Goal: Task Accomplishment & Management: Manage account settings

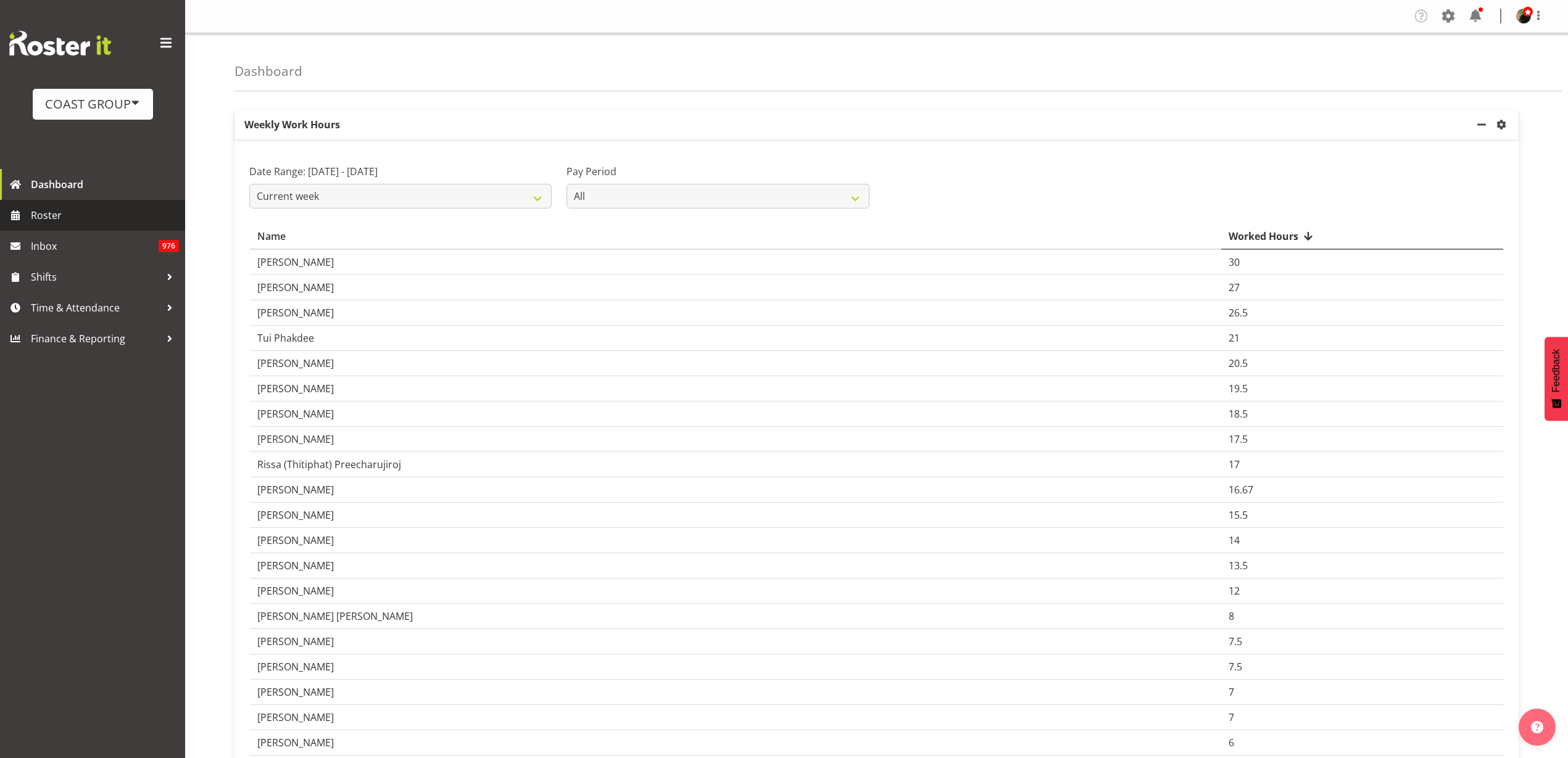
click at [48, 209] on span "Roster" at bounding box center [105, 216] width 148 height 19
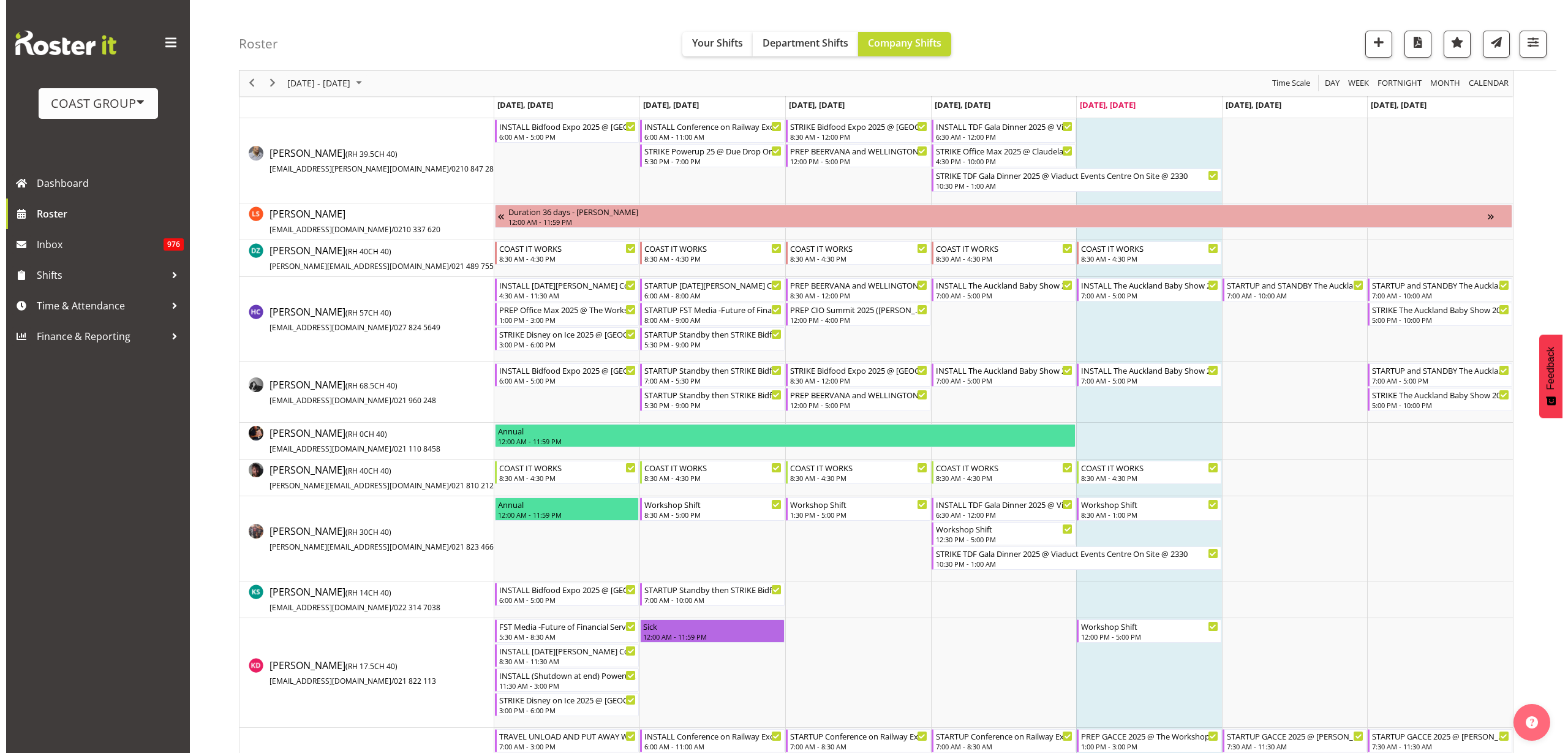
scroll to position [460, 0]
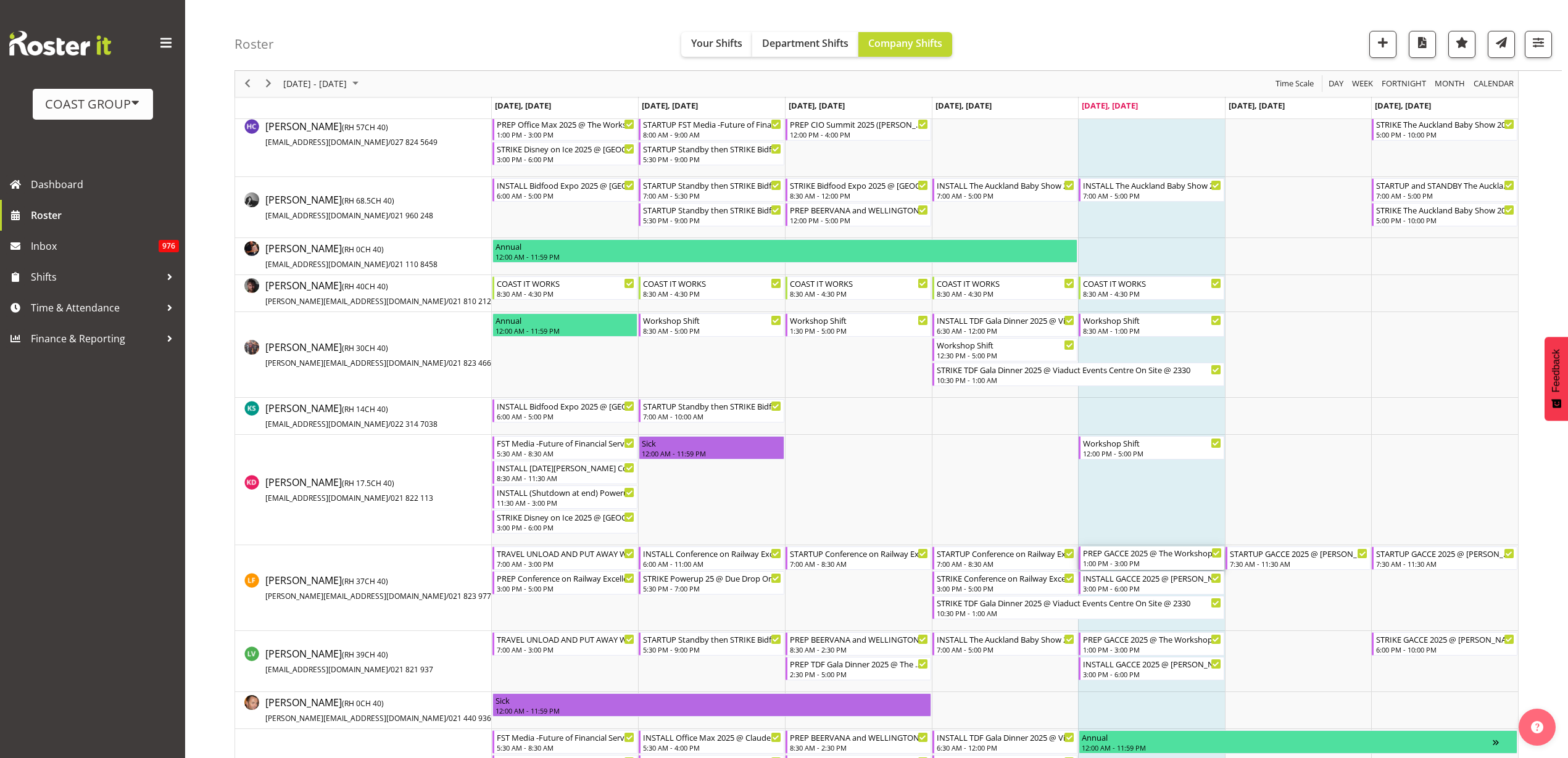
click at [1142, 558] on div "1:00 PM - 3:00 PM" at bounding box center [1152, 563] width 139 height 10
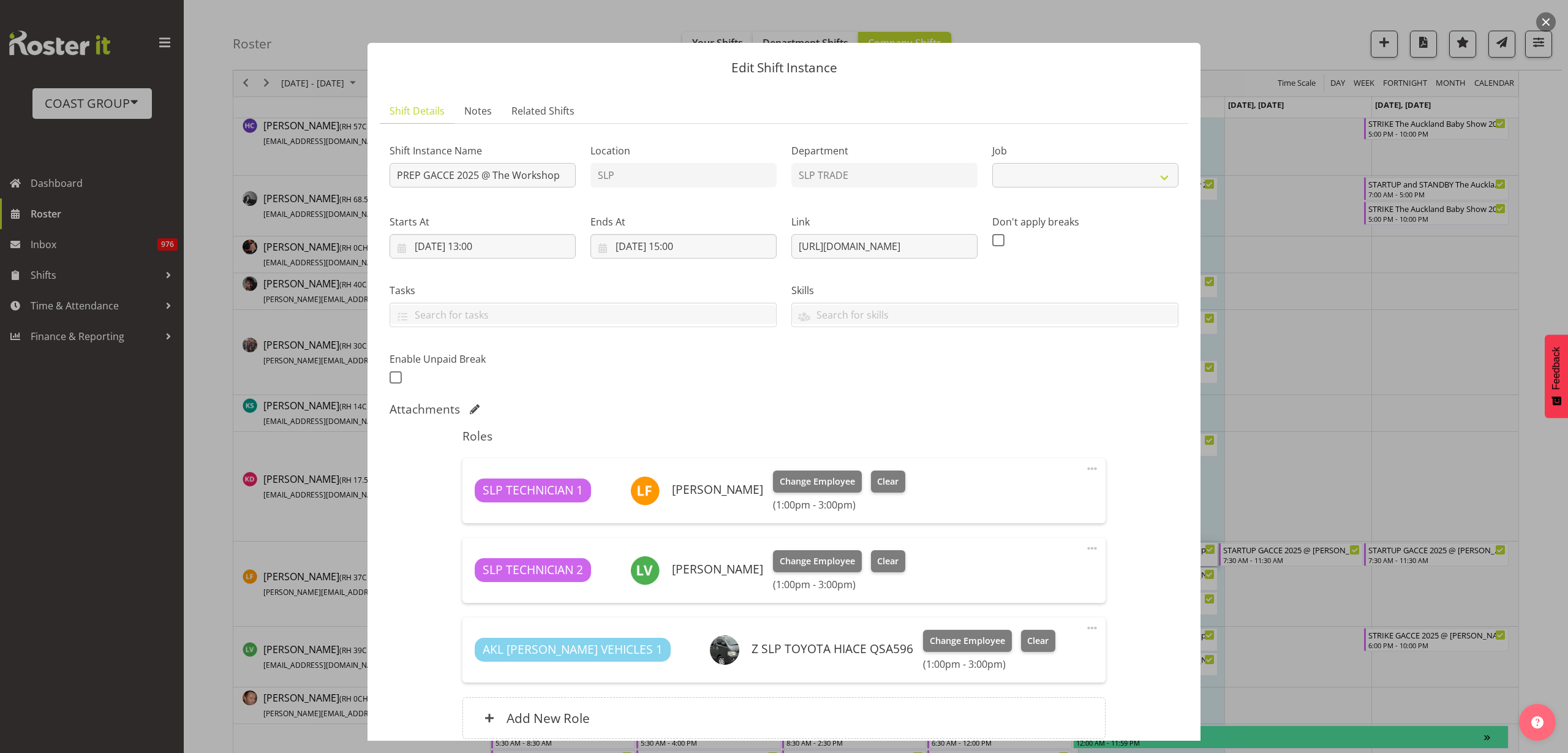
select select "10384"
drag, startPoint x: 792, startPoint y: 246, endPoint x: 1273, endPoint y: 230, distance: 481.3
click at [1273, 230] on div "Edit Shift Instance Shift Details Notes Related Shifts Shift Instance Name PREP…" at bounding box center [784, 376] width 1568 height 753
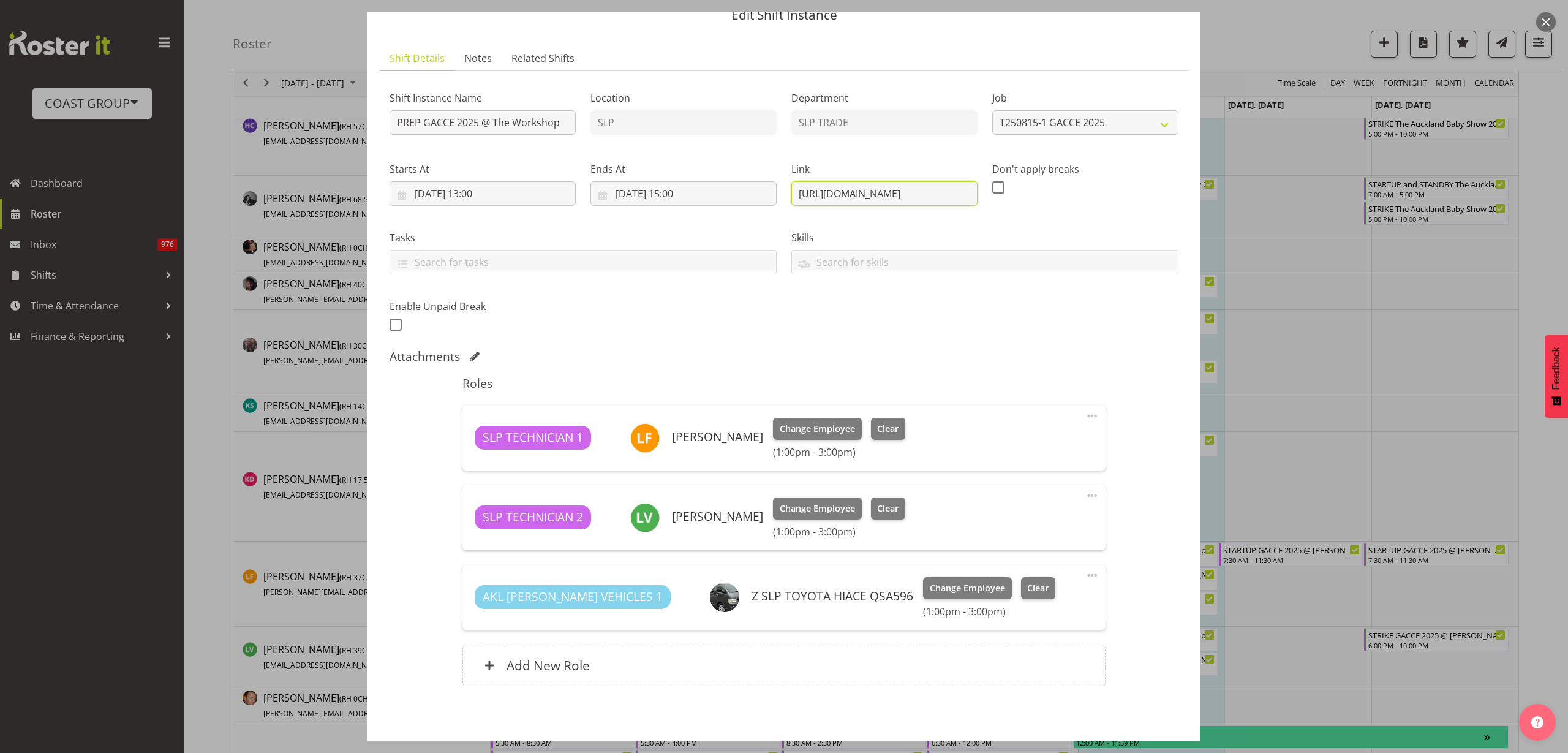
scroll to position [107, 0]
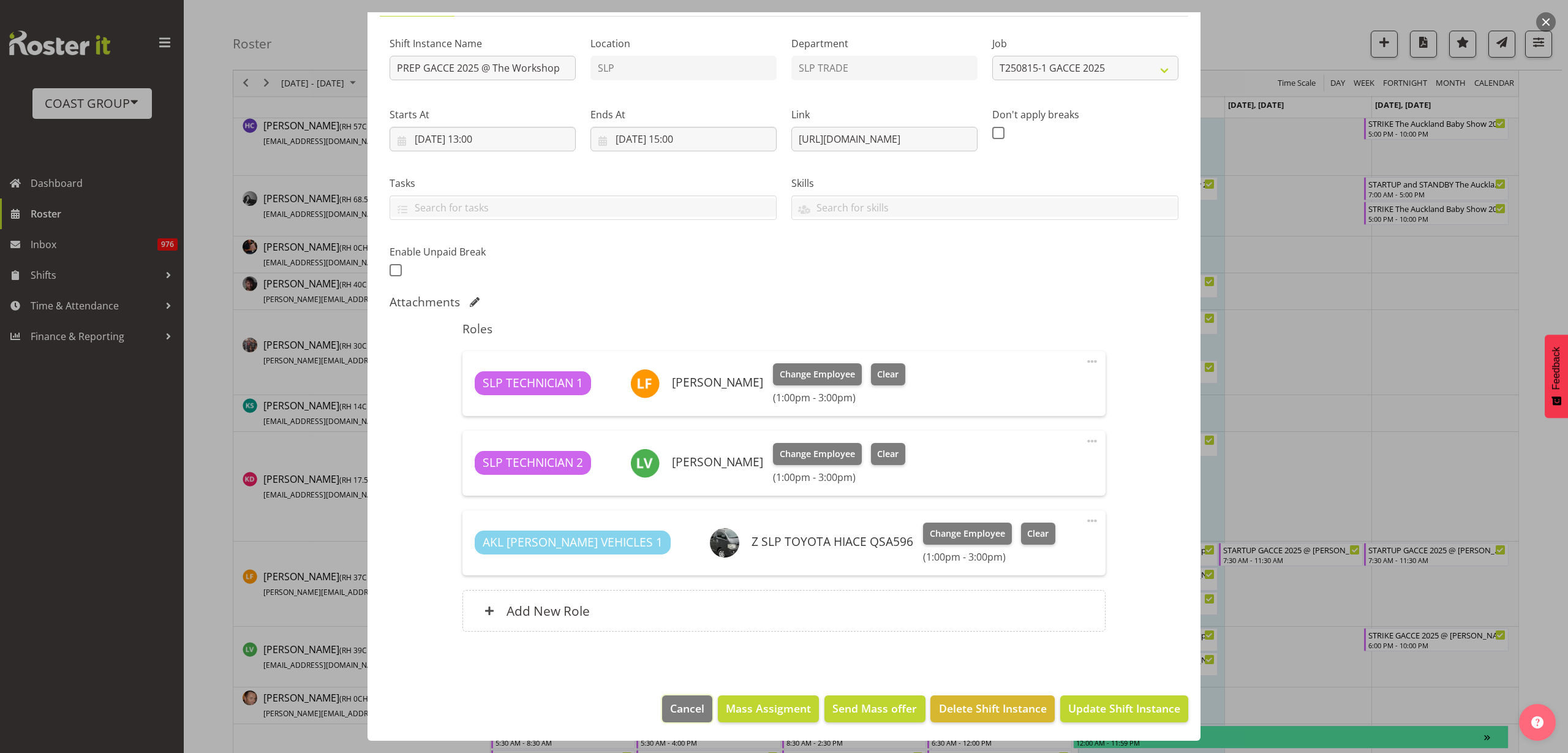
click at [670, 709] on span "Cancel" at bounding box center [687, 707] width 34 height 16
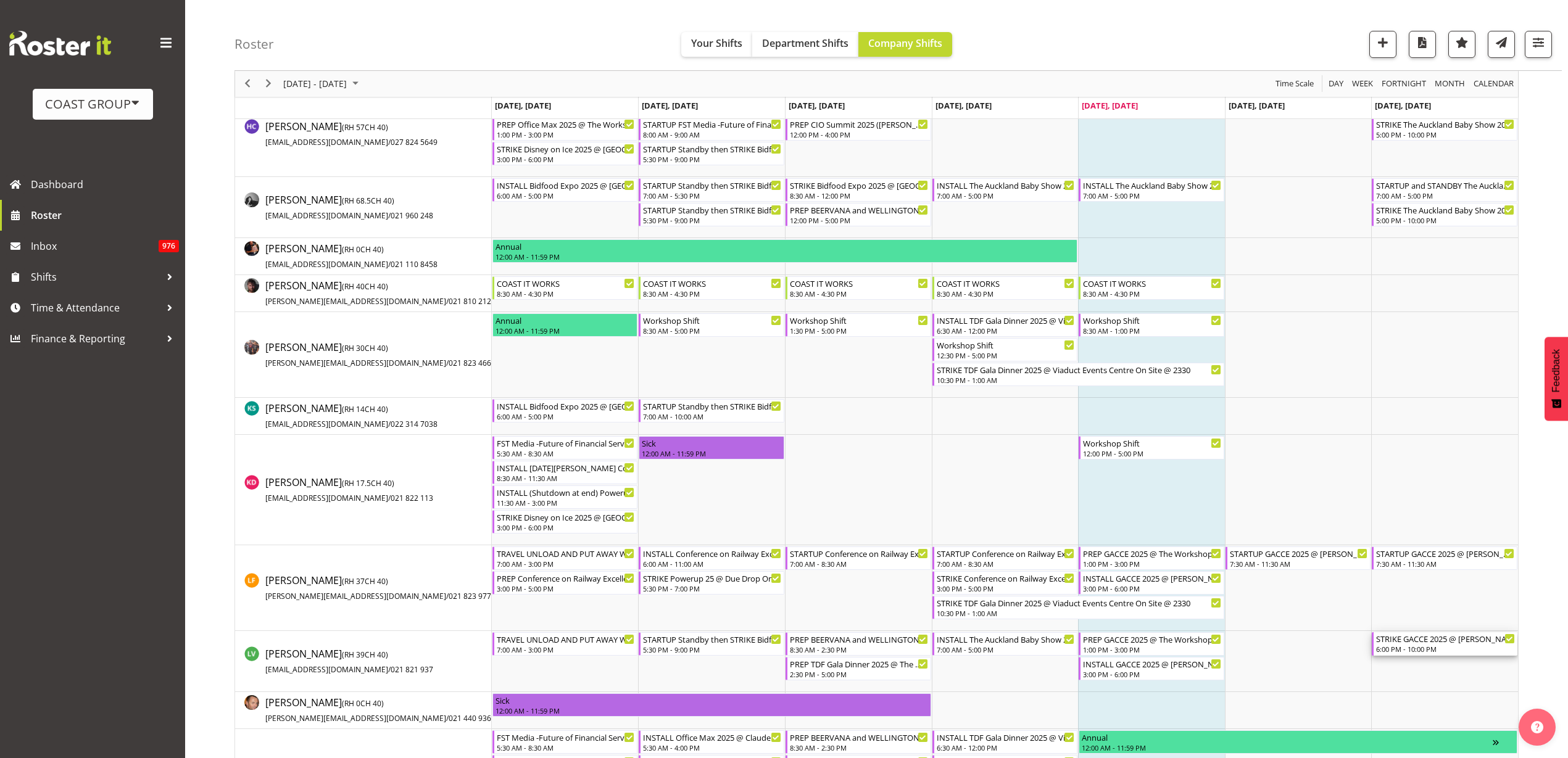
click at [1407, 645] on div "6:00 PM - 10:00 PM" at bounding box center [1445, 648] width 139 height 10
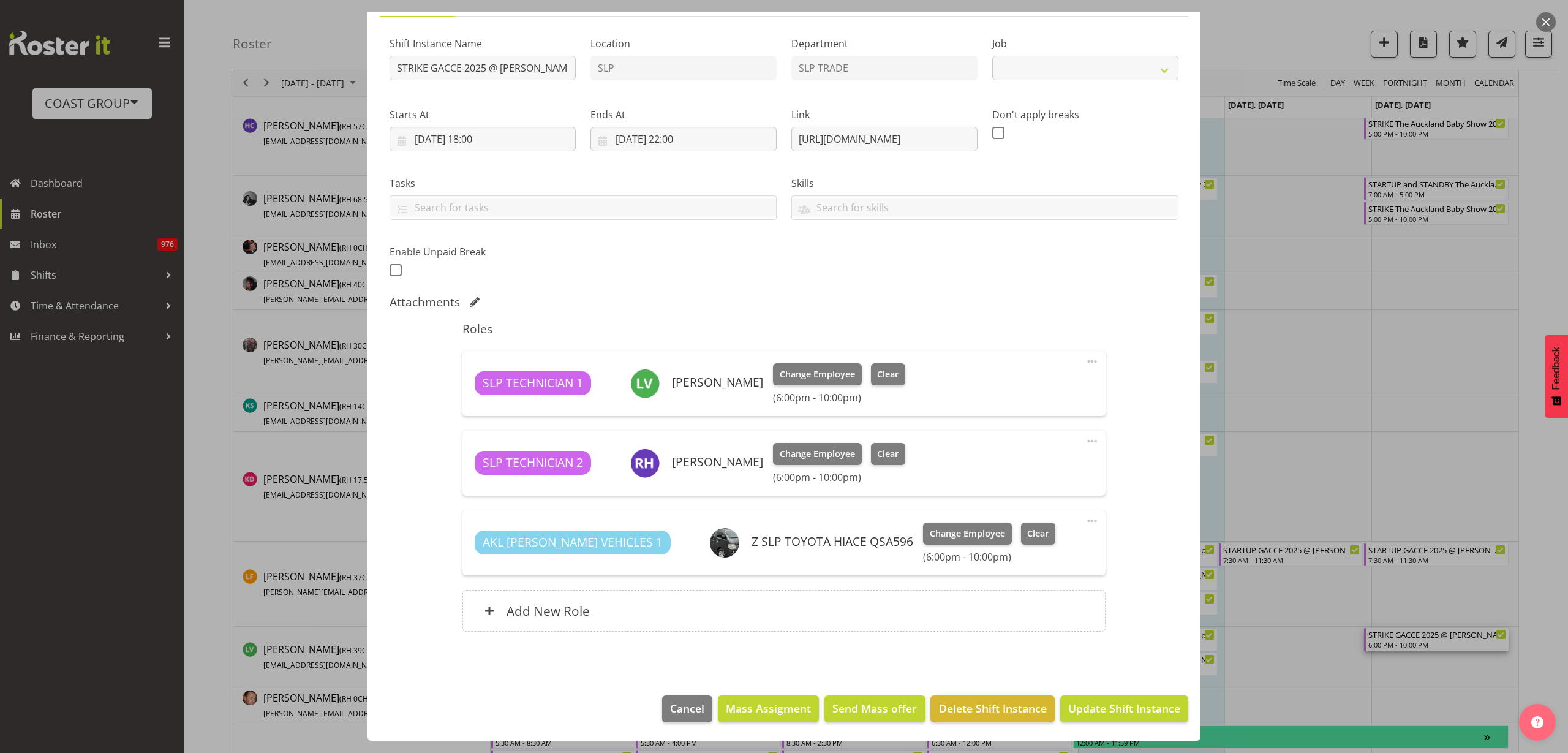
select select "10384"
click at [674, 709] on span "Cancel" at bounding box center [687, 707] width 34 height 16
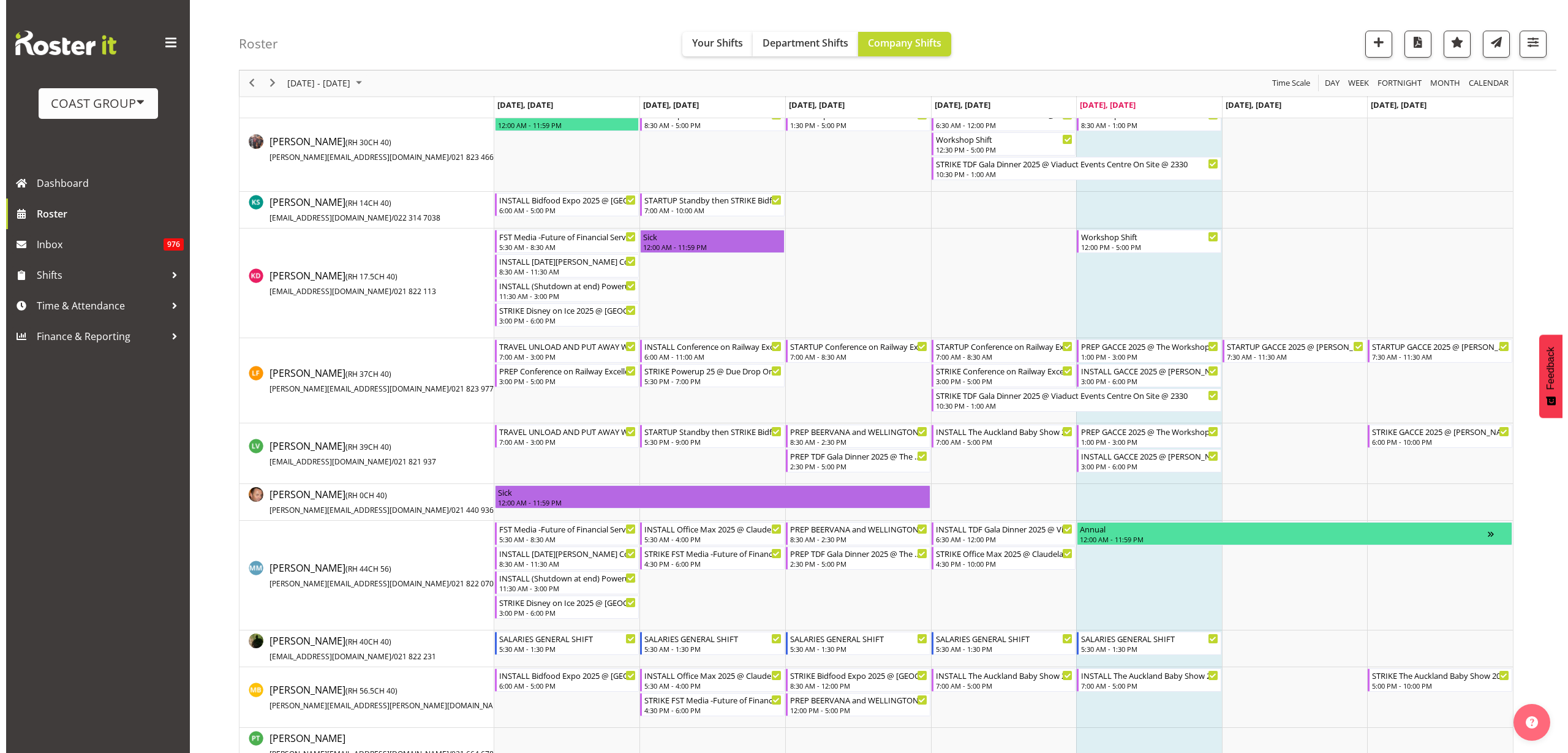
scroll to position [766, 0]
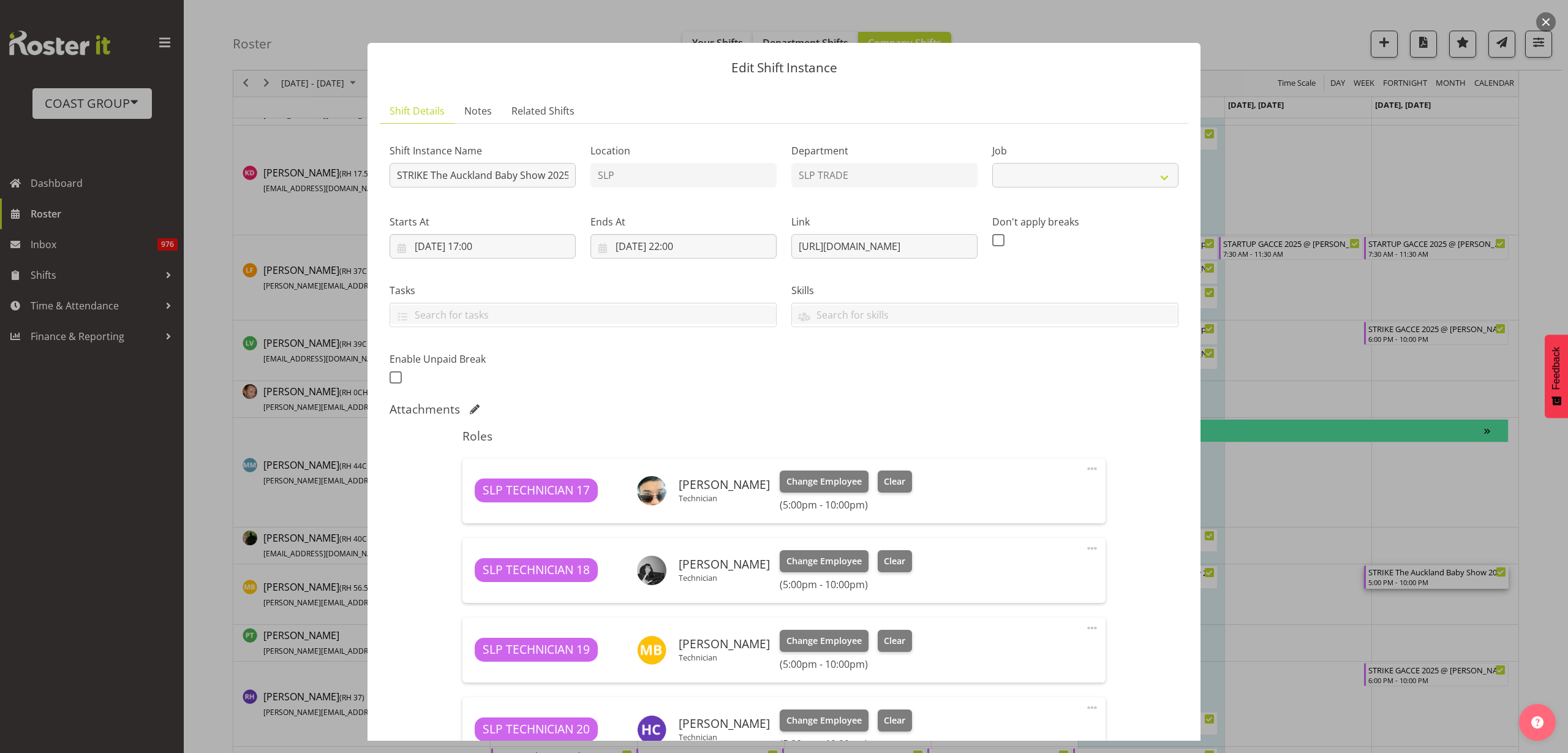
select select "9149"
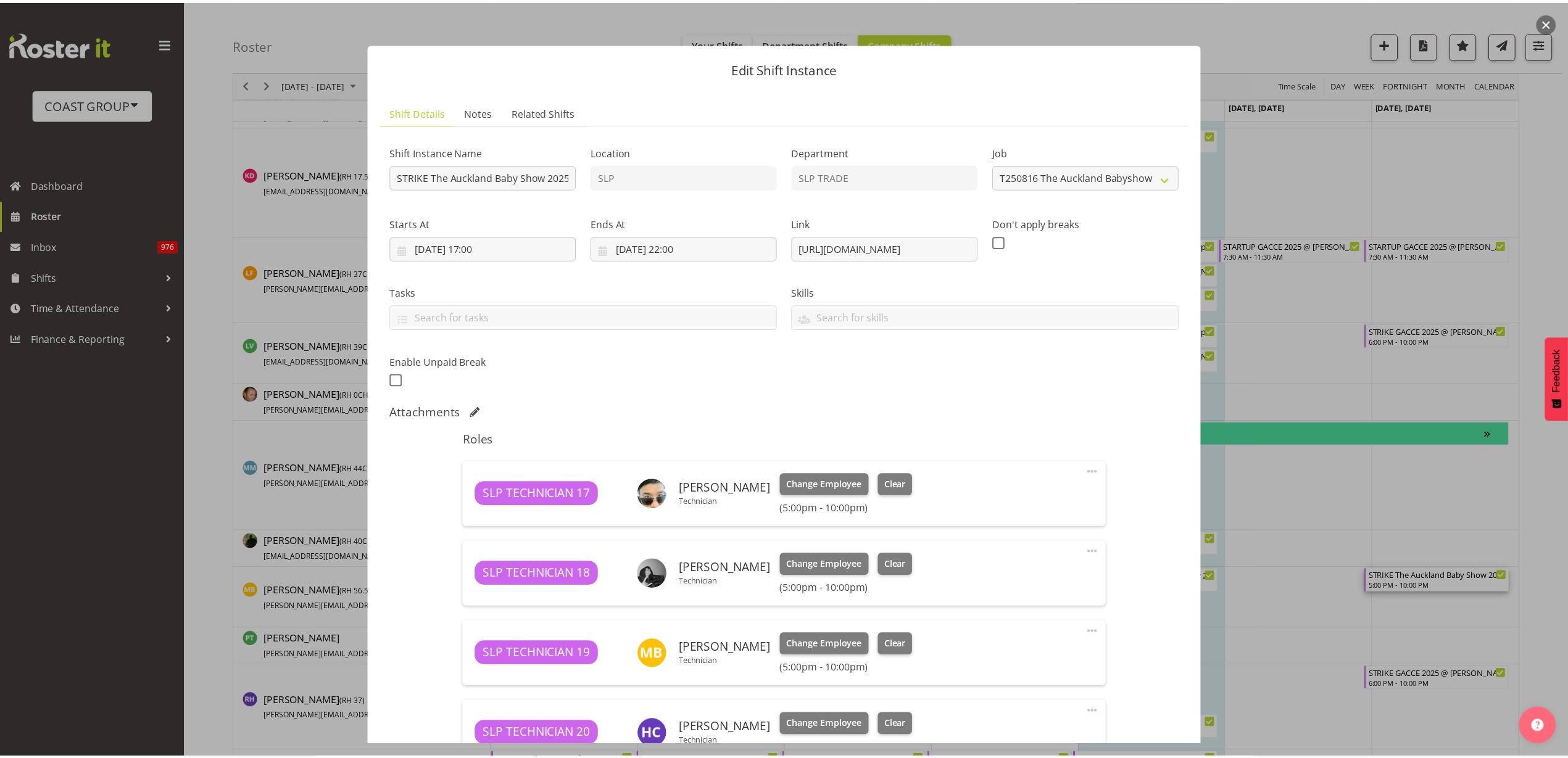
scroll to position [188, 0]
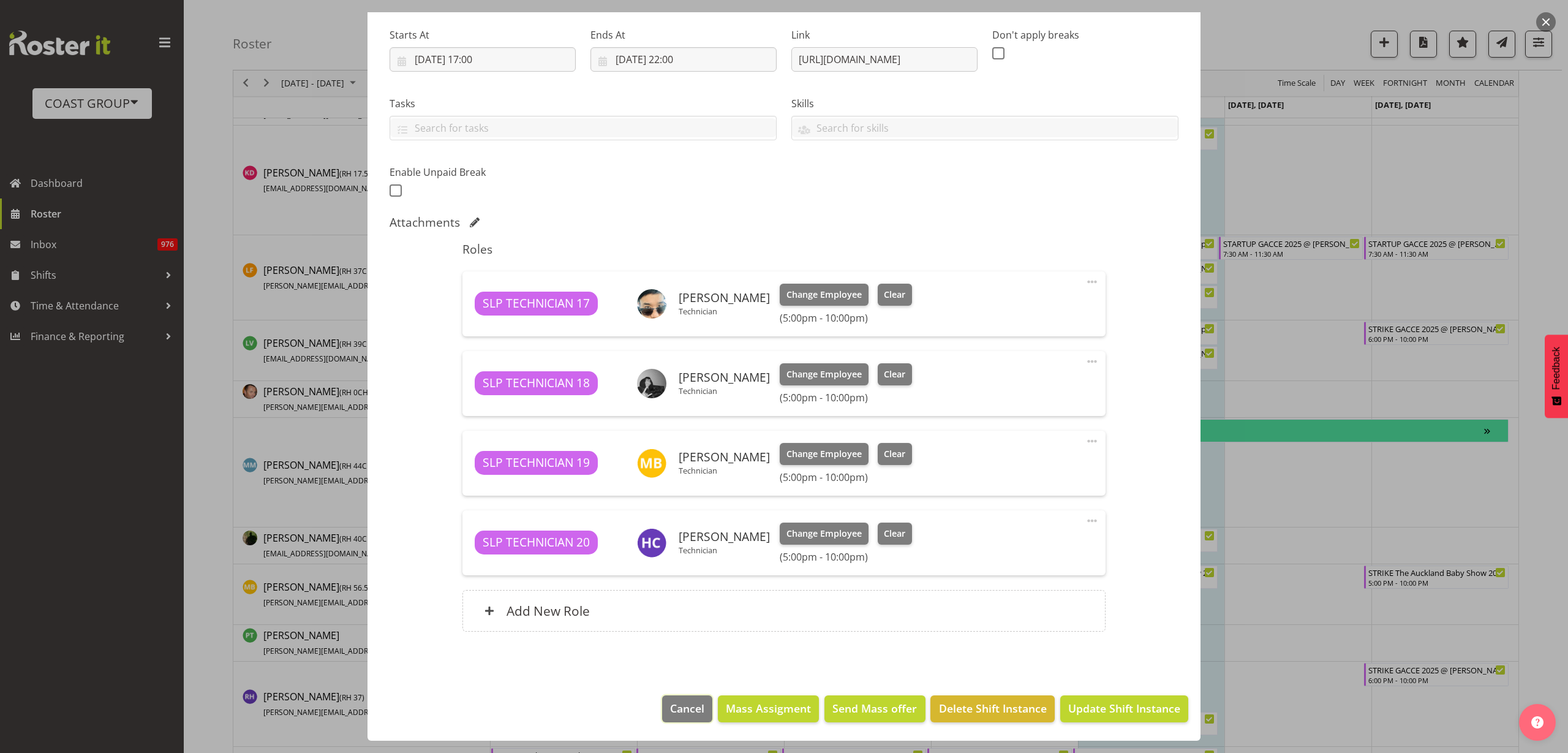
click at [675, 711] on span "Cancel" at bounding box center [687, 707] width 34 height 16
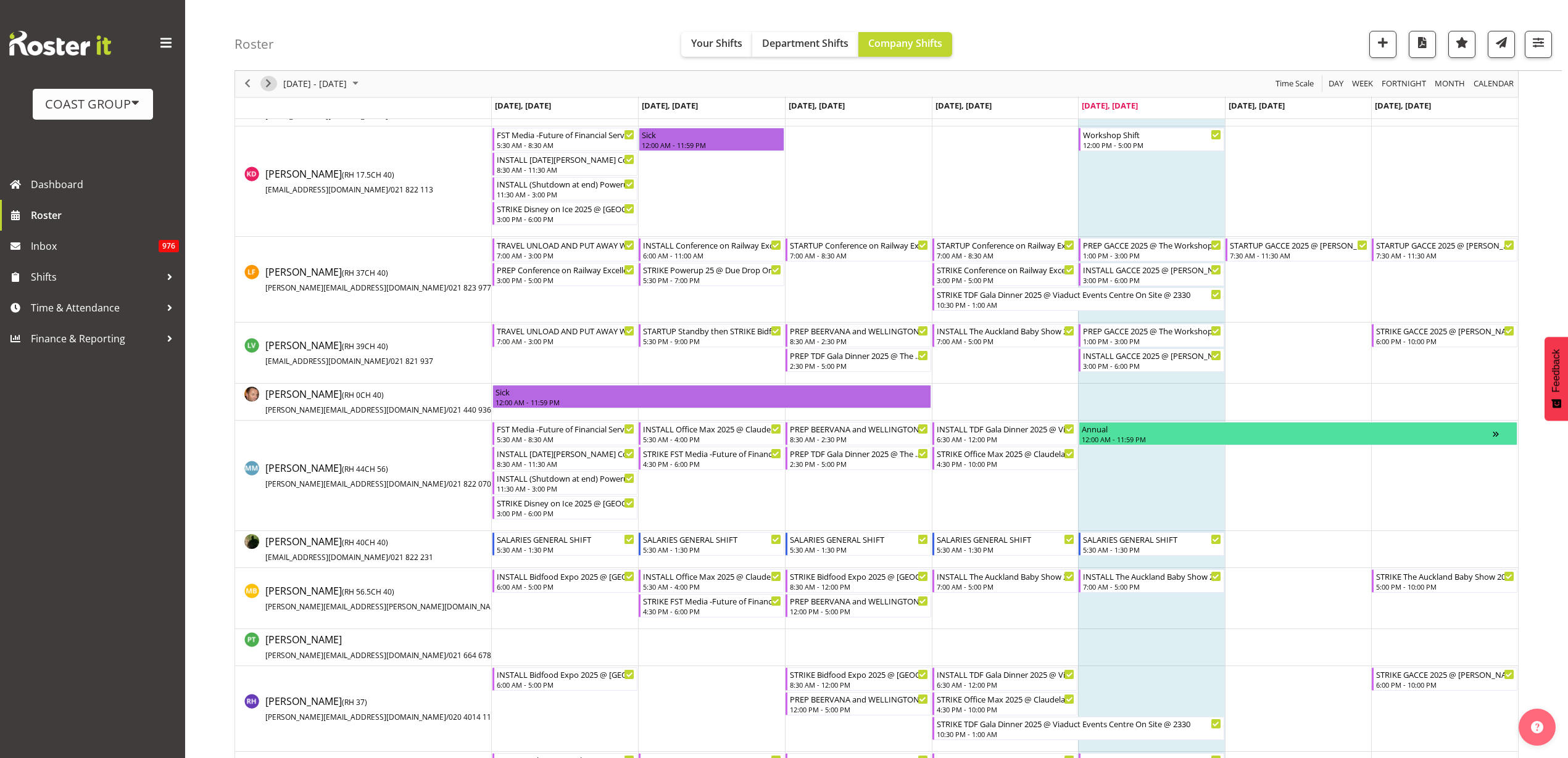
click at [269, 87] on span "Next" at bounding box center [268, 84] width 15 height 15
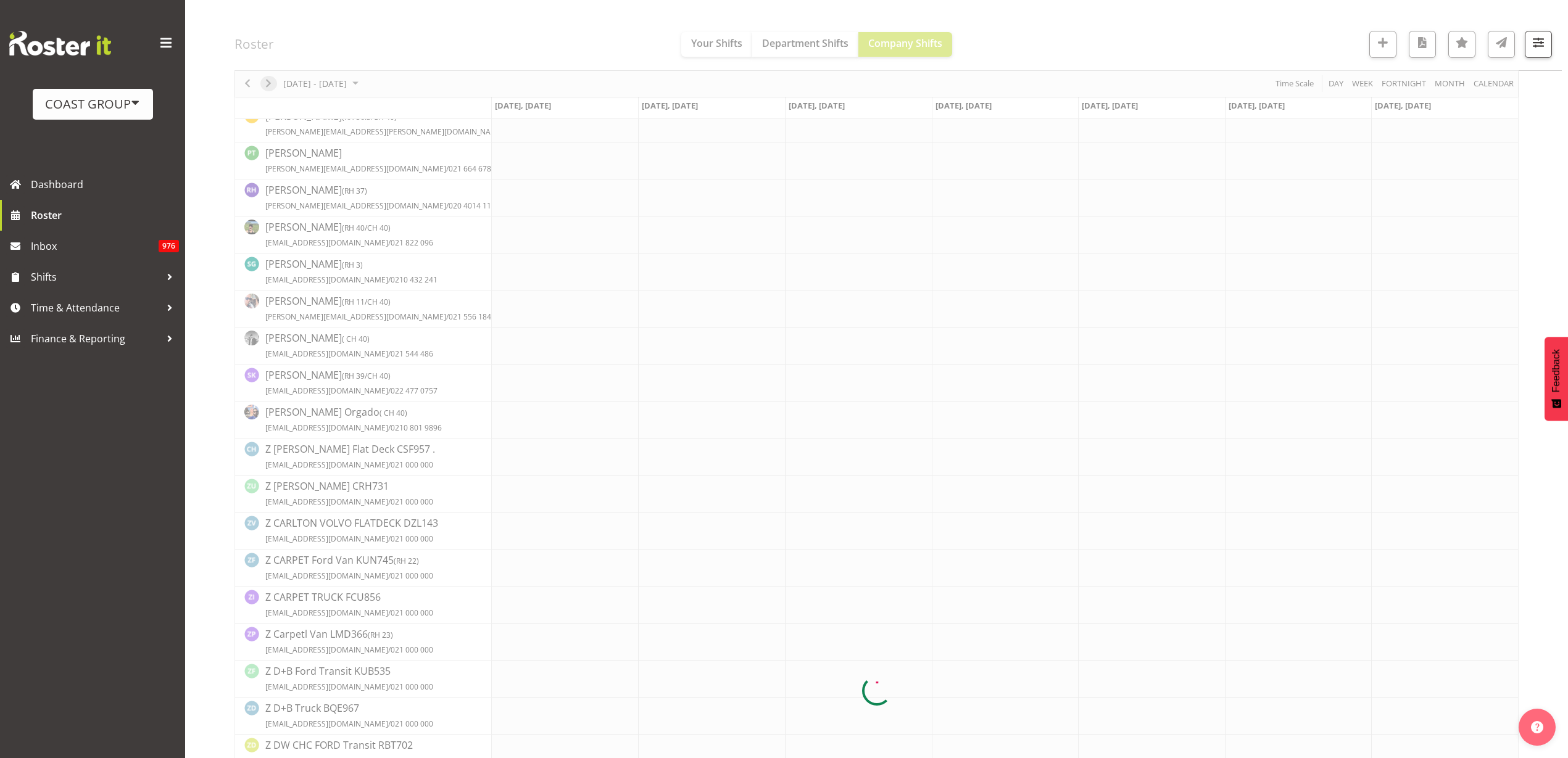
scroll to position [0, 0]
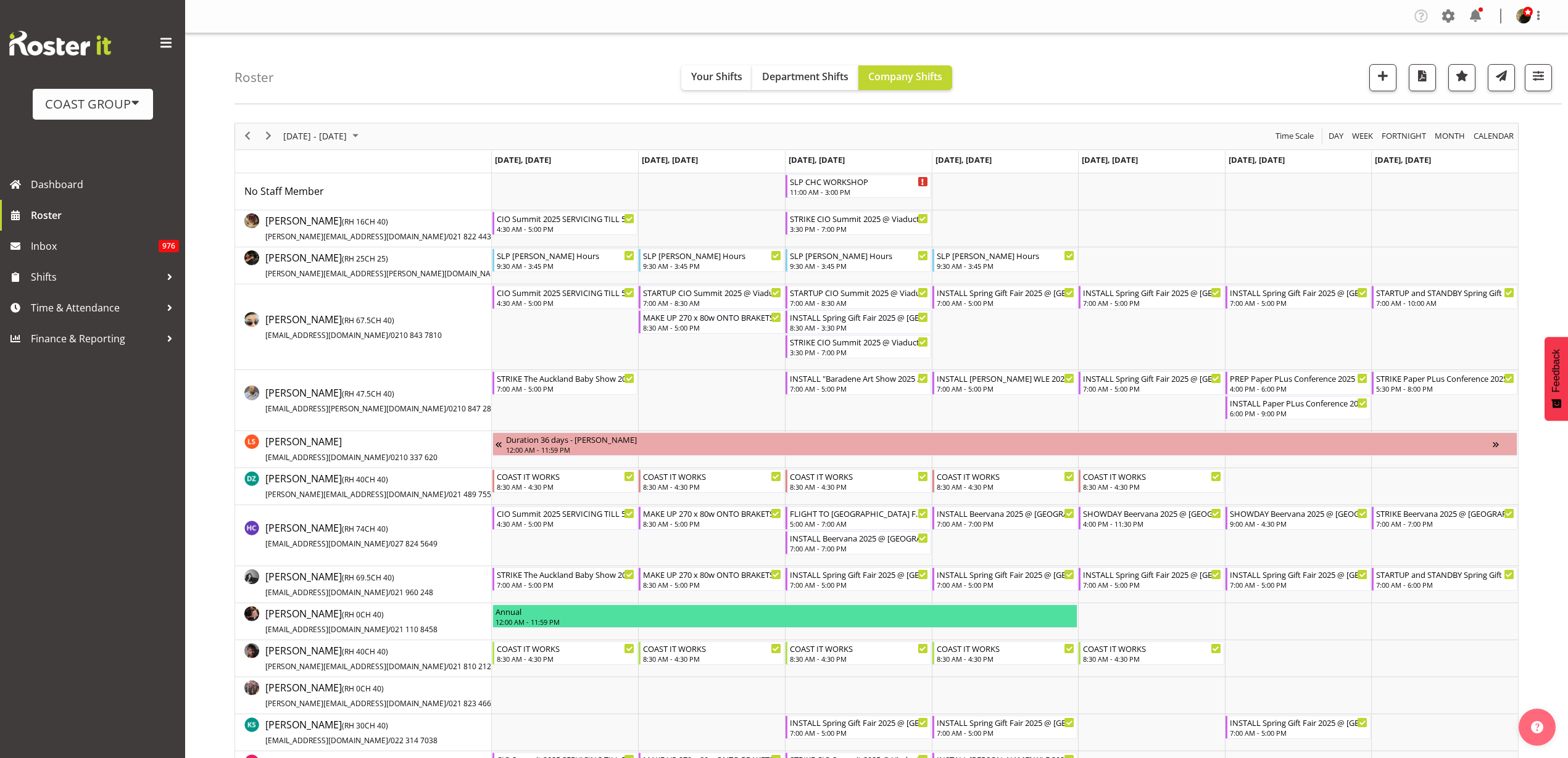
click at [709, 224] on td "Timeline Week of August 22, 2025" at bounding box center [711, 228] width 147 height 37
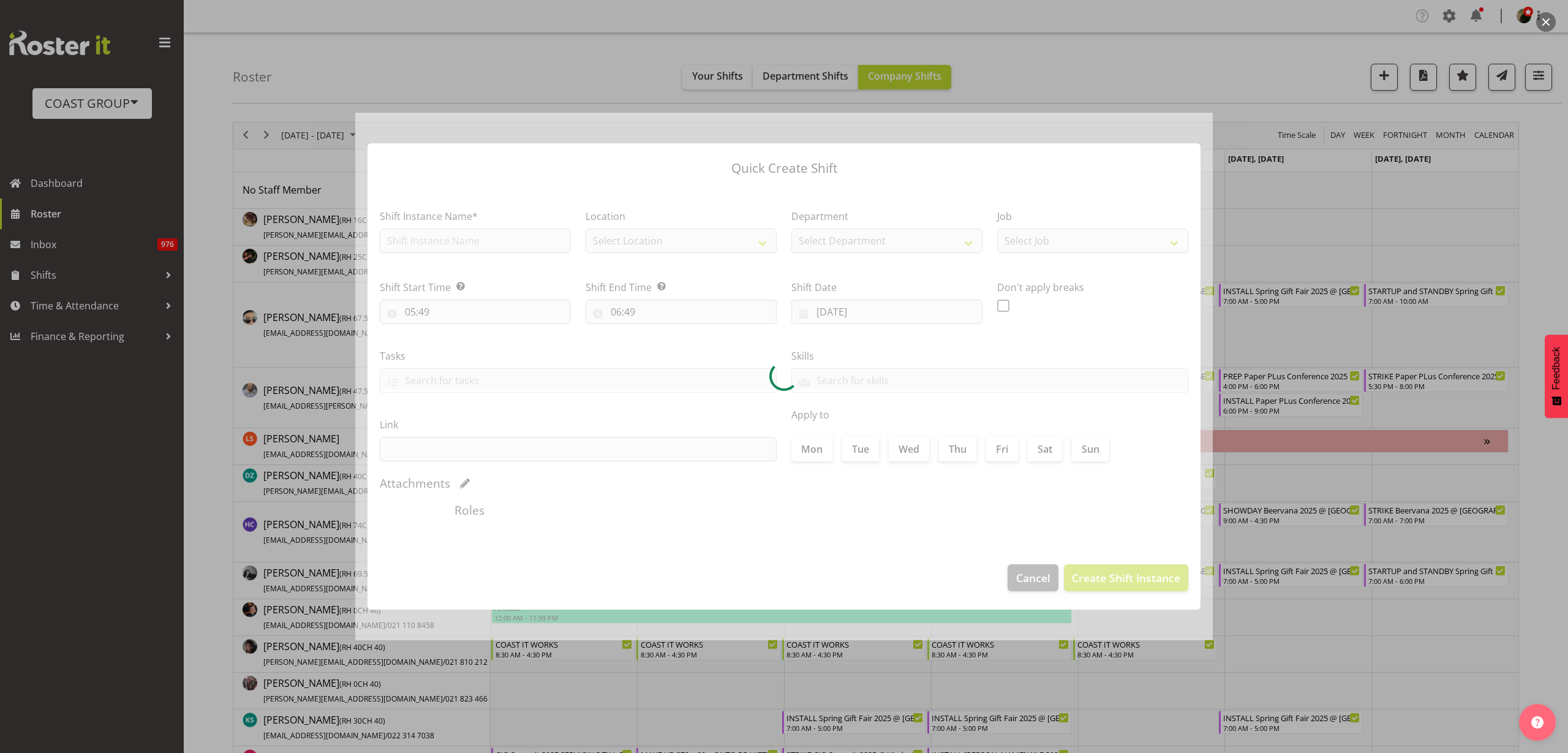
type input "19/08/2025"
checkbox input "true"
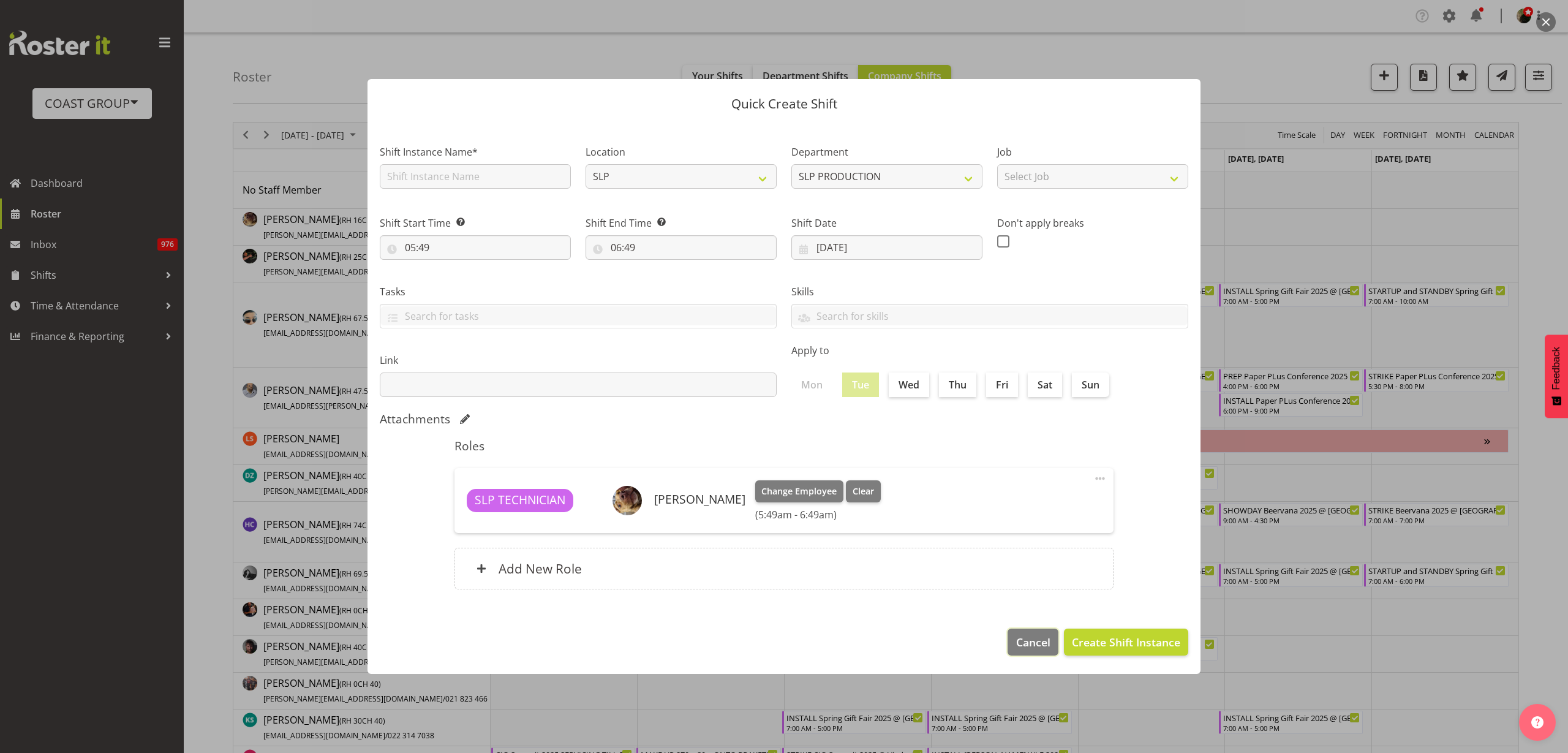
click at [1043, 640] on span "Cancel" at bounding box center [1033, 641] width 34 height 16
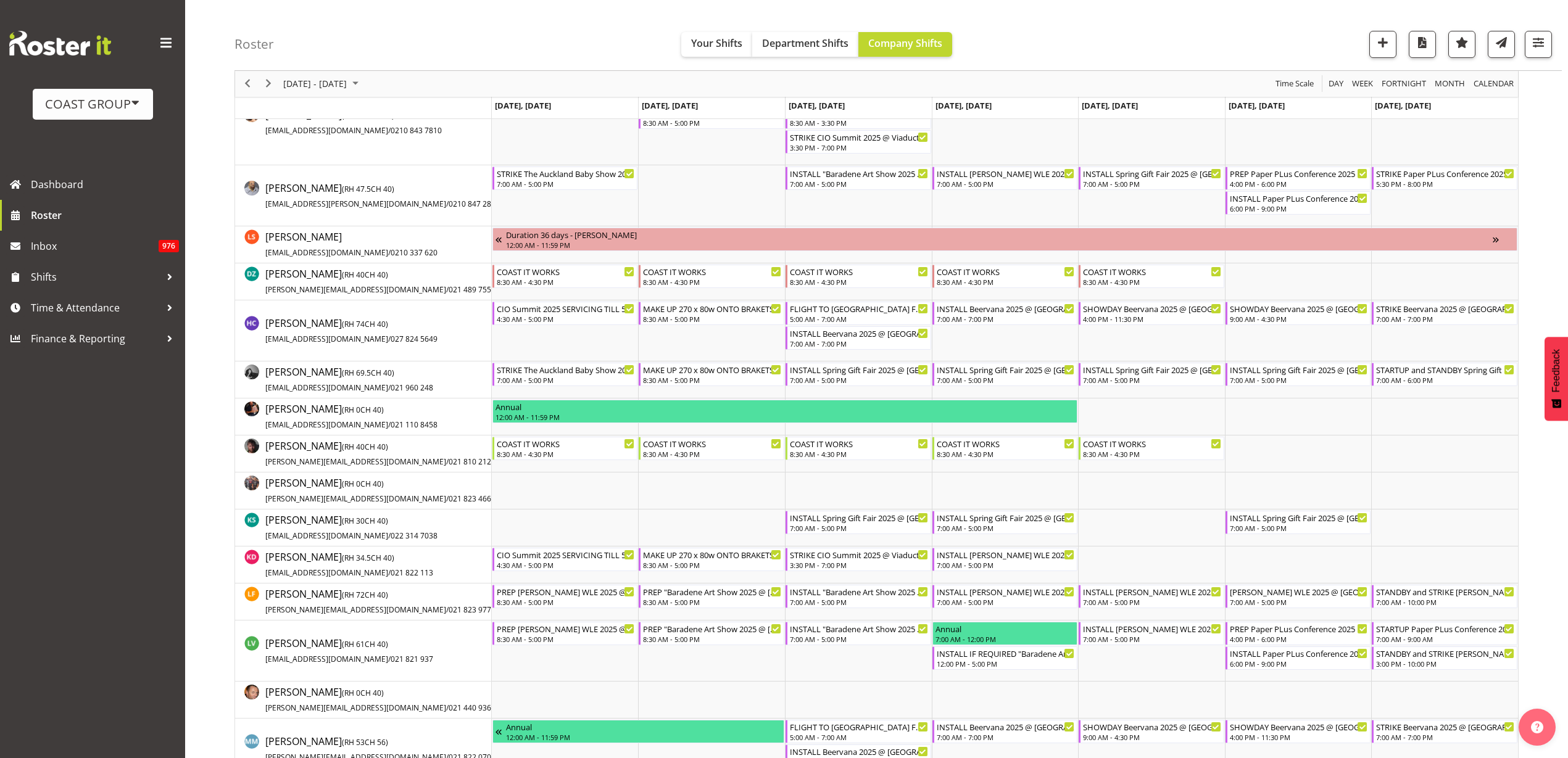
scroll to position [308, 0]
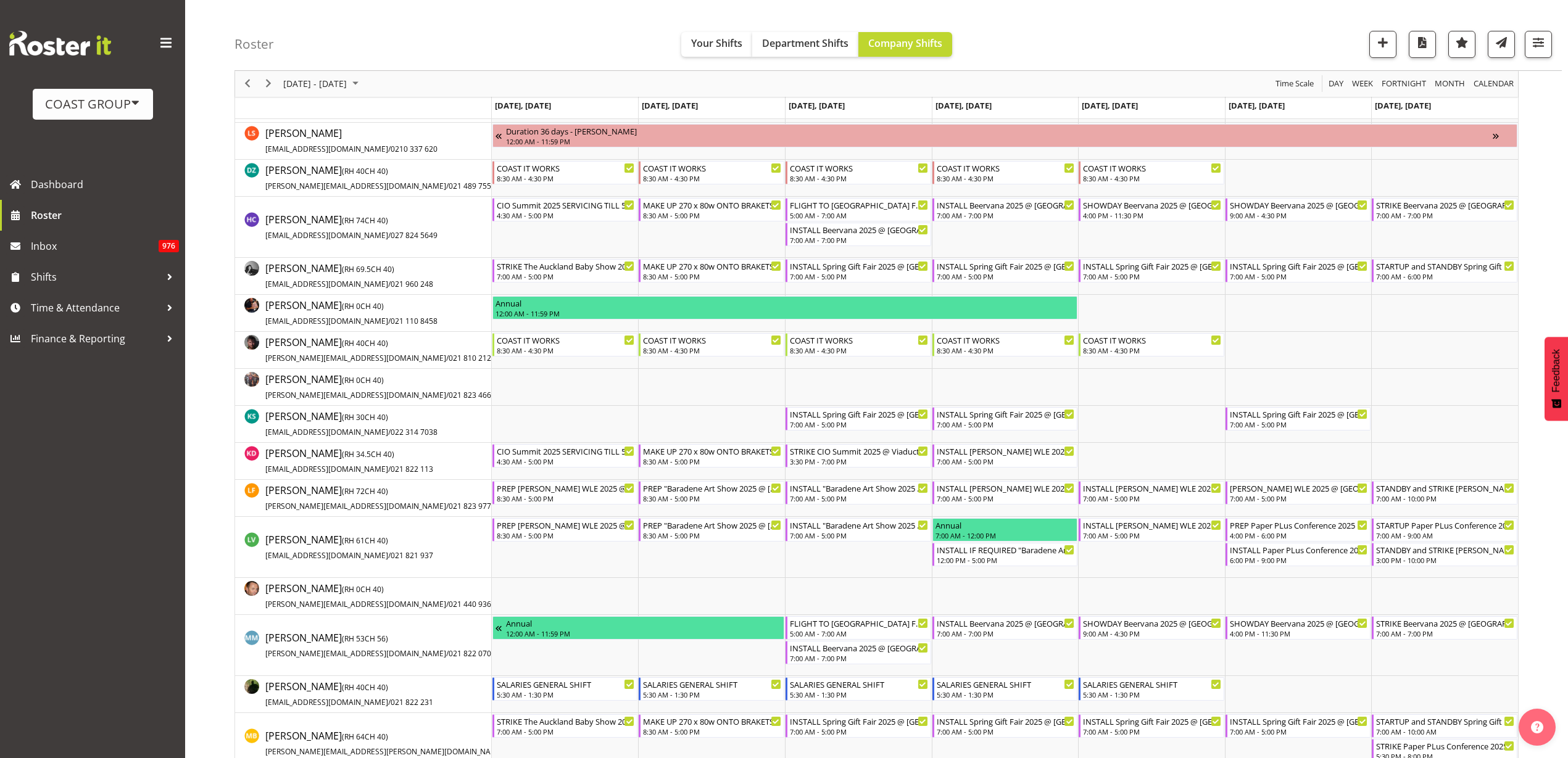
click at [534, 387] on td "Timeline Week of August 22, 2025" at bounding box center [565, 387] width 147 height 37
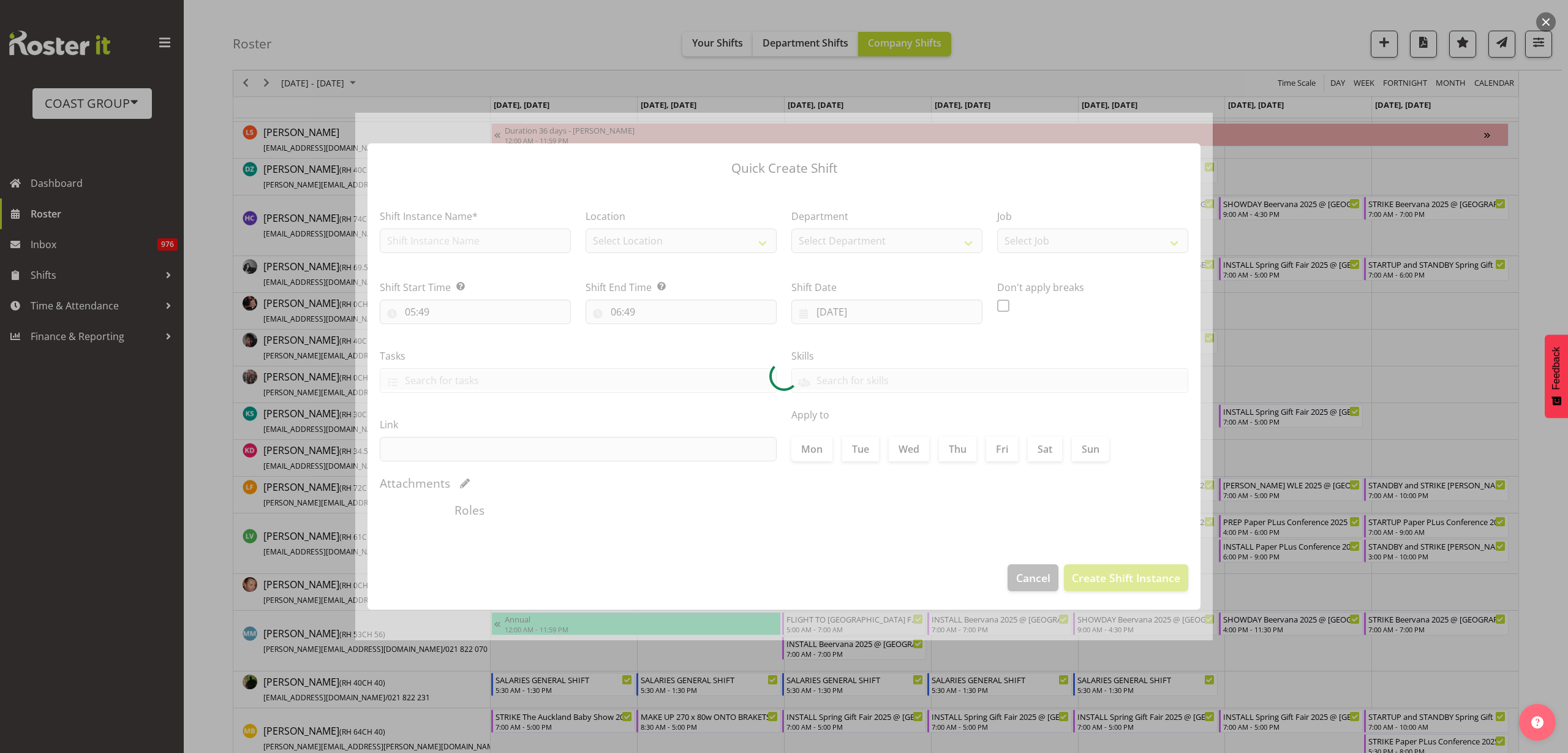
type input "[DATE]"
checkbox input "true"
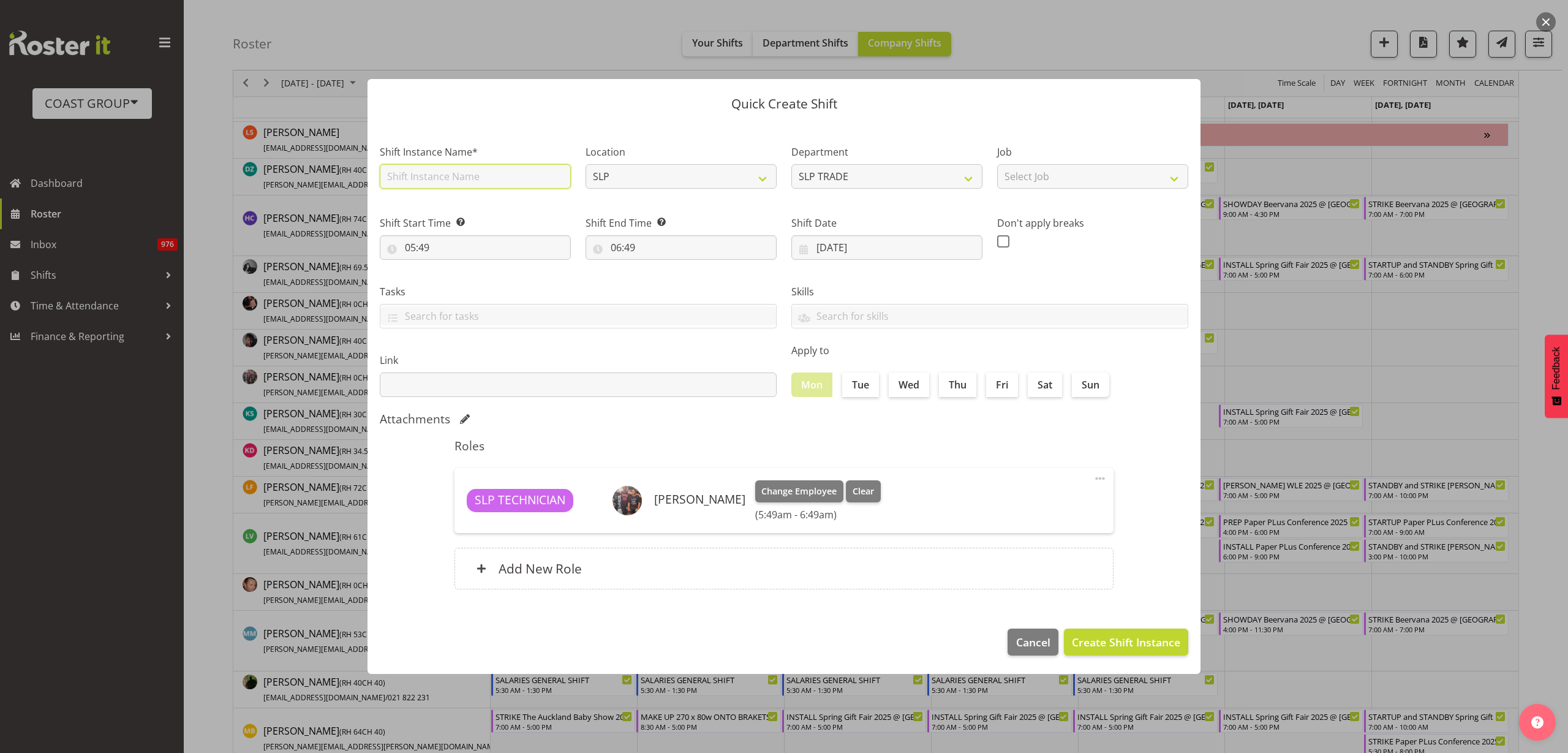
click at [467, 171] on input "text" at bounding box center [475, 176] width 191 height 24
type input "Workshop Shift"
click at [474, 243] on input "05:49" at bounding box center [475, 248] width 191 height 24
select select "6"
type input "06:49"
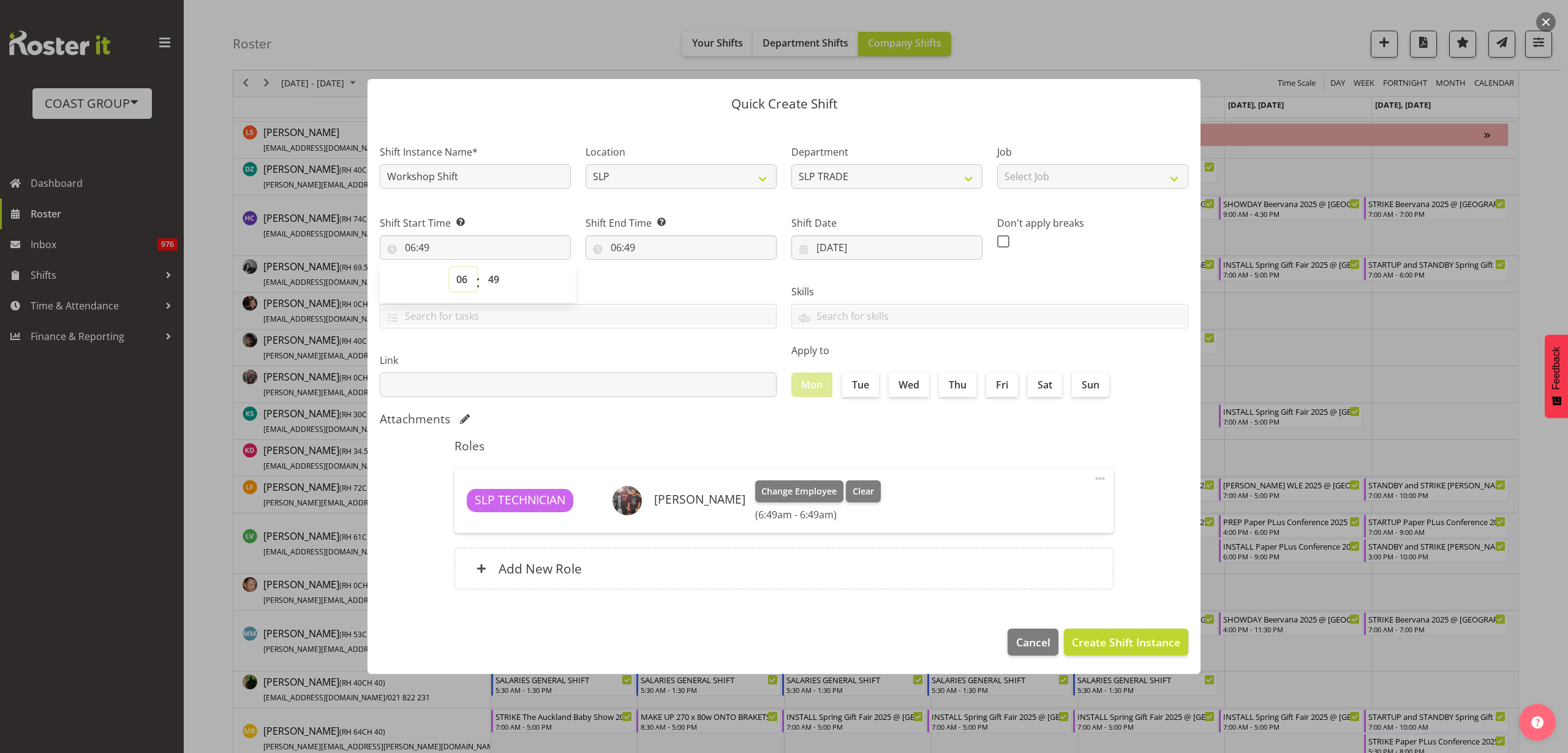
select select "8"
type input "08:49"
select select "30"
type input "08:30"
click at [664, 233] on div "Shift End Time Set the time of the day you wish this shift to finish 06:49 00 0…" at bounding box center [680, 237] width 191 height 44
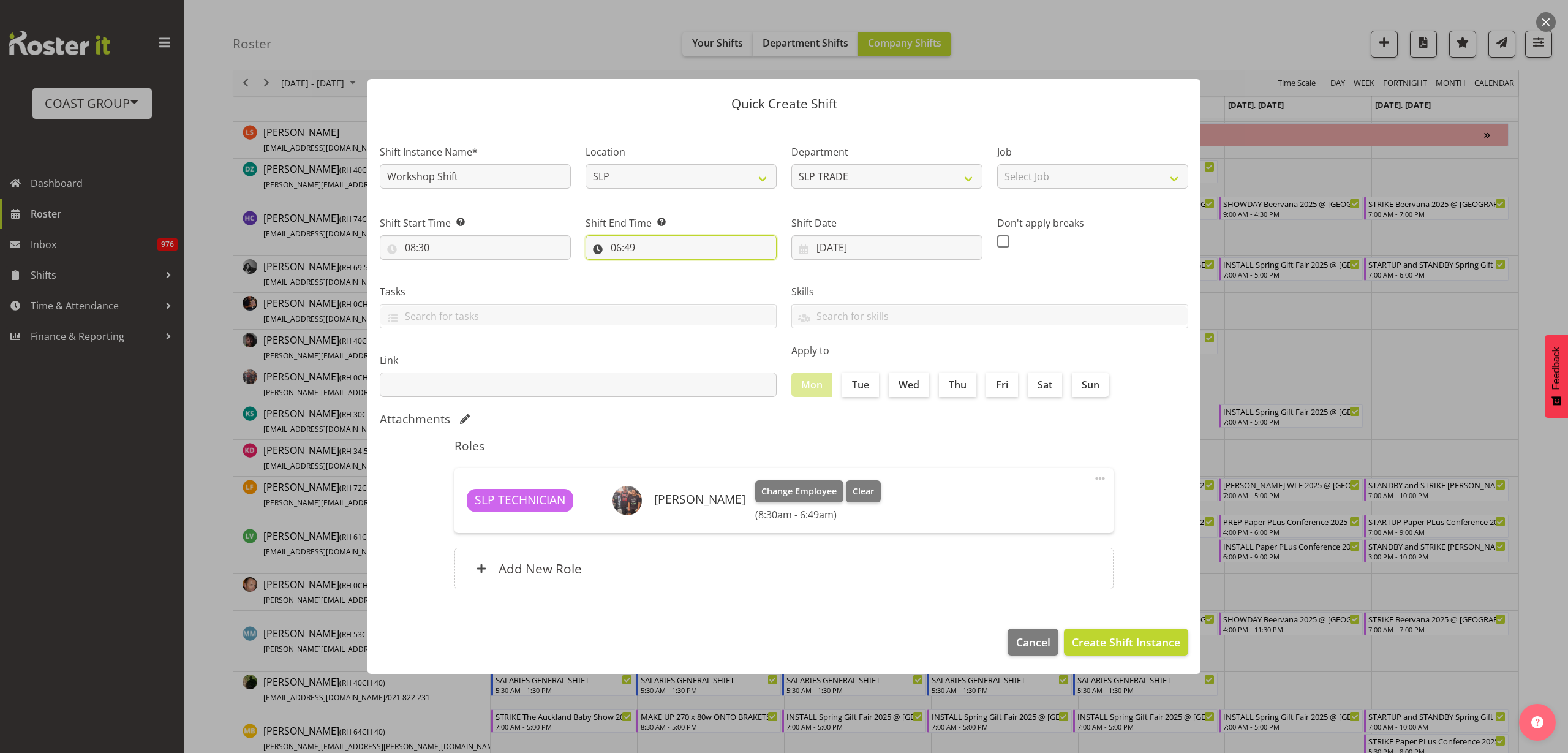
click at [671, 239] on input "06:49" at bounding box center [680, 248] width 191 height 24
select select "10"
type input "10:49"
select select "17"
type input "17:49"
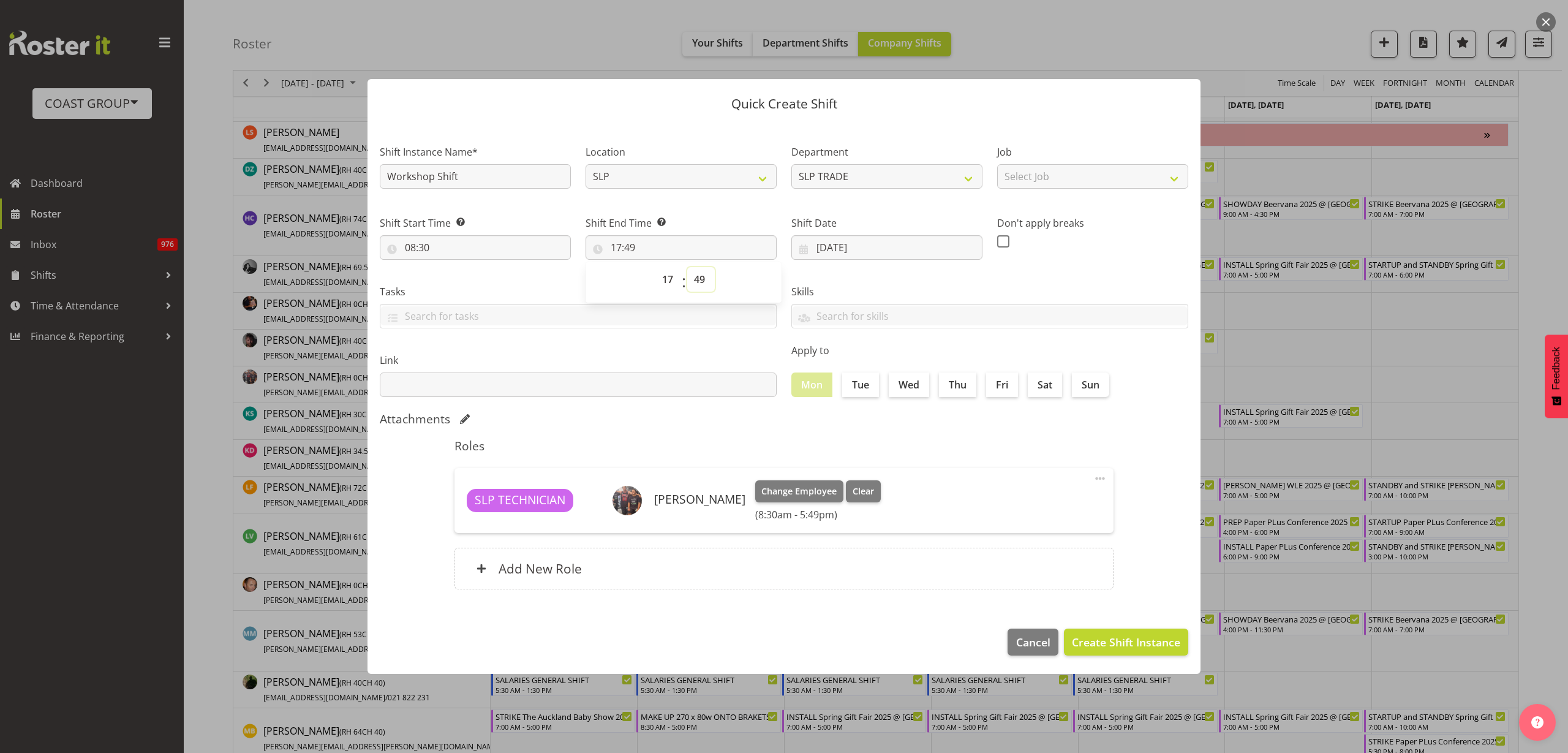
select select "0"
type input "17:00"
click at [863, 388] on label "Tue" at bounding box center [860, 384] width 36 height 24
click at [851, 388] on input "Tue" at bounding box center [846, 384] width 8 height 8
checkbox input "true"
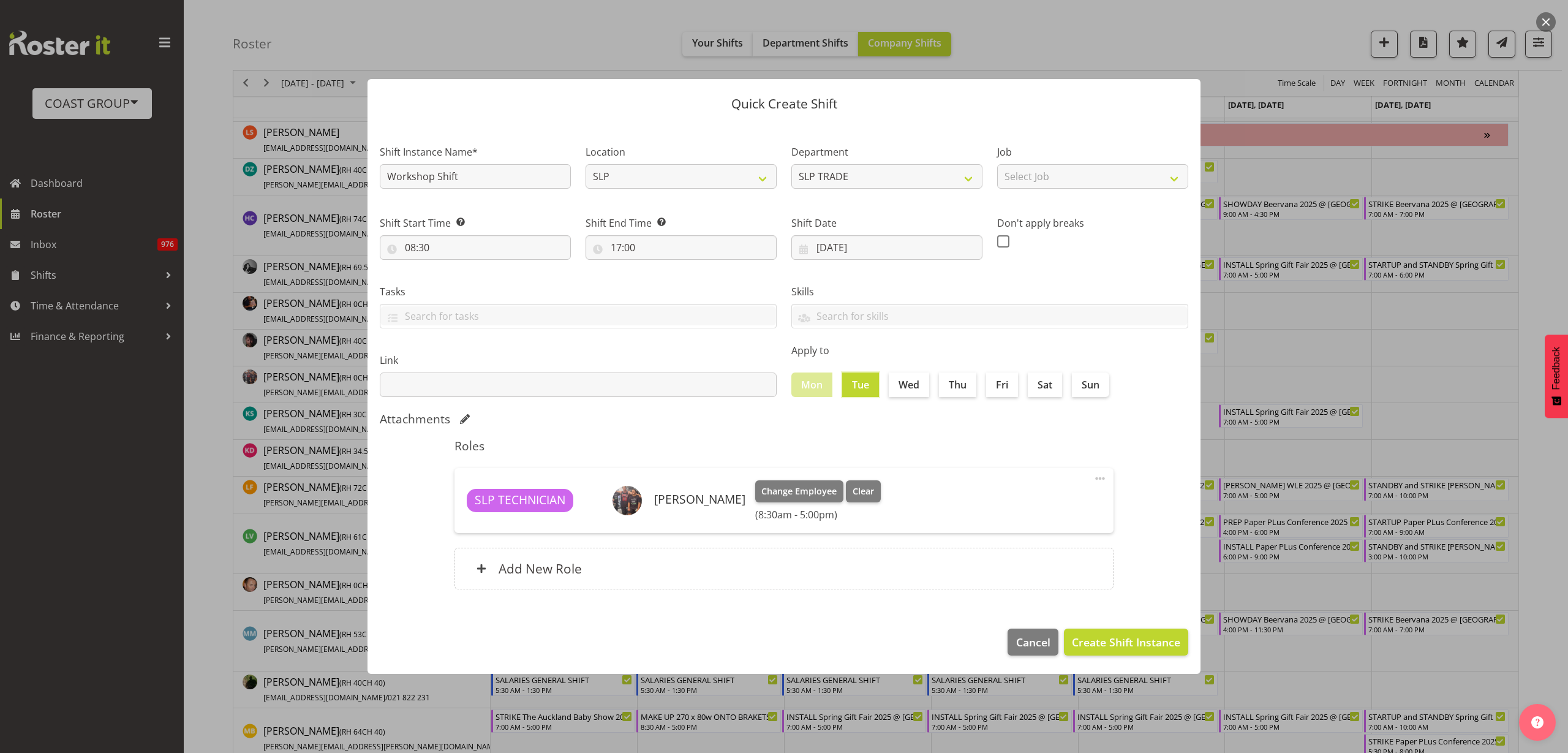
drag, startPoint x: 916, startPoint y: 387, endPoint x: 942, endPoint y: 386, distance: 26.0
click at [917, 387] on label "Wed" at bounding box center [908, 384] width 40 height 24
click at [897, 387] on input "Wed" at bounding box center [892, 384] width 8 height 8
checkbox input "true"
click at [961, 386] on label "Thu" at bounding box center [958, 384] width 37 height 24
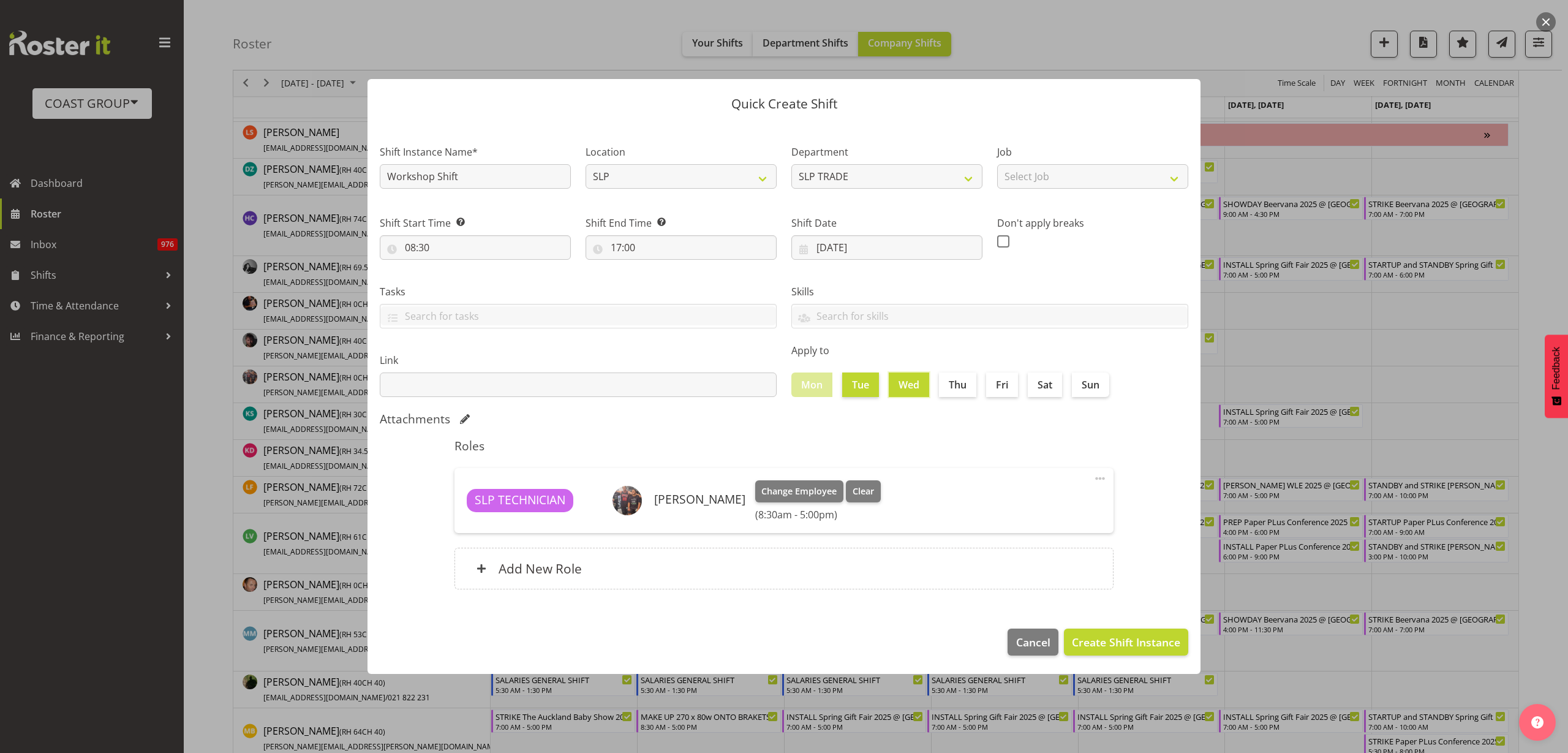
click at [947, 386] on input "Thu" at bounding box center [943, 384] width 8 height 8
checkbox input "true"
click at [1004, 383] on label "Fri" at bounding box center [1002, 384] width 32 height 24
click at [994, 383] on input "Fri" at bounding box center [990, 384] width 8 height 8
checkbox input "true"
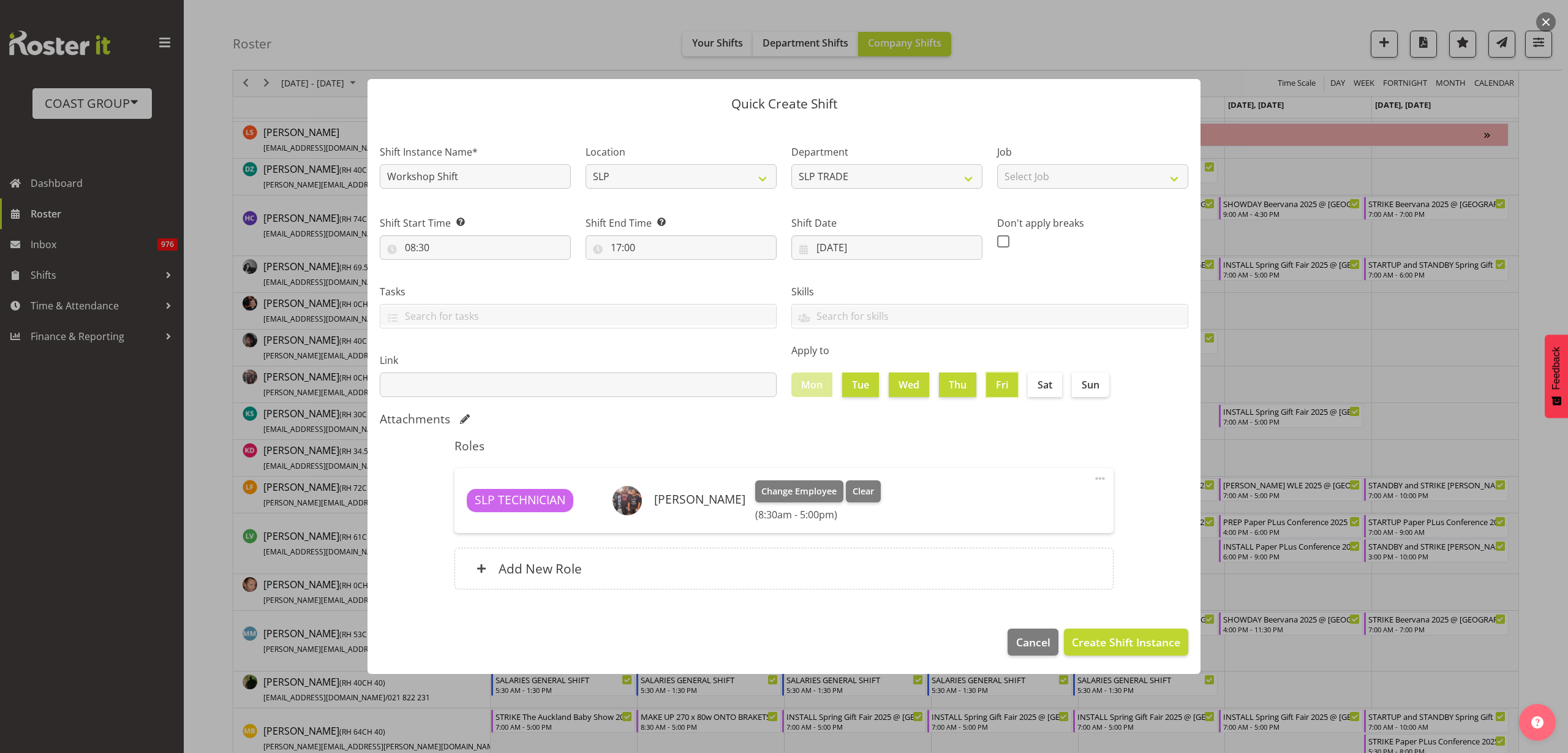
click at [556, 568] on h6 "Add New Role" at bounding box center [541, 568] width 84 height 16
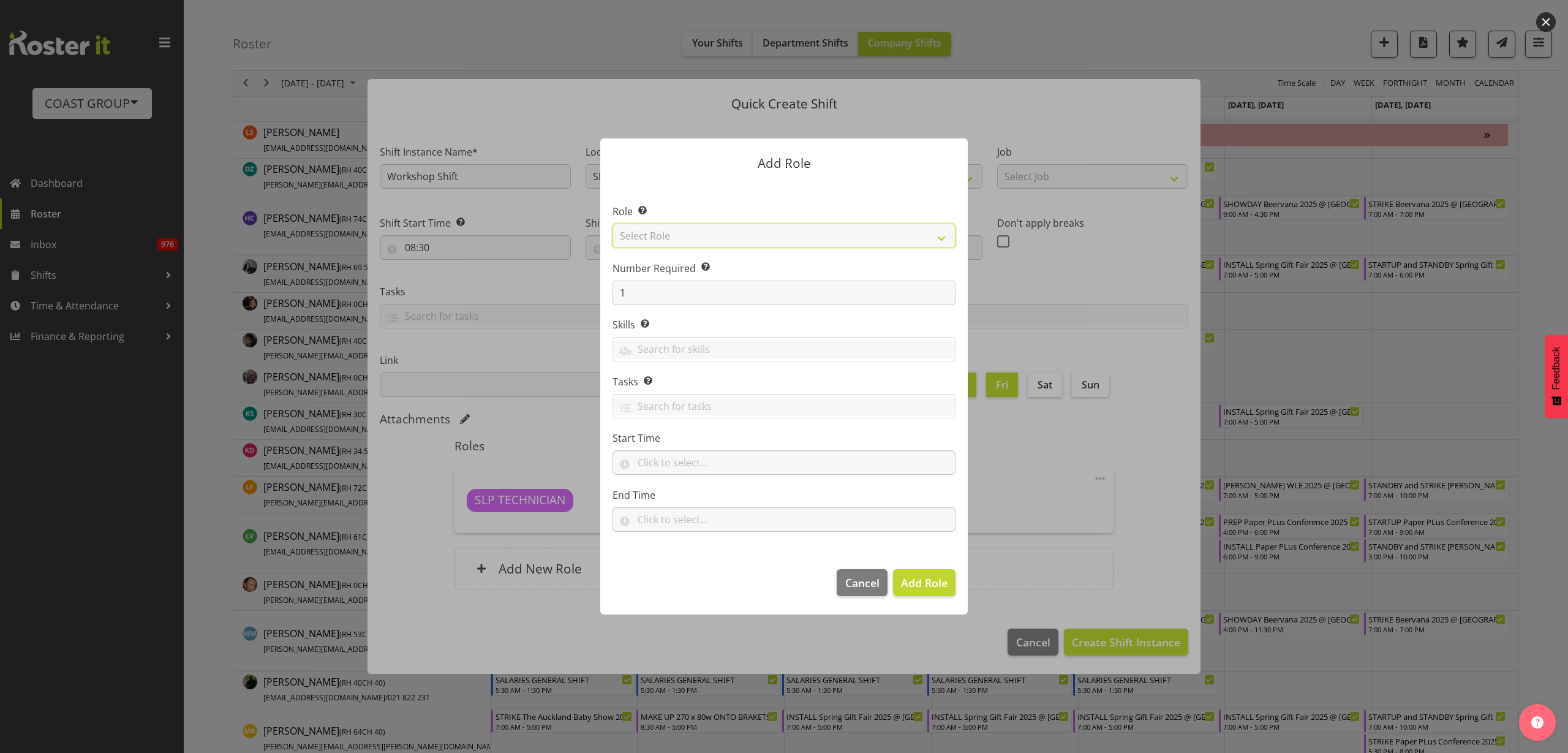
click at [694, 235] on select "Select Role ACCOUNT MANAGER ACCOUNT MANAGER DW ACCOUNTS [PERSON_NAME] VEHICLES …" at bounding box center [784, 235] width 343 height 24
select select "123"
click at [612, 223] on select "Select Role ACCOUNT MANAGER ACCOUNT MANAGER DW ACCOUNTS [PERSON_NAME] VEHICLES …" at bounding box center [784, 235] width 343 height 24
drag, startPoint x: 648, startPoint y: 293, endPoint x: 552, endPoint y: 286, distance: 96.3
click at [553, 287] on form "Add Role Role Select the role you wish to add to the shift. ACCOUNT MANAGER ACC…" at bounding box center [784, 376] width 588 height 537
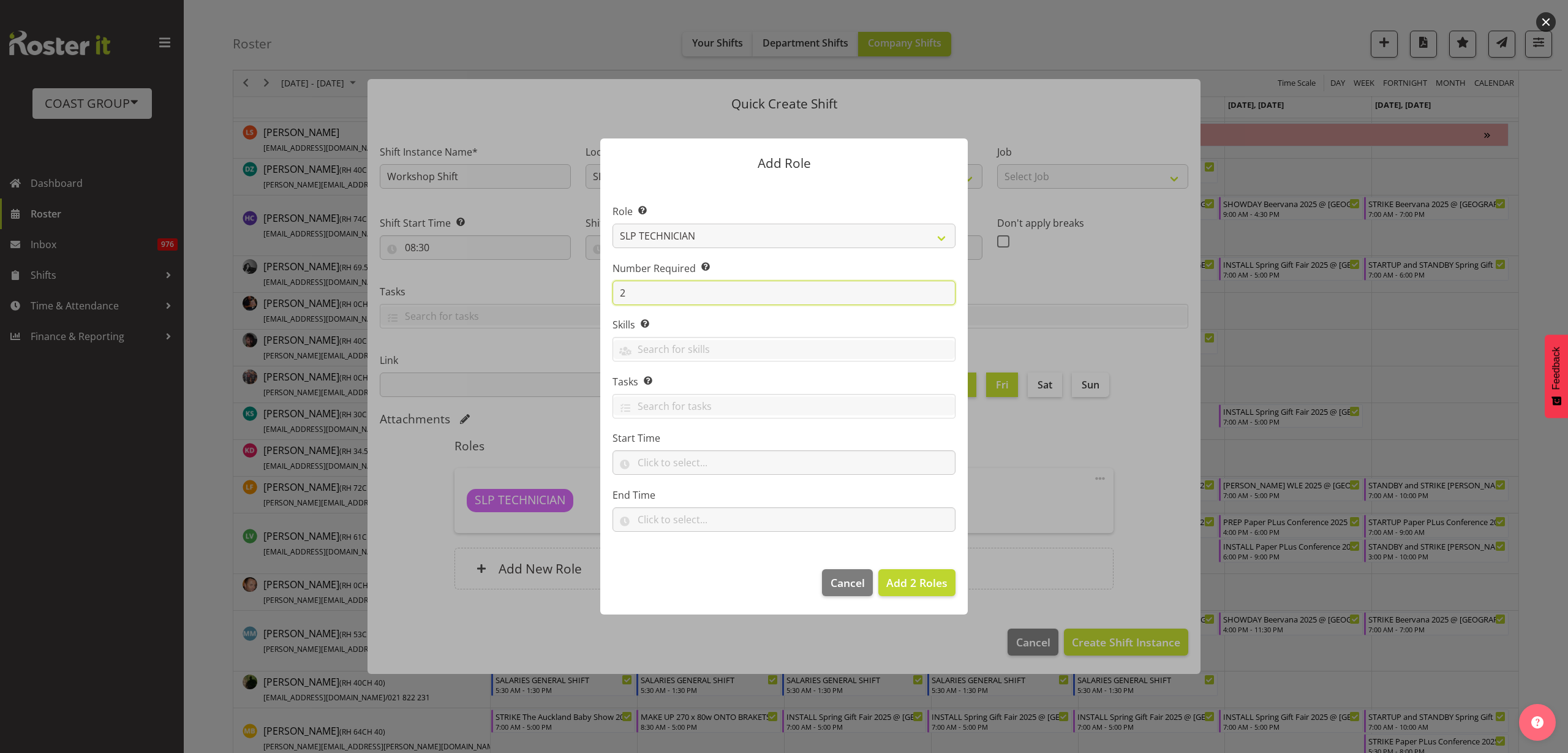
type input "2"
click at [927, 587] on span "Add 2 Roles" at bounding box center [917, 583] width 61 height 15
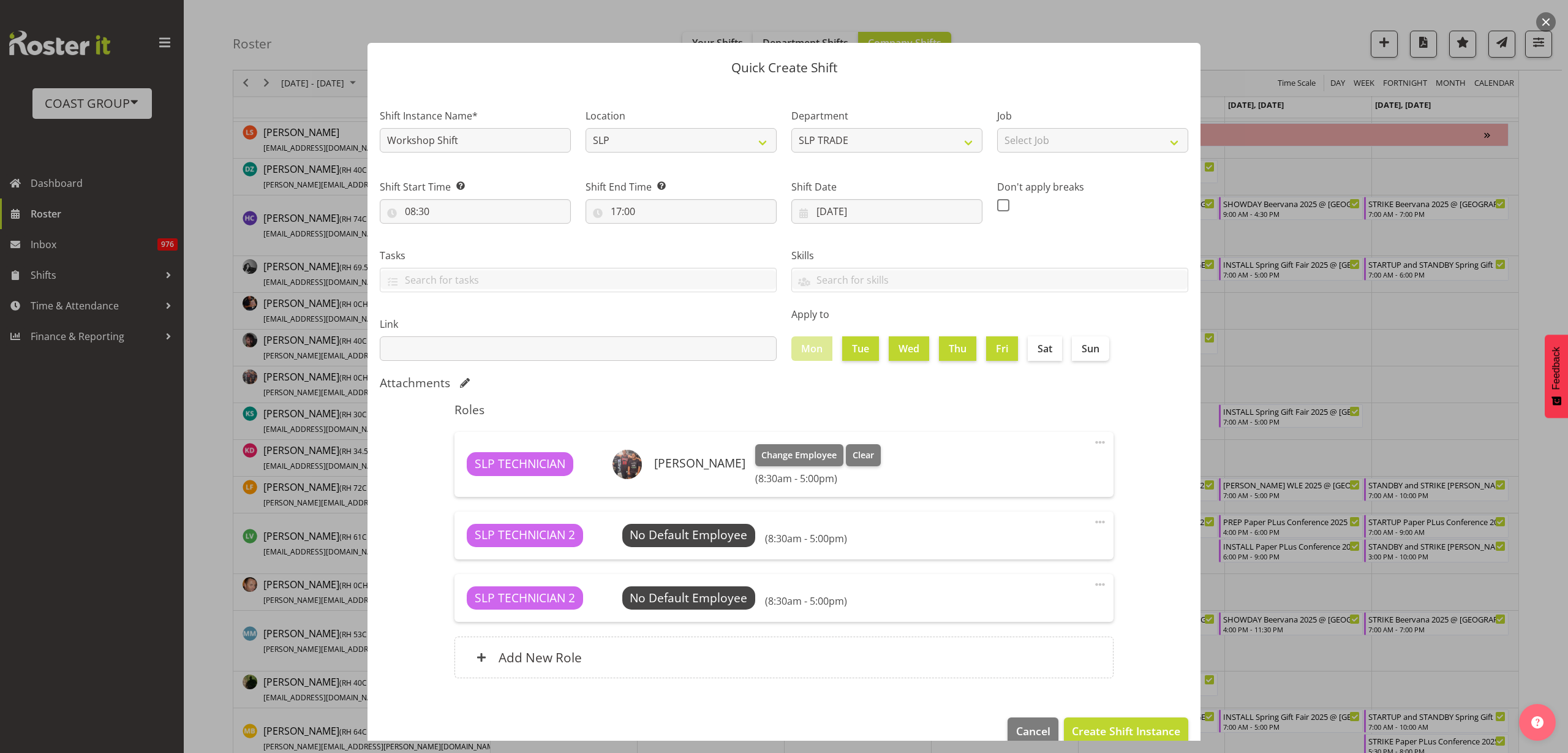
type input "08:30"
type input "17:00"
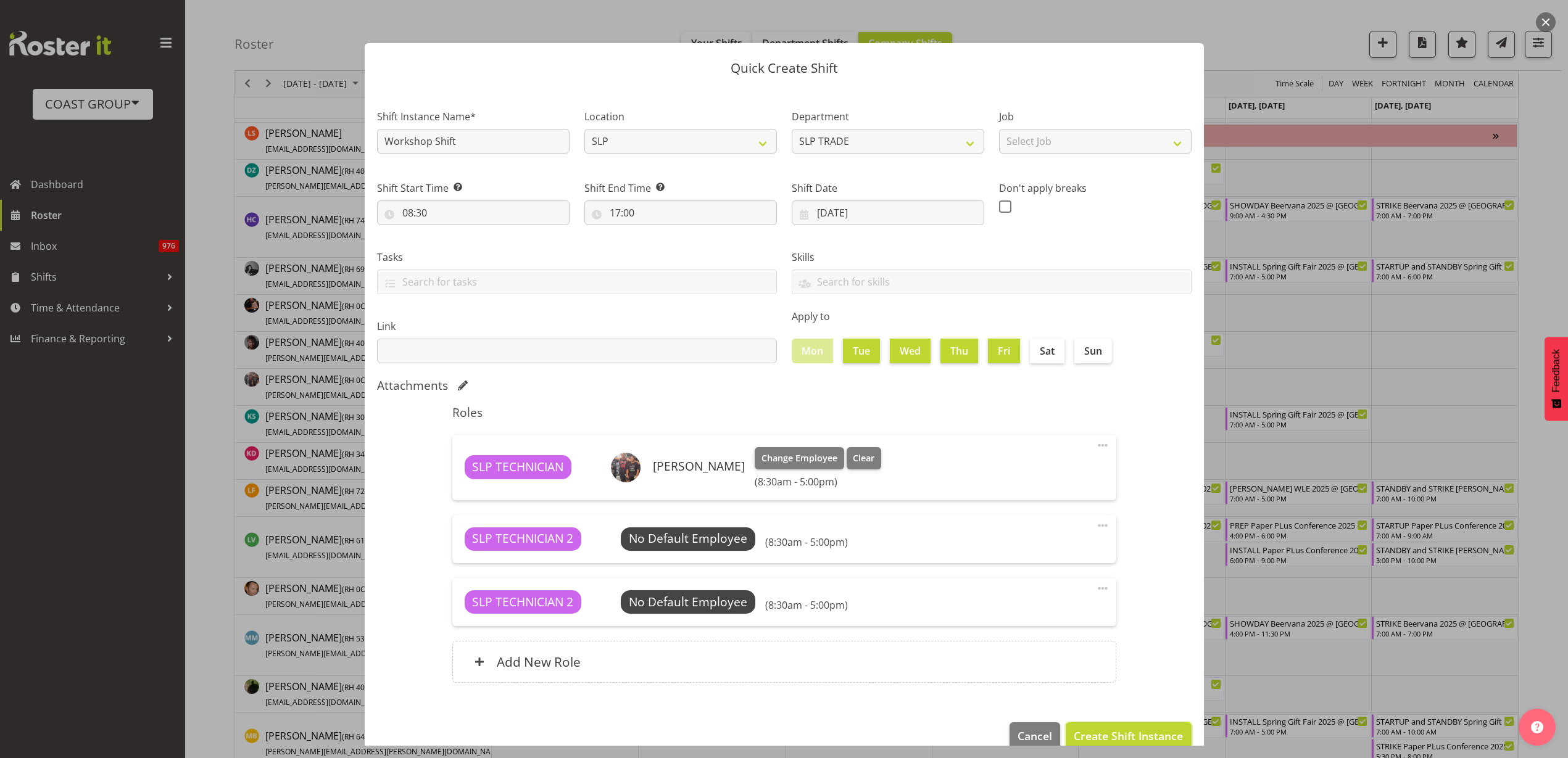
click at [1132, 735] on span "Create Shift Instance" at bounding box center [1127, 736] width 110 height 16
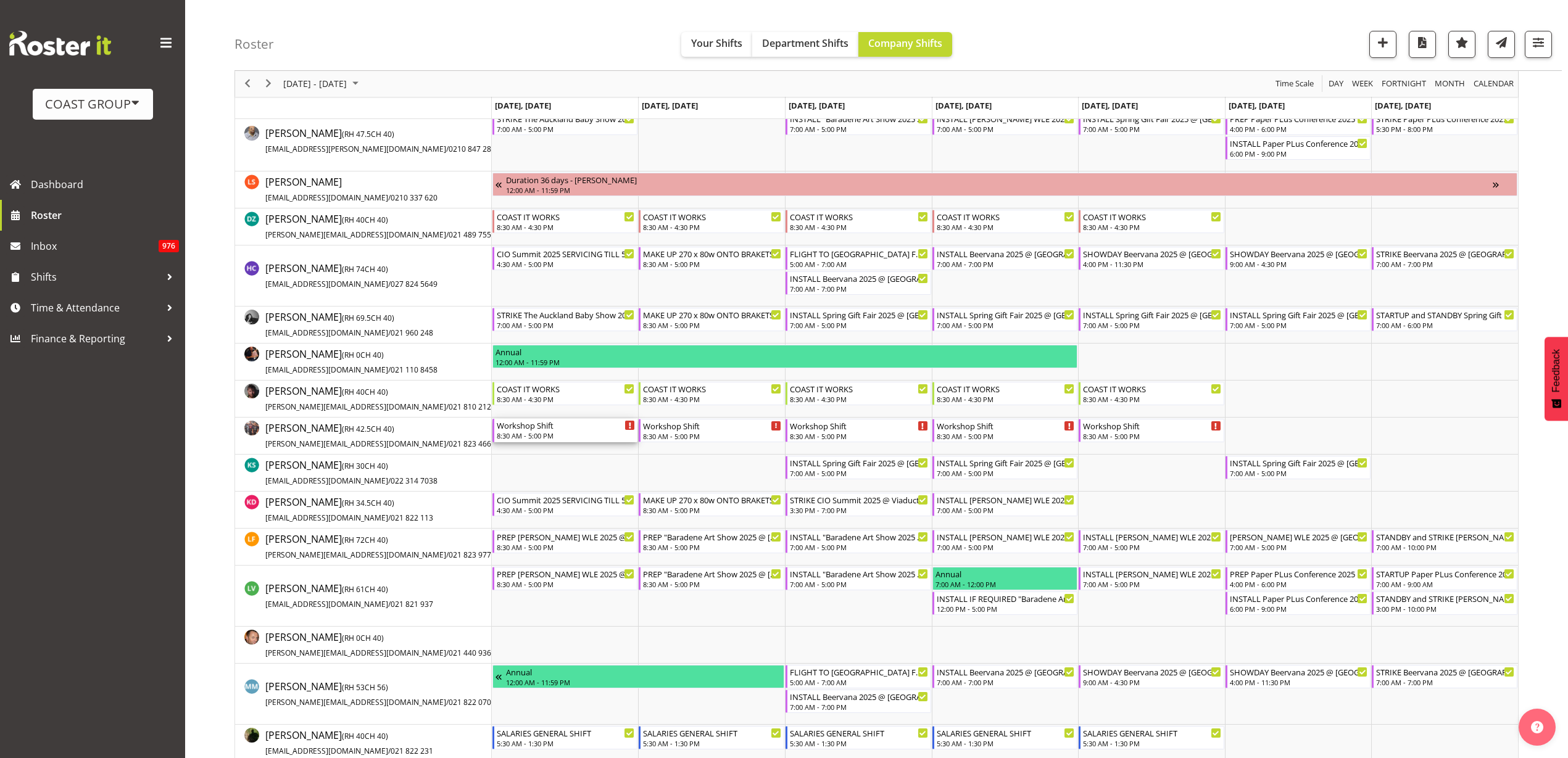
click at [530, 432] on div "8:30 AM - 5:00 PM" at bounding box center [566, 435] width 139 height 10
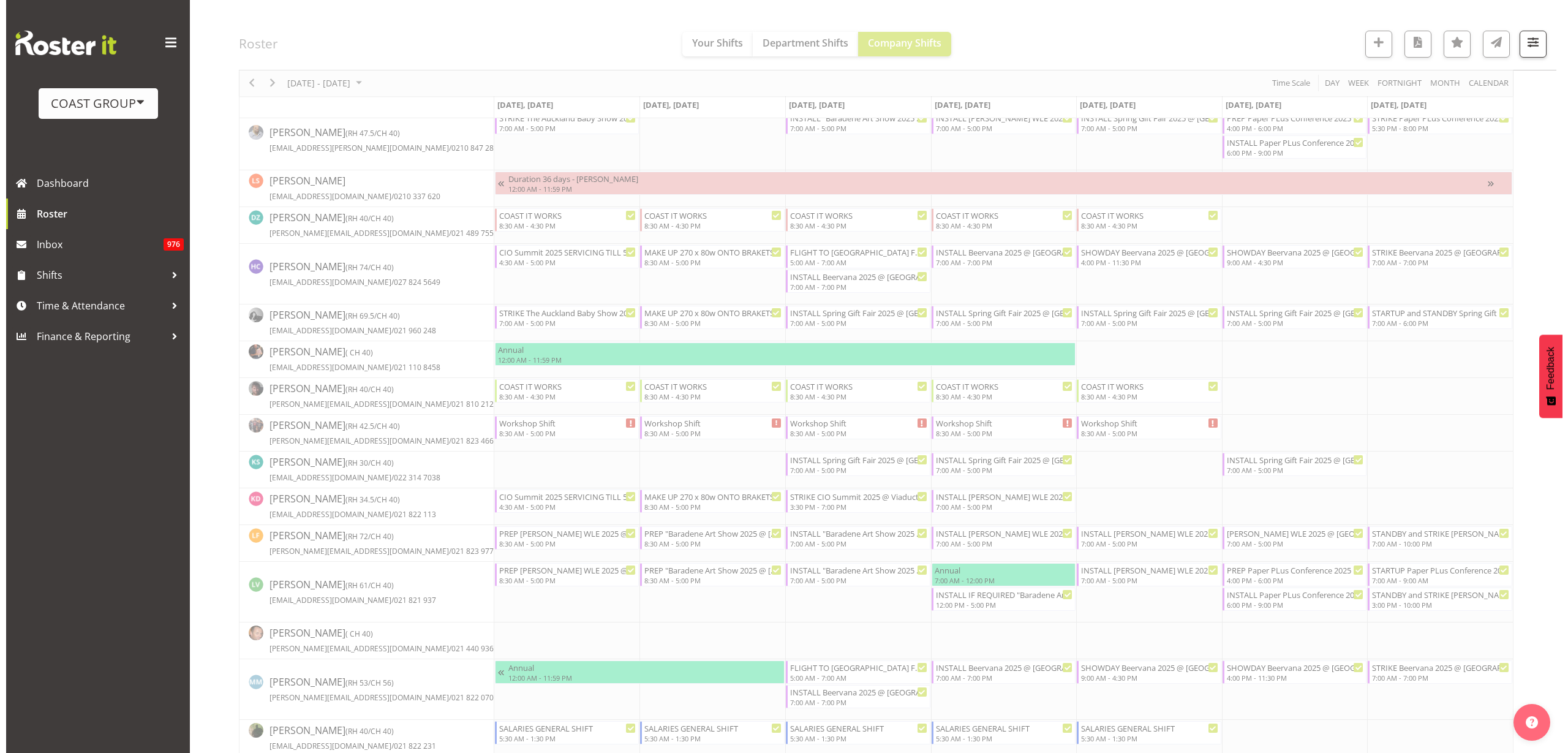
scroll to position [0, 0]
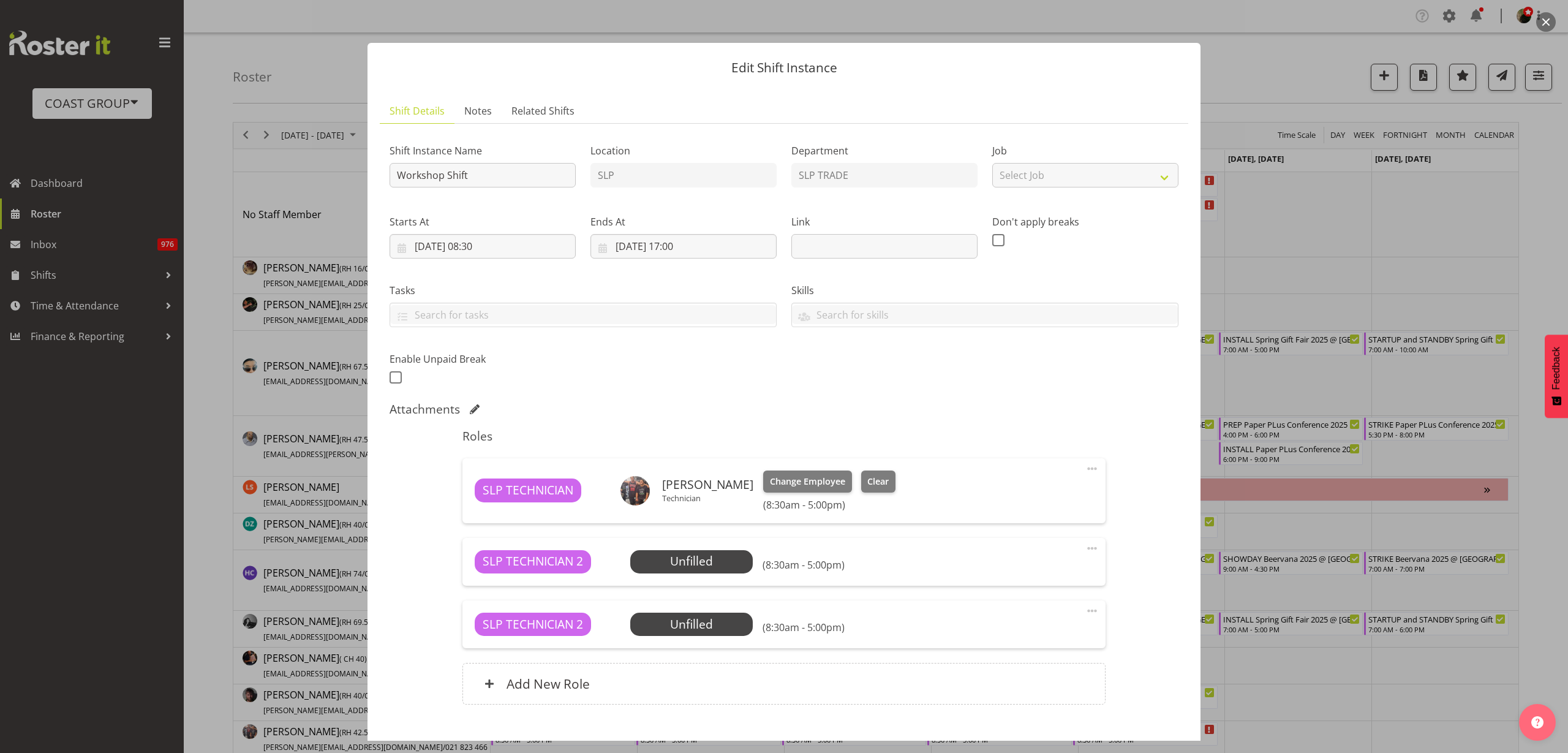
click at [0, 0] on span "Select Employee" at bounding box center [0, 0] width 0 height 0
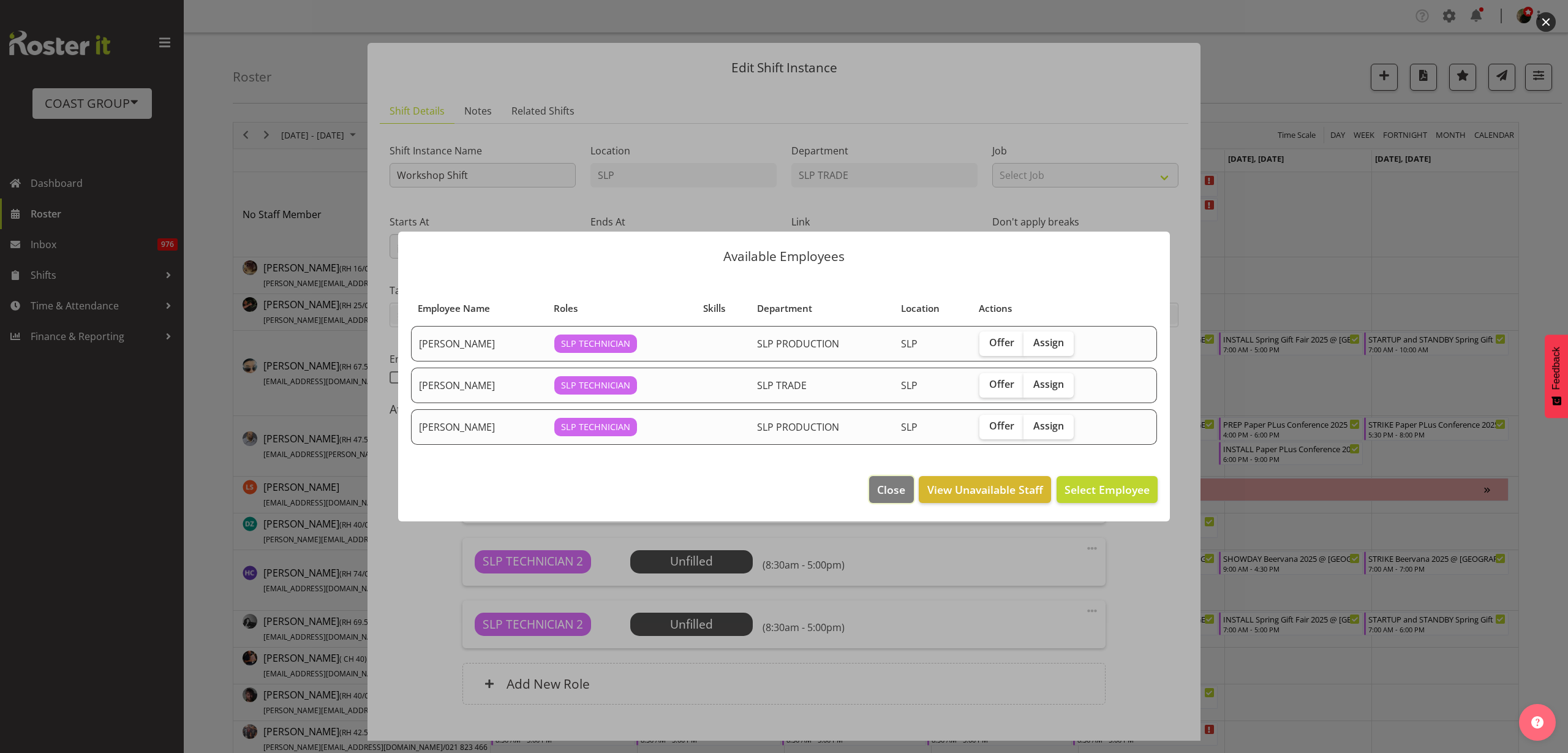
click at [891, 496] on span "Close" at bounding box center [891, 489] width 28 height 16
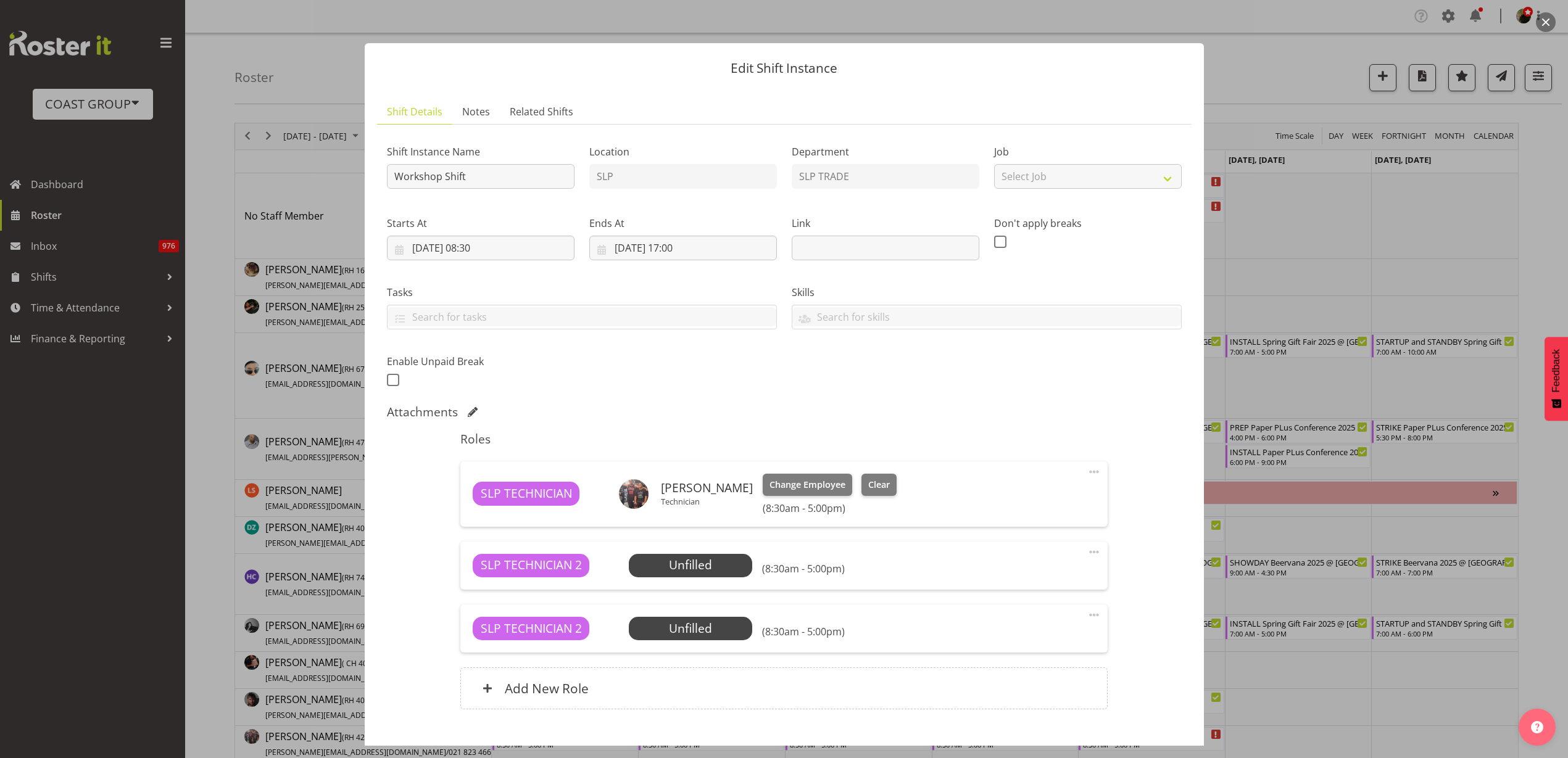
click at [1086, 552] on span at bounding box center [1094, 552] width 15 height 15
click at [1040, 628] on link "Delete" at bounding box center [1042, 624] width 118 height 22
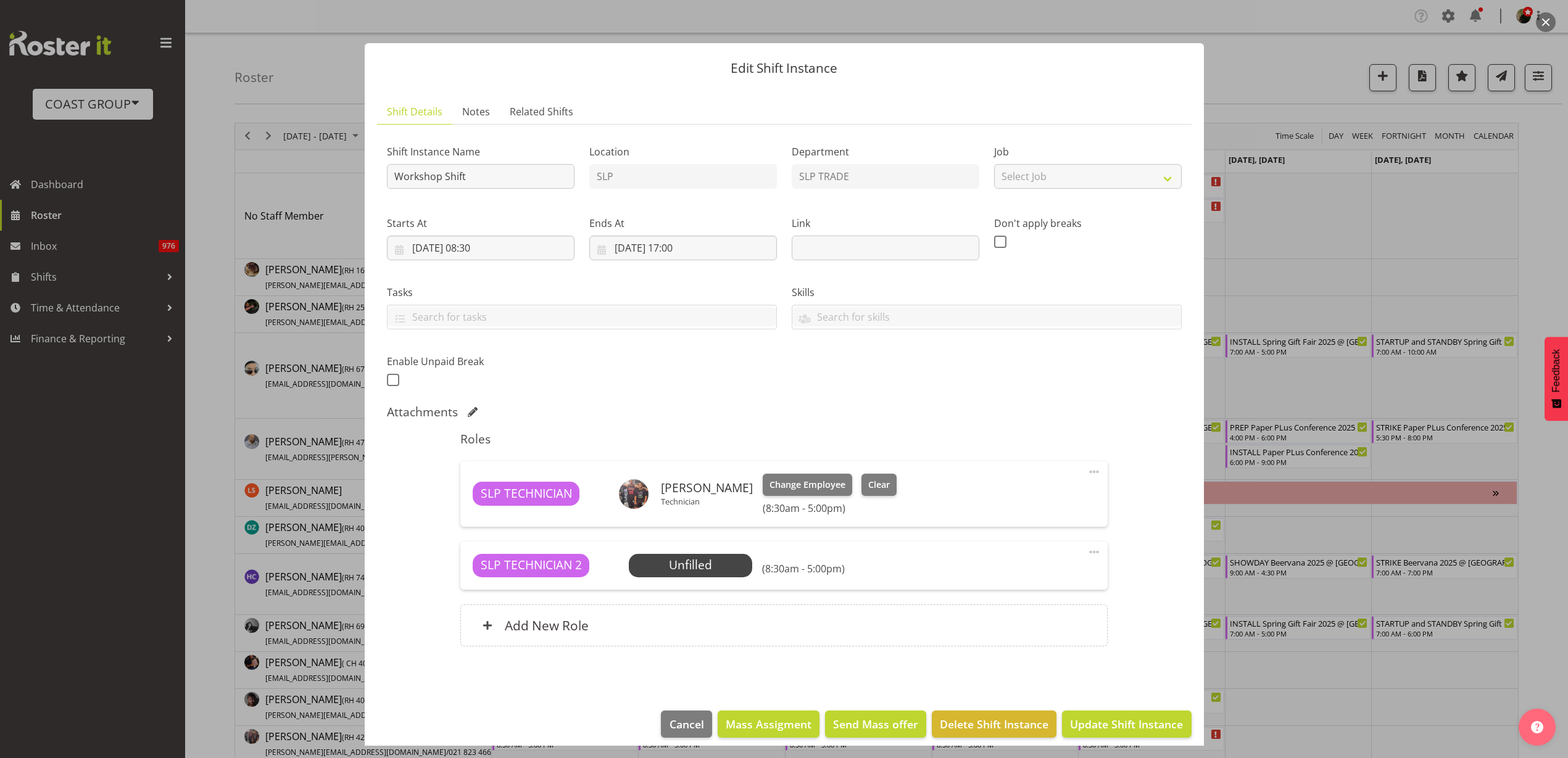
click at [1089, 549] on span at bounding box center [1094, 552] width 15 height 15
click at [1065, 625] on link "Delete" at bounding box center [1042, 624] width 118 height 22
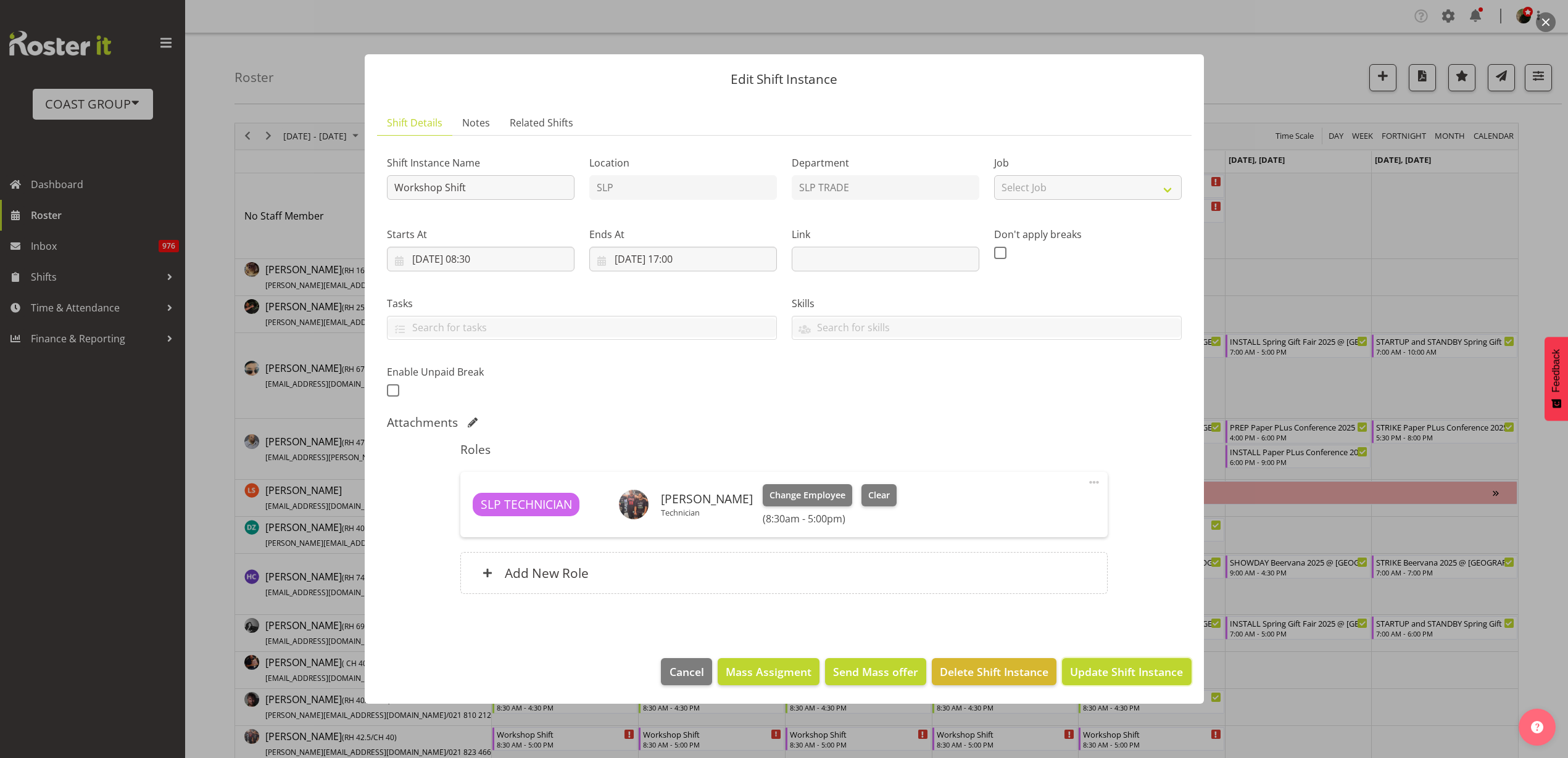
click at [1097, 670] on span "Update Shift Instance" at bounding box center [1126, 671] width 112 height 16
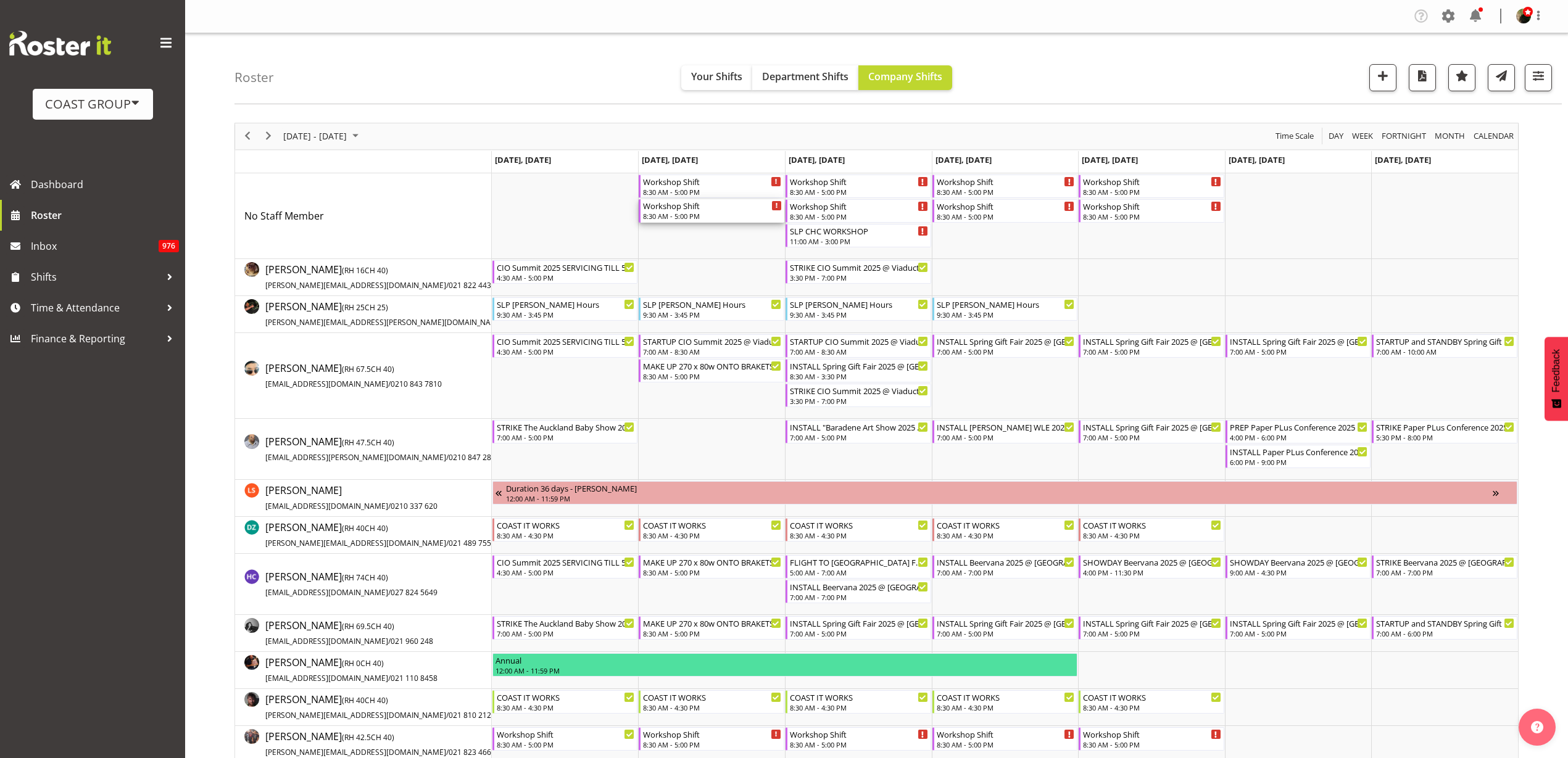
click at [719, 216] on div "8:30 AM - 5:00 PM" at bounding box center [712, 216] width 139 height 10
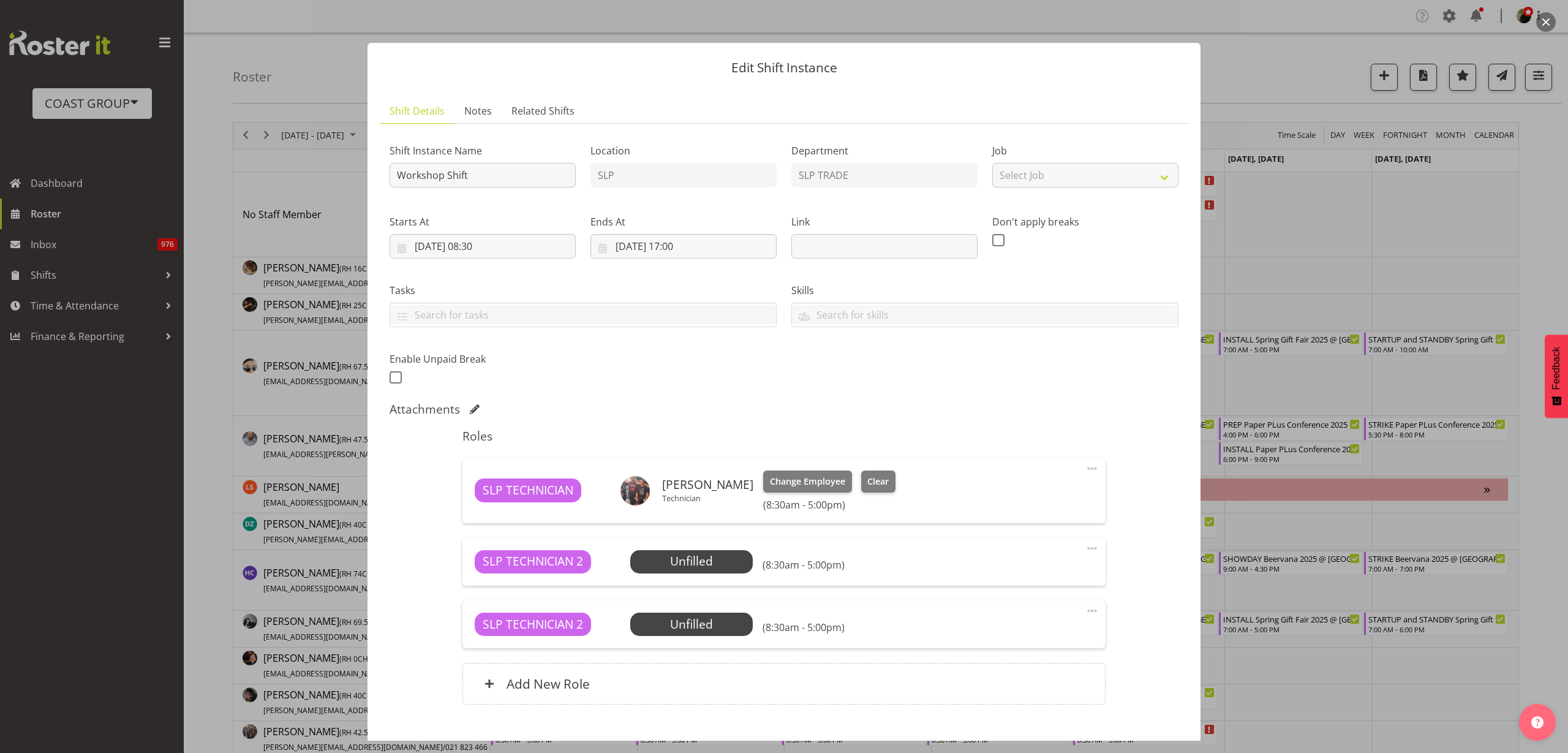
scroll to position [73, 0]
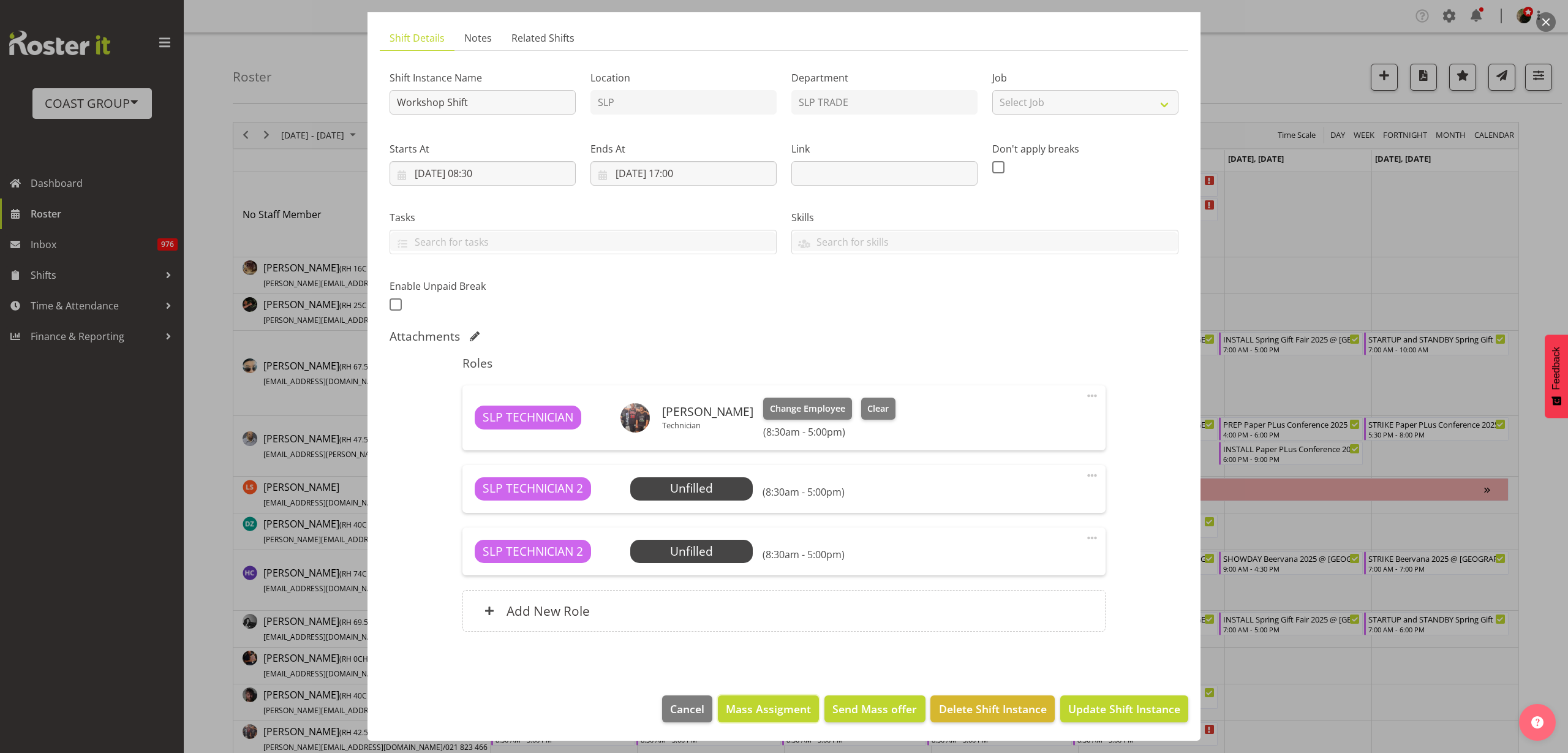
click at [748, 711] on span "Mass Assigment" at bounding box center [768, 708] width 85 height 16
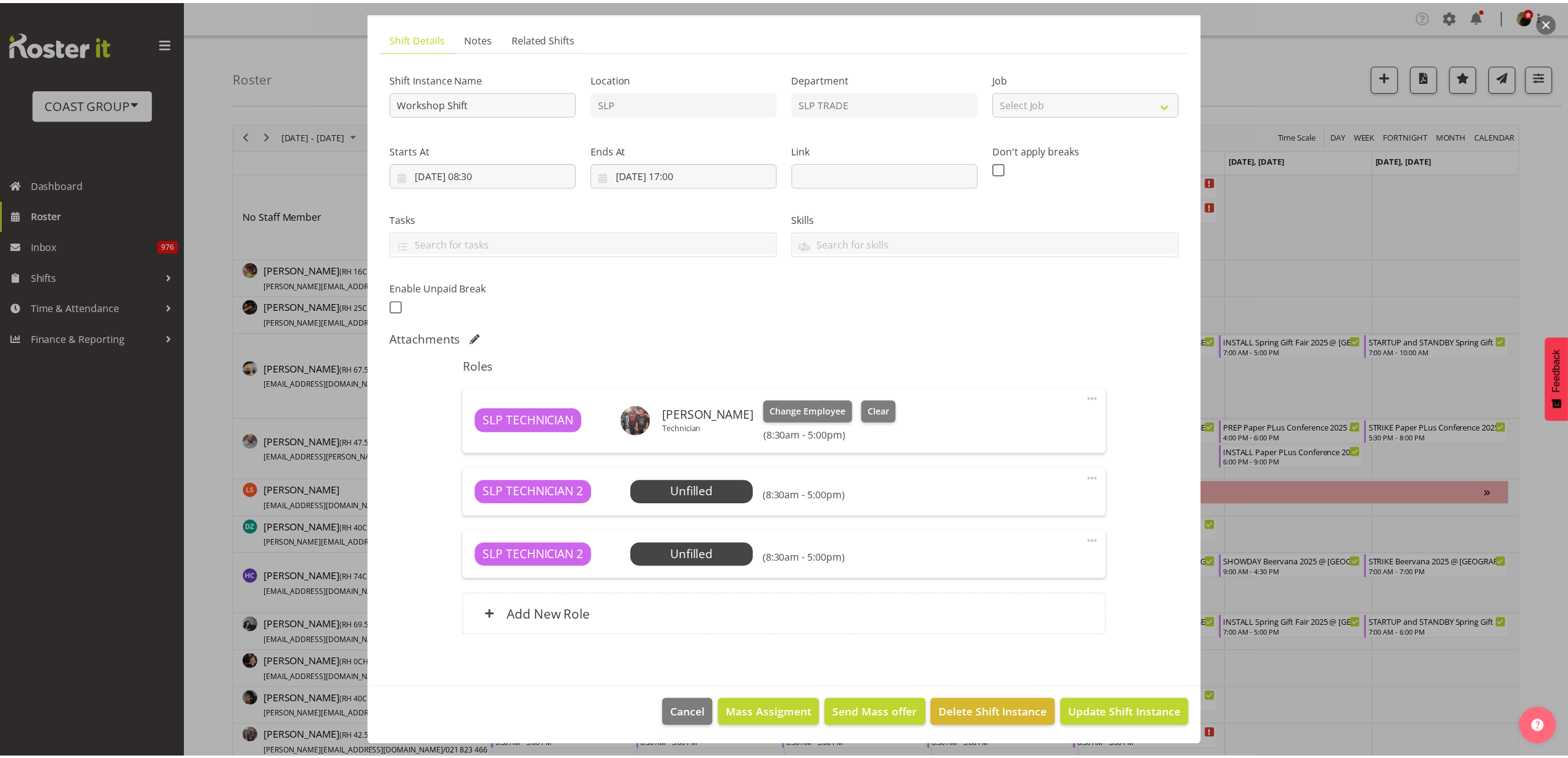
scroll to position [24, 0]
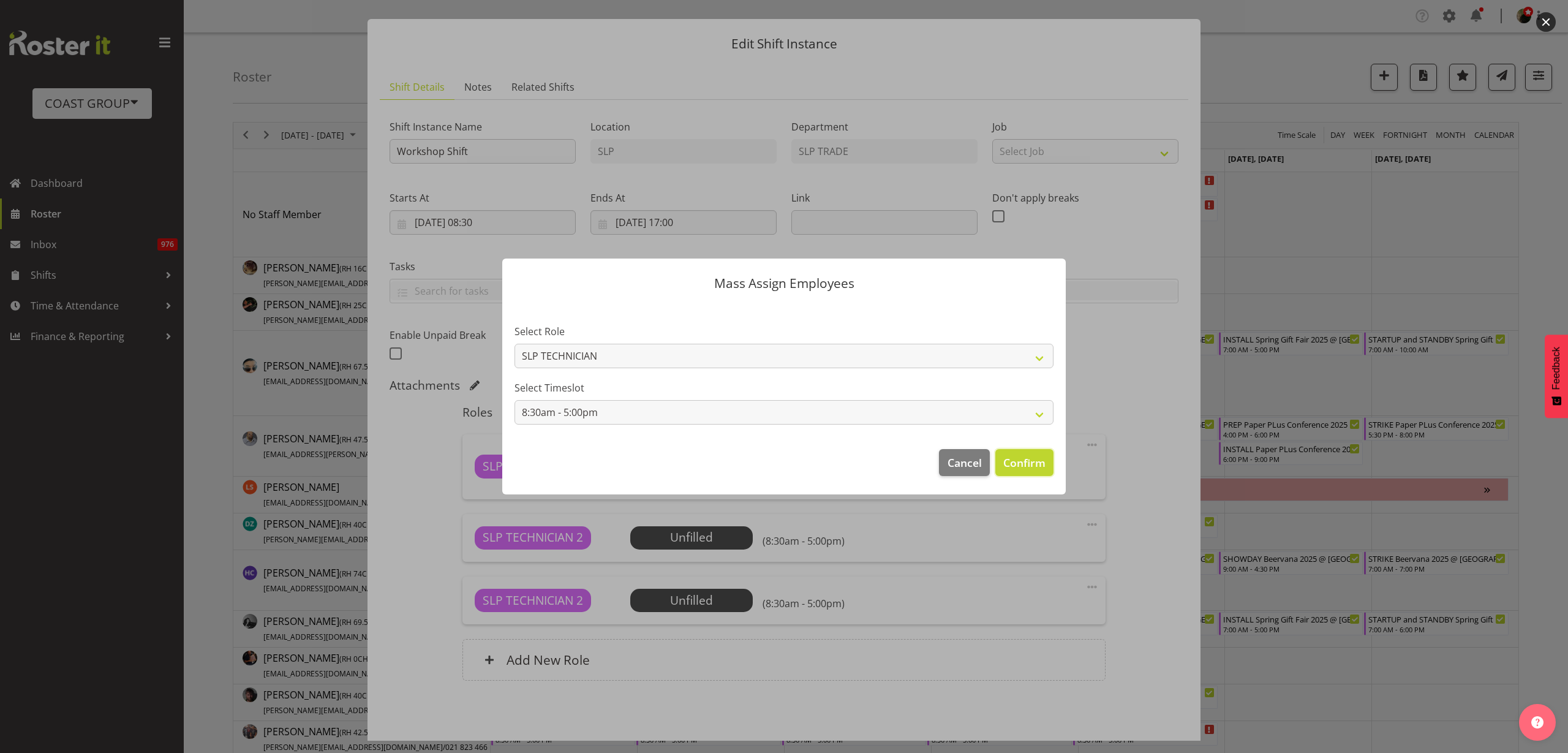
click at [1013, 464] on span "Confirm" at bounding box center [1024, 462] width 42 height 16
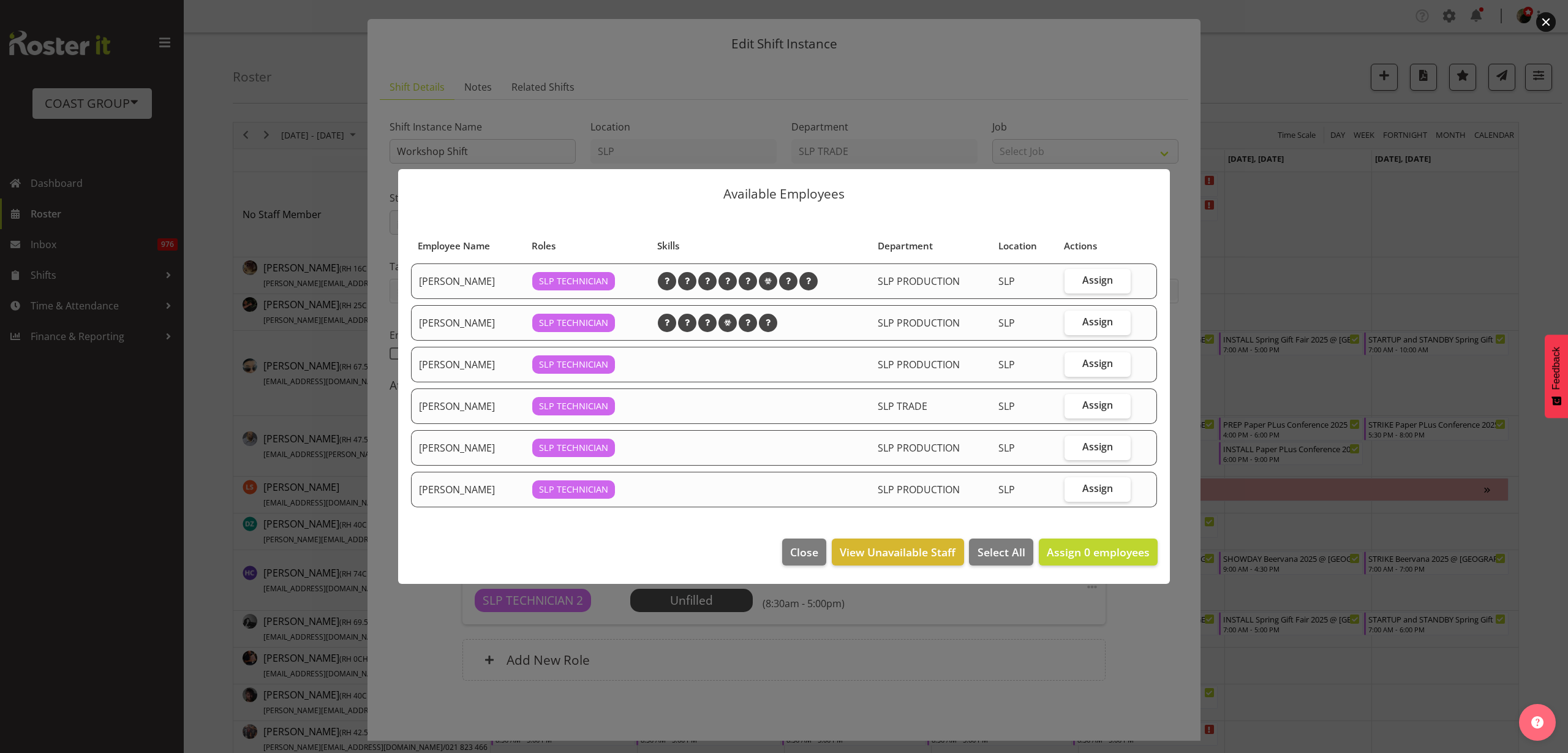
click at [1100, 282] on span "Assign" at bounding box center [1097, 279] width 31 height 12
click at [1073, 282] on input "Assign" at bounding box center [1068, 280] width 8 height 8
checkbox input "true"
click at [1098, 551] on span "Assign 1 employees" at bounding box center [1098, 552] width 103 height 15
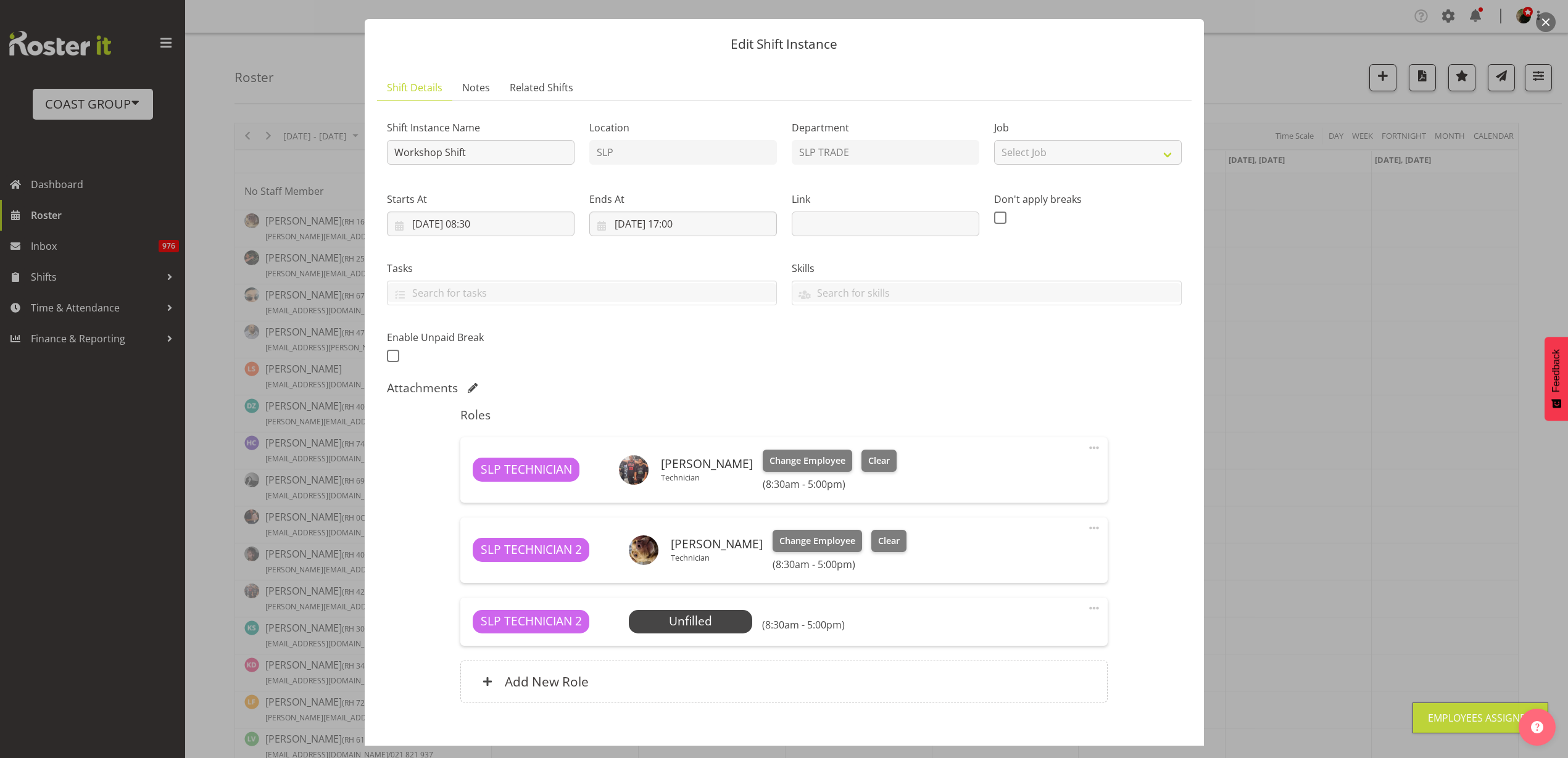
click at [1086, 609] on span at bounding box center [1094, 608] width 15 height 15
click at [1042, 679] on link "Delete" at bounding box center [1042, 680] width 118 height 22
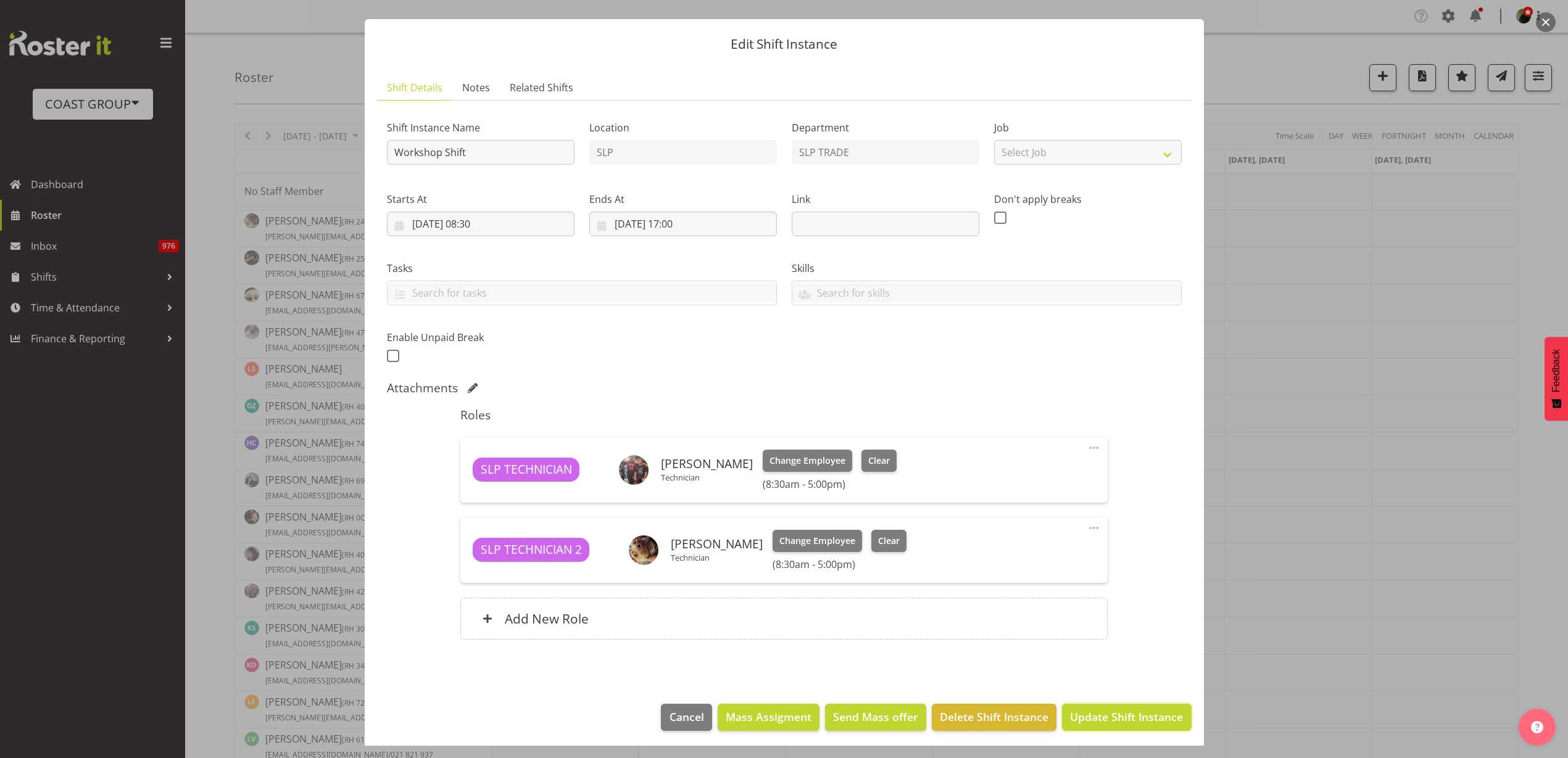
click at [1078, 721] on span "Update Shift Instance" at bounding box center [1126, 716] width 112 height 16
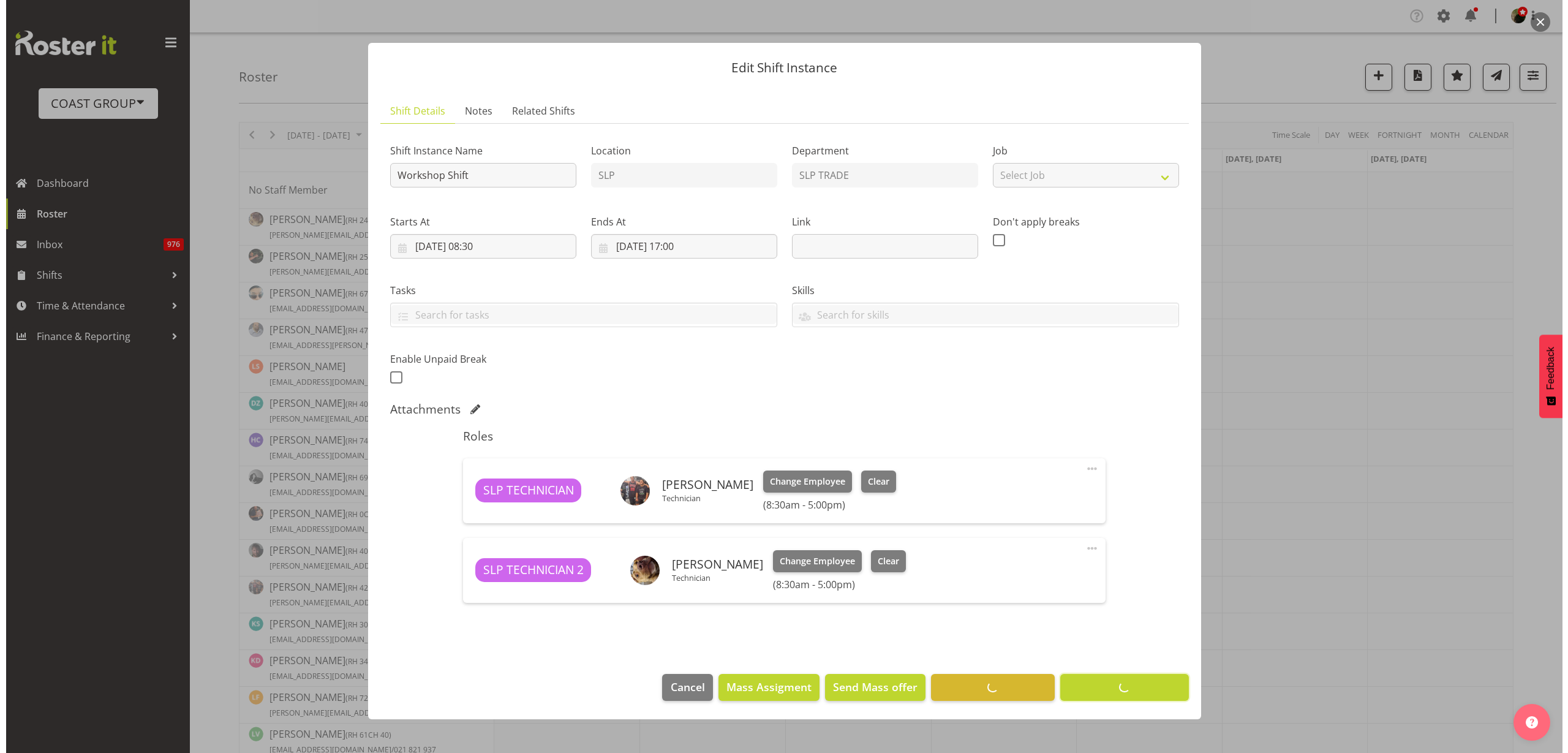
scroll to position [0, 0]
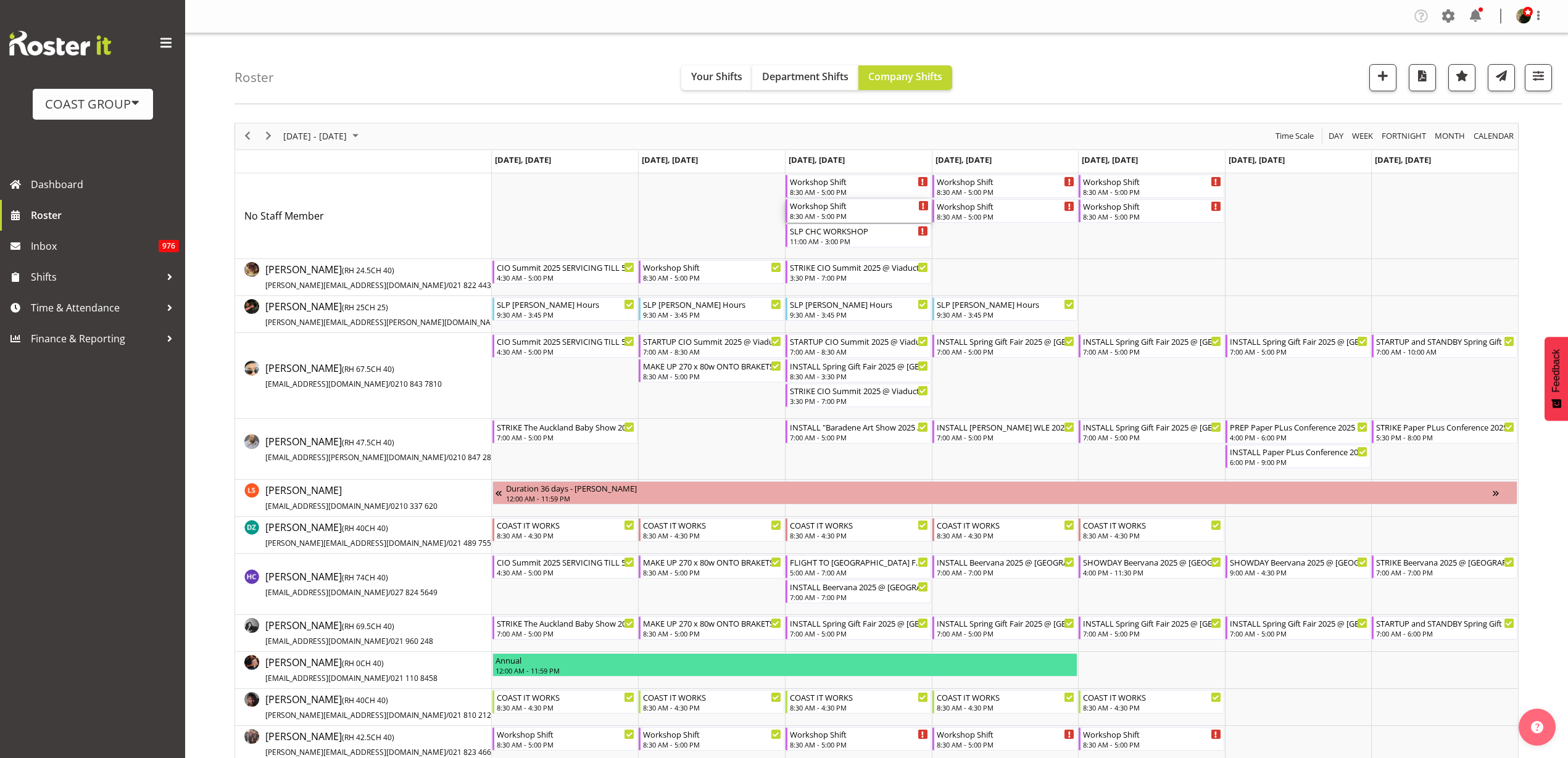
click at [853, 210] on div "Workshop Shift" at bounding box center [859, 205] width 139 height 12
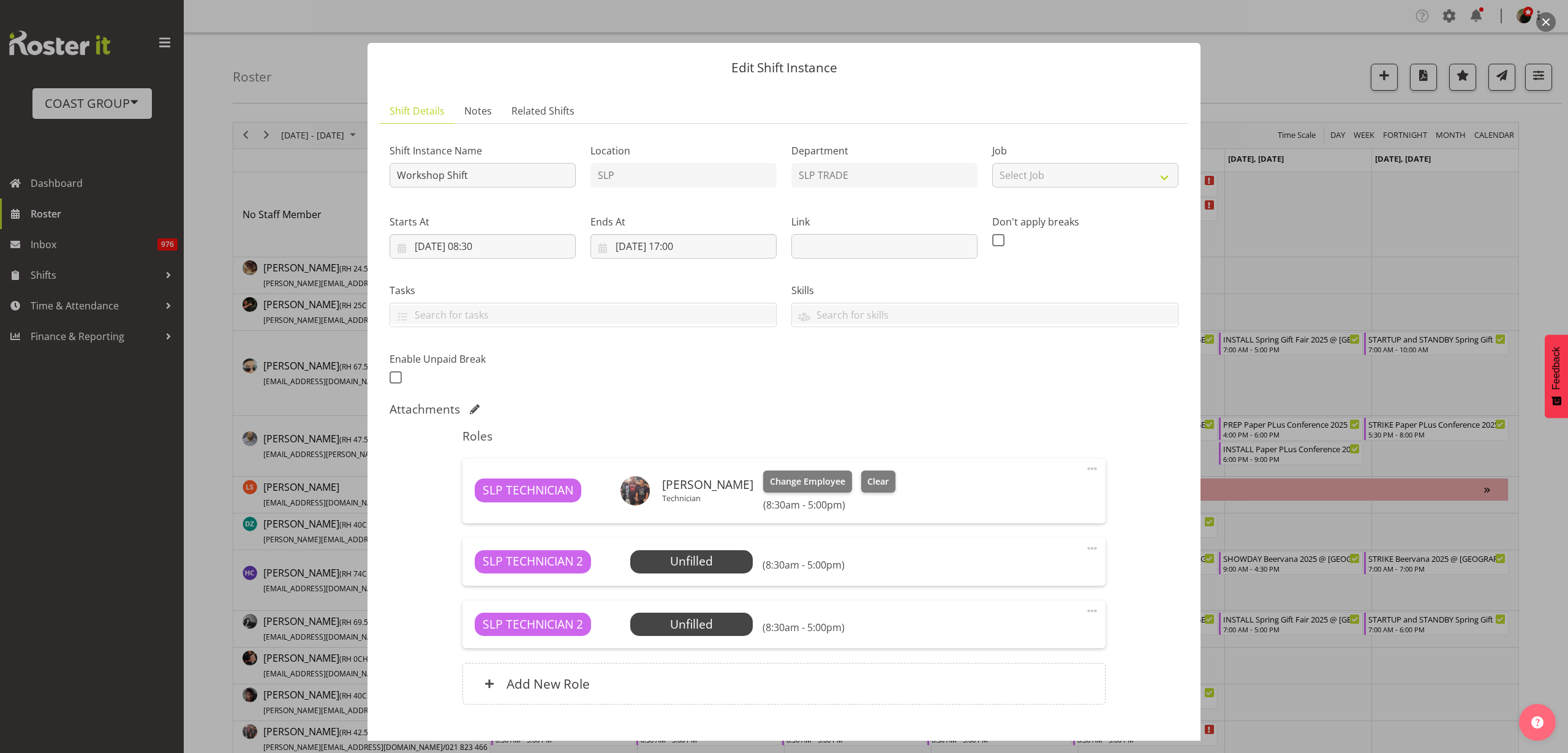
click at [1085, 545] on span at bounding box center [1092, 548] width 15 height 15
click at [1022, 574] on link "Edit" at bounding box center [1040, 575] width 117 height 22
select select "7"
select select "2025"
select select "17"
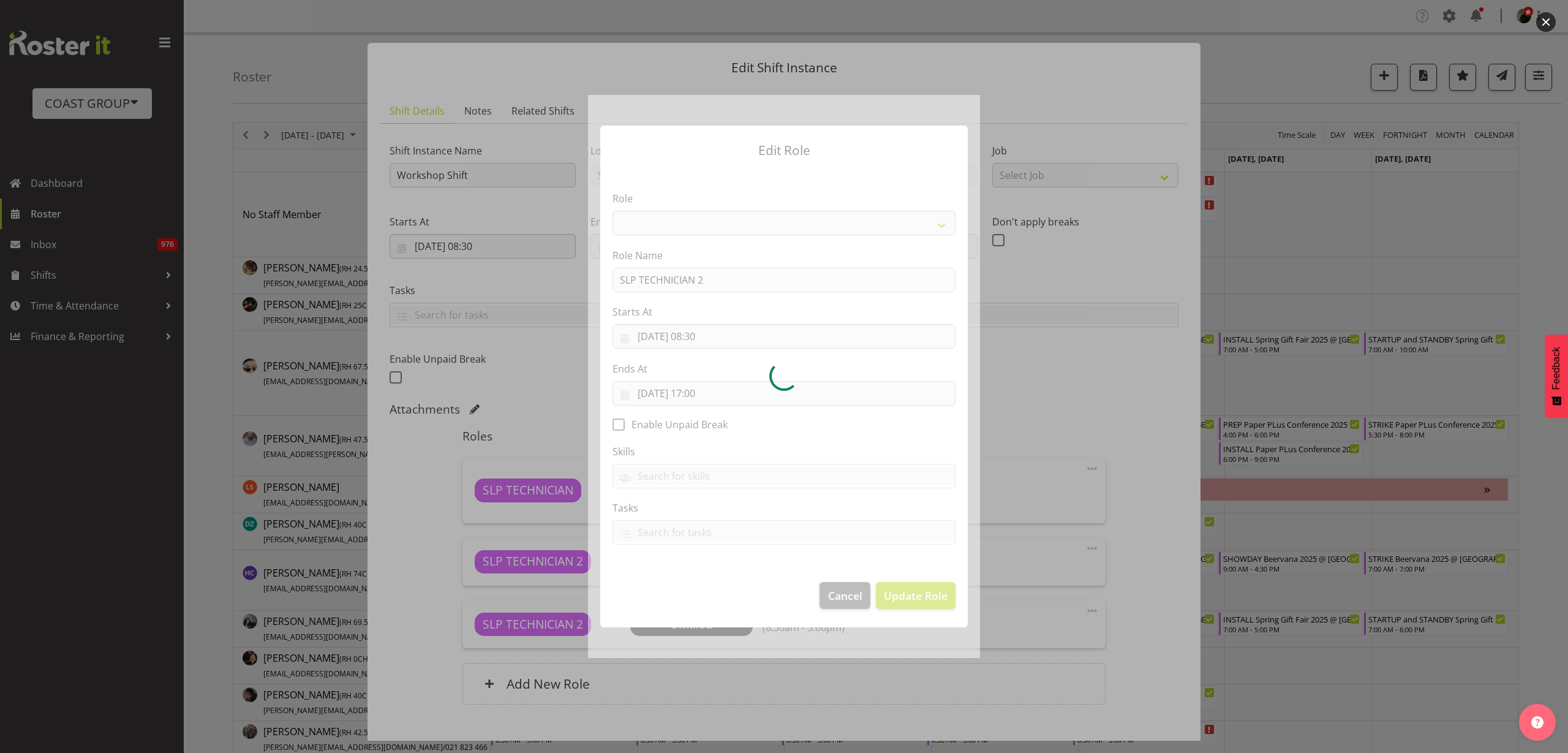
select select "123"
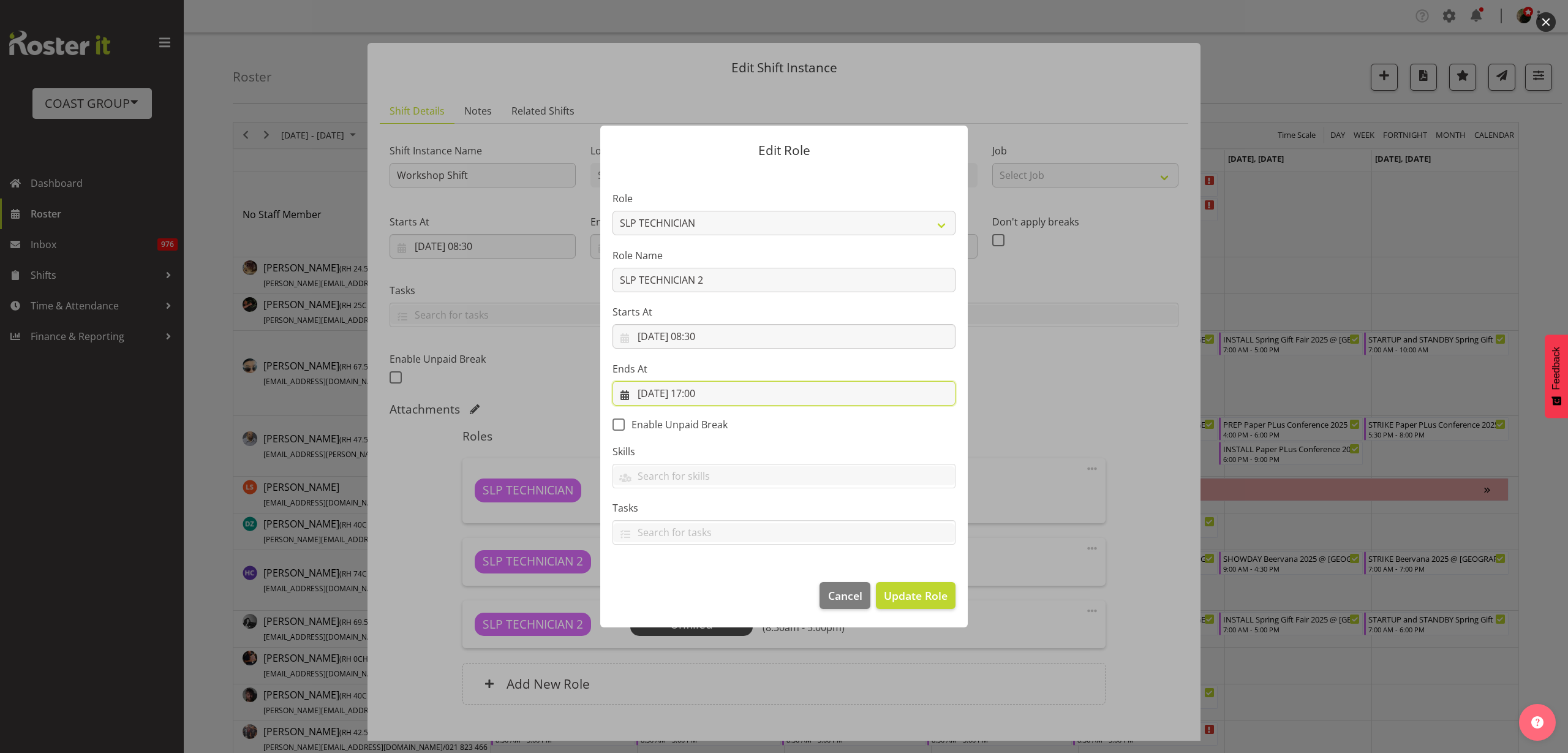
click at [709, 395] on input "20/08/2025, 17:00" at bounding box center [784, 393] width 343 height 24
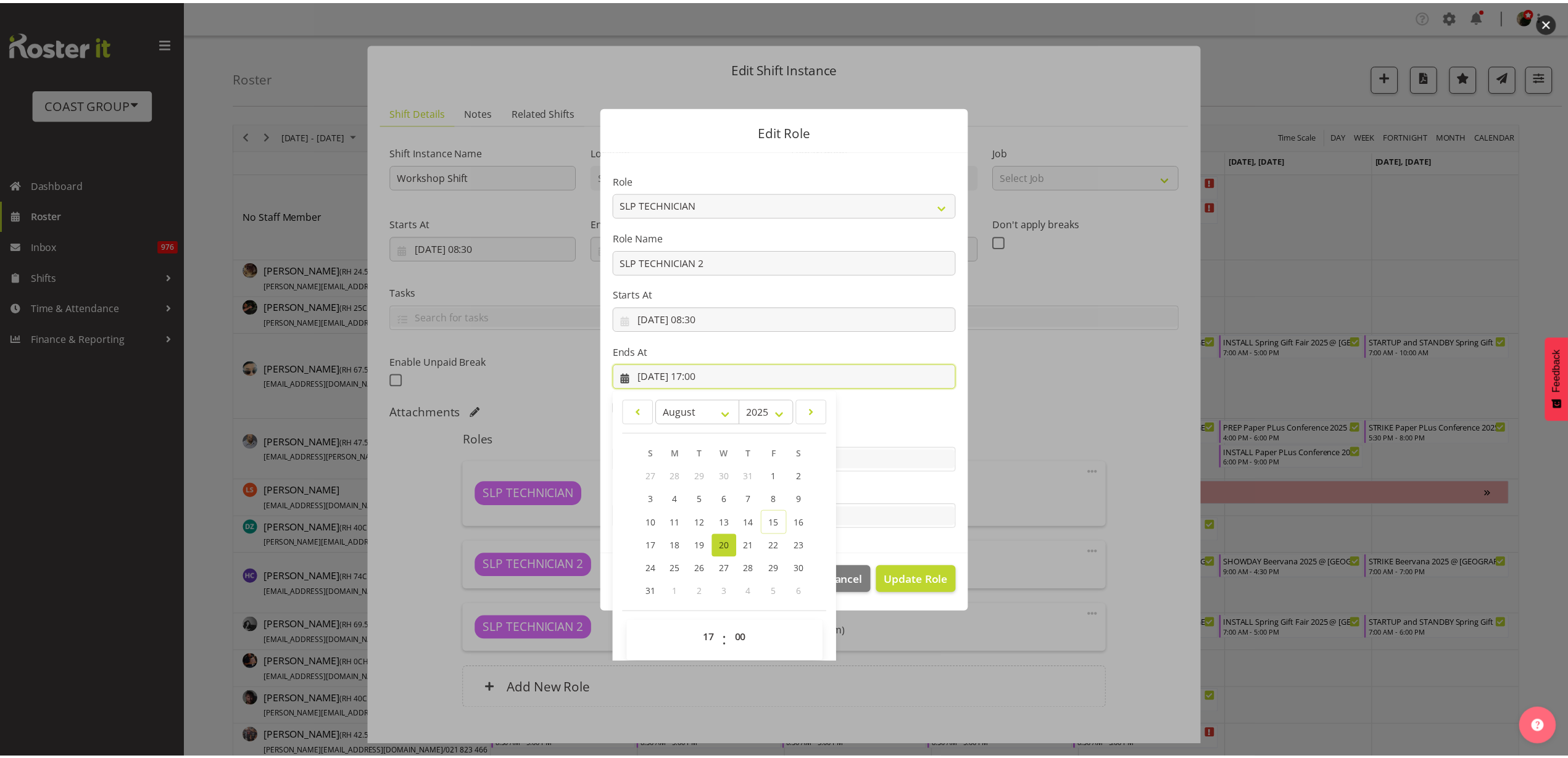
scroll to position [28, 0]
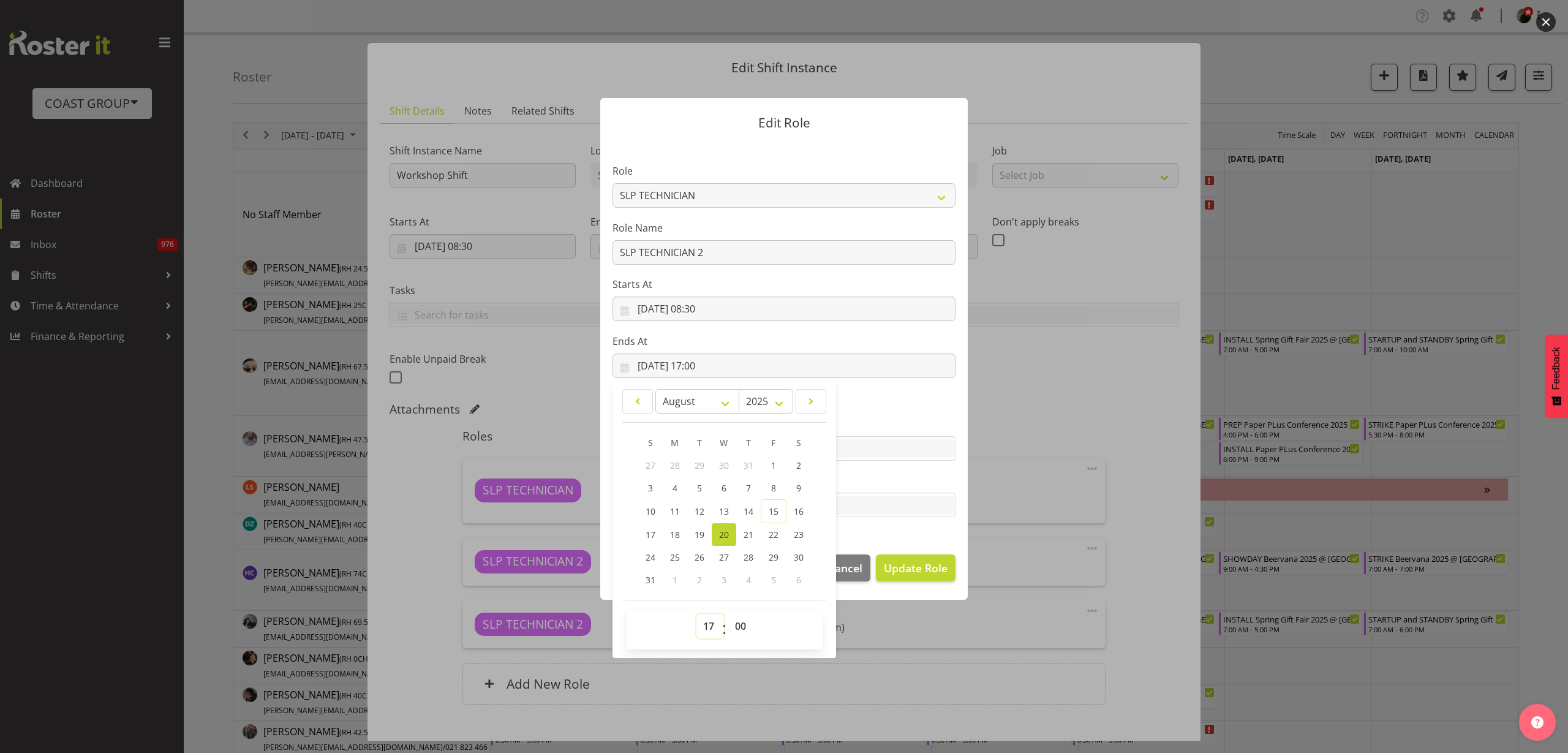
click at [702, 627] on select "00 01 02 03 04 05 06 07 08 09 10 11 12 13 14 15 16 17 18 19 20 21 22 23" at bounding box center [710, 626] width 28 height 24
select select "15"
click at [696, 614] on select "00 01 02 03 04 05 06 07 08 09 10 11 12 13 14 15 16 17 18 19 20 21 22 23" at bounding box center [710, 626] width 28 height 24
type input "20/08/2025, 15:00"
select select "30"
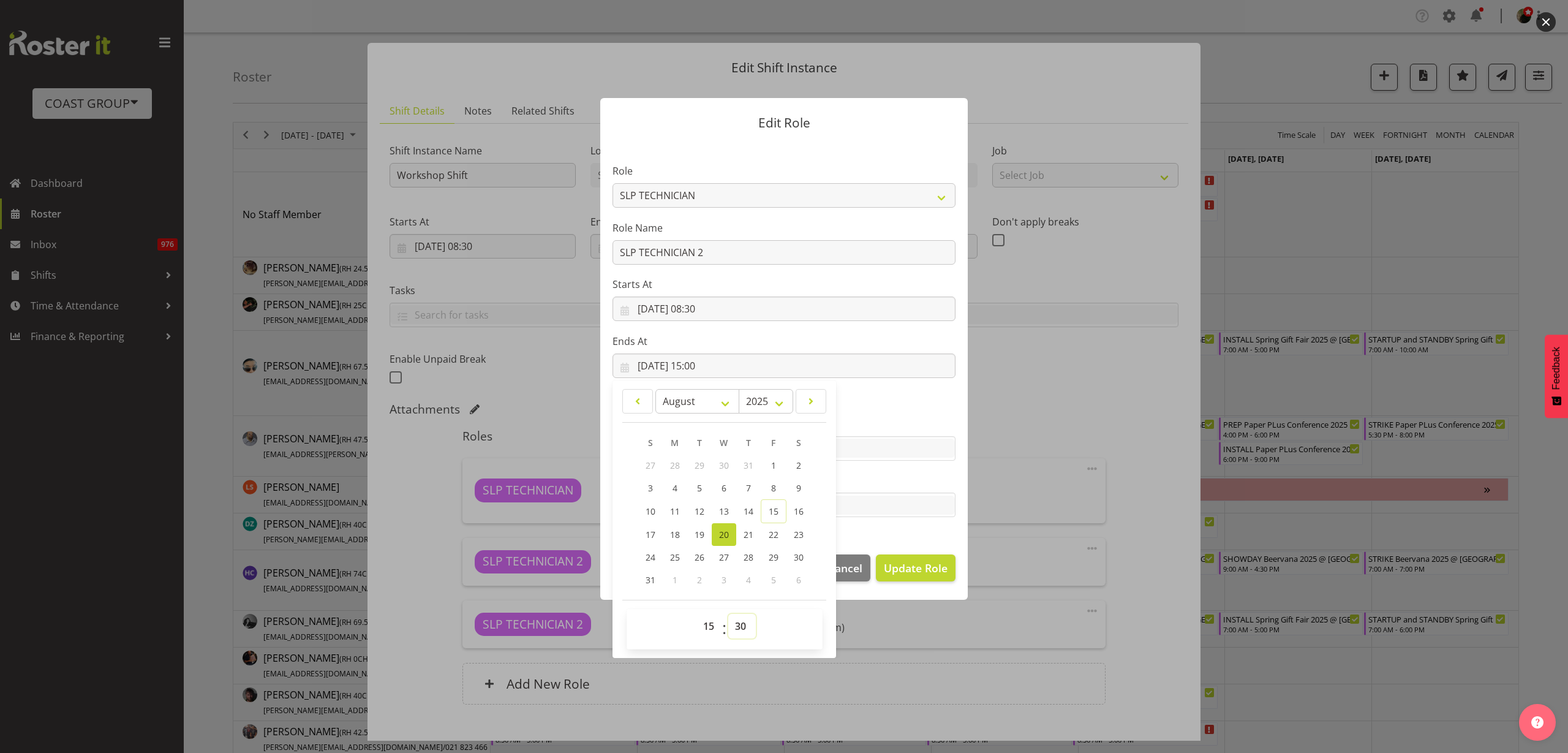
type input "20/08/2025, 15:30"
click at [911, 571] on span "Update Role" at bounding box center [916, 568] width 63 height 16
select select
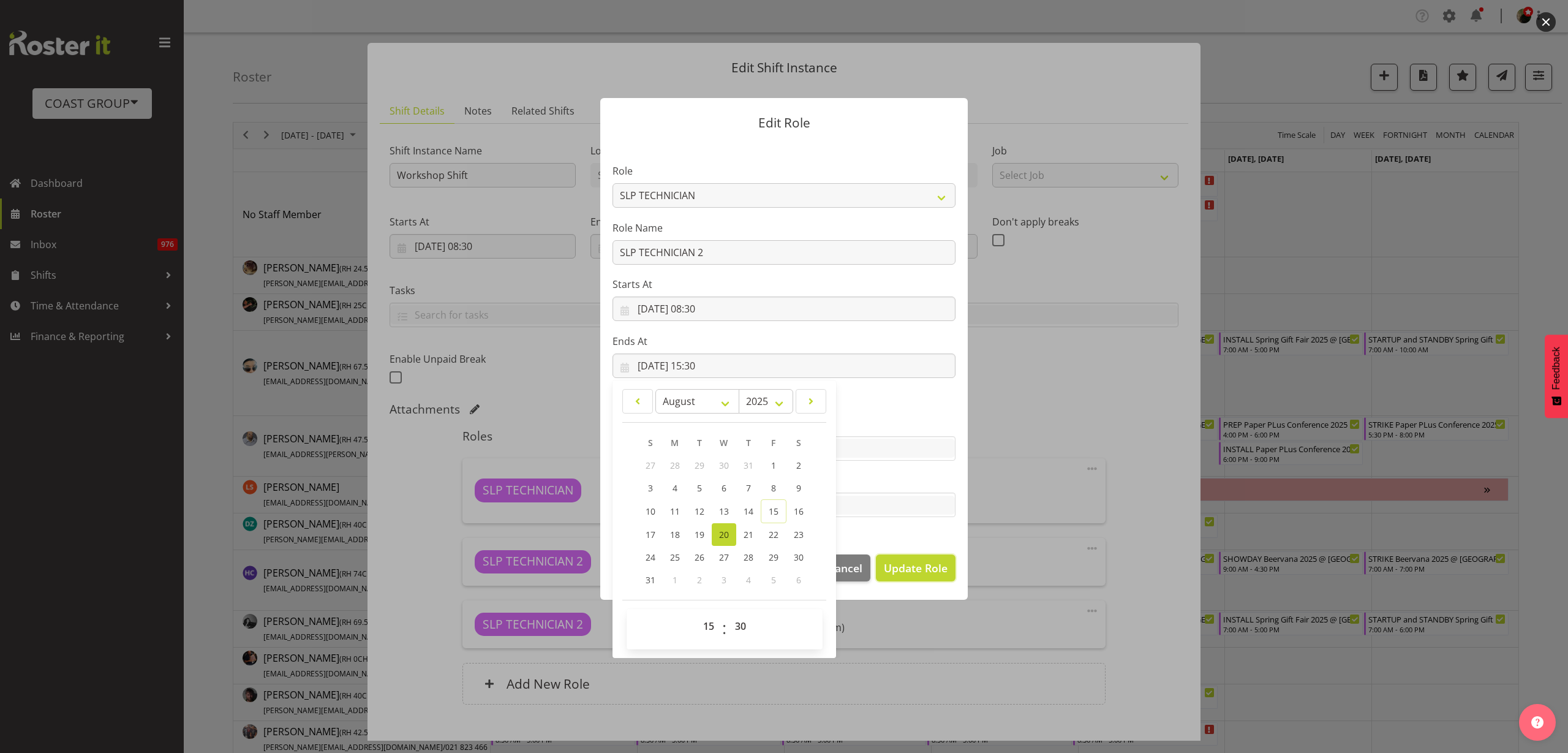
select select
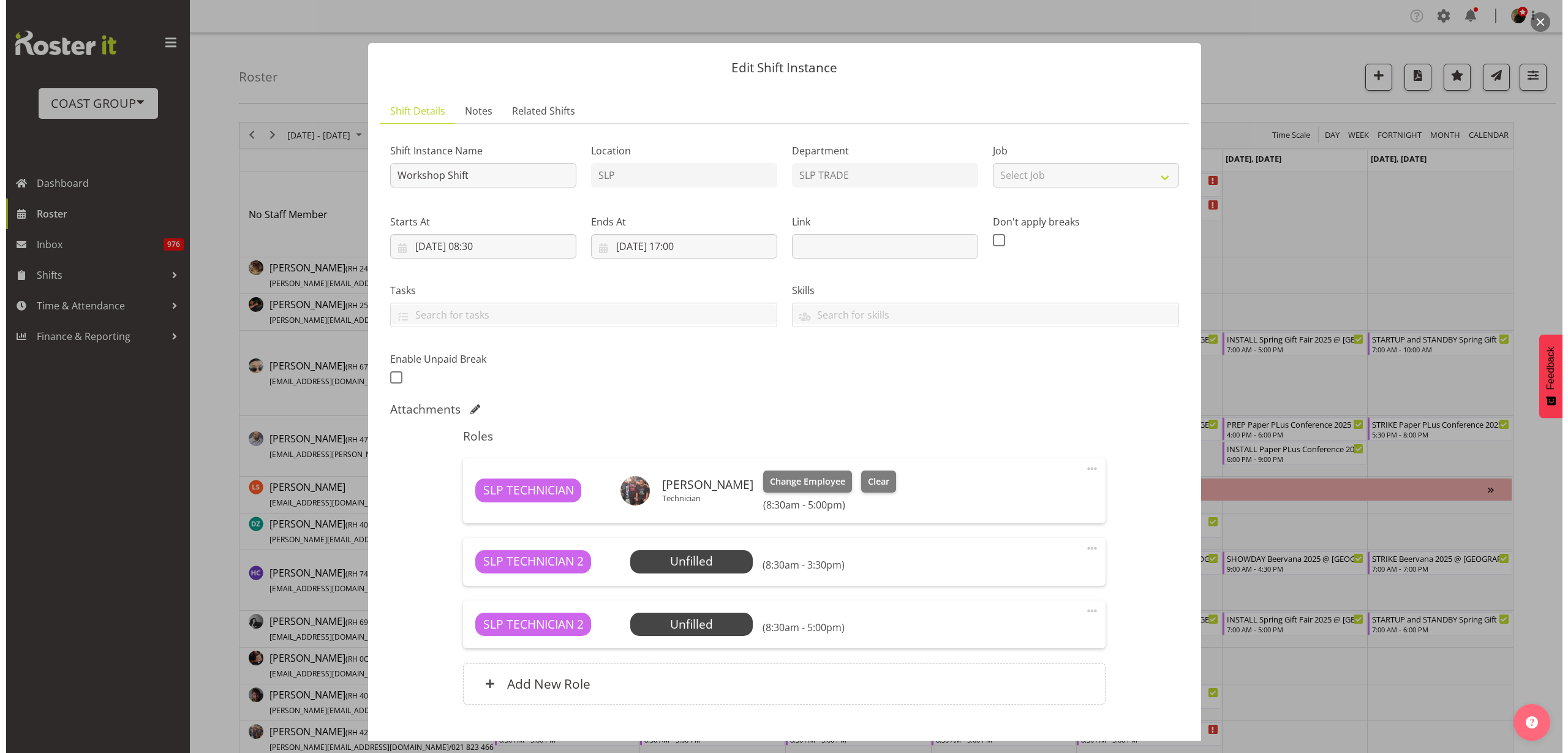
scroll to position [73, 0]
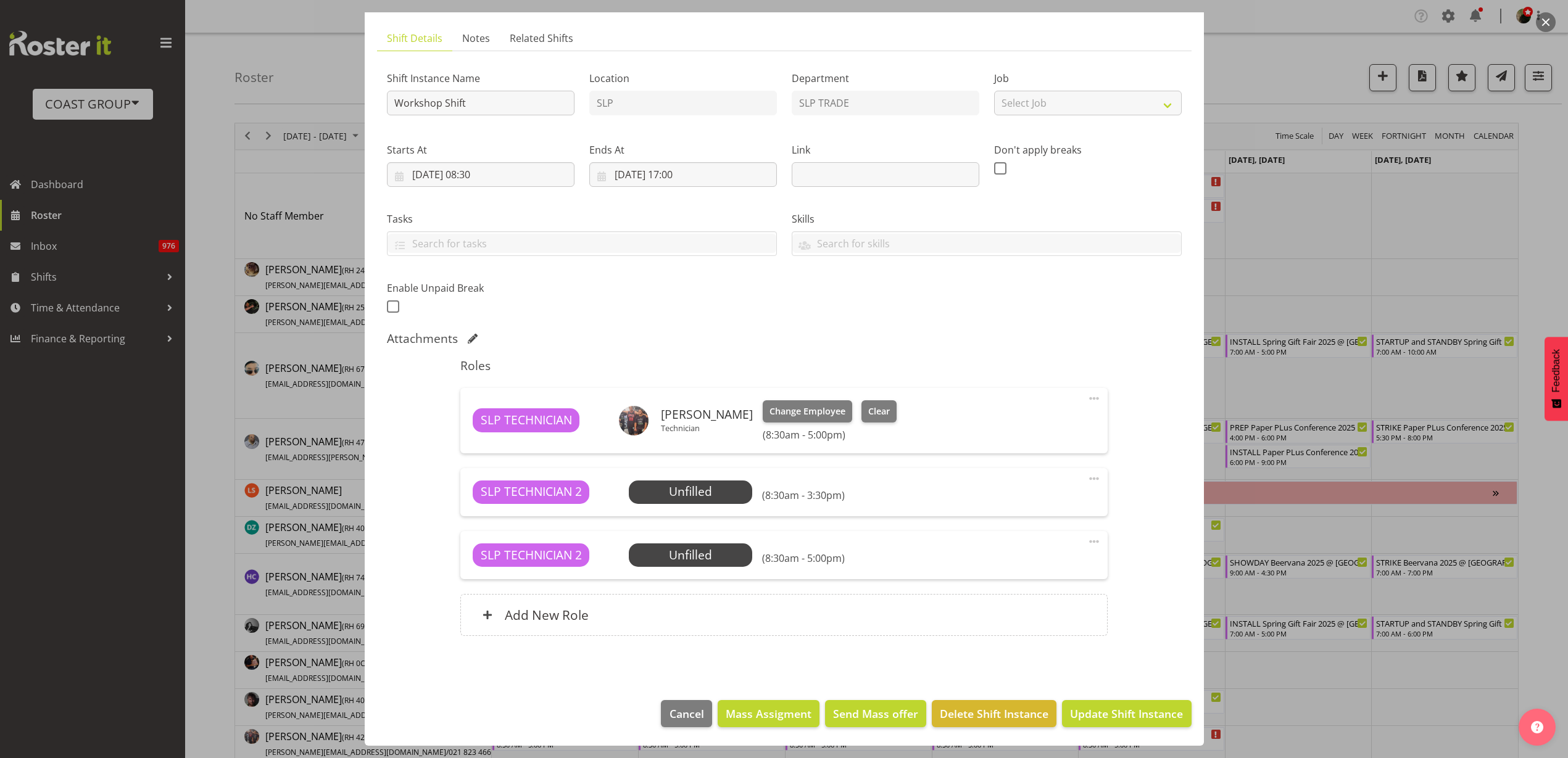
click at [0, 0] on span "Select Employee" at bounding box center [0, 0] width 0 height 0
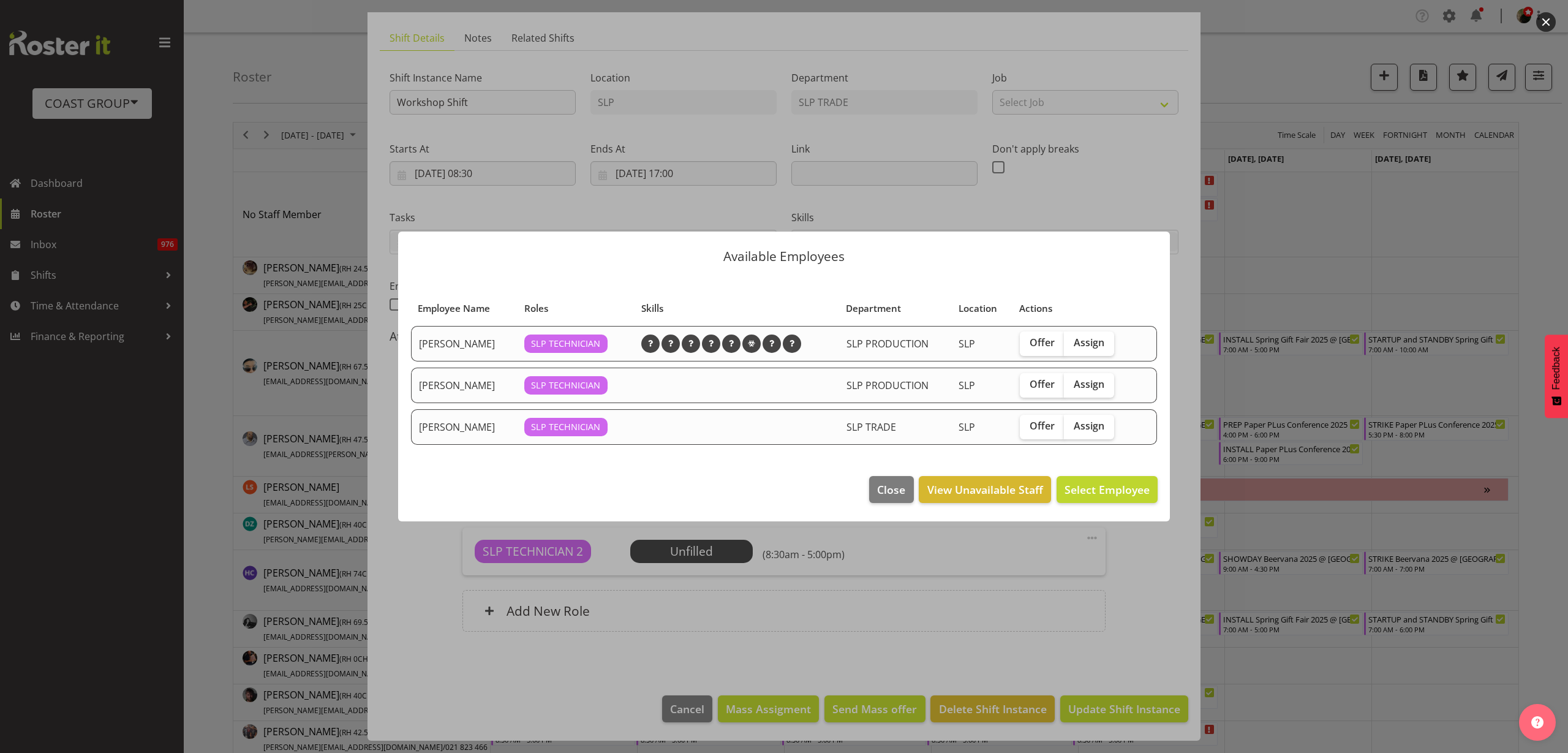
click at [1089, 341] on span "Assign" at bounding box center [1089, 342] width 31 height 12
click at [1072, 341] on input "Assign" at bounding box center [1067, 343] width 8 height 8
checkbox input "true"
click at [1069, 498] on button "Assign Aaron Grant" at bounding box center [1088, 489] width 140 height 27
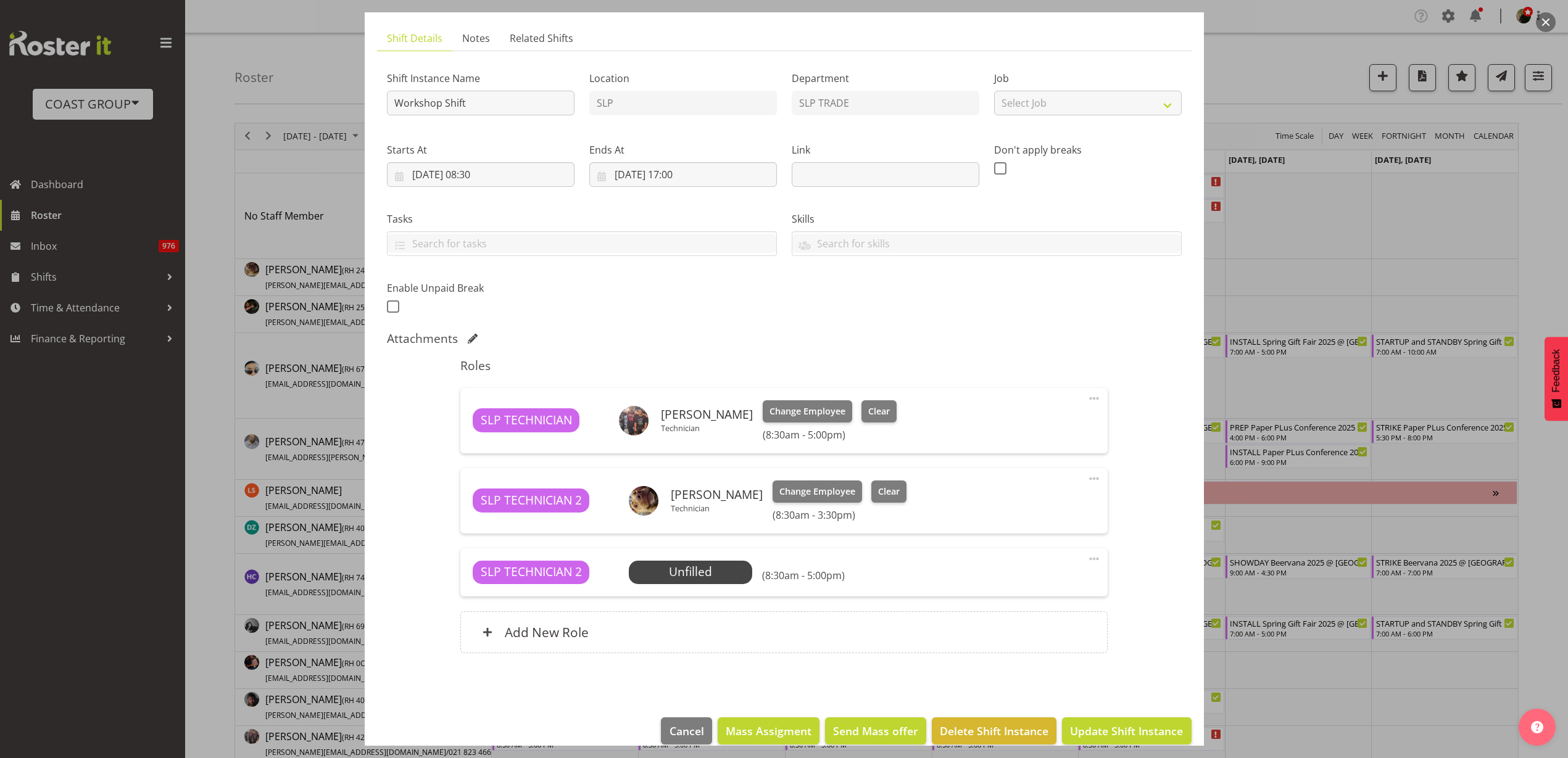
click at [0, 0] on span "Select Employee" at bounding box center [0, 0] width 0 height 0
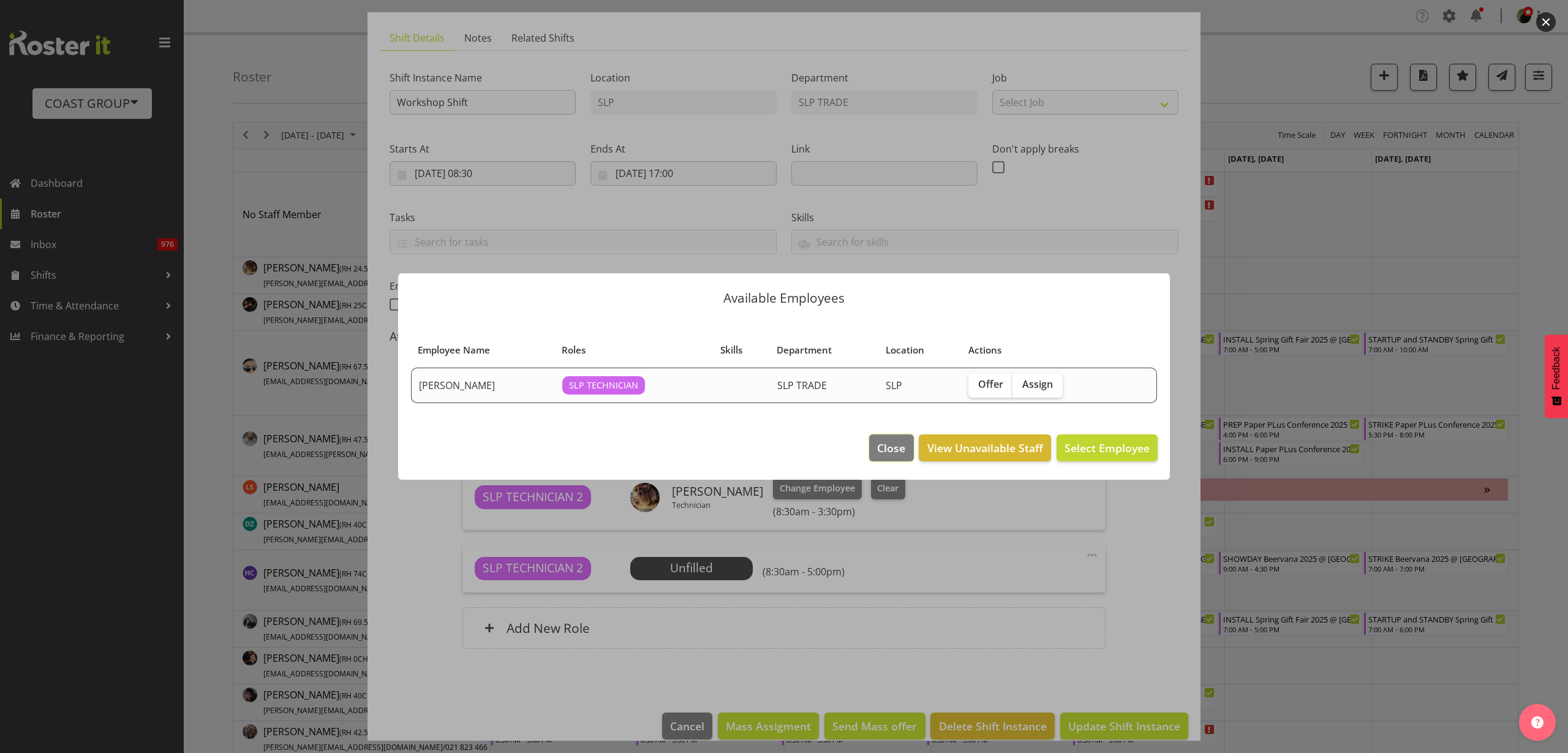
click at [891, 446] on span "Close" at bounding box center [891, 448] width 28 height 16
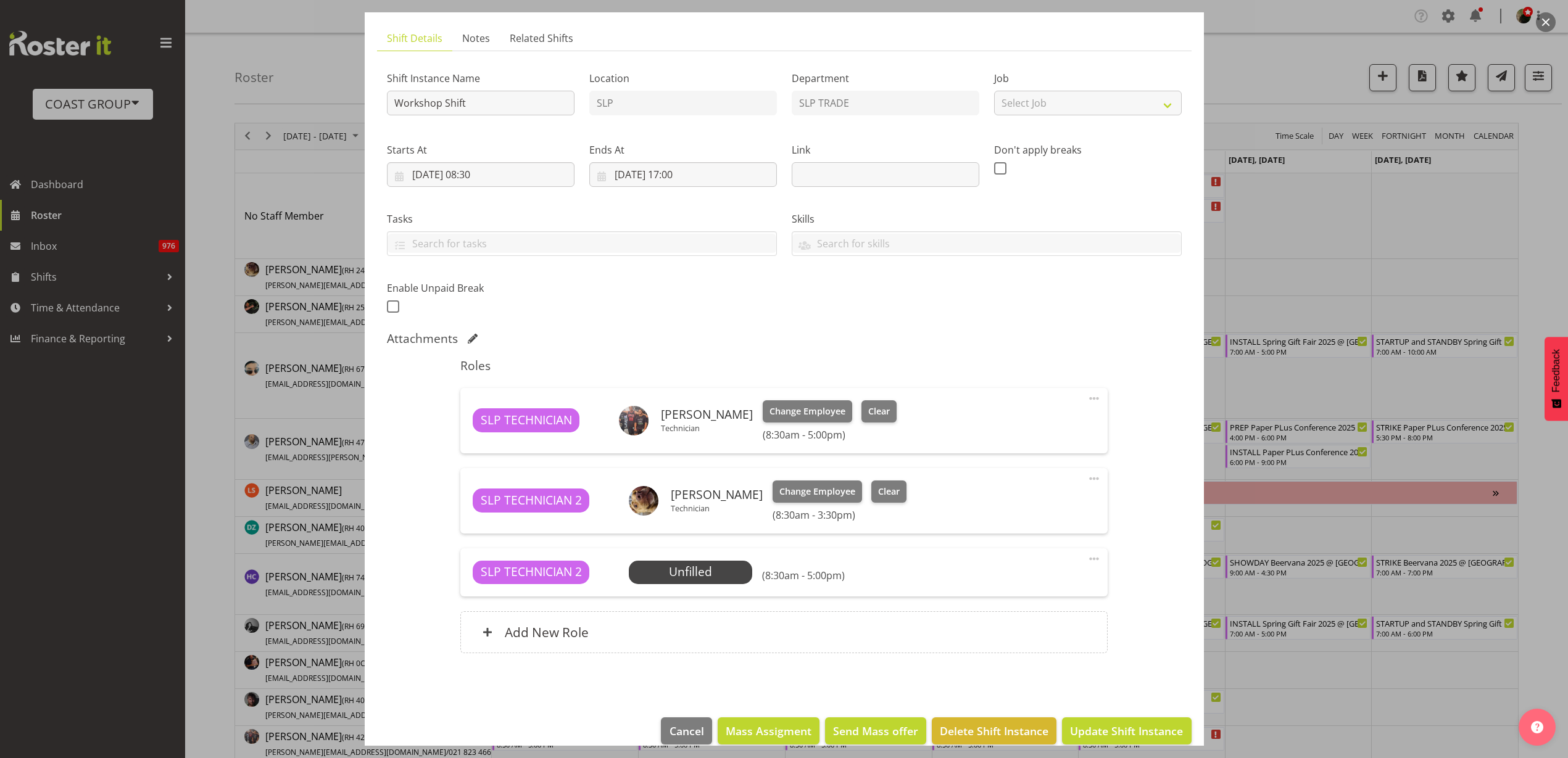
click at [1086, 556] on span at bounding box center [1094, 558] width 15 height 15
click at [1034, 582] on link "Edit" at bounding box center [1042, 586] width 118 height 22
select select "7"
select select "2025"
select select "17"
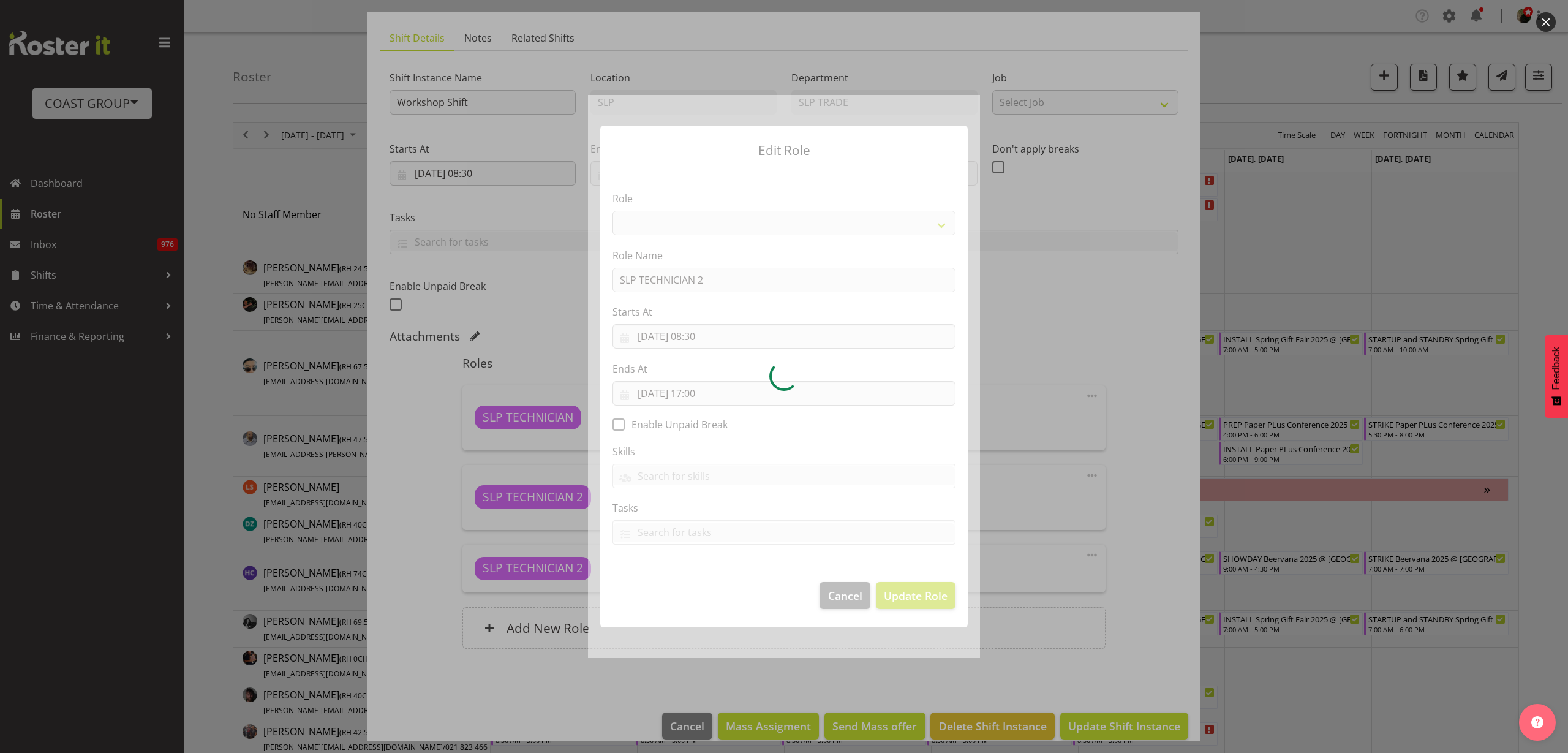
select select "123"
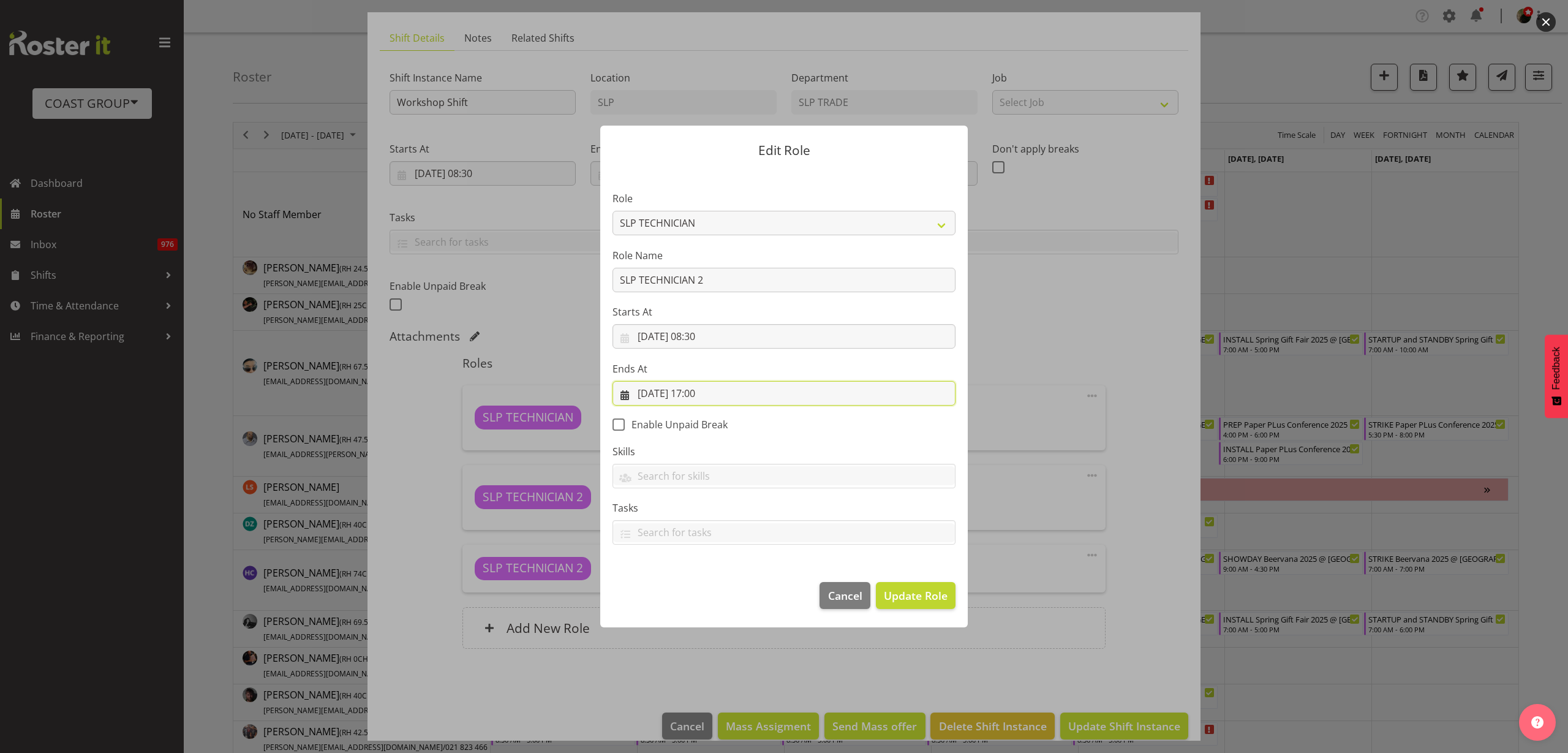
click at [712, 400] on input "20/08/2025, 17:00" at bounding box center [784, 393] width 343 height 24
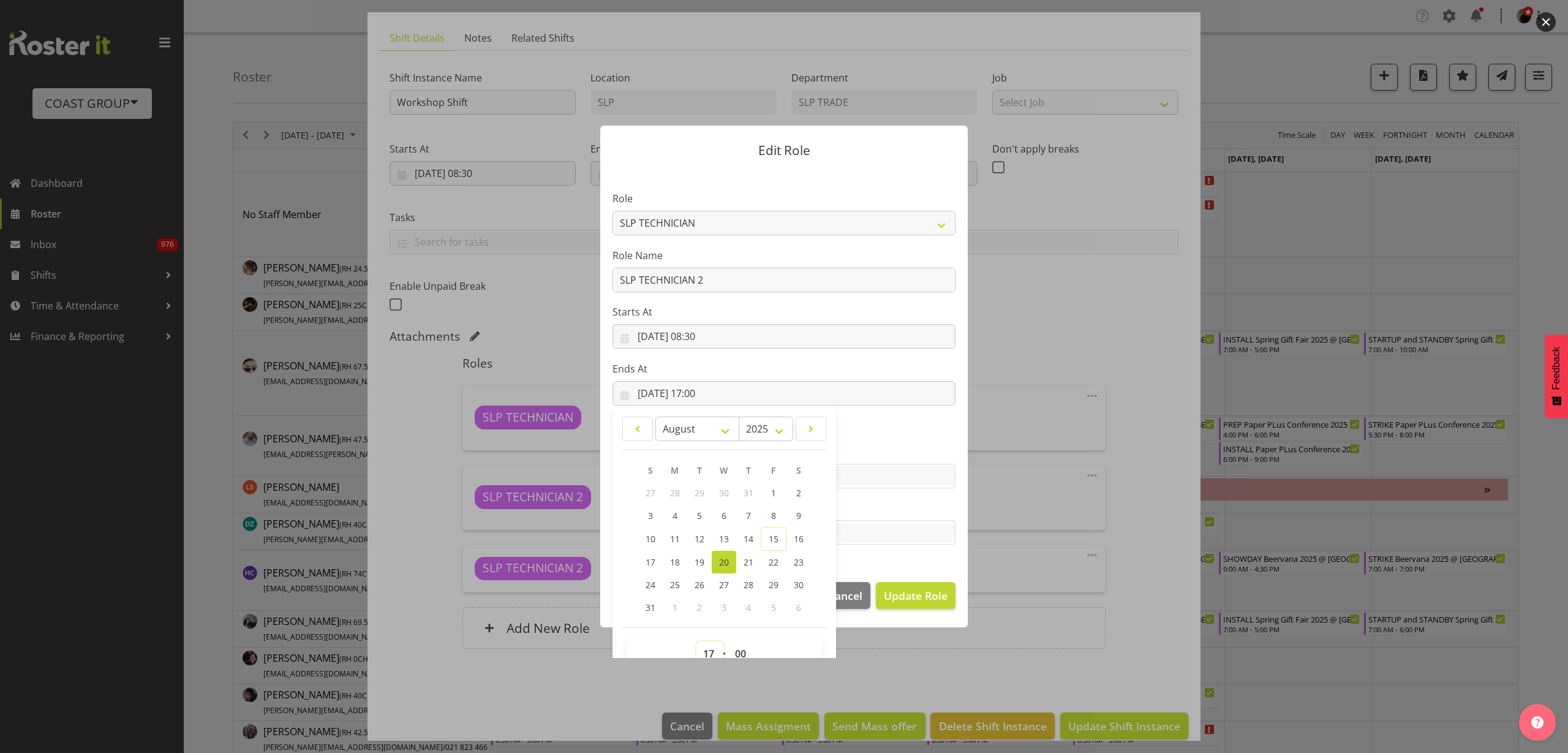
click at [708, 650] on select "00 01 02 03 04 05 06 07 08 09 10 11 12 13 14 15 16 17 18 19 20 21 22 23" at bounding box center [710, 653] width 28 height 24
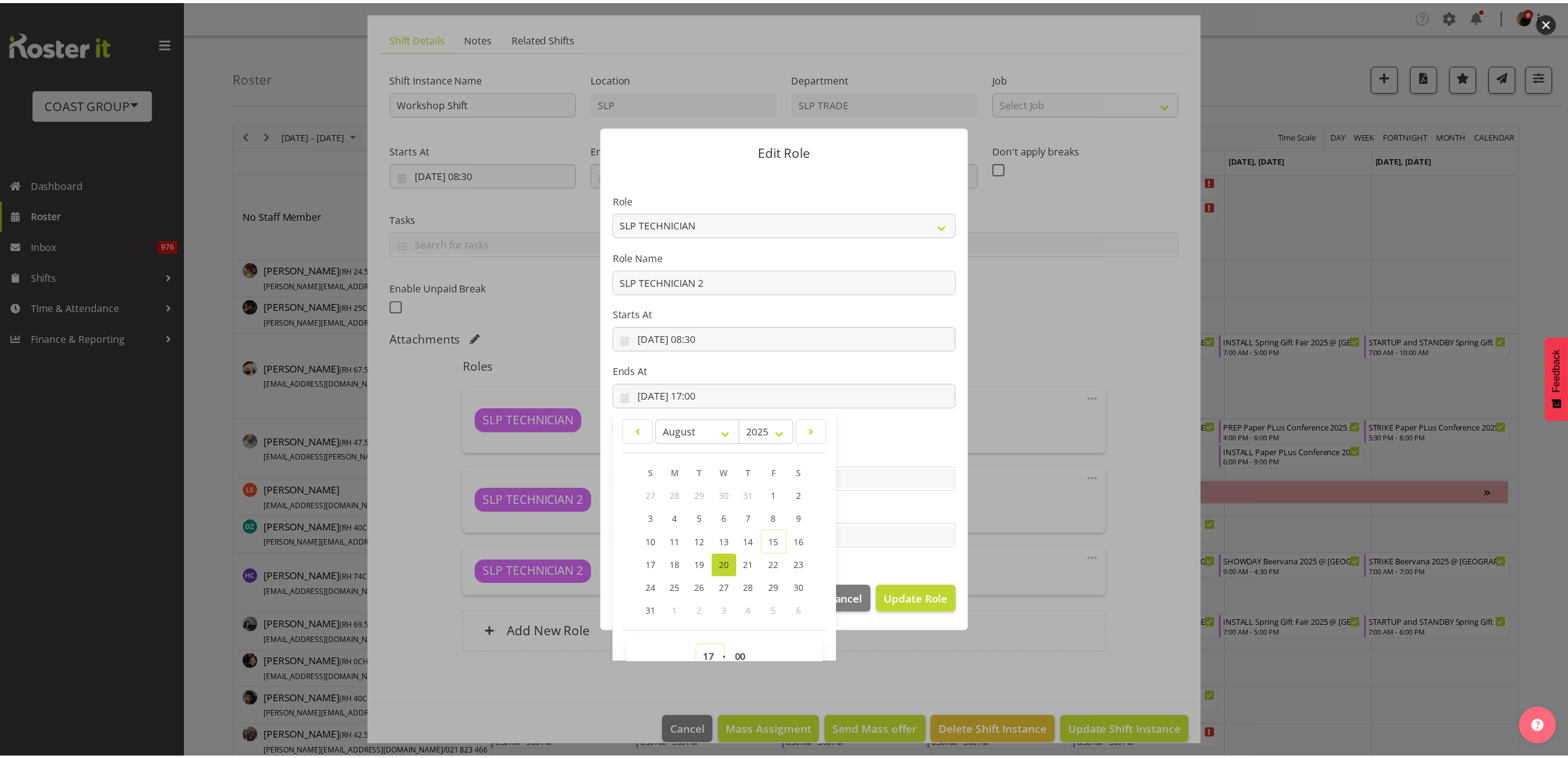
scroll to position [8, 0]
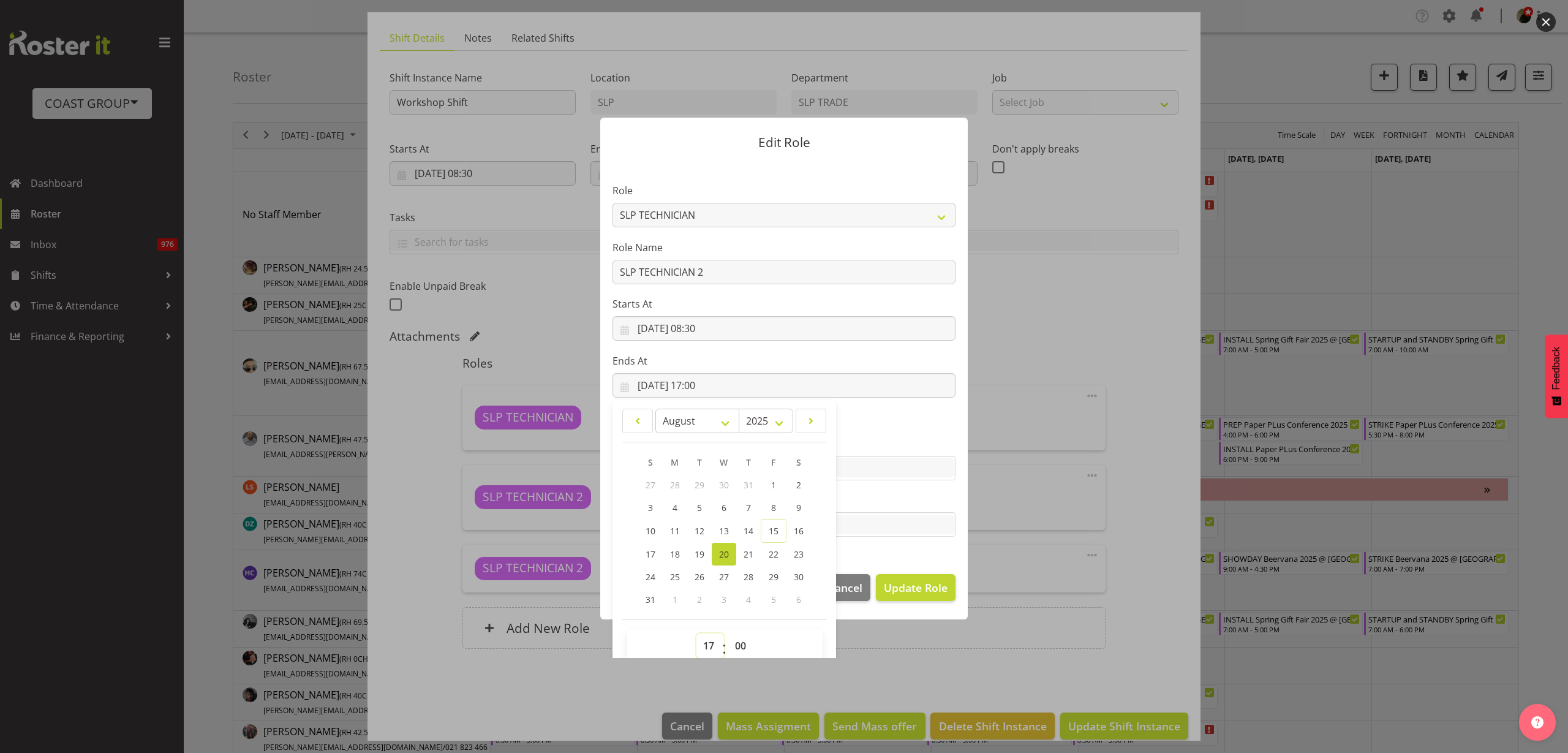
select select "15"
click at [696, 634] on select "00 01 02 03 04 05 06 07 08 09 10 11 12 13 14 15 16 17 18 19 20 21 22 23" at bounding box center [710, 646] width 28 height 24
type input "20/08/2025, 15:00"
select select "30"
type input "20/08/2025, 15:30"
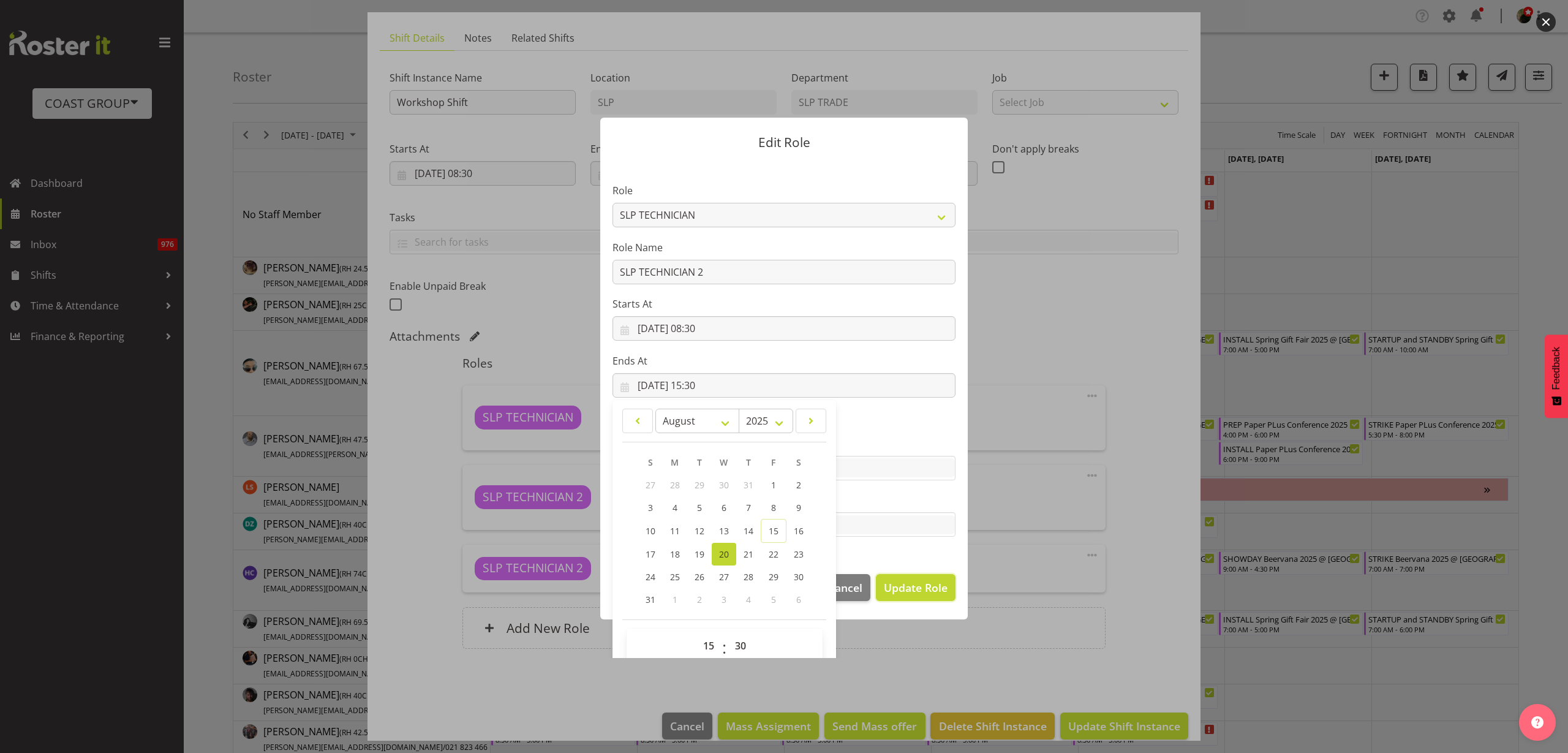
click at [928, 577] on button "Update Role" at bounding box center [916, 587] width 80 height 27
select select
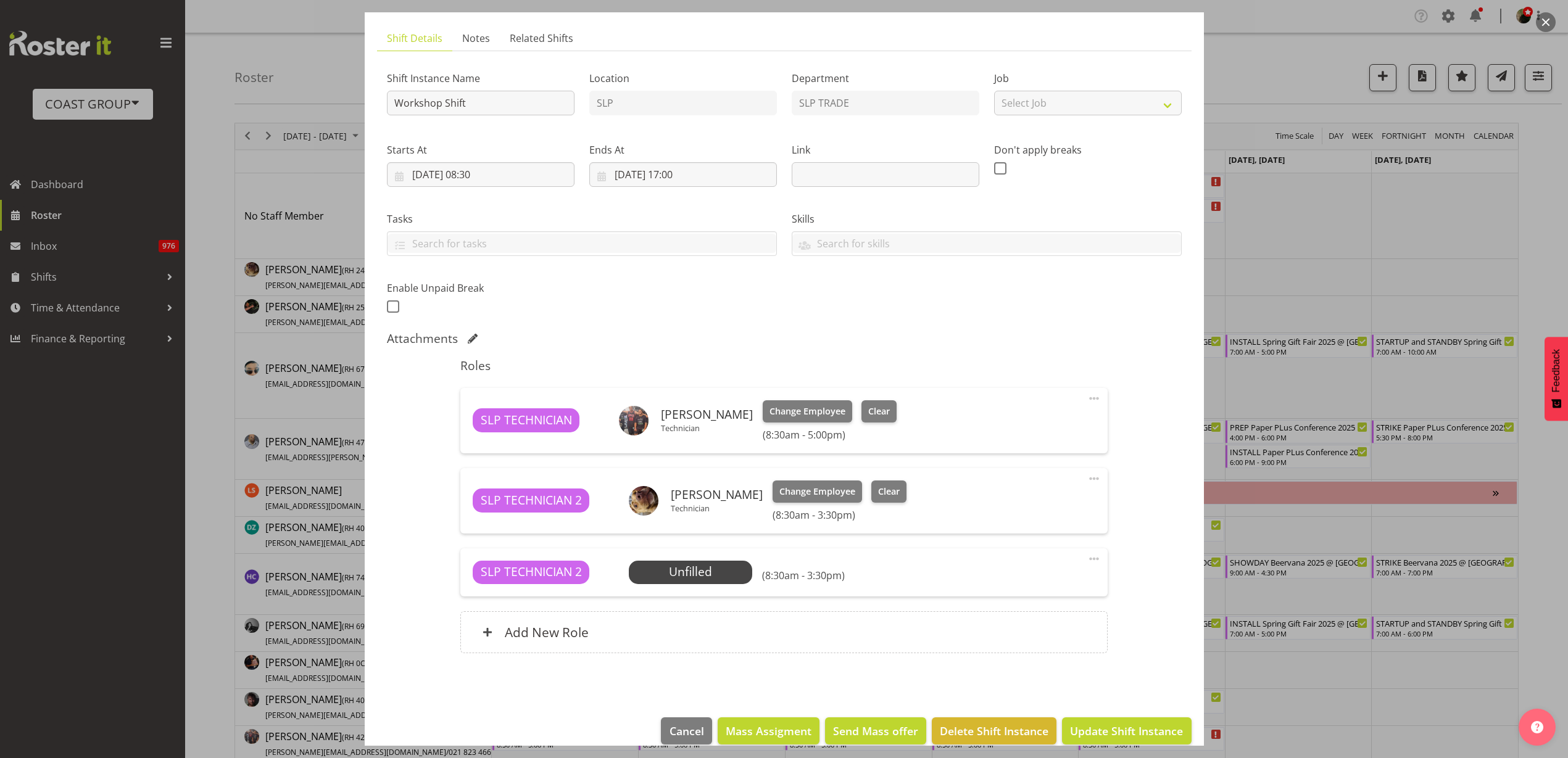
click at [0, 0] on span "Select Employee" at bounding box center [0, 0] width 0 height 0
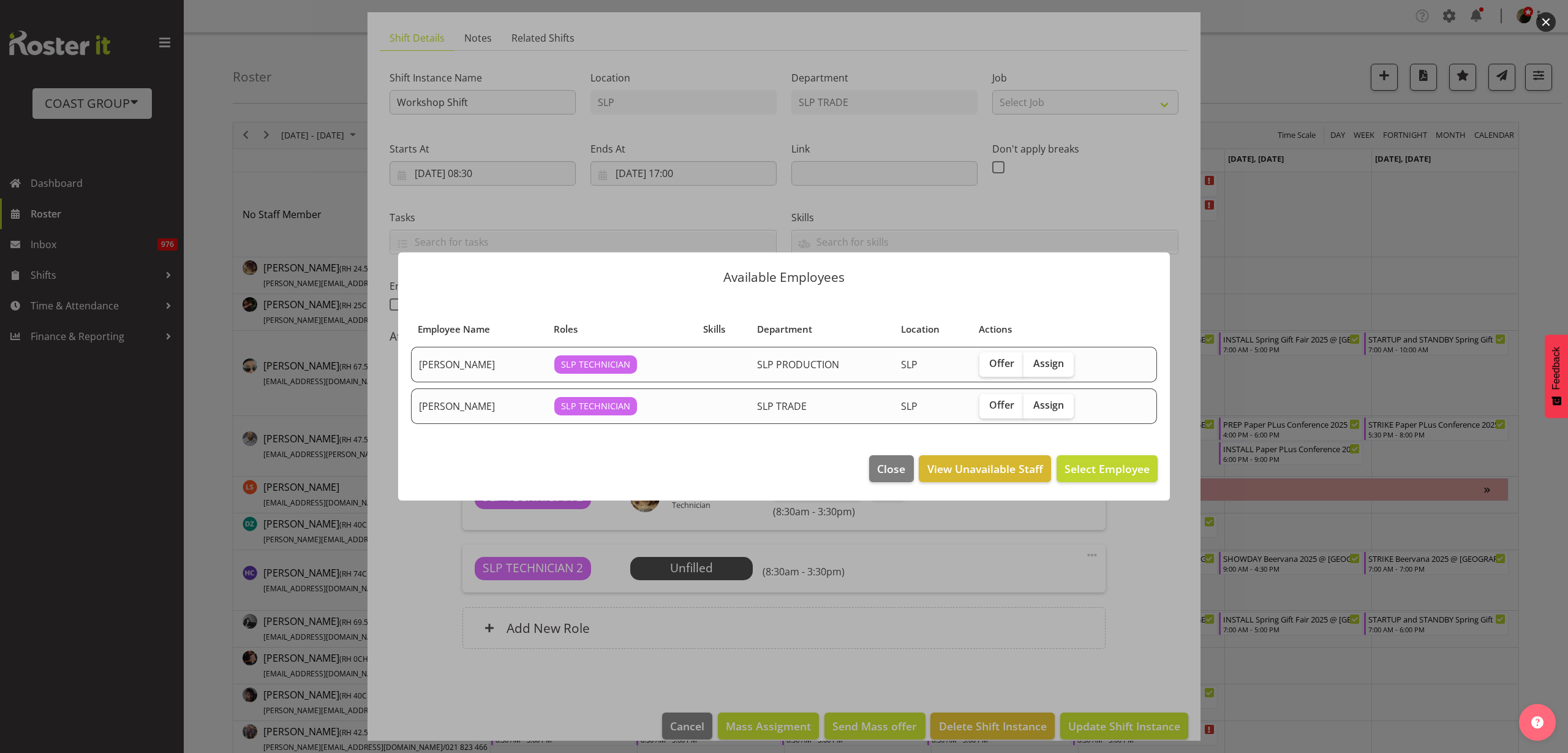
click at [1042, 369] on span "Assign" at bounding box center [1048, 363] width 31 height 12
click at [1031, 368] on input "Assign" at bounding box center [1027, 363] width 8 height 8
checkbox input "true"
click at [1089, 476] on span "Assign Kes David" at bounding box center [1088, 468] width 124 height 16
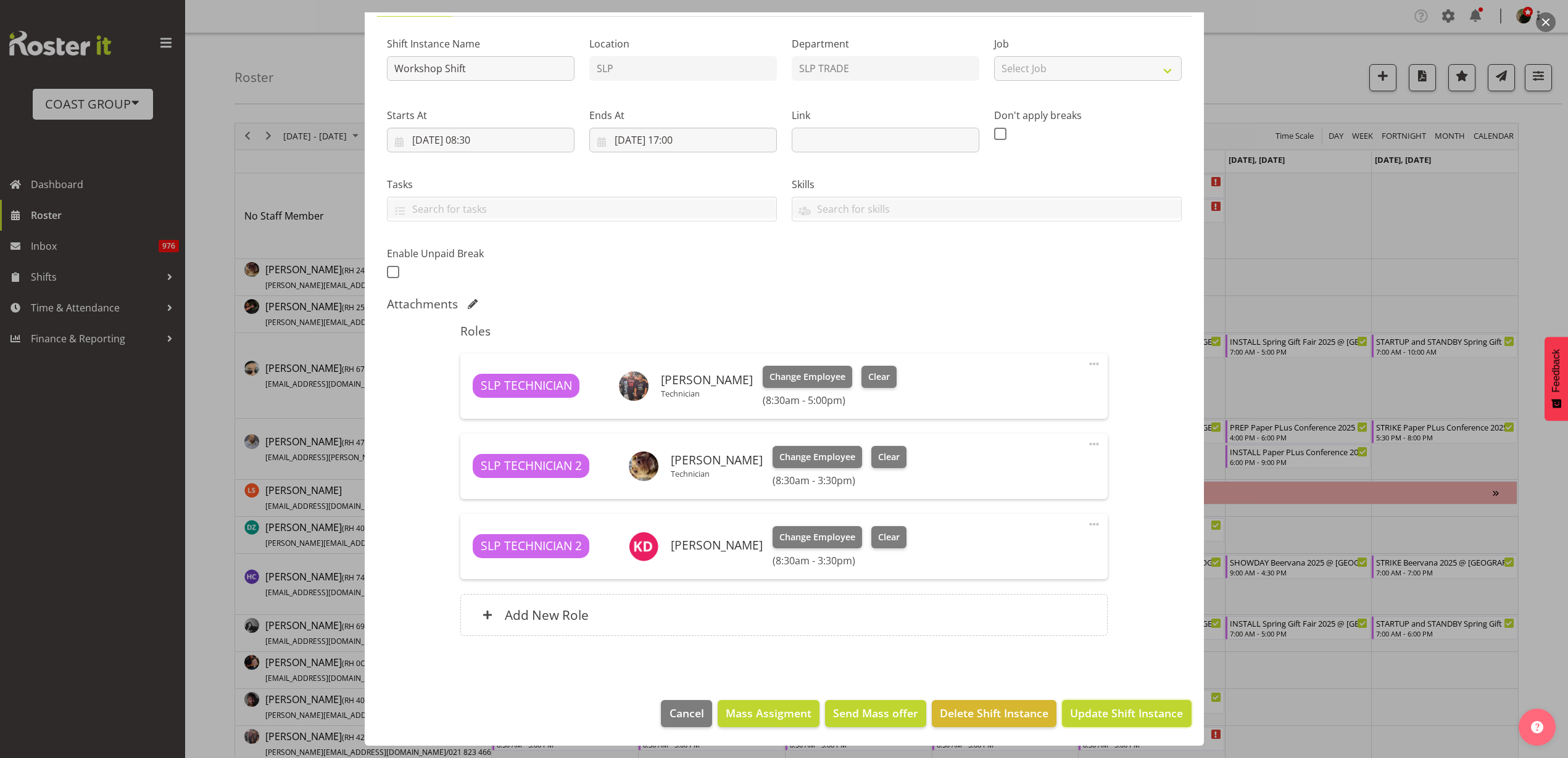
click at [1109, 717] on span "Update Shift Instance" at bounding box center [1126, 712] width 112 height 16
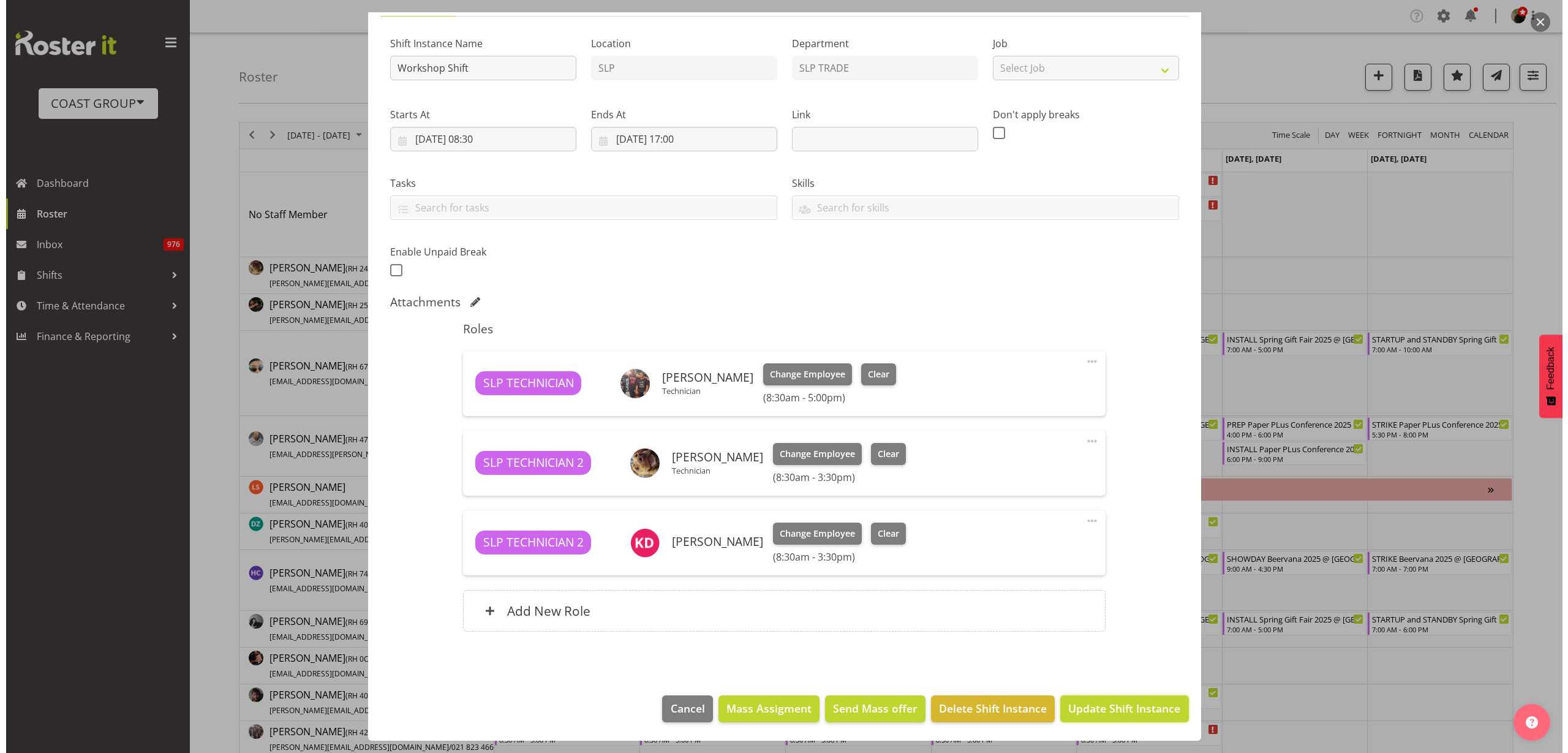
scroll to position [59, 0]
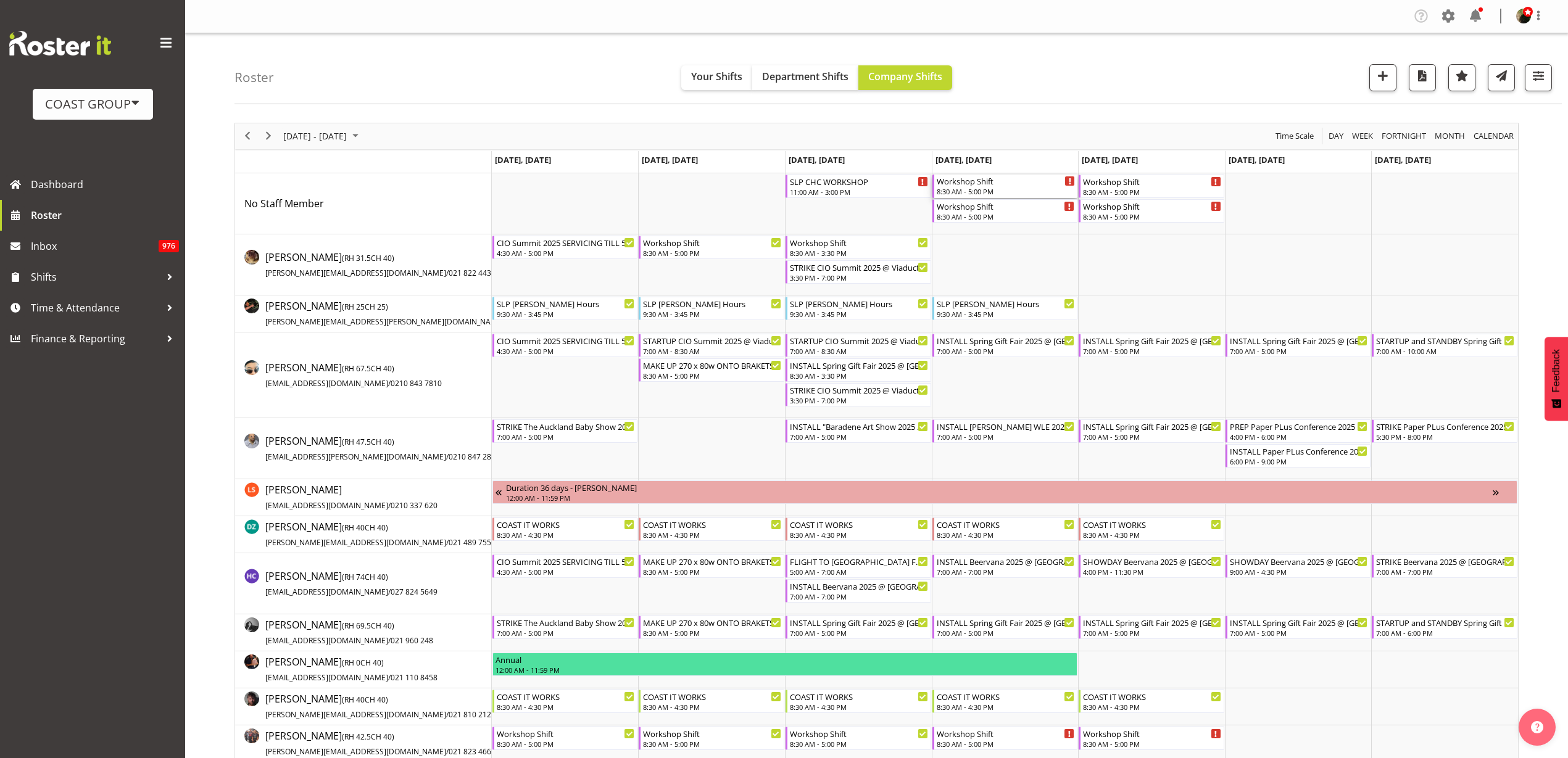
click at [984, 185] on div "Workshop Shift" at bounding box center [1006, 180] width 139 height 12
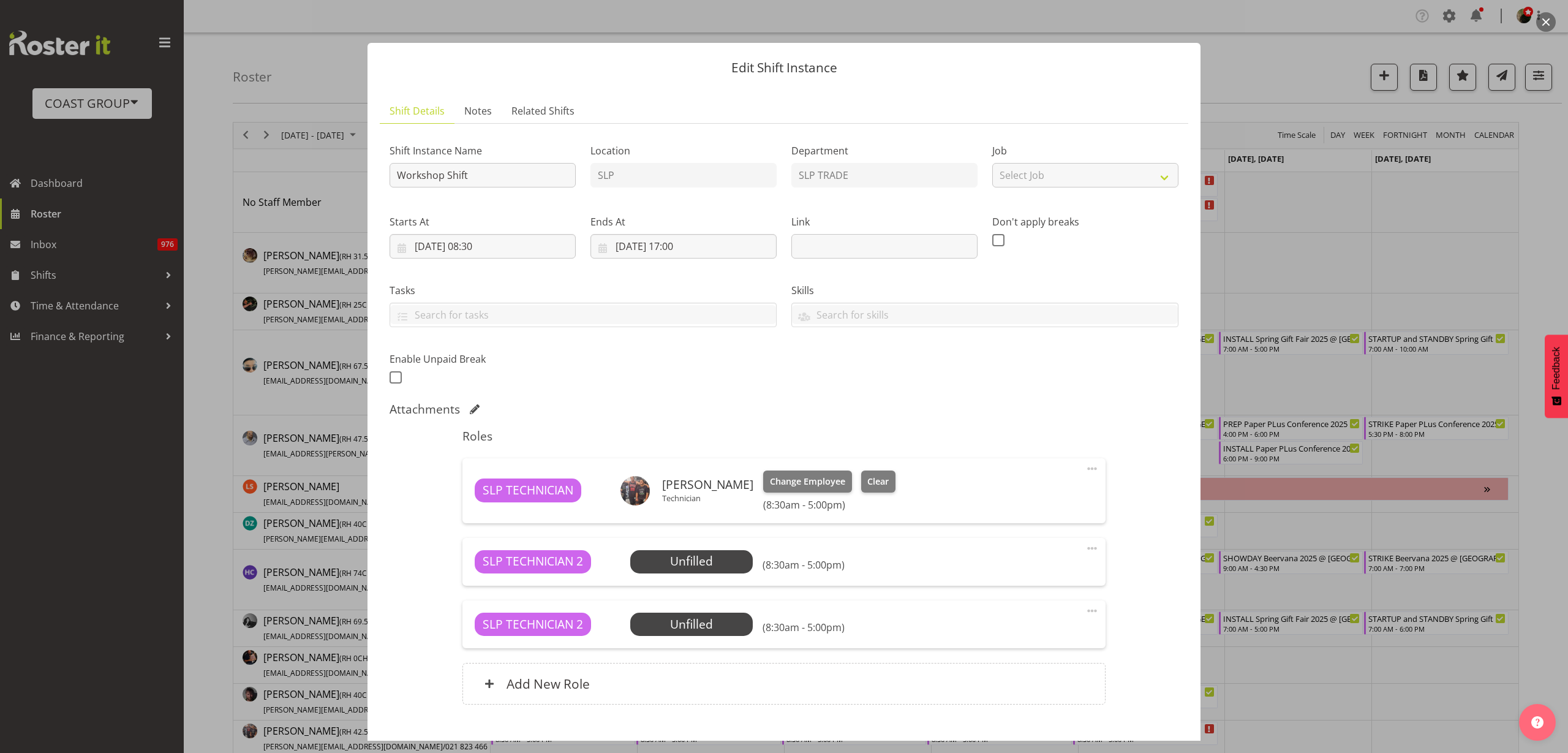
scroll to position [73, 0]
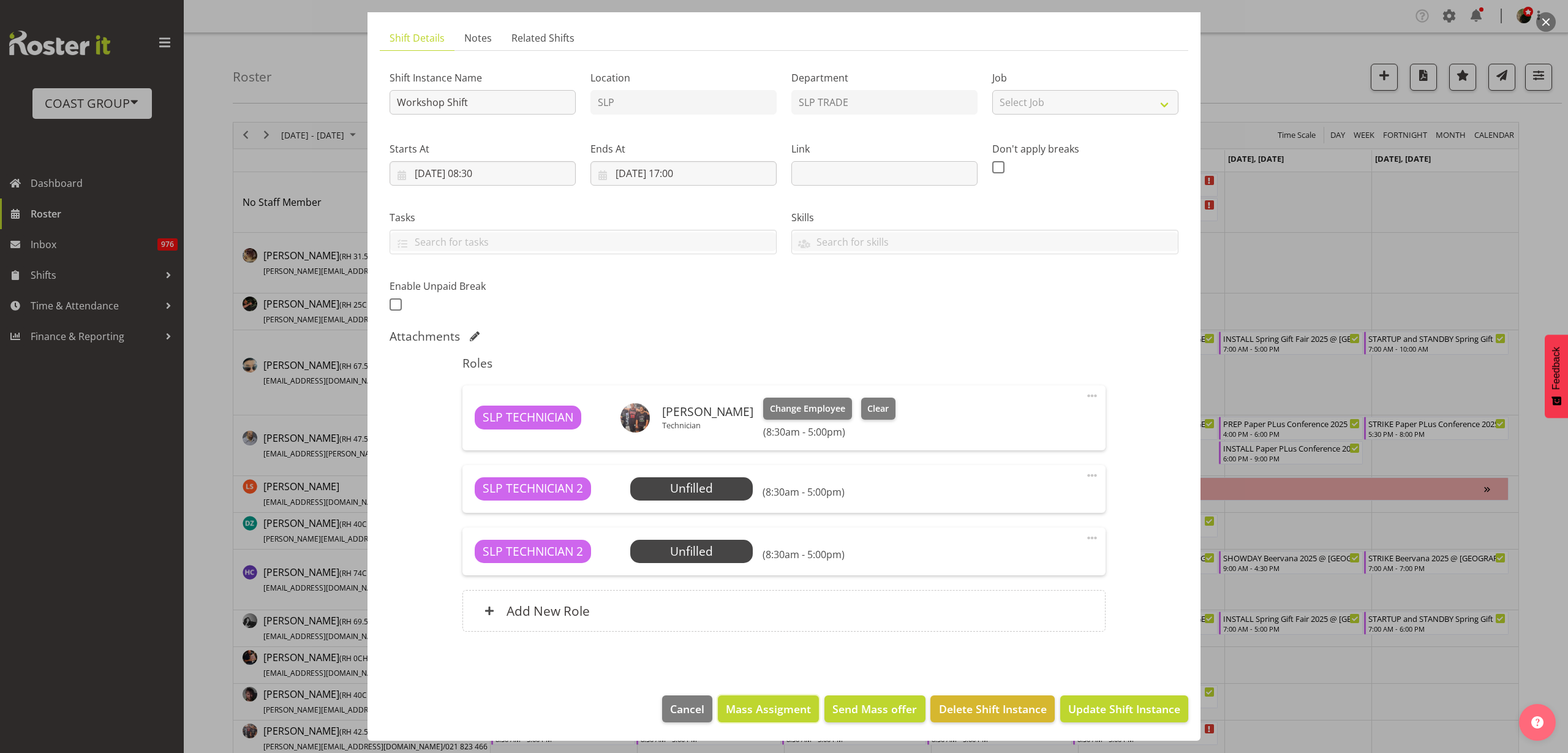
click at [742, 714] on span "Mass Assigment" at bounding box center [768, 708] width 85 height 16
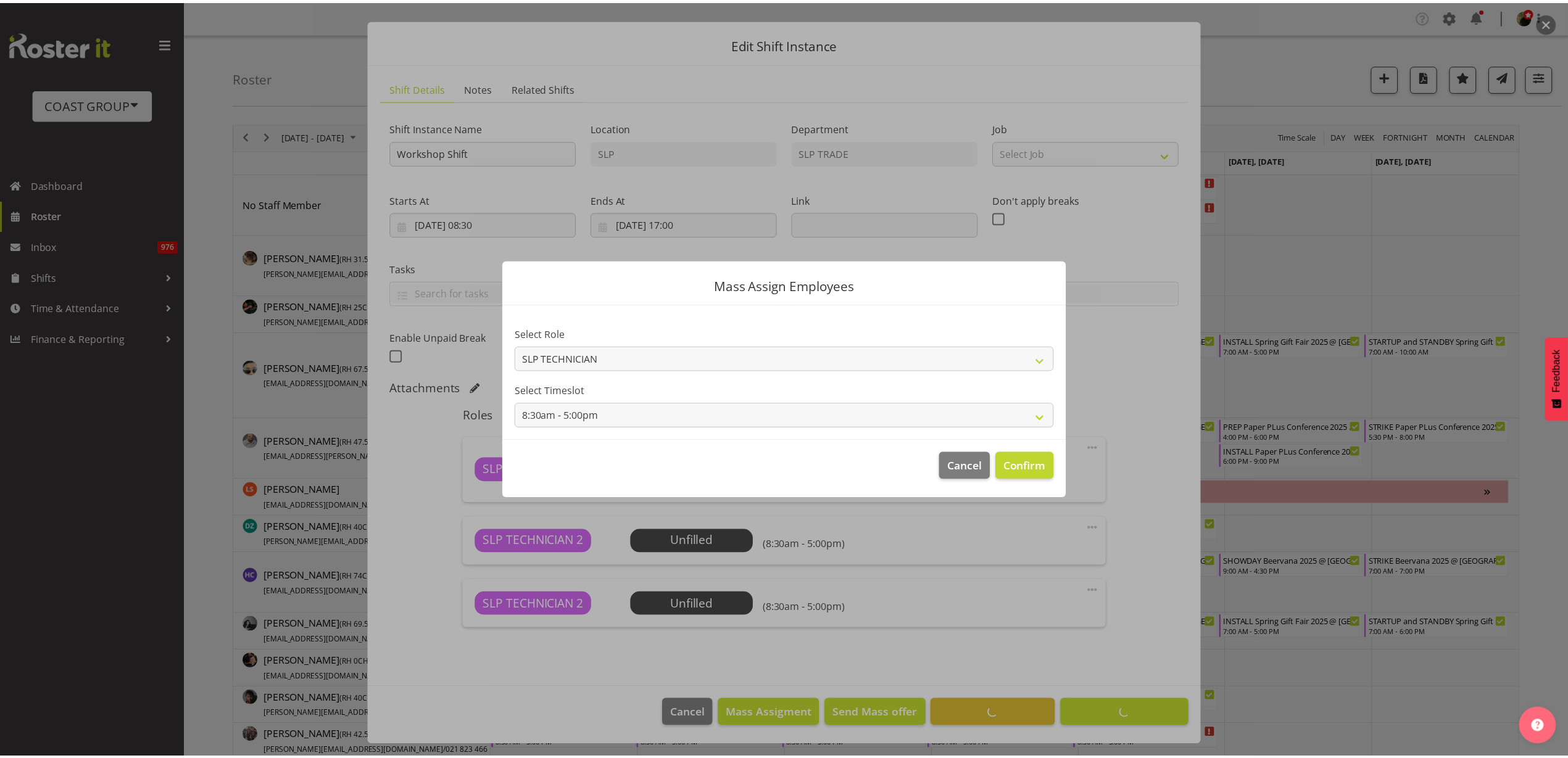
scroll to position [24, 0]
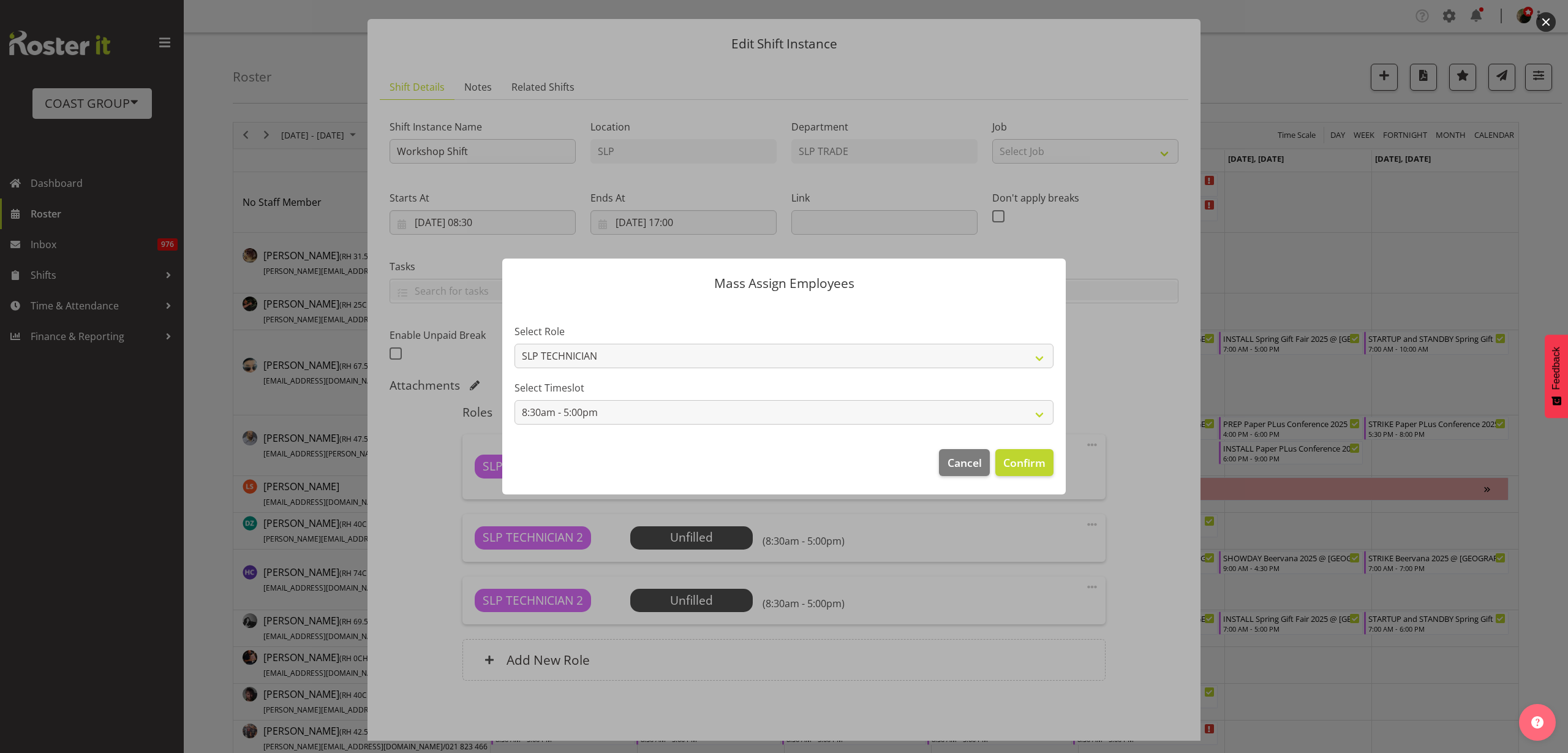
click at [1054, 466] on footer "Cancel Confirm" at bounding box center [784, 465] width 564 height 58
click at [1042, 465] on span "Confirm" at bounding box center [1024, 462] width 42 height 16
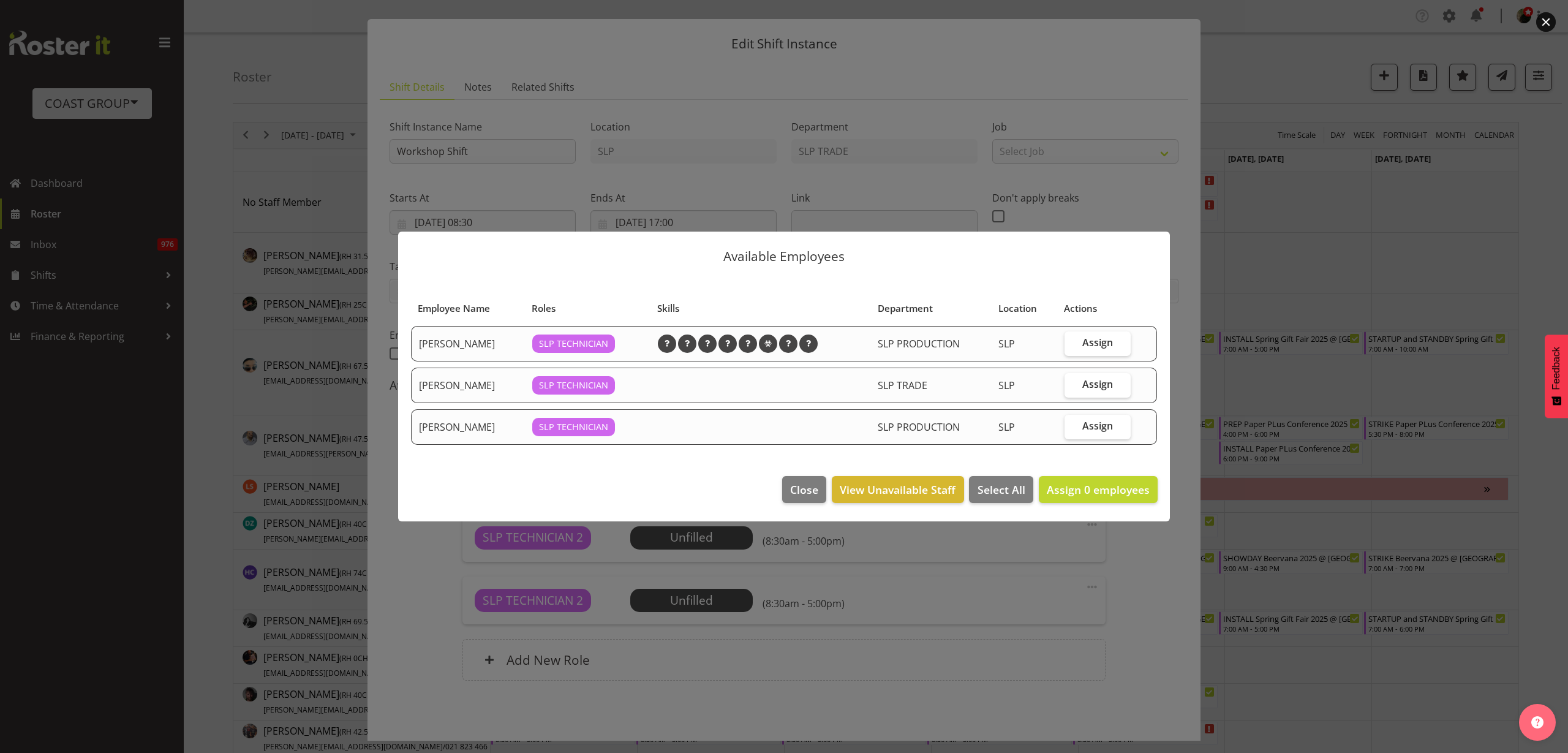
click at [1094, 346] on span "Assign" at bounding box center [1097, 342] width 31 height 12
click at [1073, 346] on input "Assign" at bounding box center [1068, 343] width 8 height 8
checkbox input "true"
click at [1088, 487] on span "Assign 1 employees" at bounding box center [1098, 490] width 103 height 15
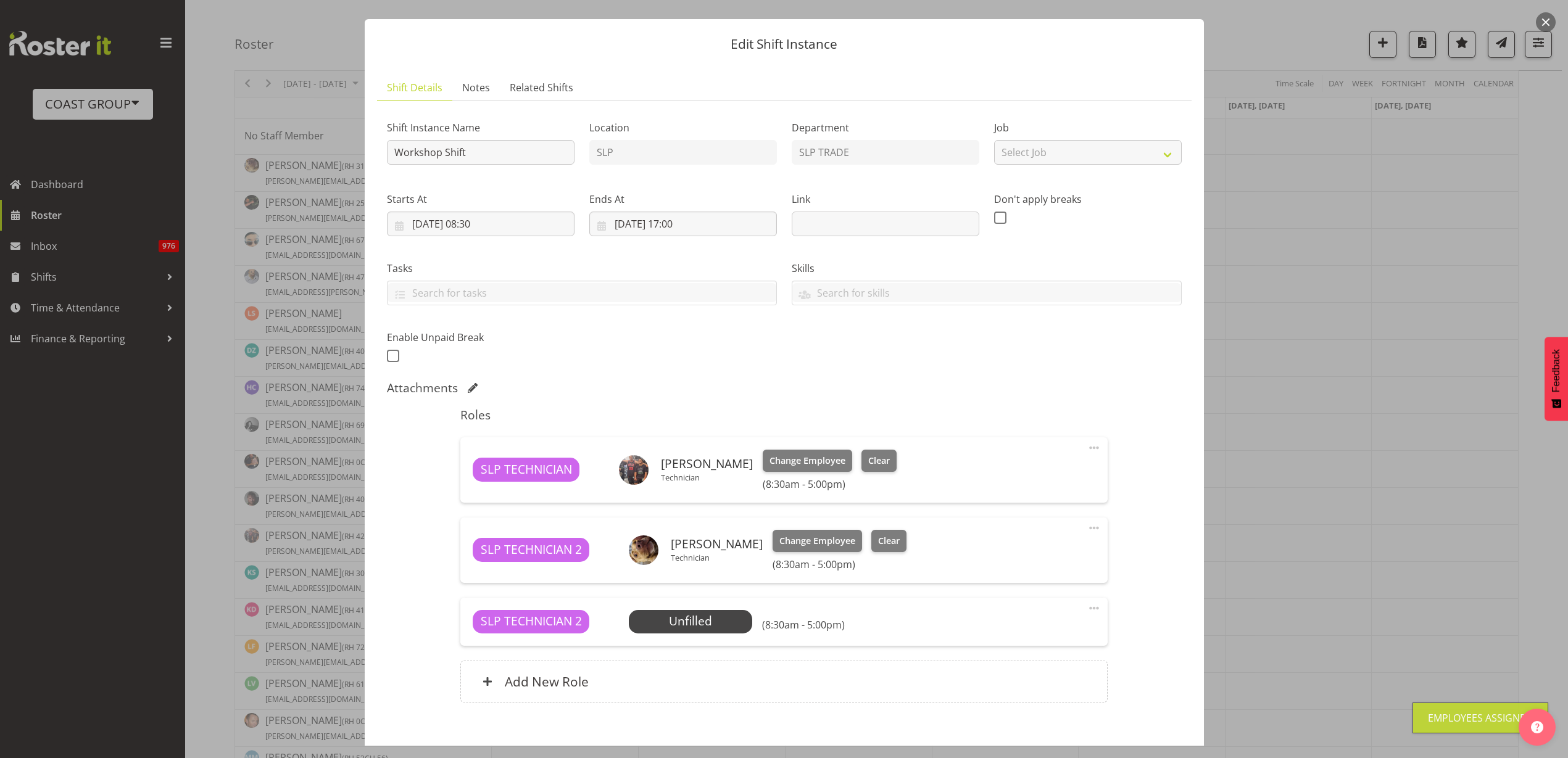
scroll to position [231, 0]
click at [1086, 611] on span at bounding box center [1094, 608] width 15 height 15
click at [0, 0] on div "Timeline Week of August 22, 2025" at bounding box center [0, 0] width 0 height 0
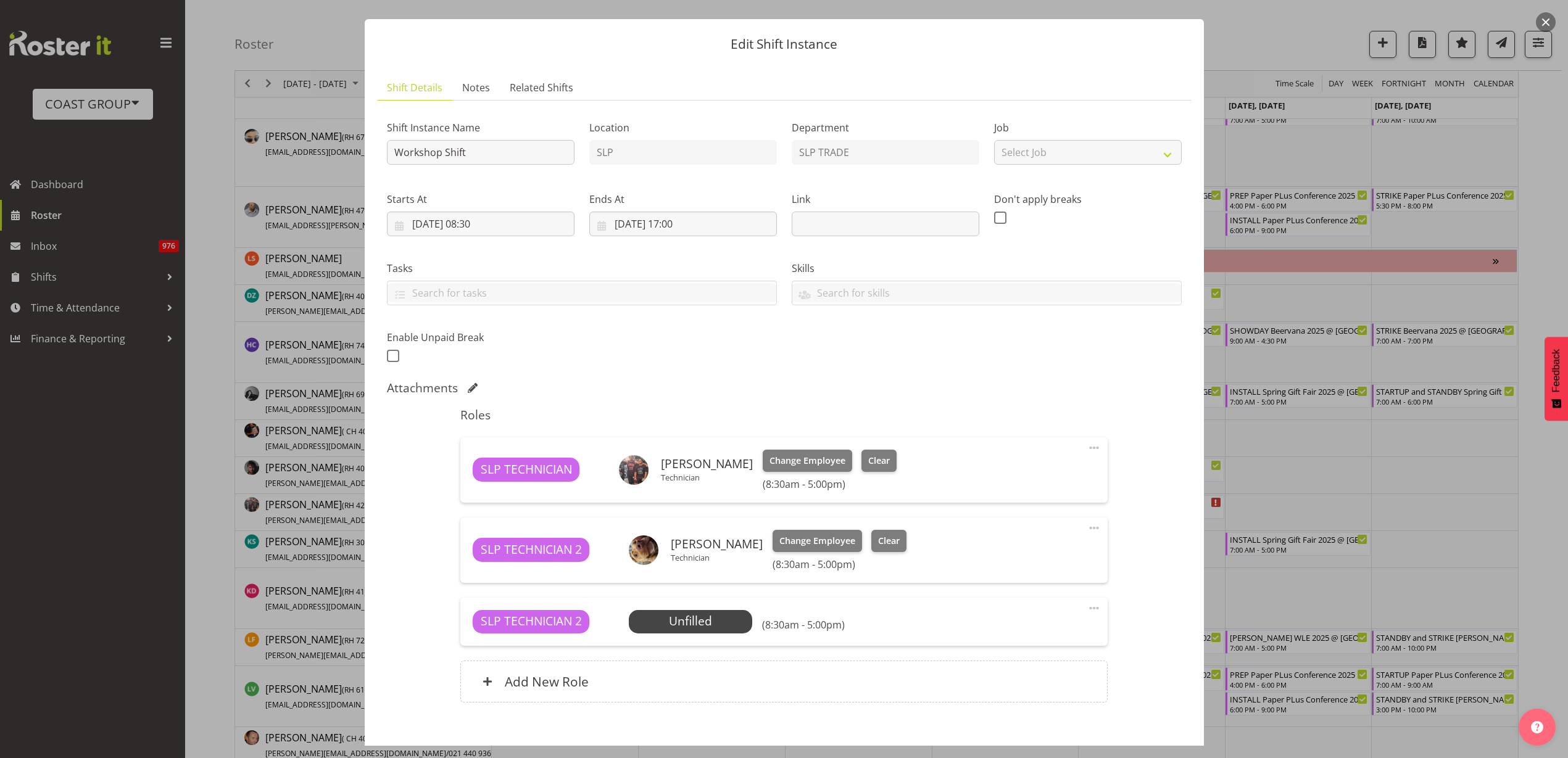
scroll to position [0, 0]
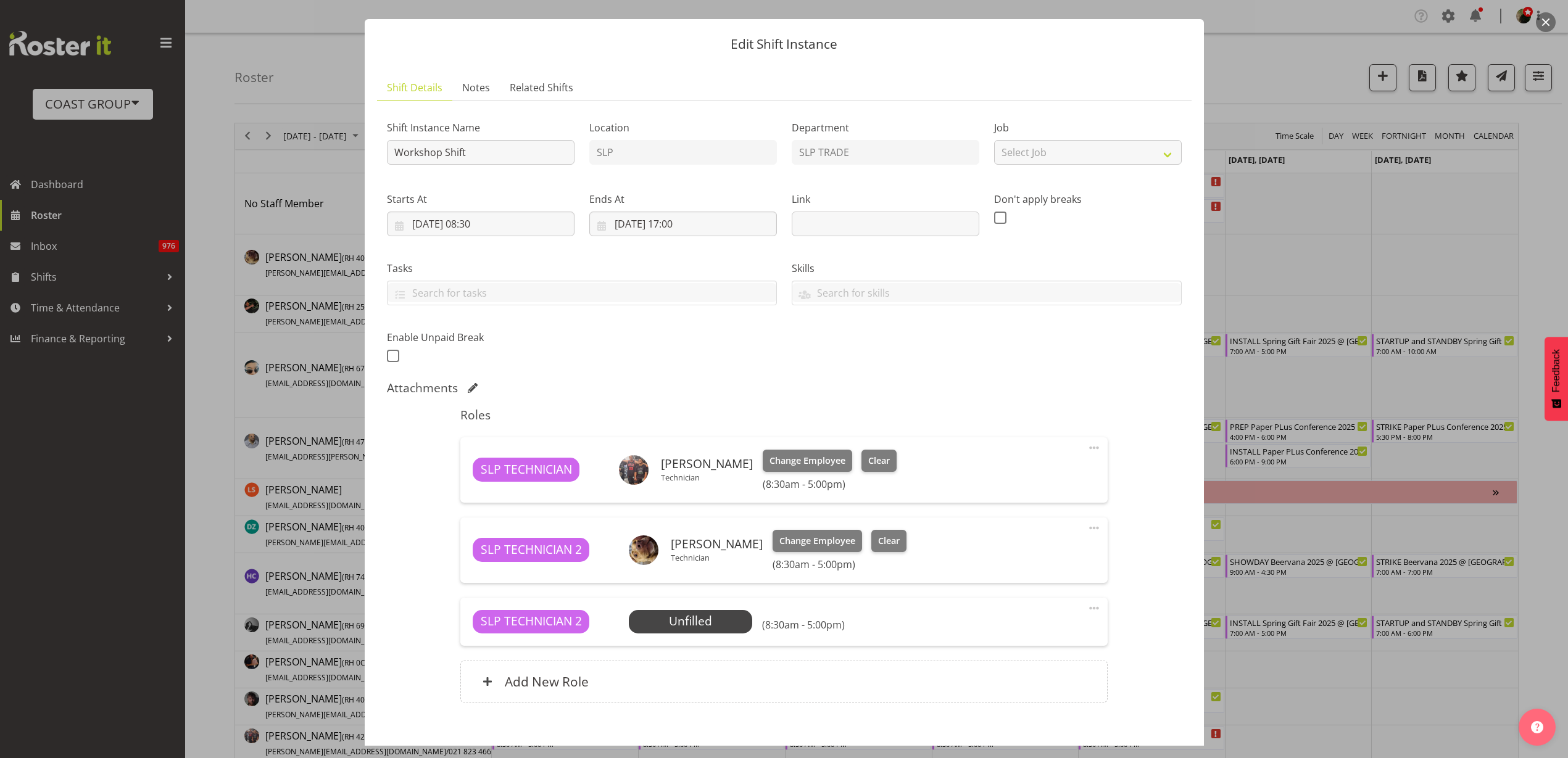
click at [1086, 605] on span at bounding box center [1094, 608] width 15 height 15
click at [1048, 674] on link "Delete" at bounding box center [1042, 680] width 118 height 22
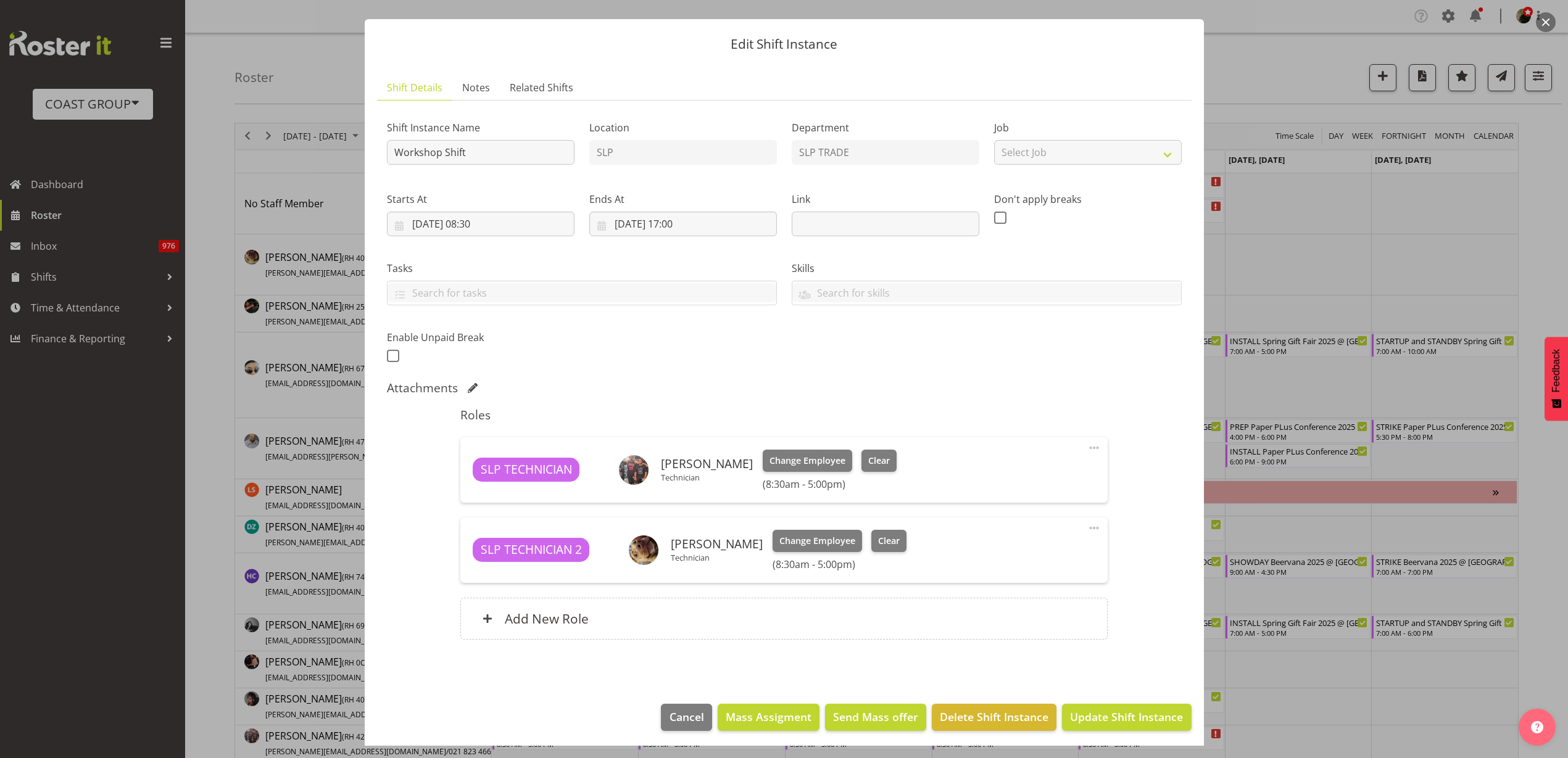
scroll to position [28, 0]
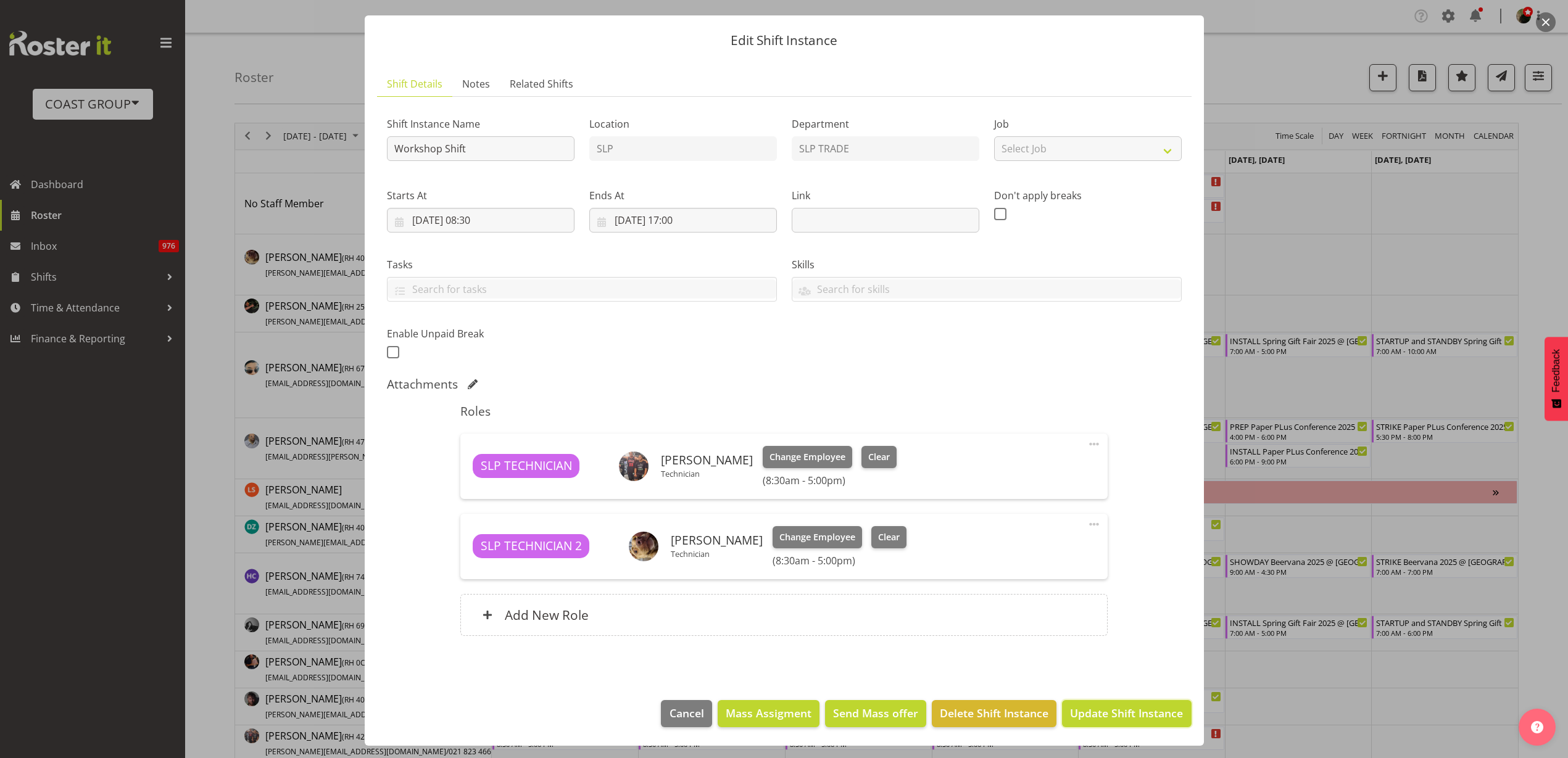
click at [1115, 703] on button "Update Shift Instance" at bounding box center [1127, 713] width 129 height 27
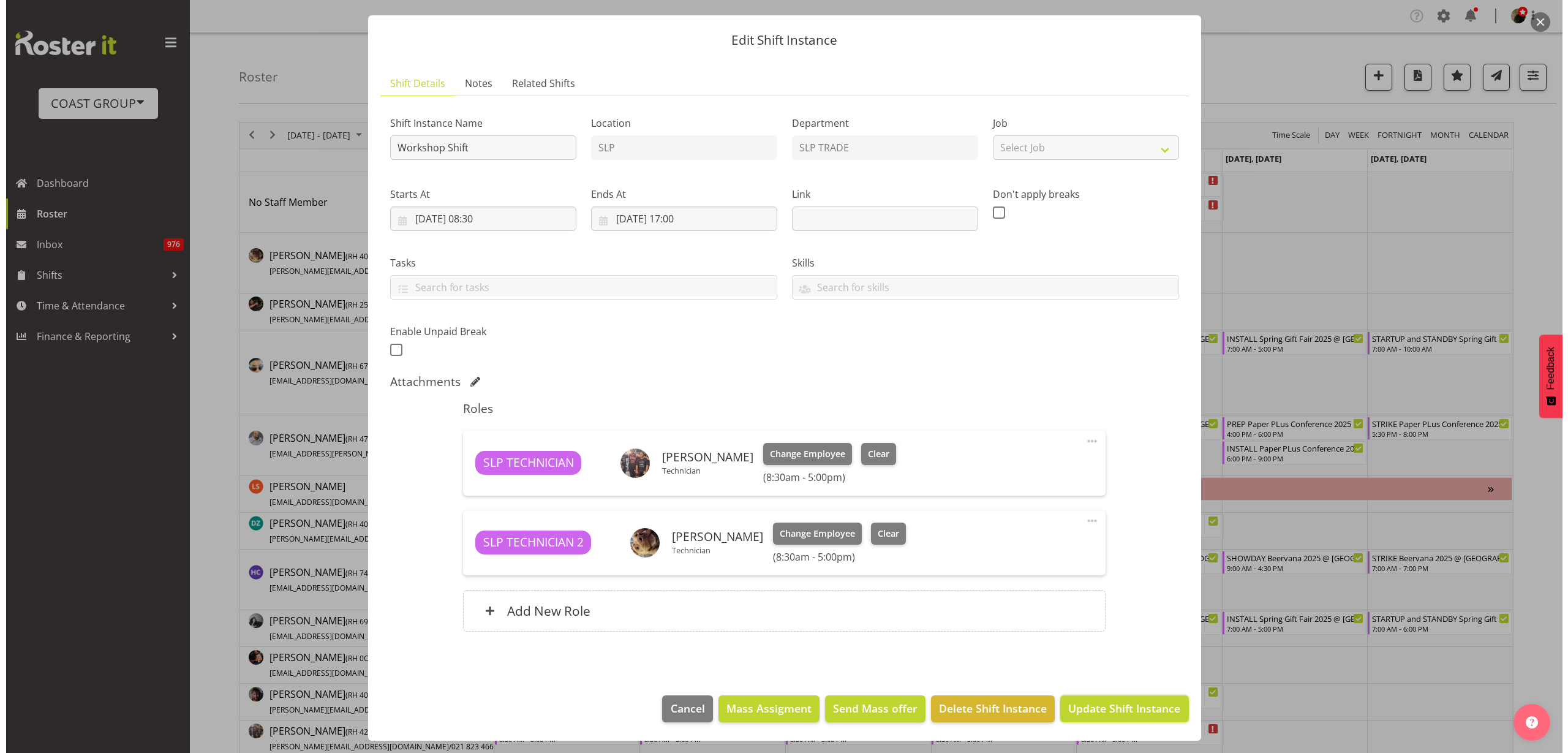
scroll to position [0, 0]
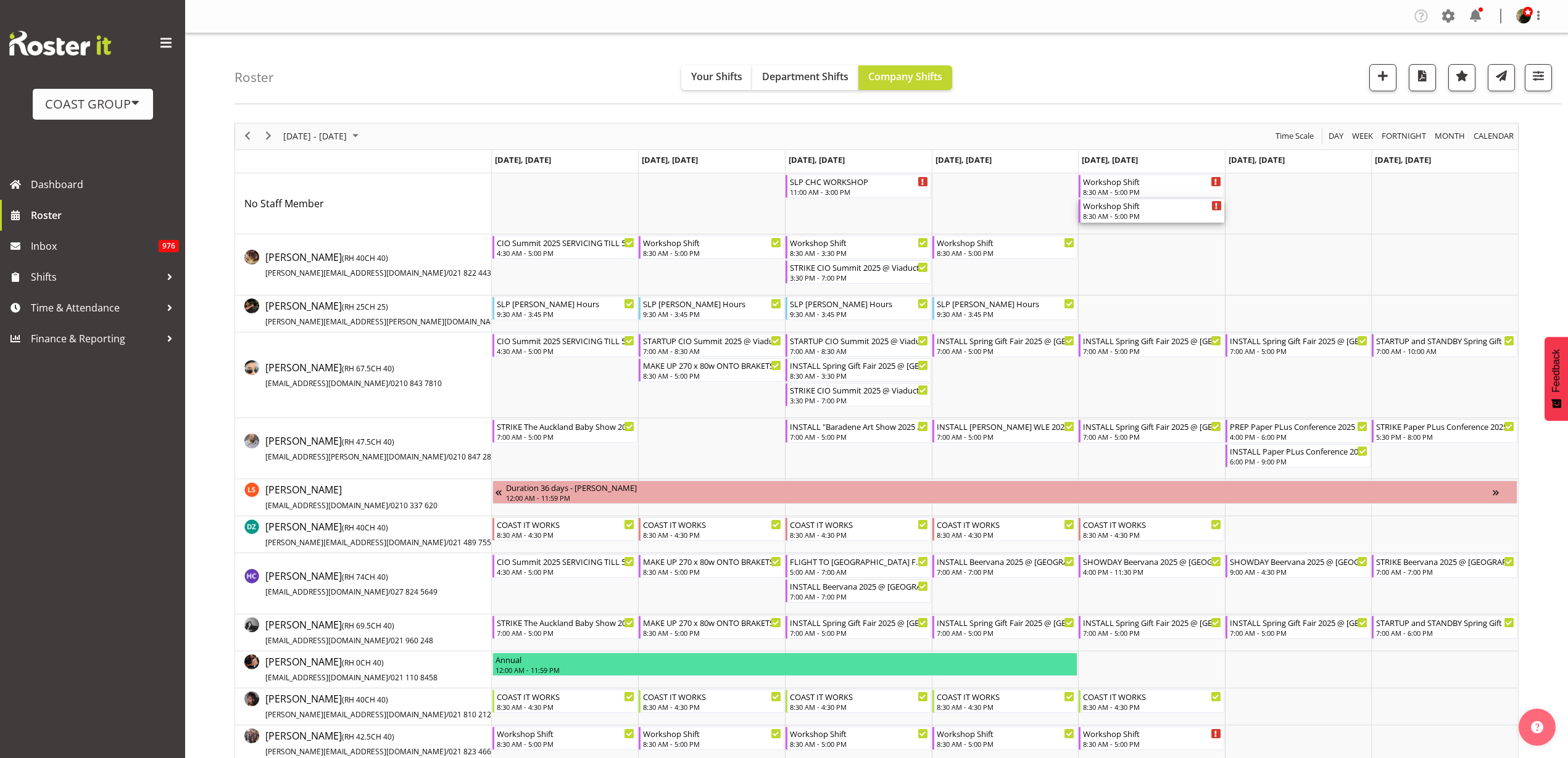
click at [1145, 213] on div "8:30 AM - 5:00 PM" at bounding box center [1152, 216] width 139 height 10
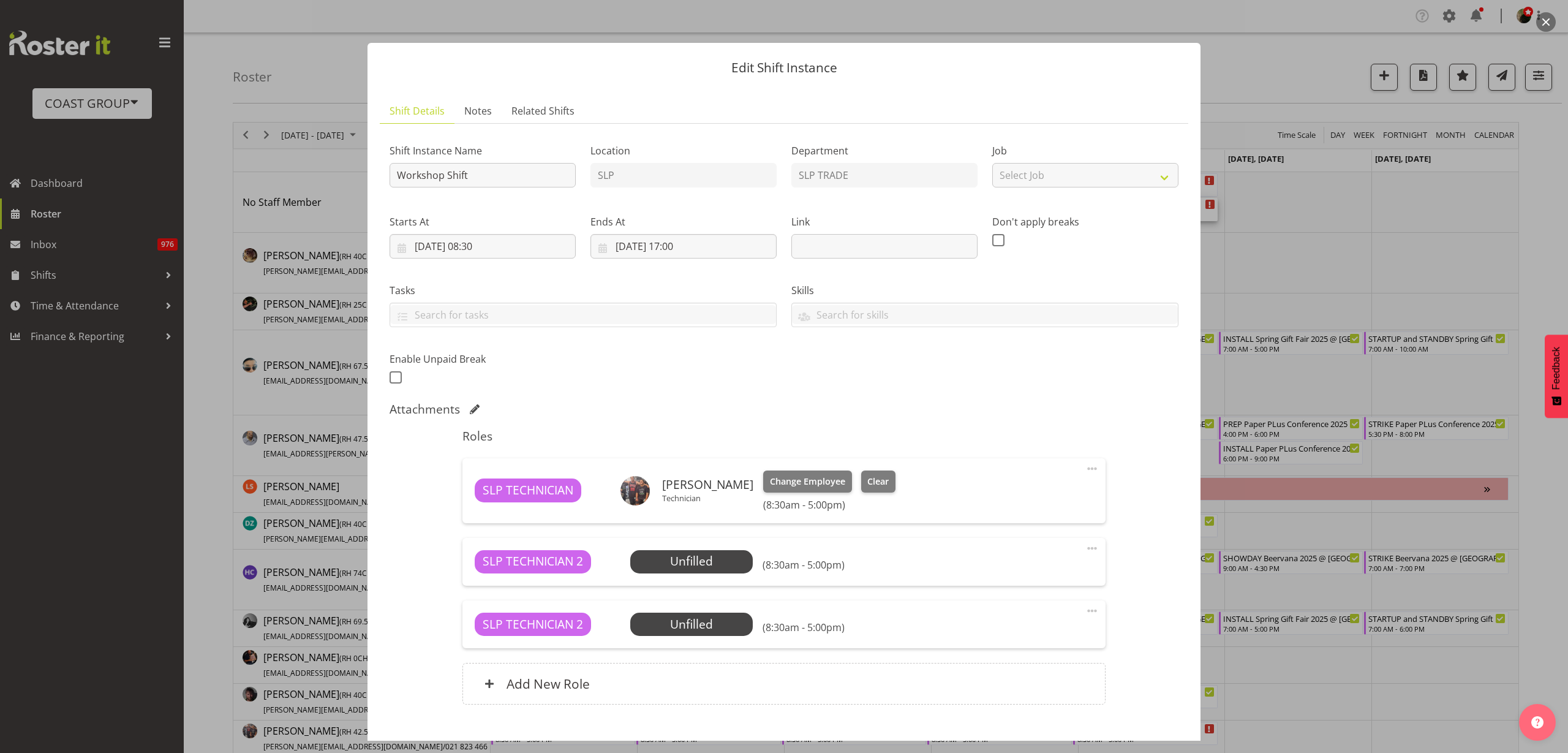
scroll to position [73, 0]
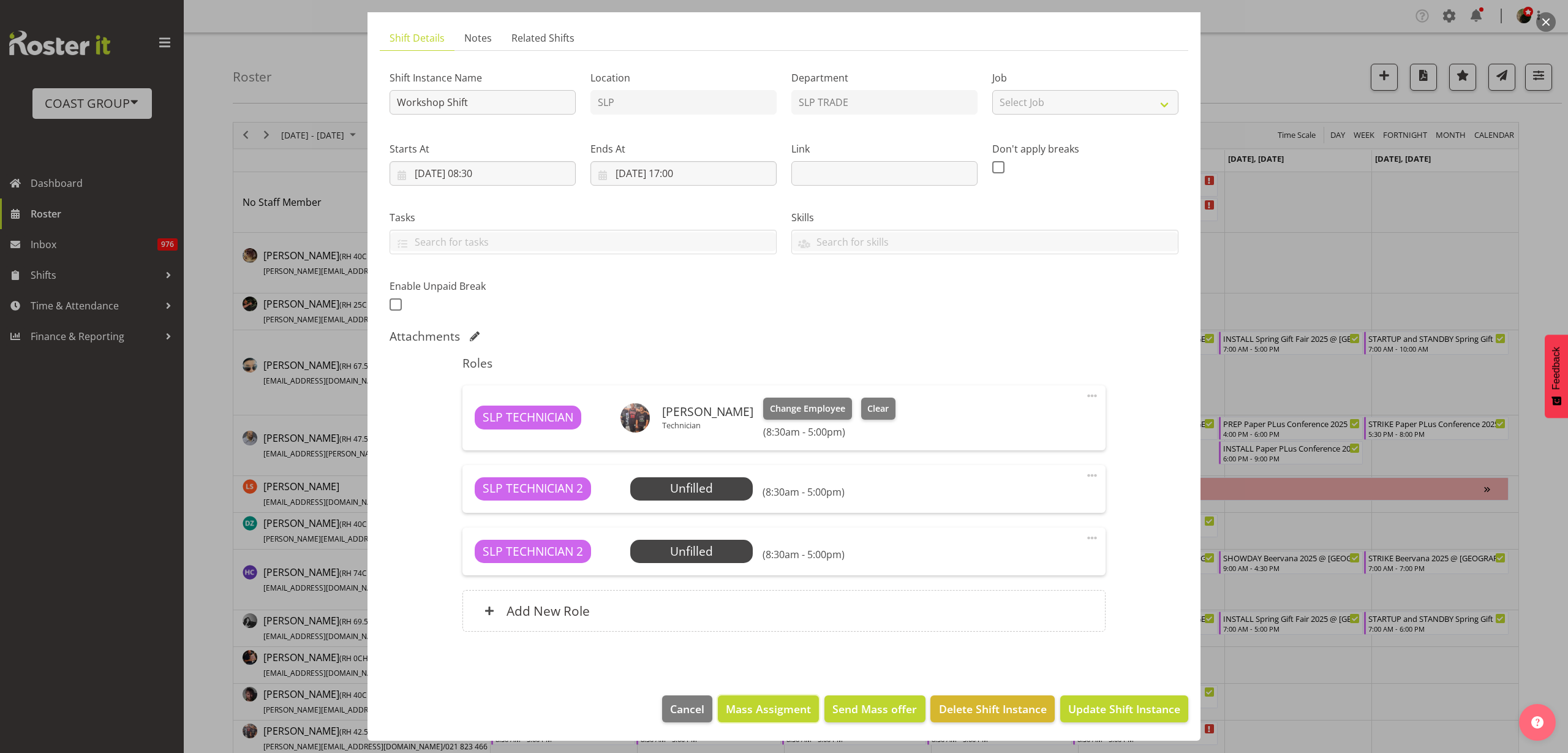
click at [778, 710] on span "Mass Assigment" at bounding box center [768, 708] width 85 height 16
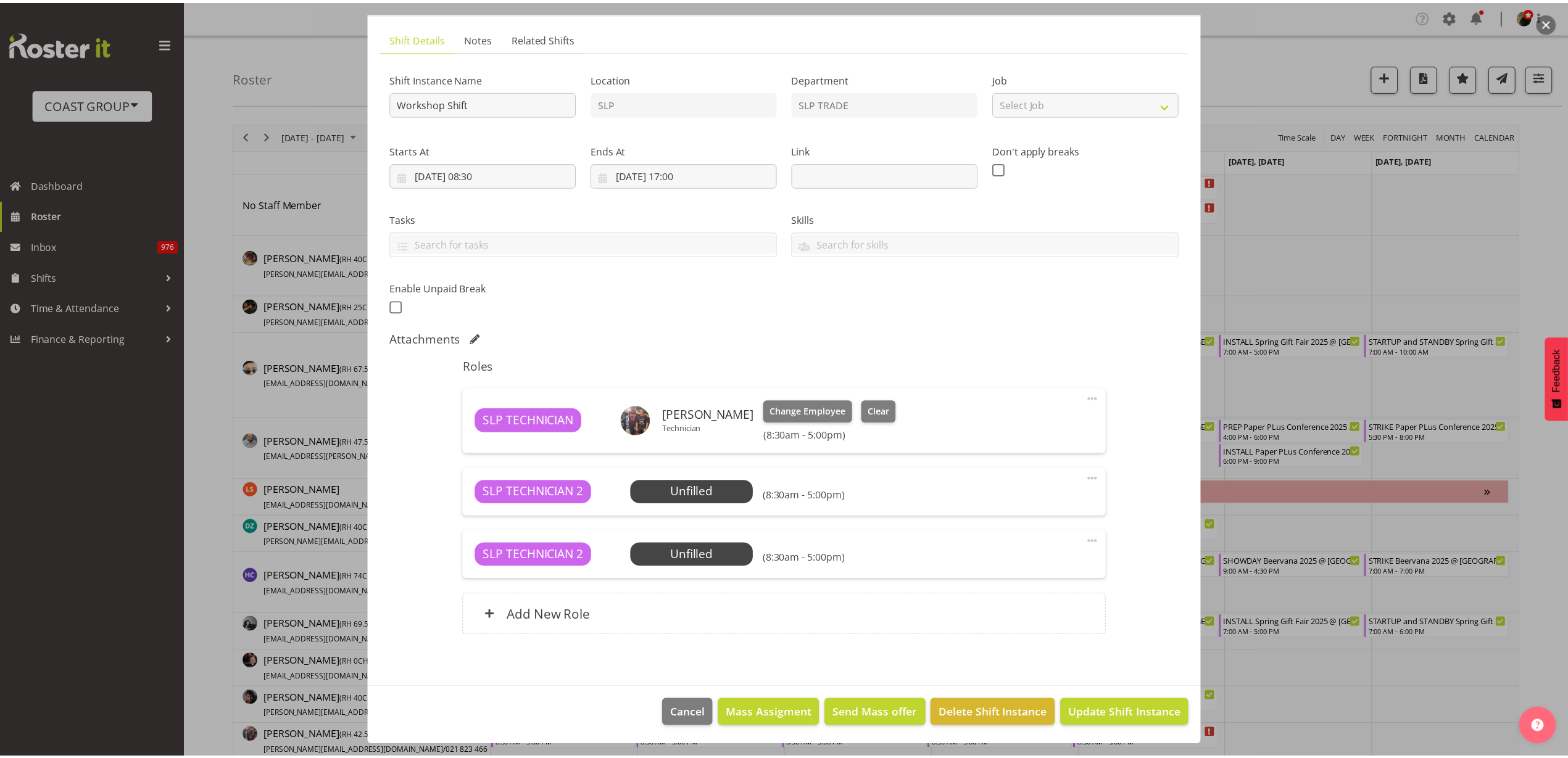
scroll to position [24, 0]
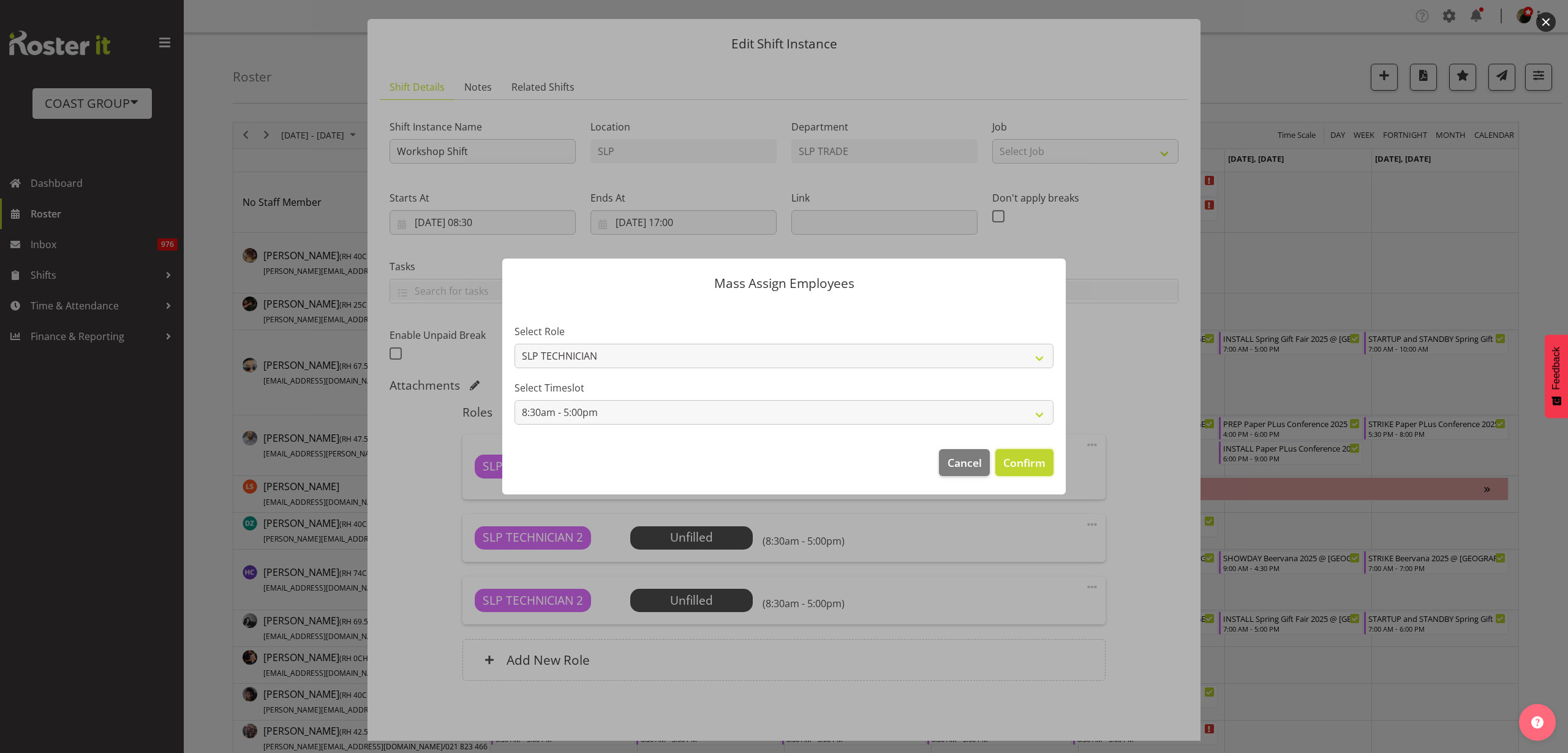
click at [1017, 463] on span "Confirm" at bounding box center [1024, 462] width 42 height 16
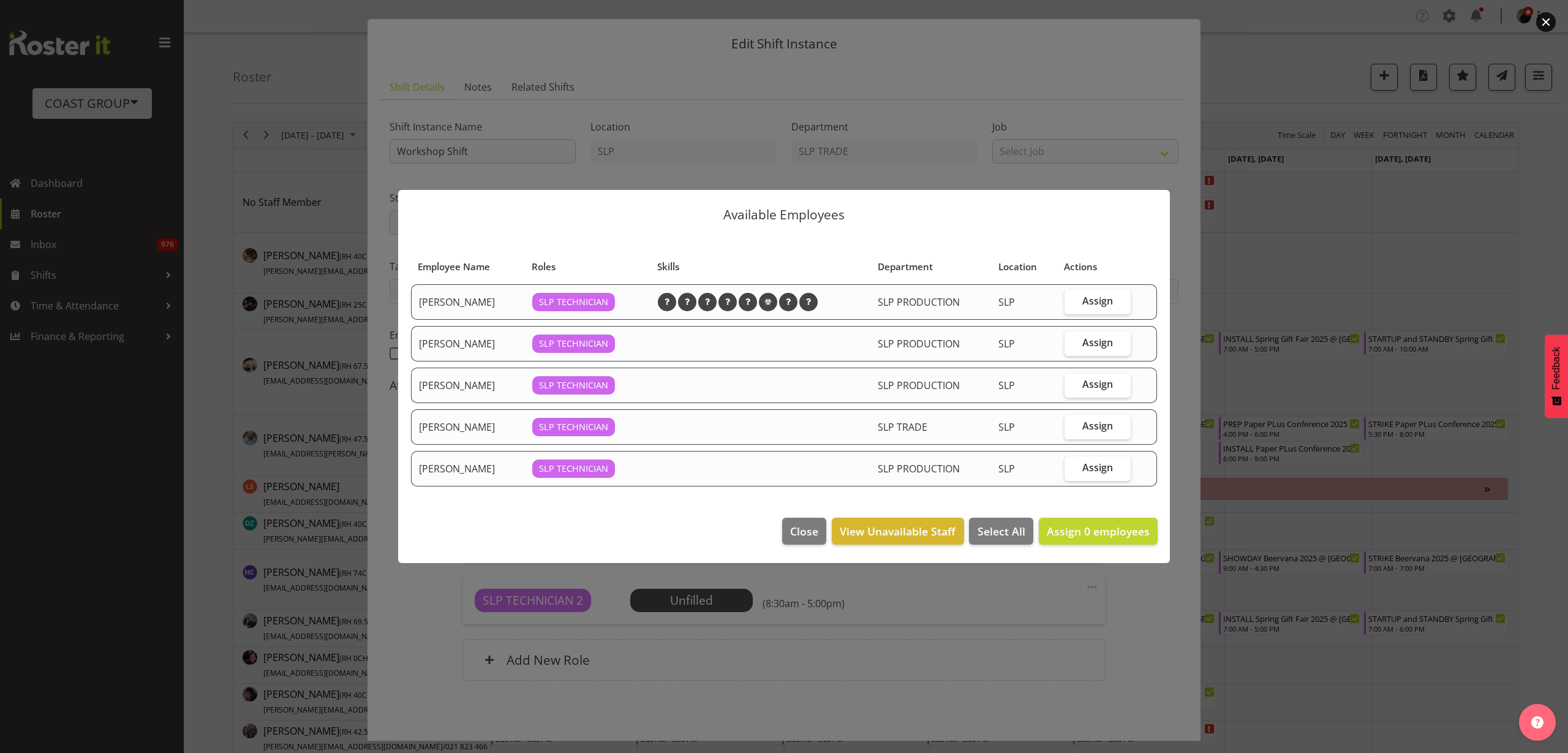
click at [1103, 300] on span "Assign" at bounding box center [1097, 301] width 31 height 12
click at [1073, 300] on input "Assign" at bounding box center [1068, 301] width 8 height 8
checkbox input "true"
click at [1090, 528] on span "Assign 1 employees" at bounding box center [1098, 531] width 103 height 15
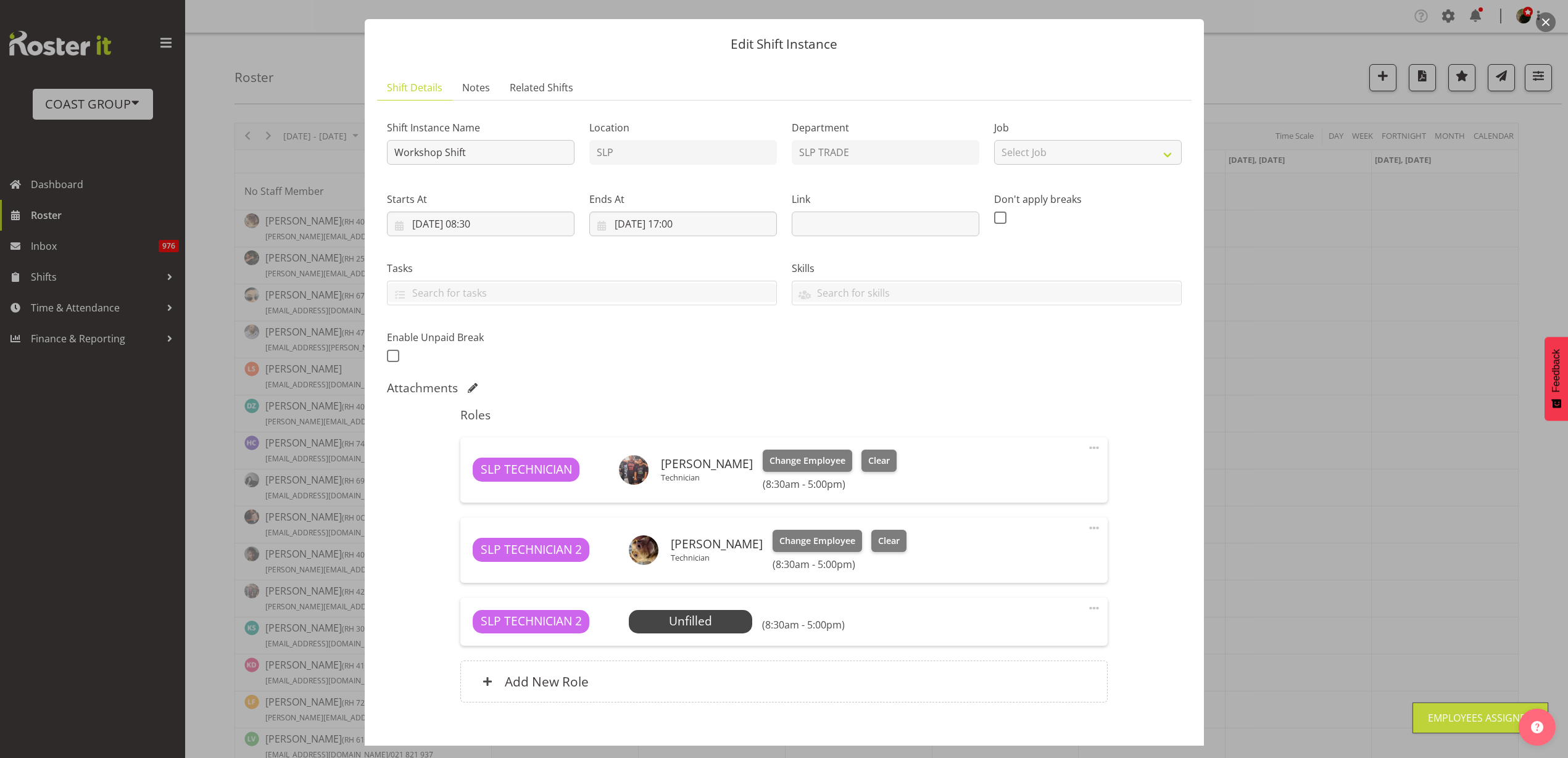
click at [1086, 608] on span at bounding box center [1094, 608] width 15 height 15
click at [1064, 685] on link "Delete" at bounding box center [1042, 680] width 118 height 22
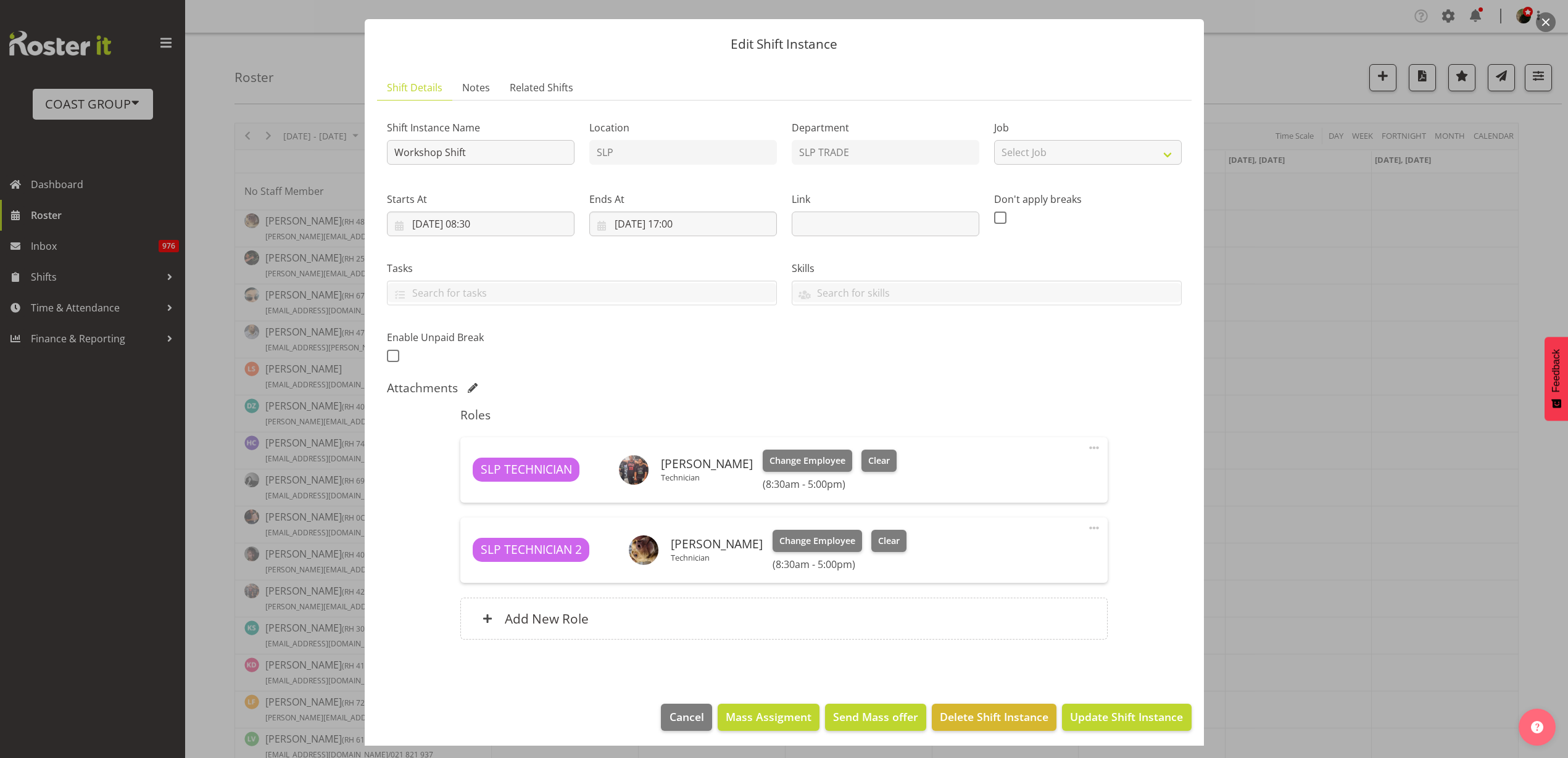
scroll to position [28, 0]
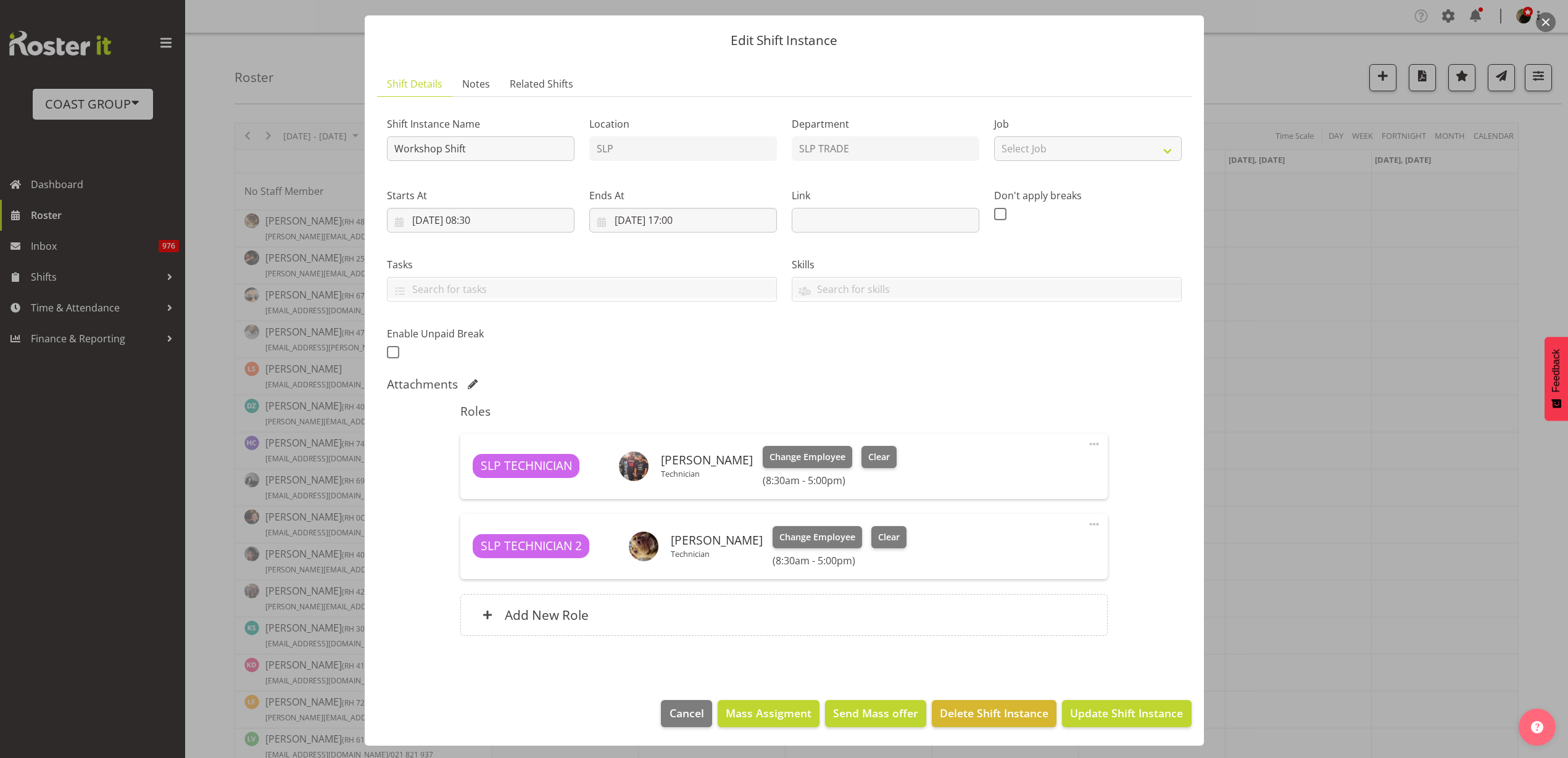
click at [1104, 707] on body "COAST GROUP Generator Rental Services LTD Dashboard Roster Inbox 976 Shifts Tim…" at bounding box center [784, 379] width 1568 height 758
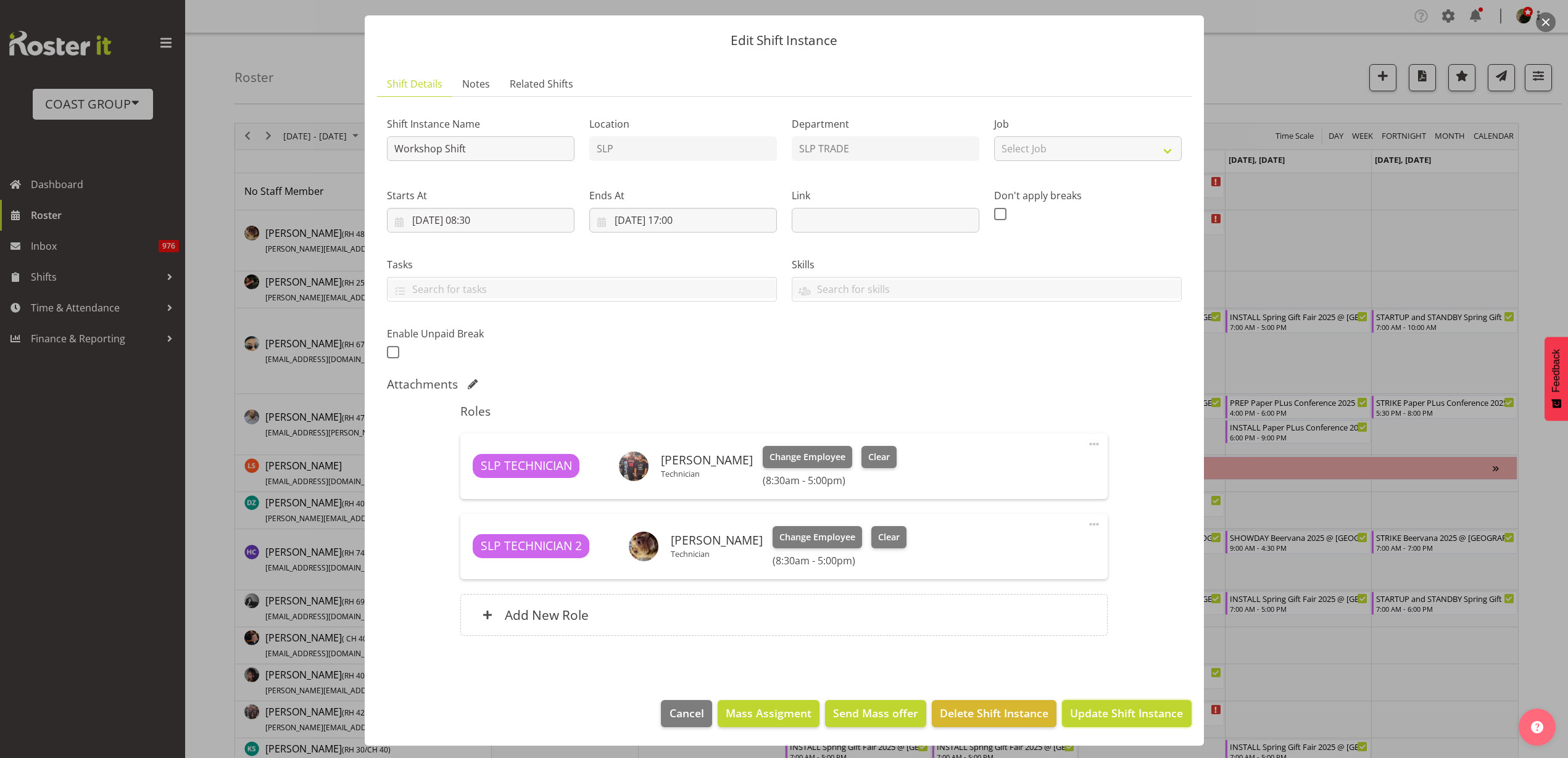
click at [1113, 716] on span "Update Shift Instance" at bounding box center [1126, 712] width 112 height 16
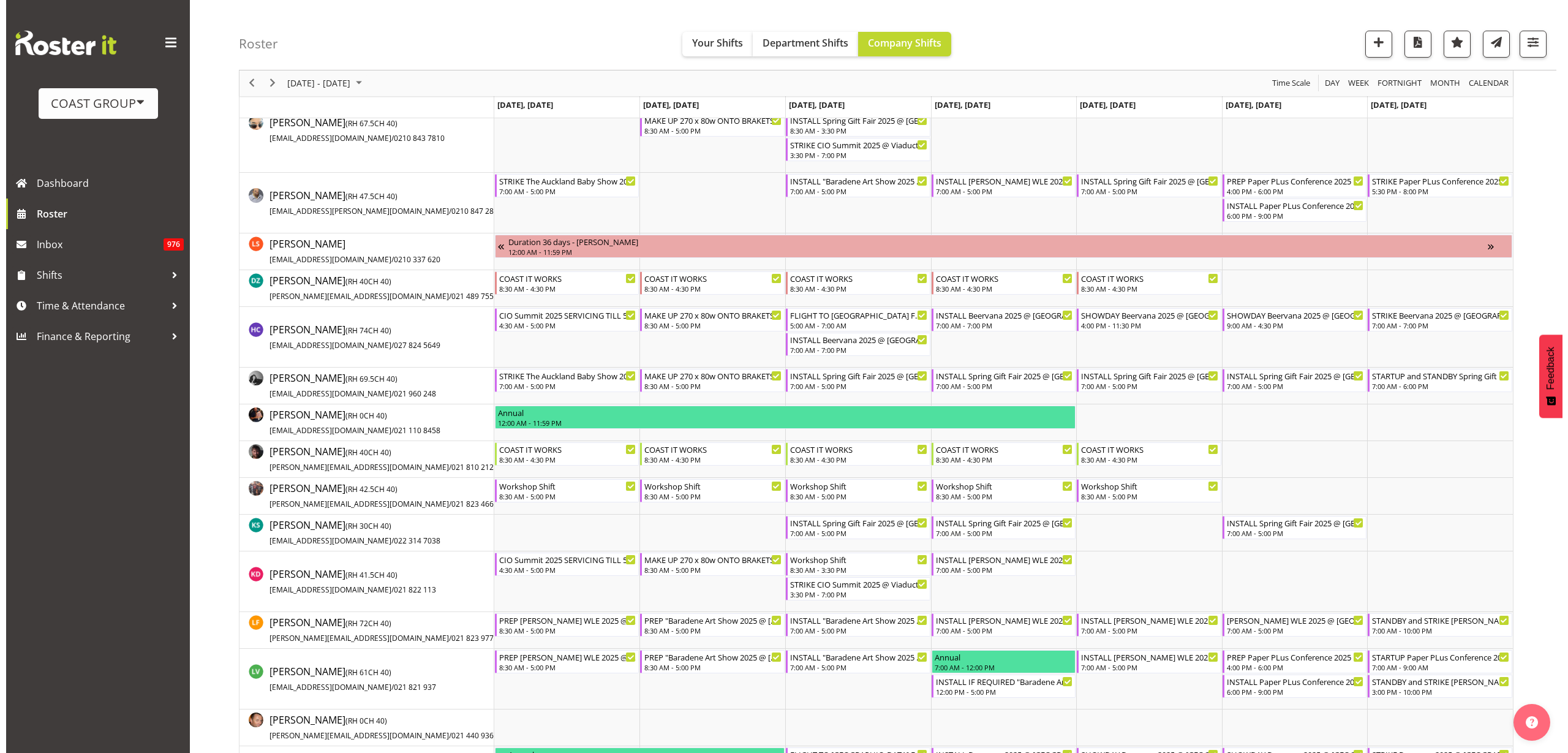
scroll to position [230, 0]
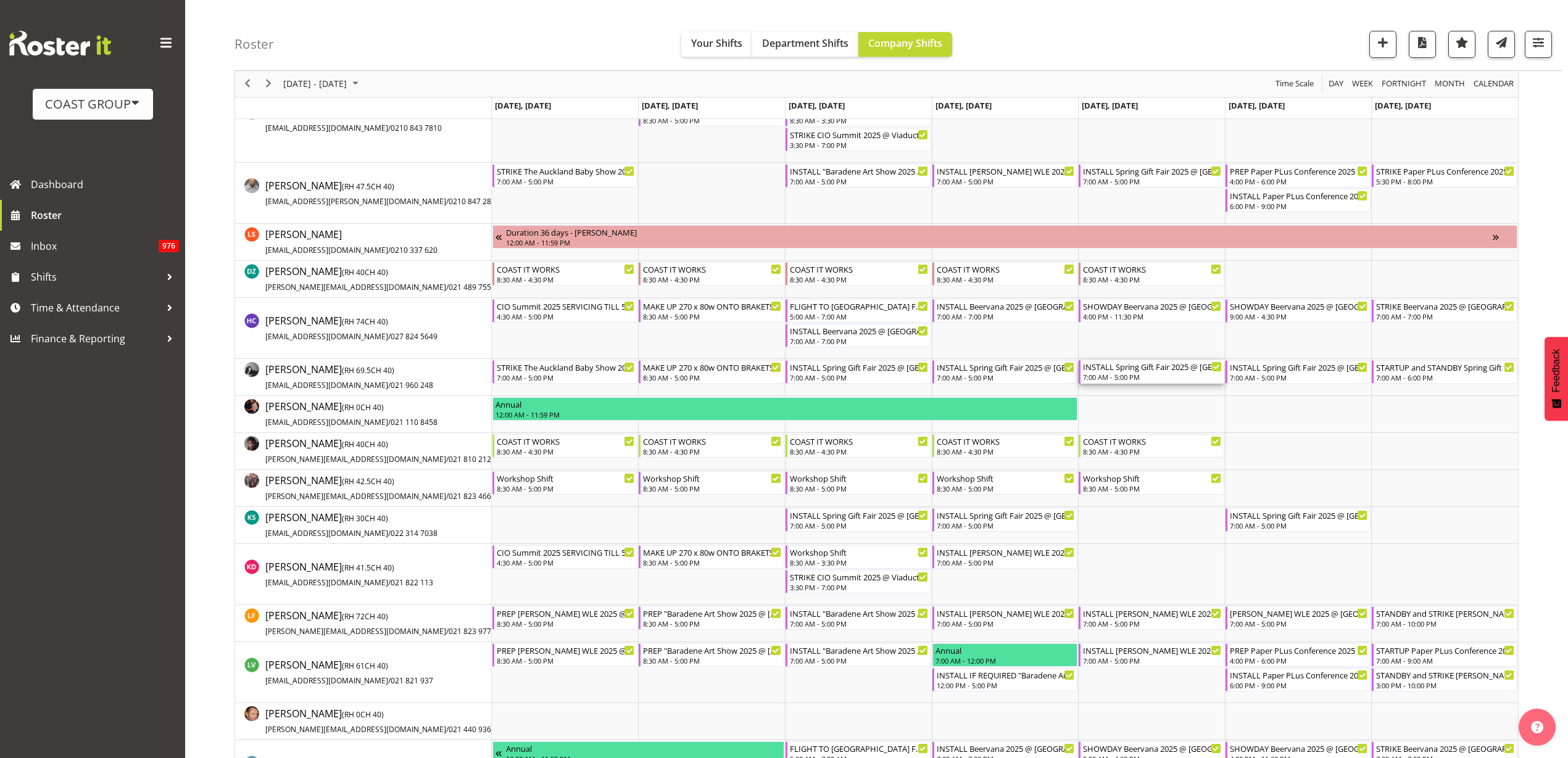
click at [1127, 372] on div "INSTALL Spring Gift Fair 2025 @ Auckland Showgrounds 7:00 AM - 5:00 PM" at bounding box center [1152, 371] width 139 height 23
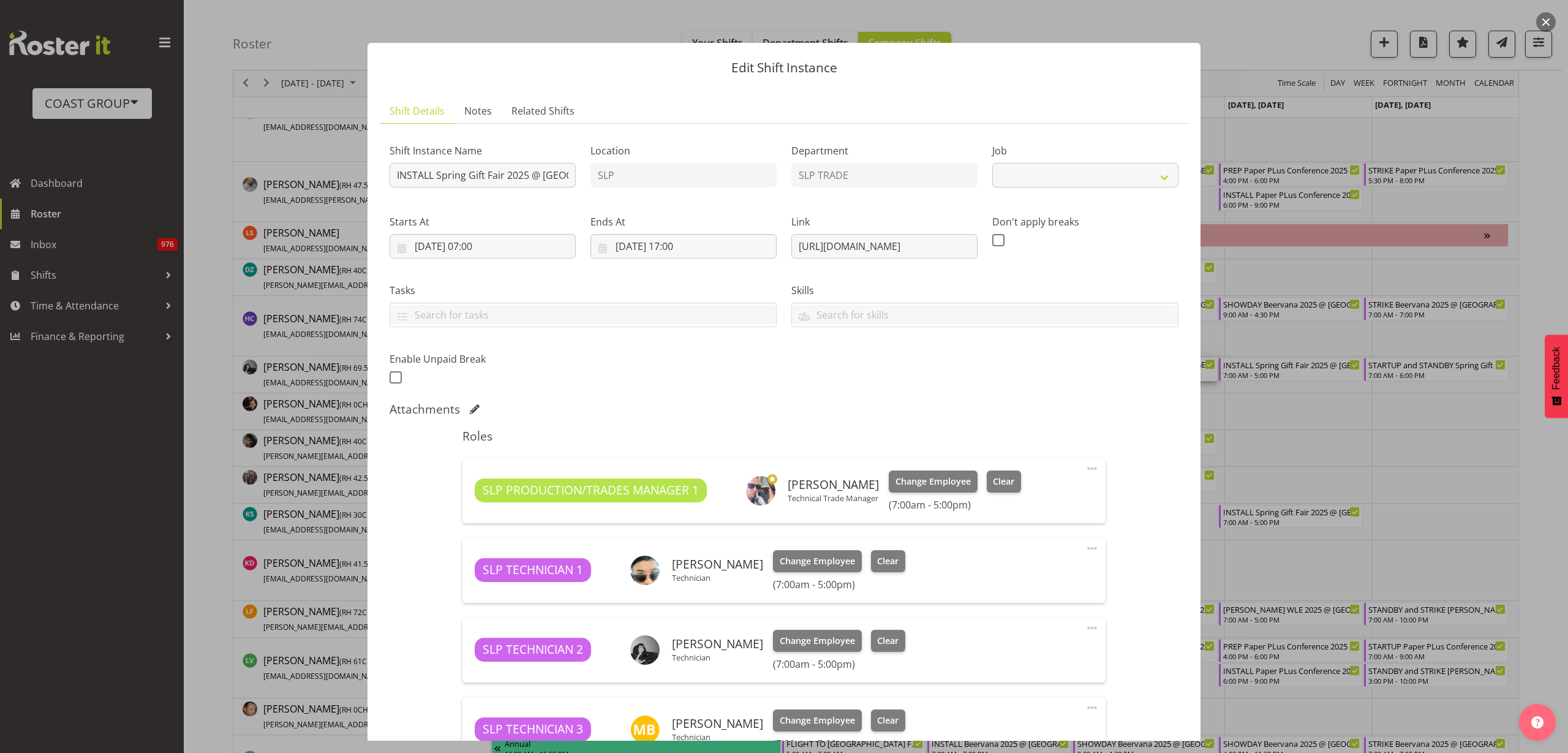
select select "9150"
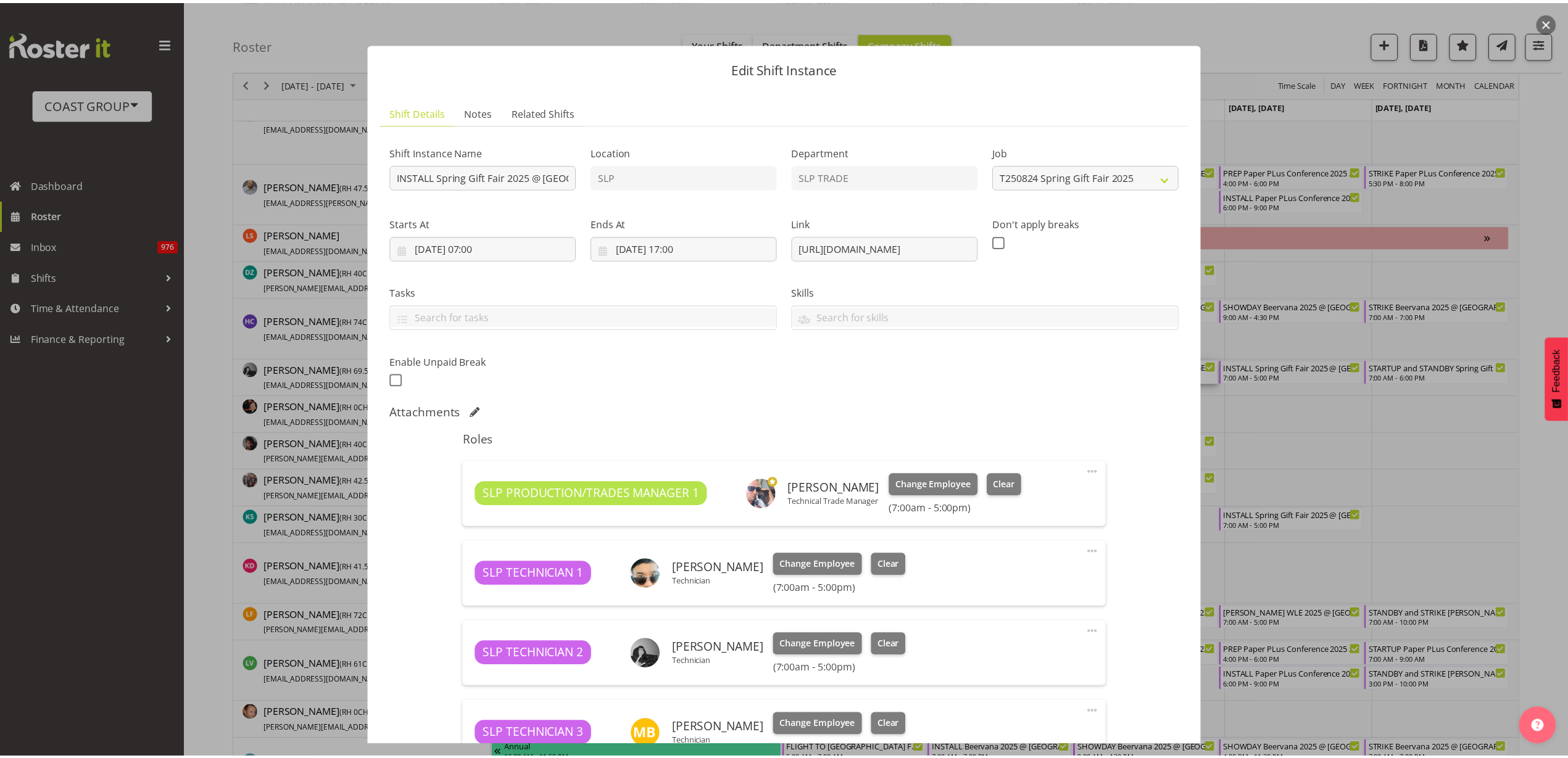
scroll to position [308, 0]
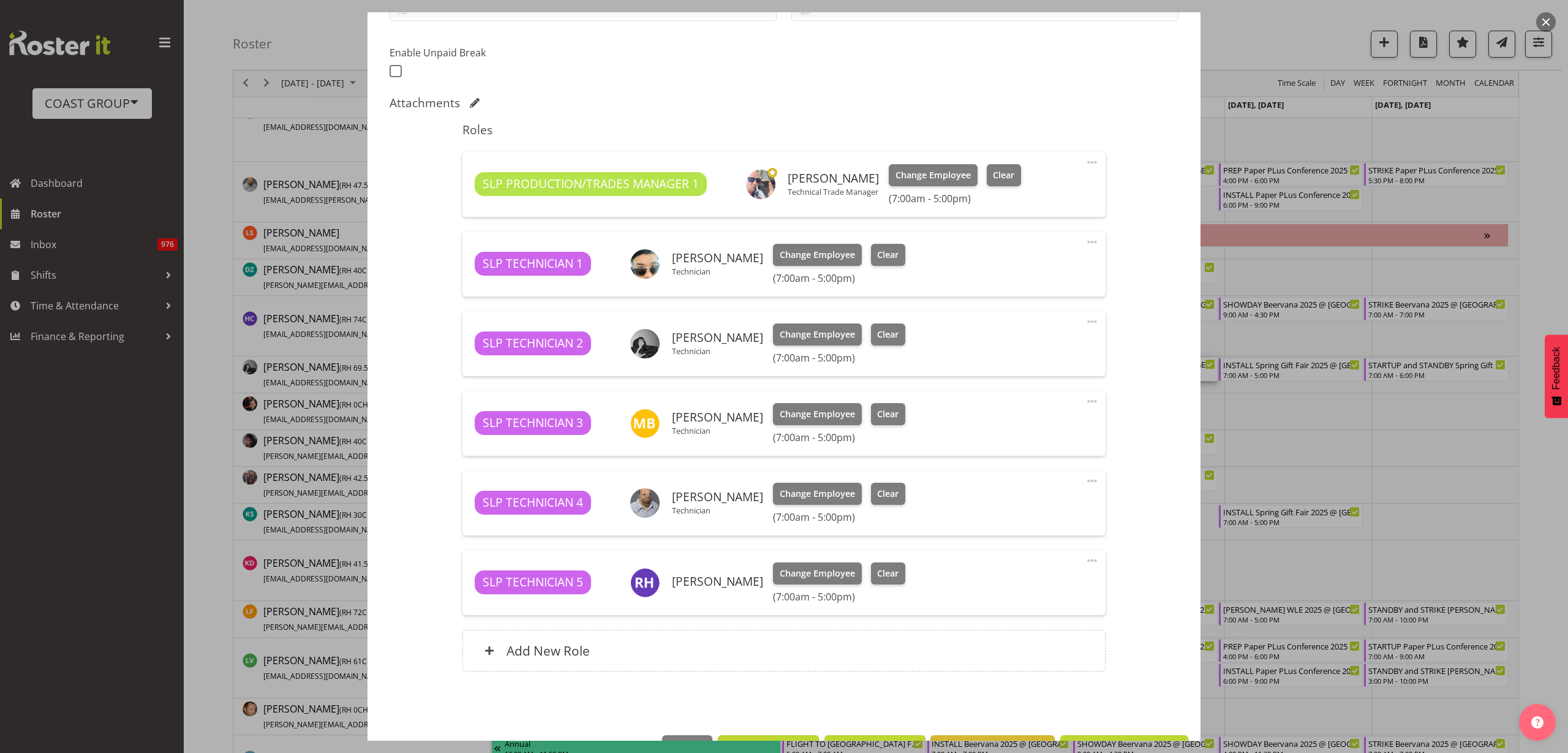
click at [624, 646] on div "Add New Role" at bounding box center [784, 651] width 642 height 42
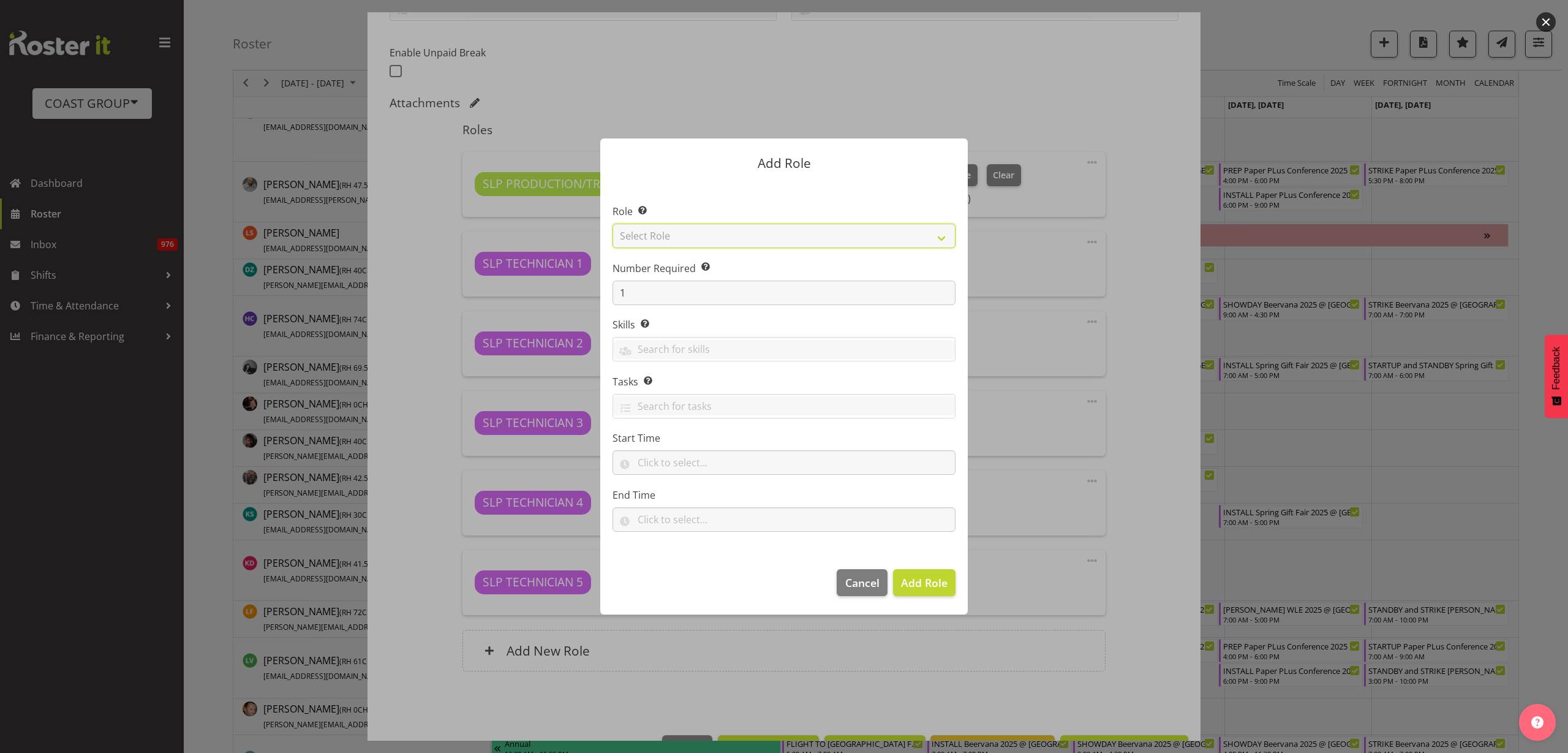
click at [708, 236] on select "Select Role ACCOUNT MANAGER ACCOUNT MANAGER DW ACCOUNTS [PERSON_NAME] VEHICLES …" at bounding box center [784, 235] width 343 height 24
select select "123"
click at [612, 223] on select "Select Role ACCOUNT MANAGER ACCOUNT MANAGER DW ACCOUNTS [PERSON_NAME] VEHICLES …" at bounding box center [784, 235] width 343 height 24
click at [944, 588] on span "Add Role" at bounding box center [924, 583] width 47 height 15
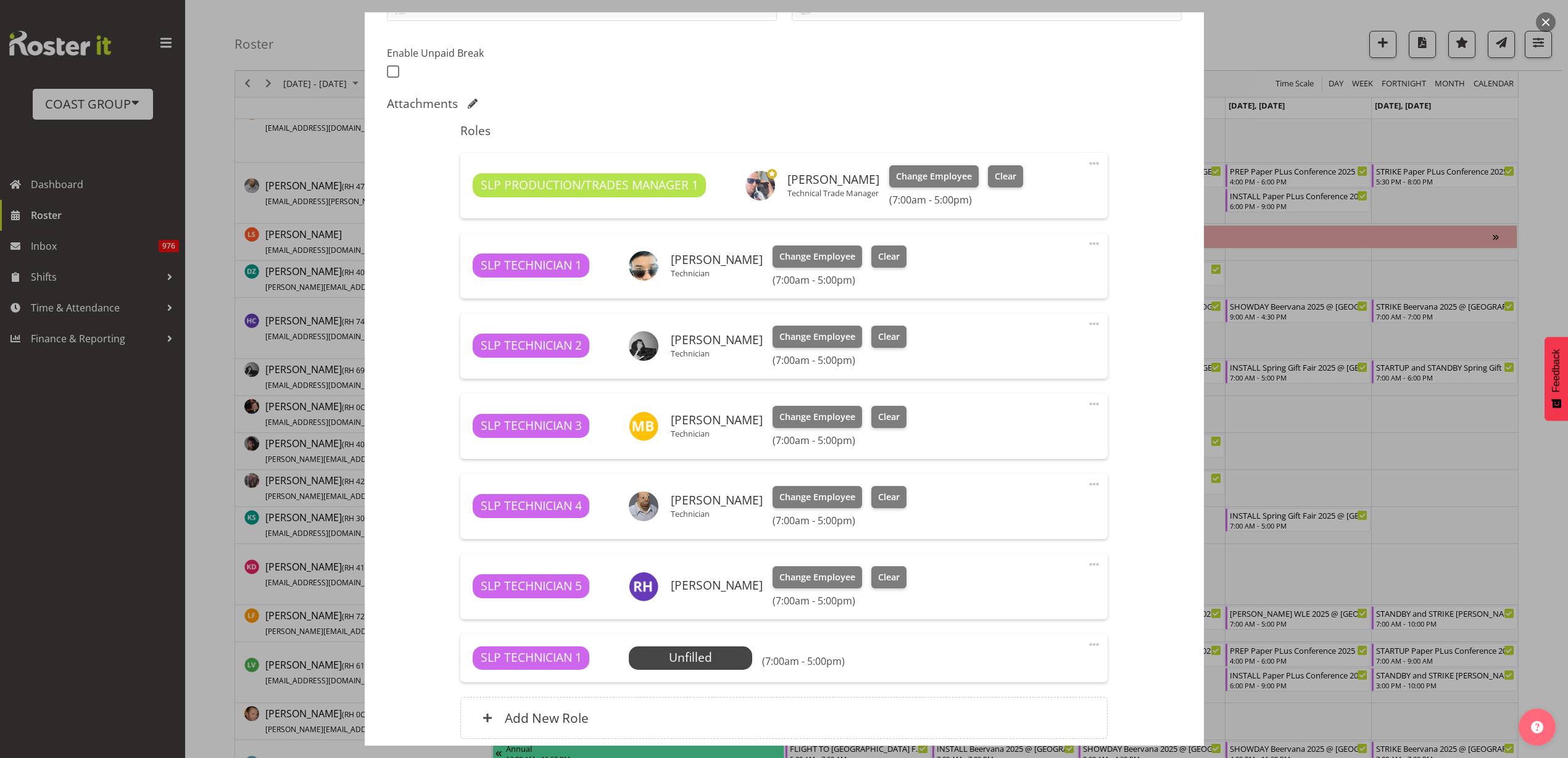
click at [0, 0] on span "Select Employee" at bounding box center [0, 0] width 0 height 0
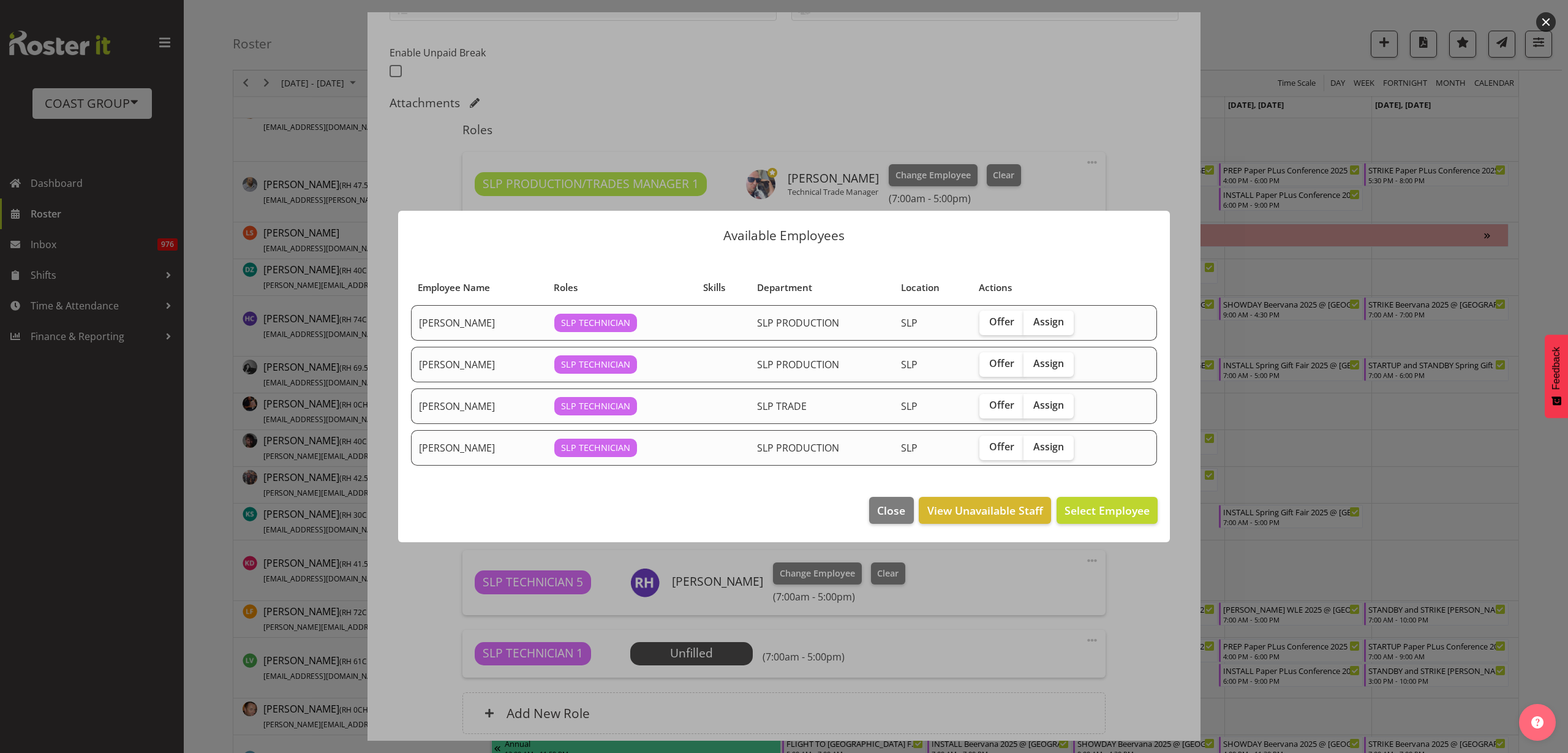
click at [1050, 367] on span "Assign" at bounding box center [1048, 363] width 31 height 12
click at [1031, 367] on input "Assign" at bounding box center [1027, 363] width 8 height 8
checkbox input "true"
click at [1092, 507] on span "Assign Kes David" at bounding box center [1088, 510] width 124 height 15
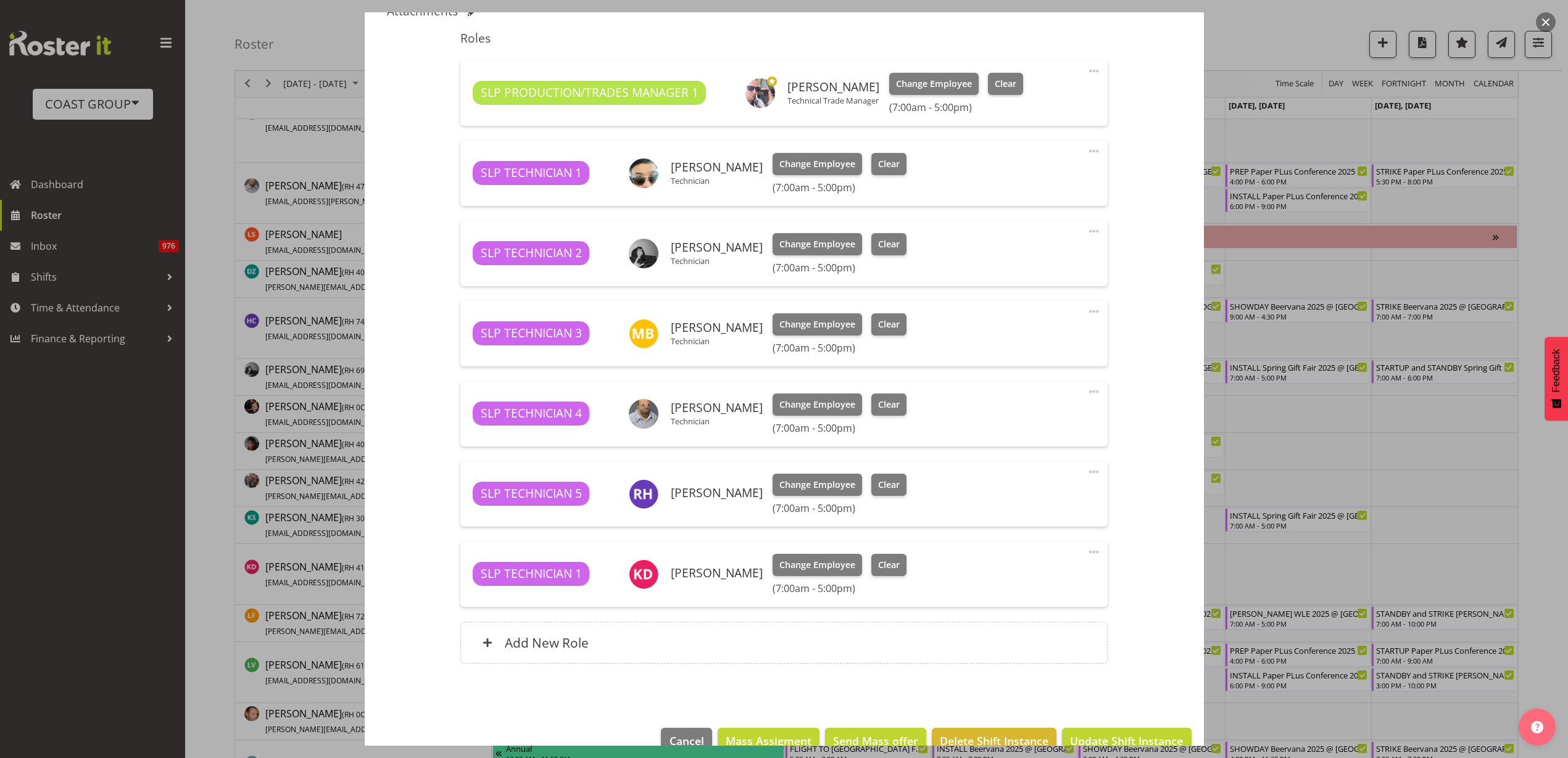
scroll to position [428, 0]
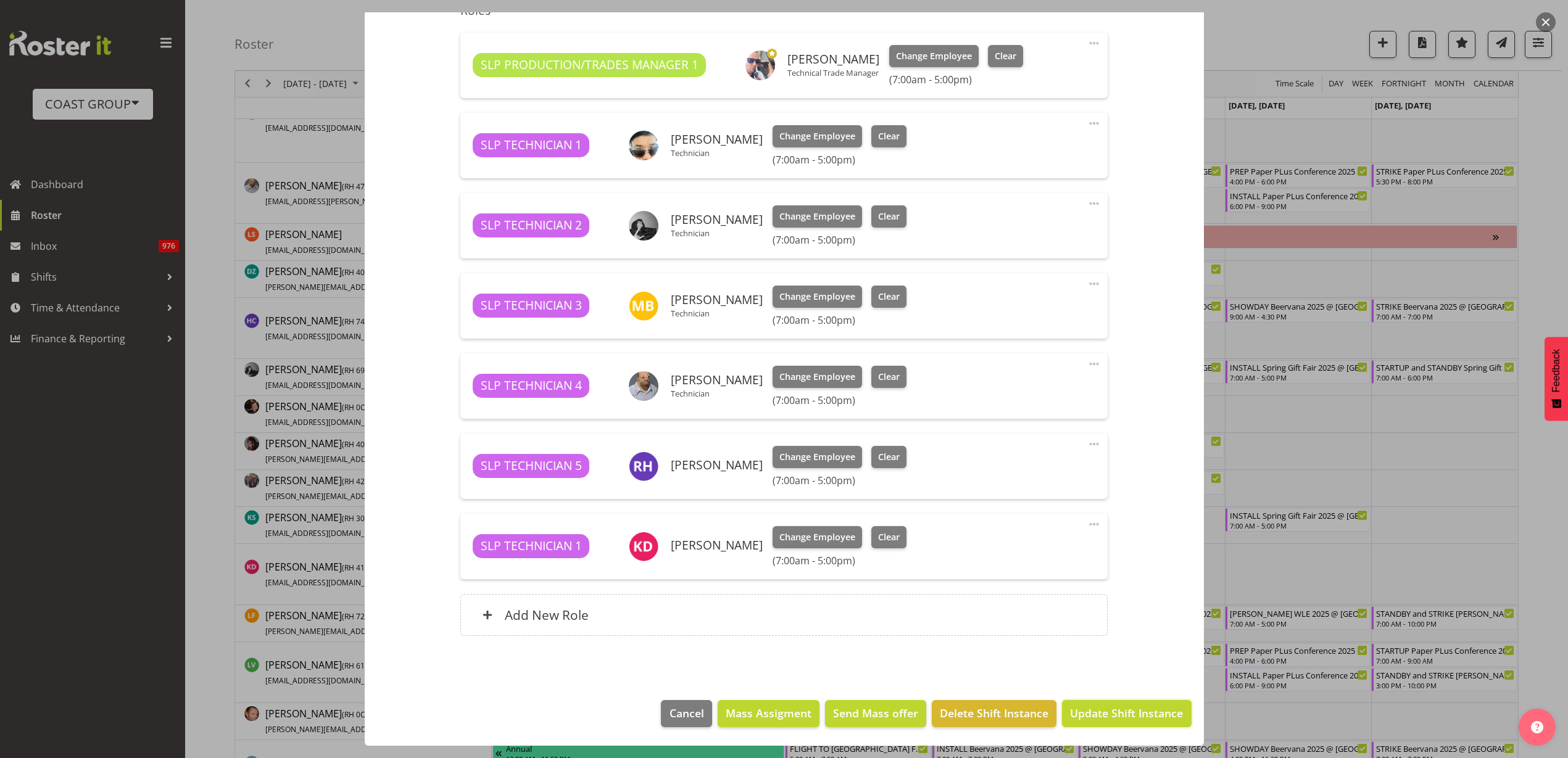
click at [1091, 719] on span "Update Shift Instance" at bounding box center [1126, 712] width 112 height 16
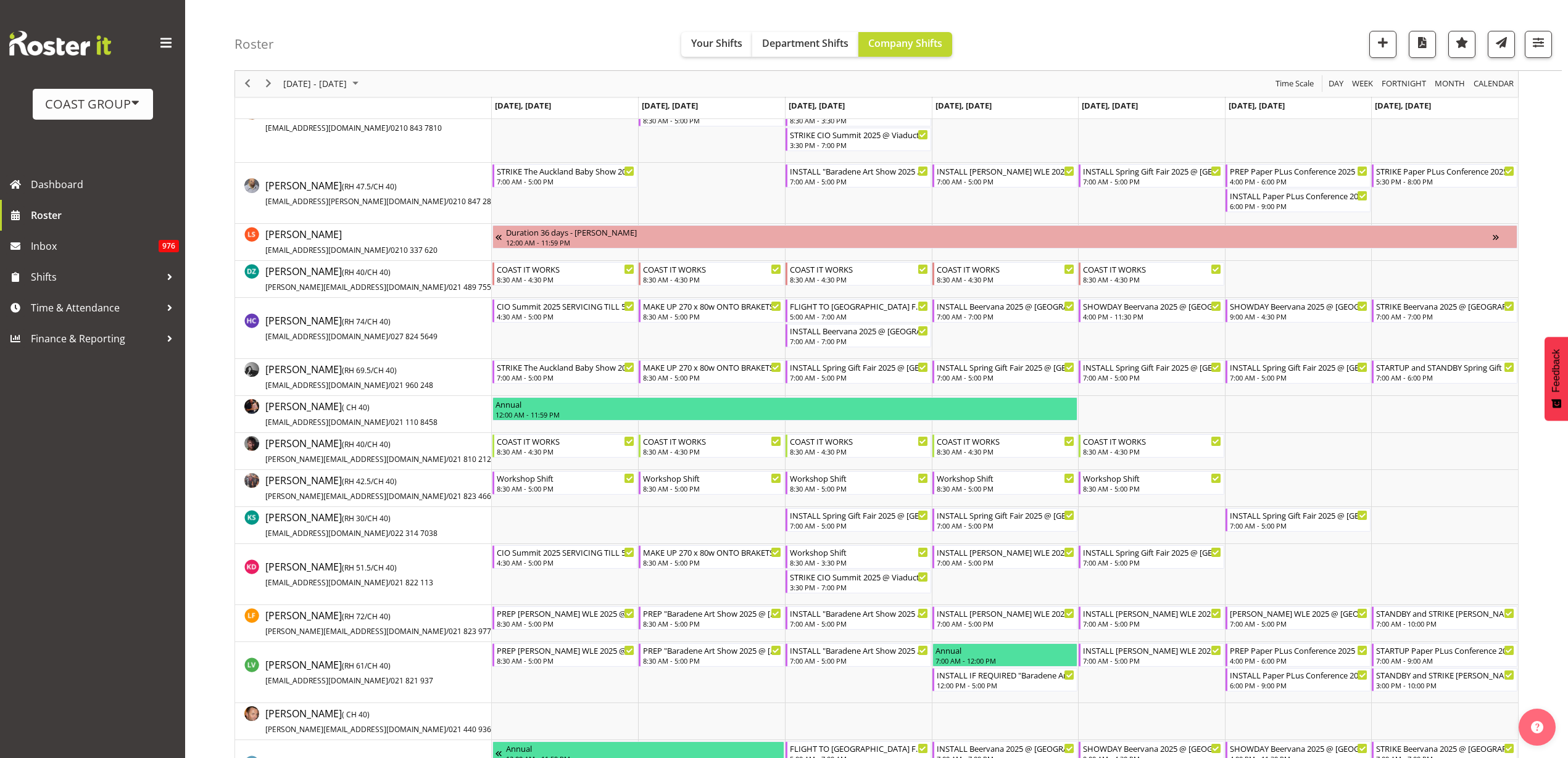
scroll to position [0, 0]
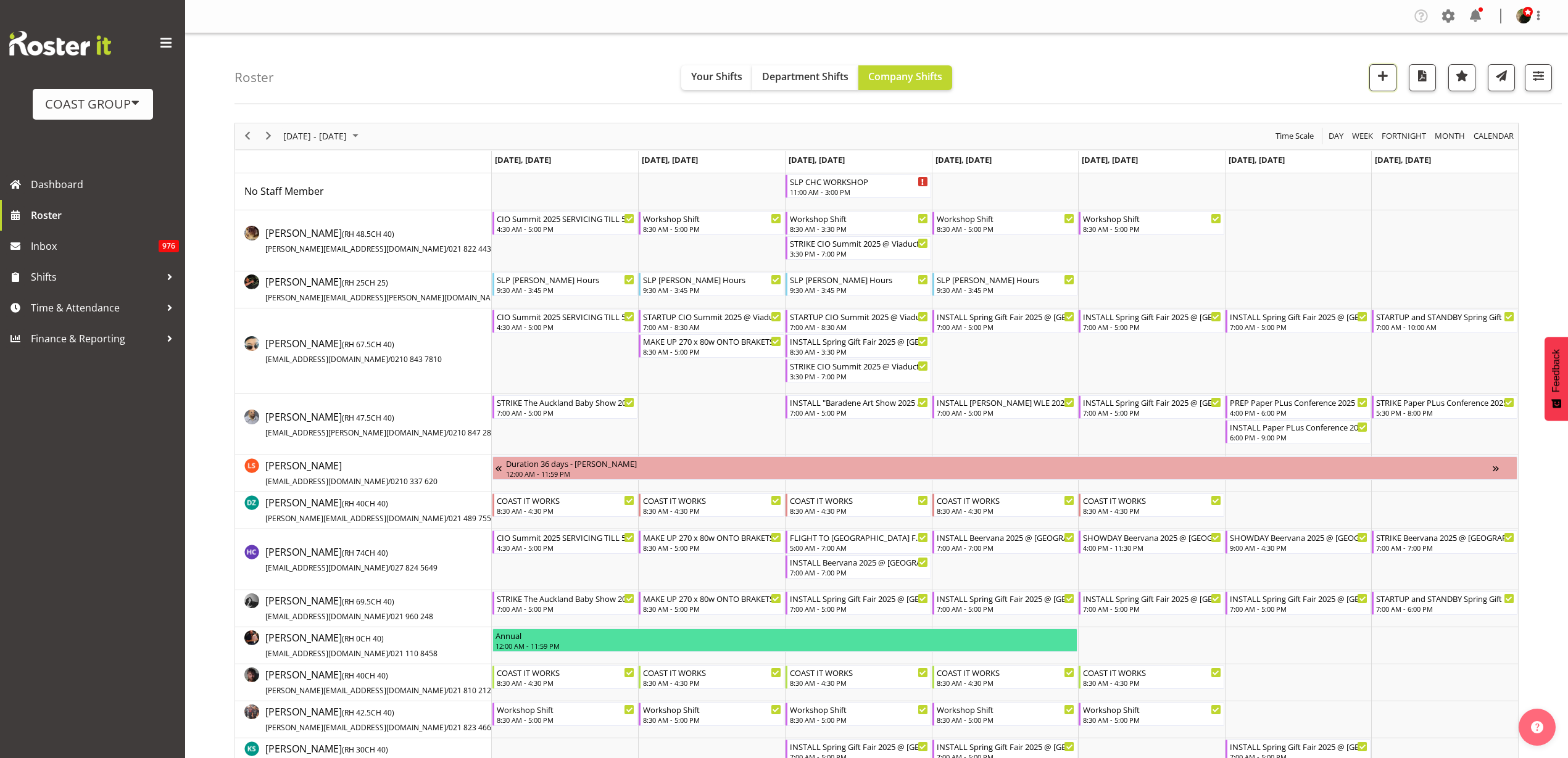
click at [1385, 70] on span "button" at bounding box center [1382, 75] width 16 height 16
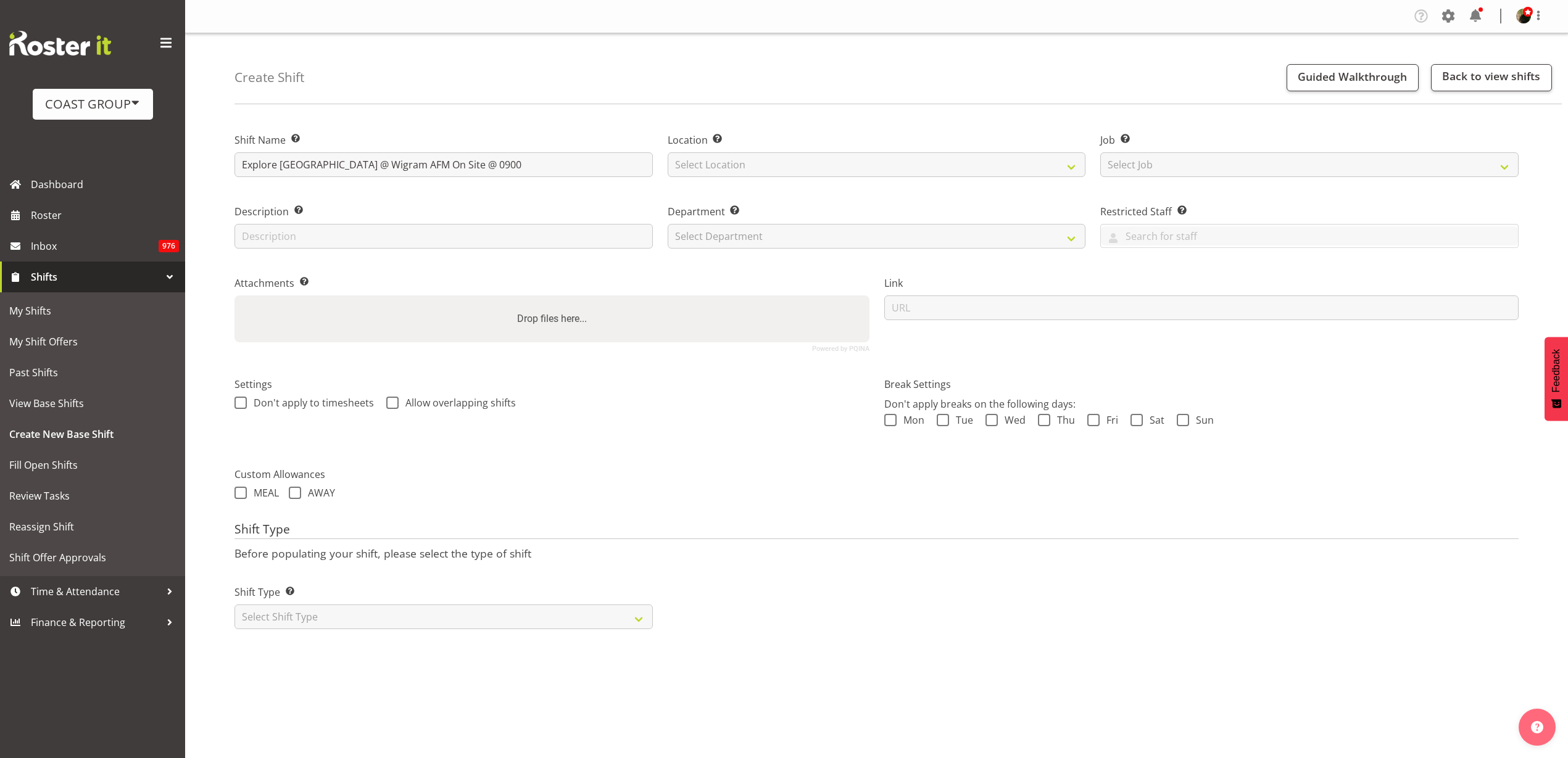
type input "Explore [GEOGRAPHIC_DATA] @ Wigram AFM On Site @ 0900"
select select "541"
click at [1247, 170] on select "Select Job Create new job 1 Carlton Events 1 Carlton Hamilton 1 Carlton Welling…" at bounding box center [1309, 165] width 418 height 24
select select "0"
click at [1100, 153] on select "Select Job Create new job 1 Carlton Events 1 Carlton Hamilton 1 Carlton Welling…" at bounding box center [1309, 165] width 418 height 24
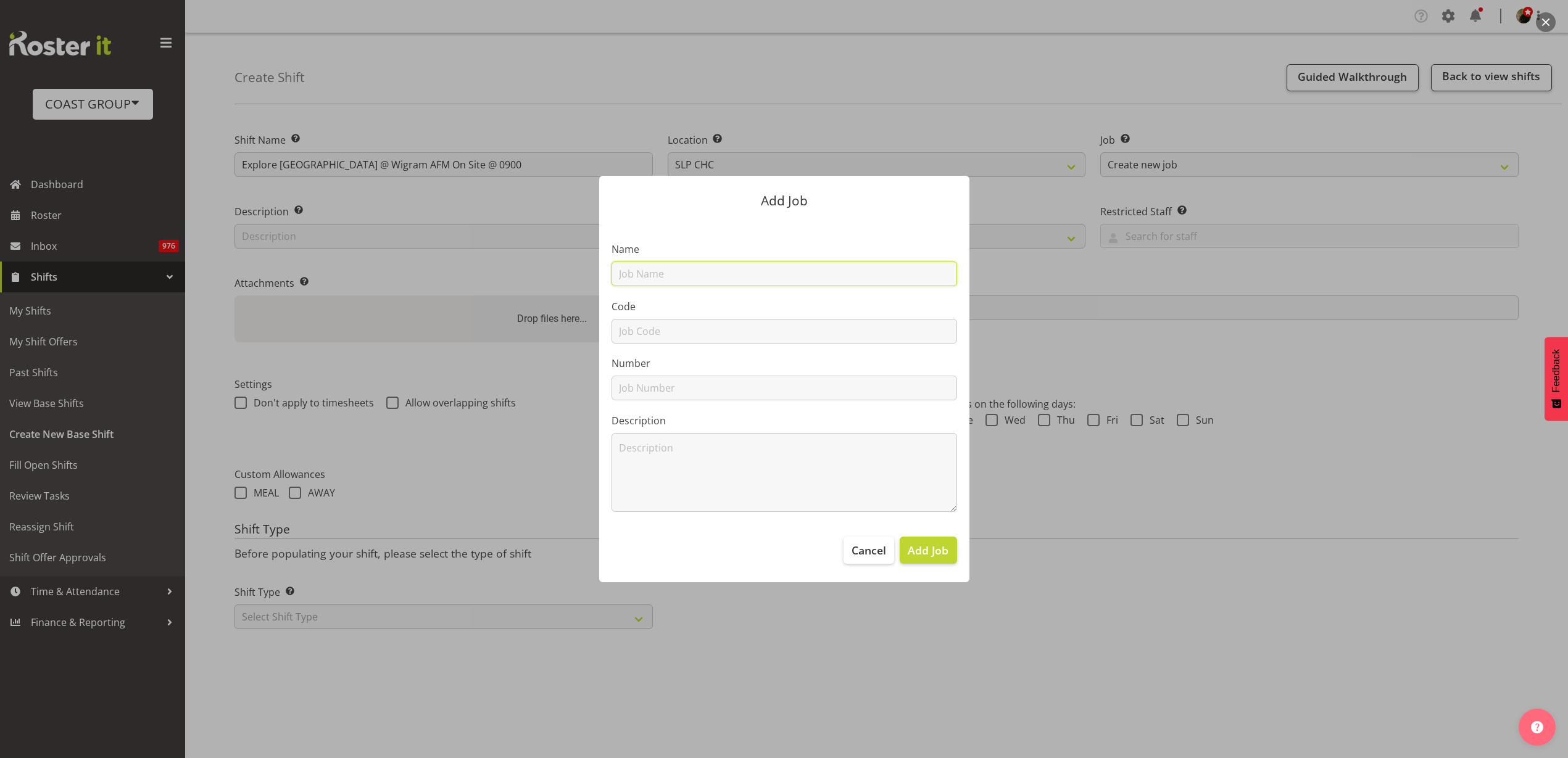
click at [697, 277] on input "text" at bounding box center [784, 274] width 346 height 24
type input "T251011-1 Explore [GEOGRAPHIC_DATA]"
type input "T251011-1"
click at [945, 553] on span "Add Job" at bounding box center [927, 550] width 40 height 16
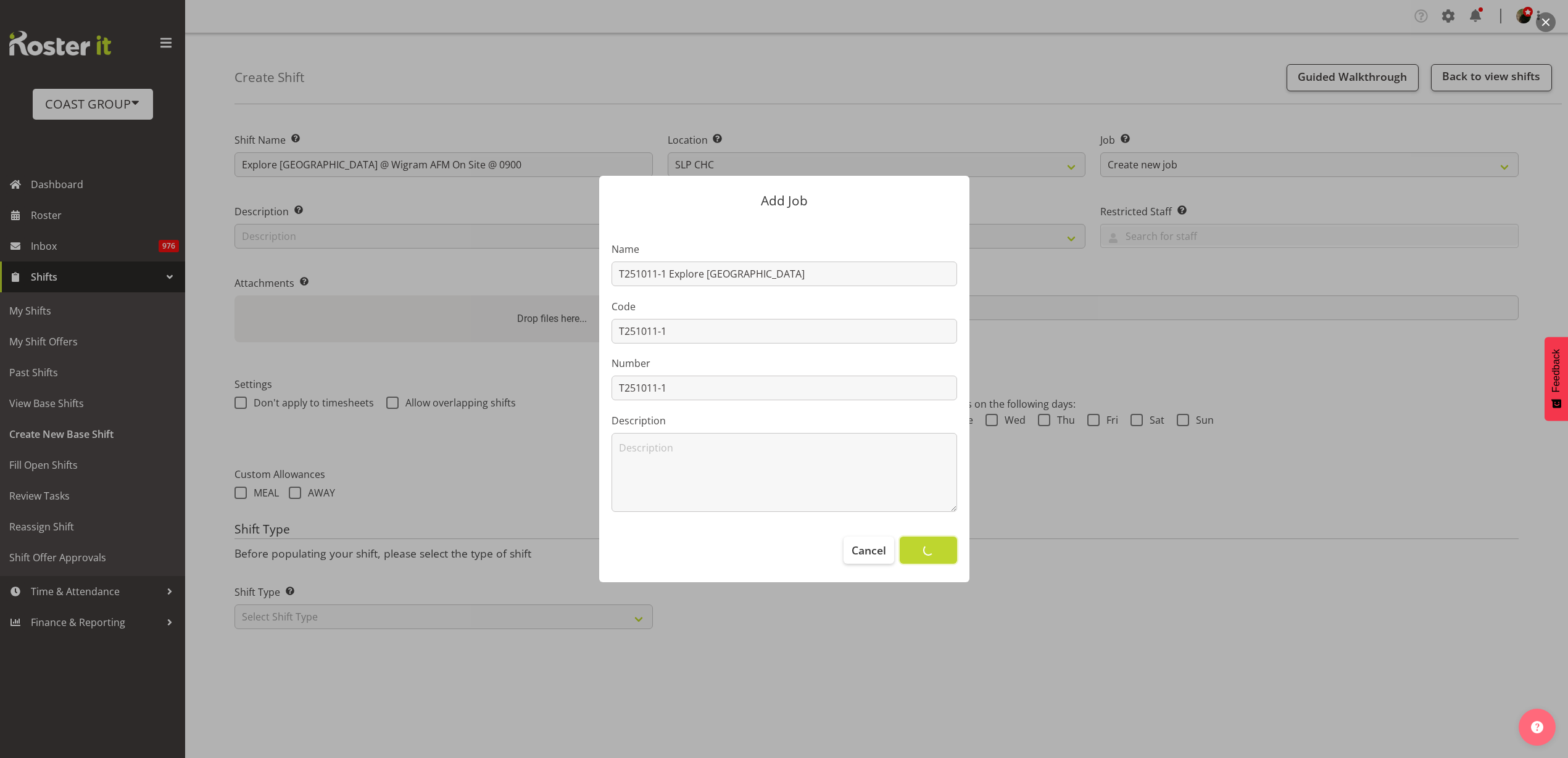
select select
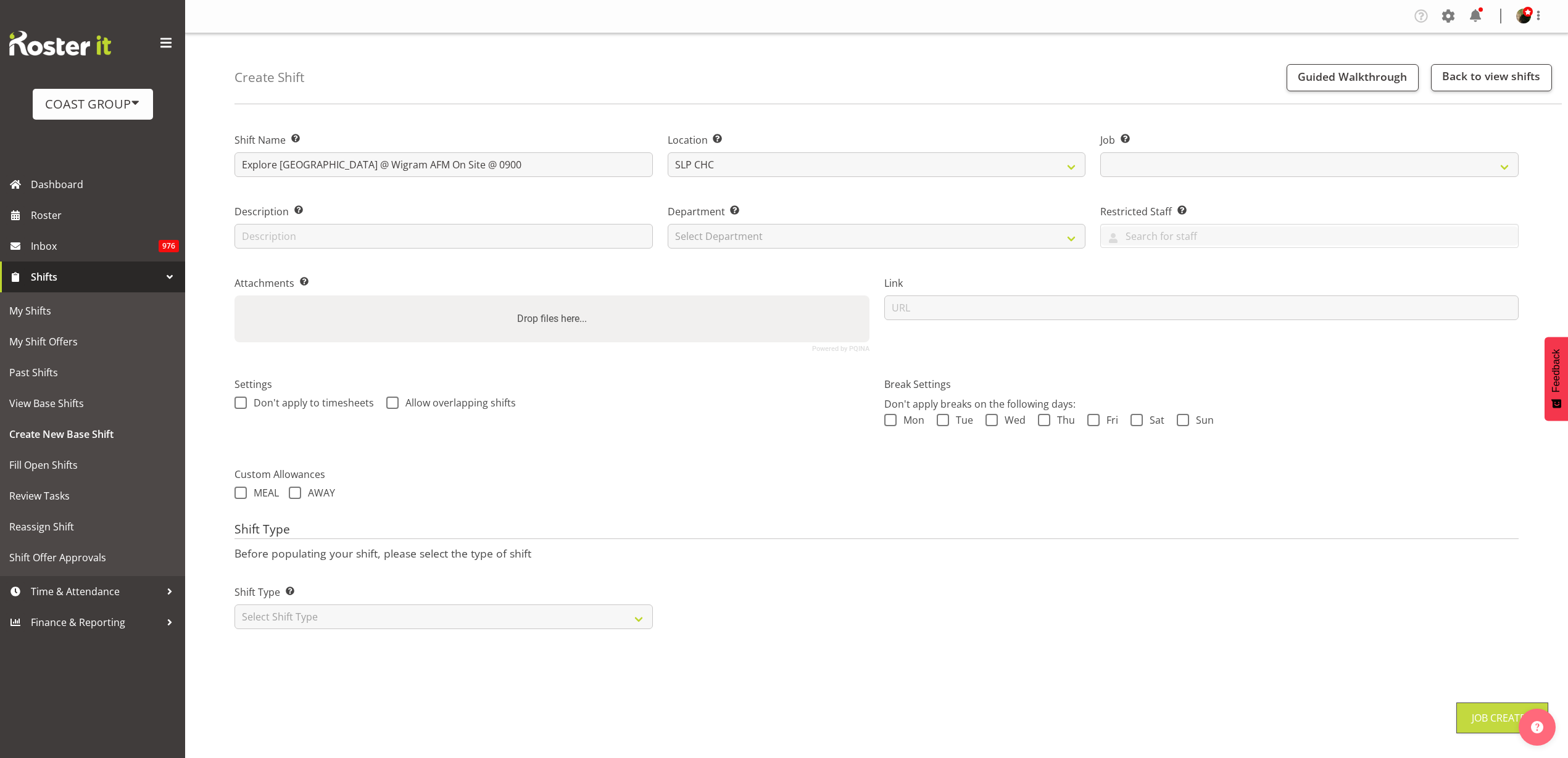
select select "10521"
click at [764, 238] on select "Select Department CARLTON EVENTS Carlton Hamilton Carlton Wellington DW AKL DW …" at bounding box center [876, 236] width 418 height 24
select select "23"
click at [667, 224] on select "Select Department CARLTON EVENTS Carlton Hamilton Carlton Wellington DW AKL DW …" at bounding box center [876, 236] width 418 height 24
click at [929, 311] on input "url" at bounding box center [1201, 307] width 635 height 24
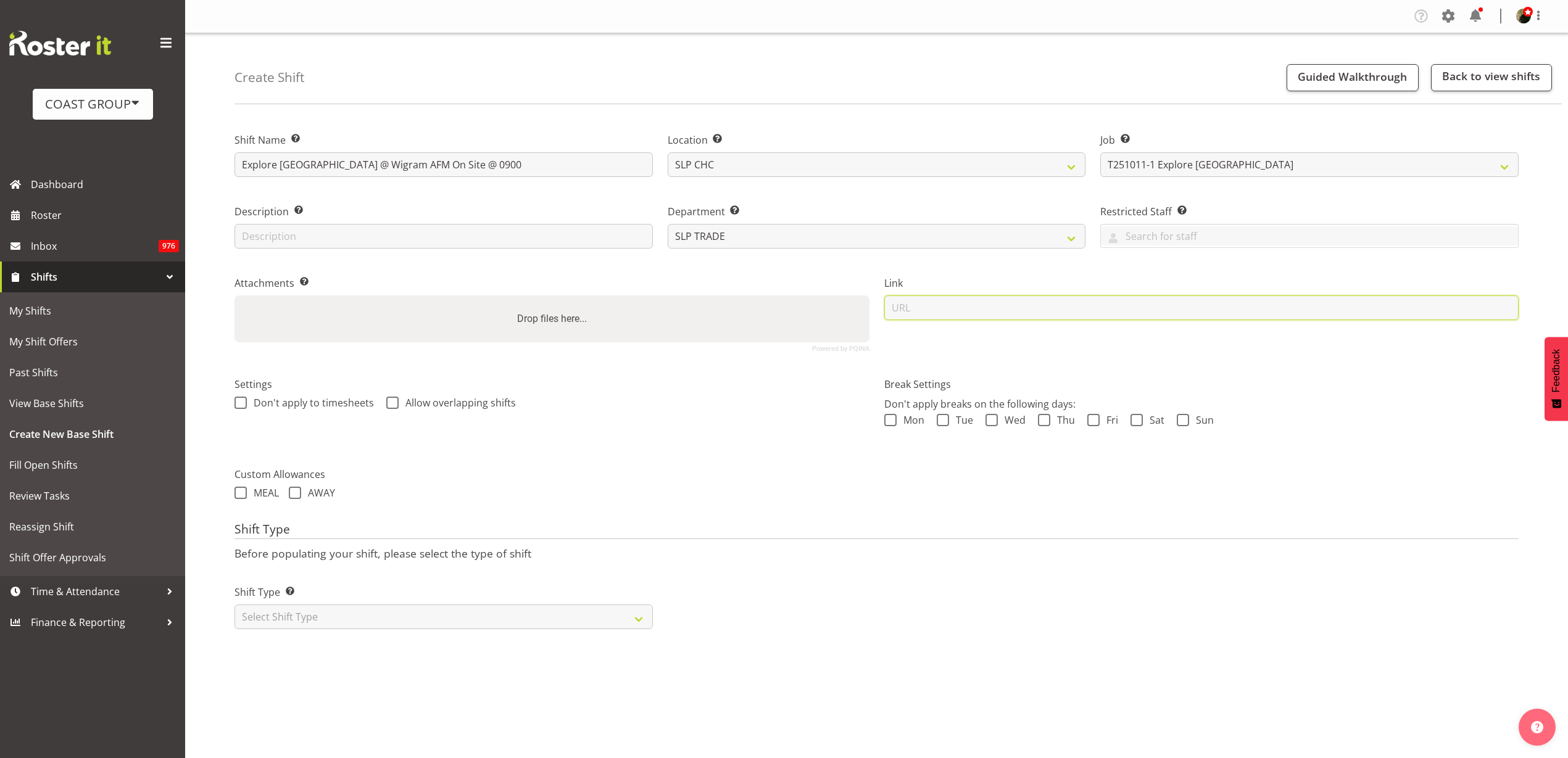
paste input "https://drive.google.com/drive/folders/1bp4lzqDuSwq0FJrQYRq0t0431rfrdxM4"
type input "https://drive.google.com/drive/folders/1bp4lzqDuSwq0FJrQYRq0t0431rfrdxM4"
click at [337, 621] on select "Select Shift Type One Off Shift Recurring Shift Rotating Shift" at bounding box center [443, 617] width 418 height 24
select select "recurring"
click at [234, 604] on select "Select Shift Type One Off Shift Recurring Shift Rotating Shift" at bounding box center [443, 617] width 418 height 24
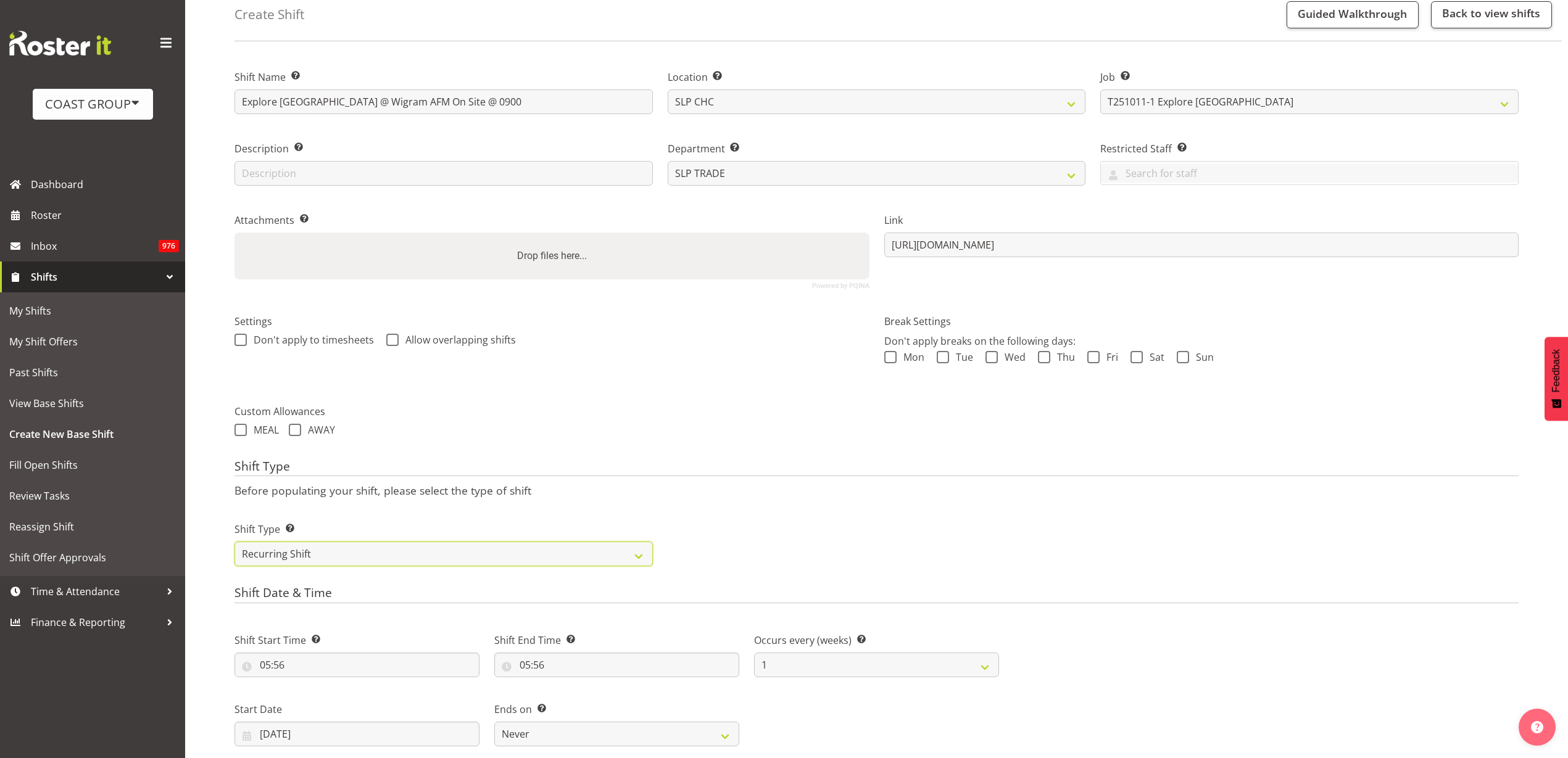
scroll to position [308, 0]
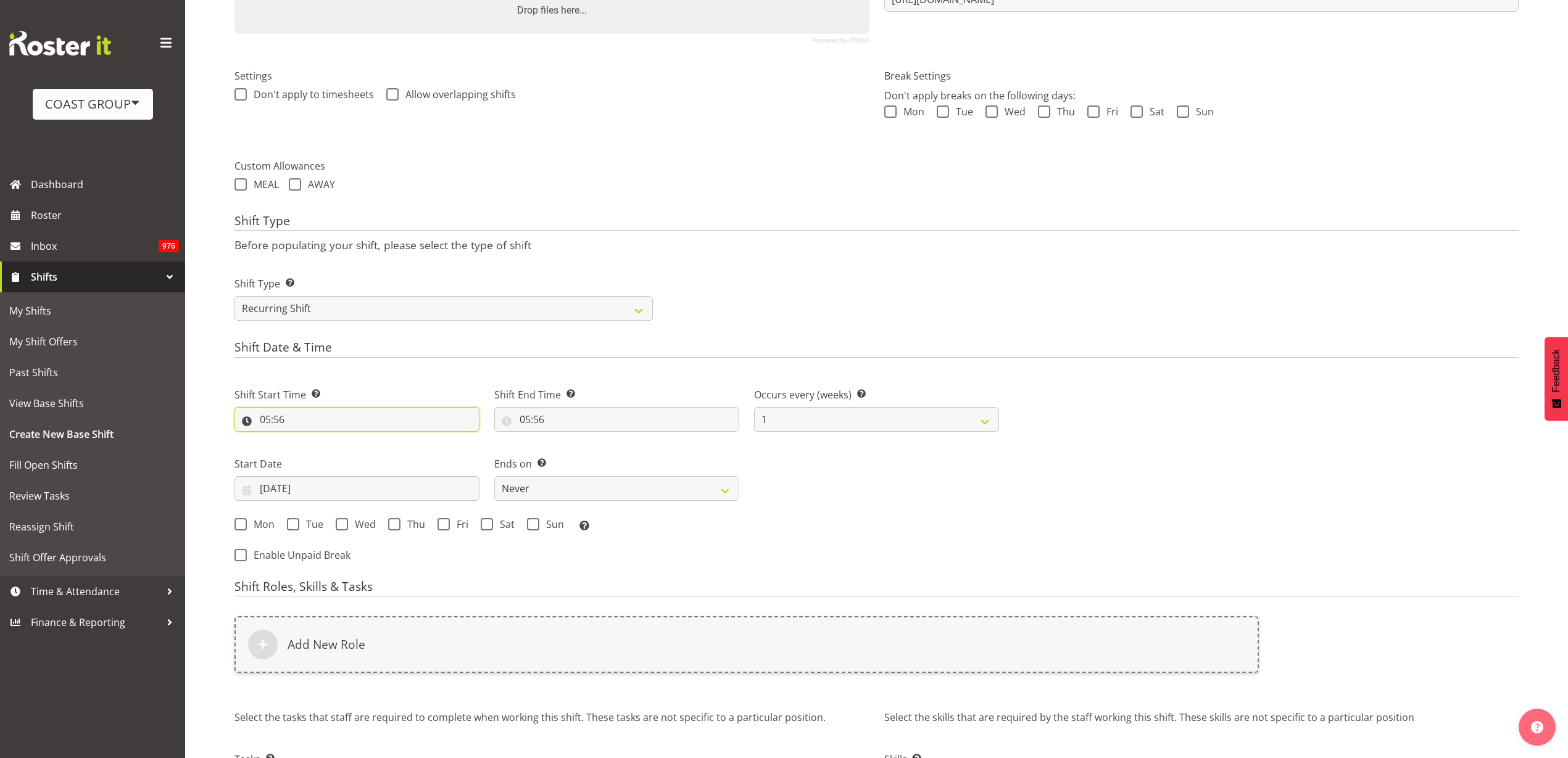
click at [294, 419] on input "05:56" at bounding box center [356, 419] width 245 height 24
select select "6"
type input "06:56"
select select "8"
type input "08:56"
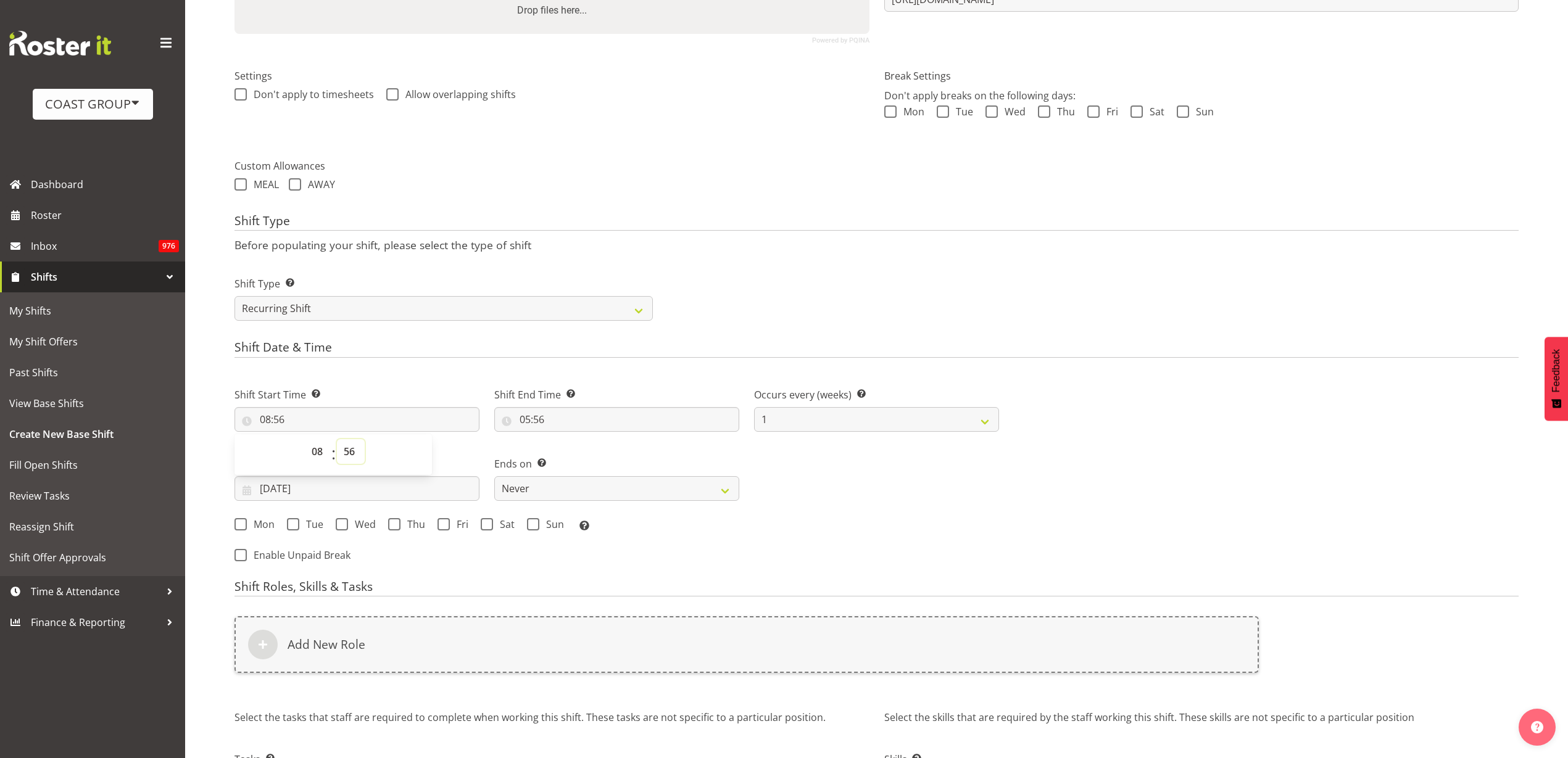
select select "0"
type input "08:00"
click at [572, 420] on input "05:56" at bounding box center [616, 419] width 245 height 24
select select "10"
type input "10:56"
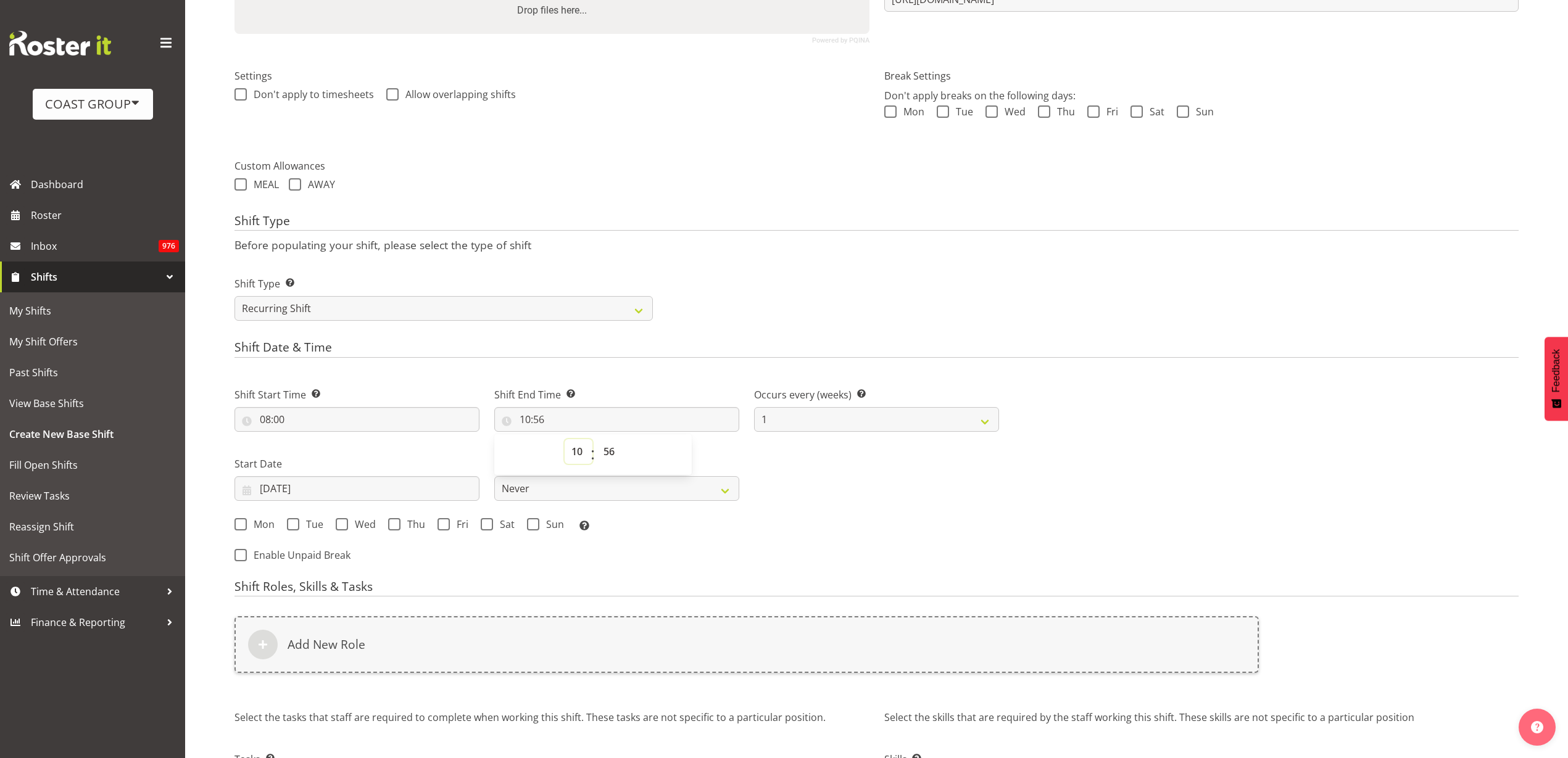
select select "12"
type input "12:56"
select select "0"
type input "12:00"
click at [313, 485] on input "[DATE]" at bounding box center [356, 488] width 245 height 24
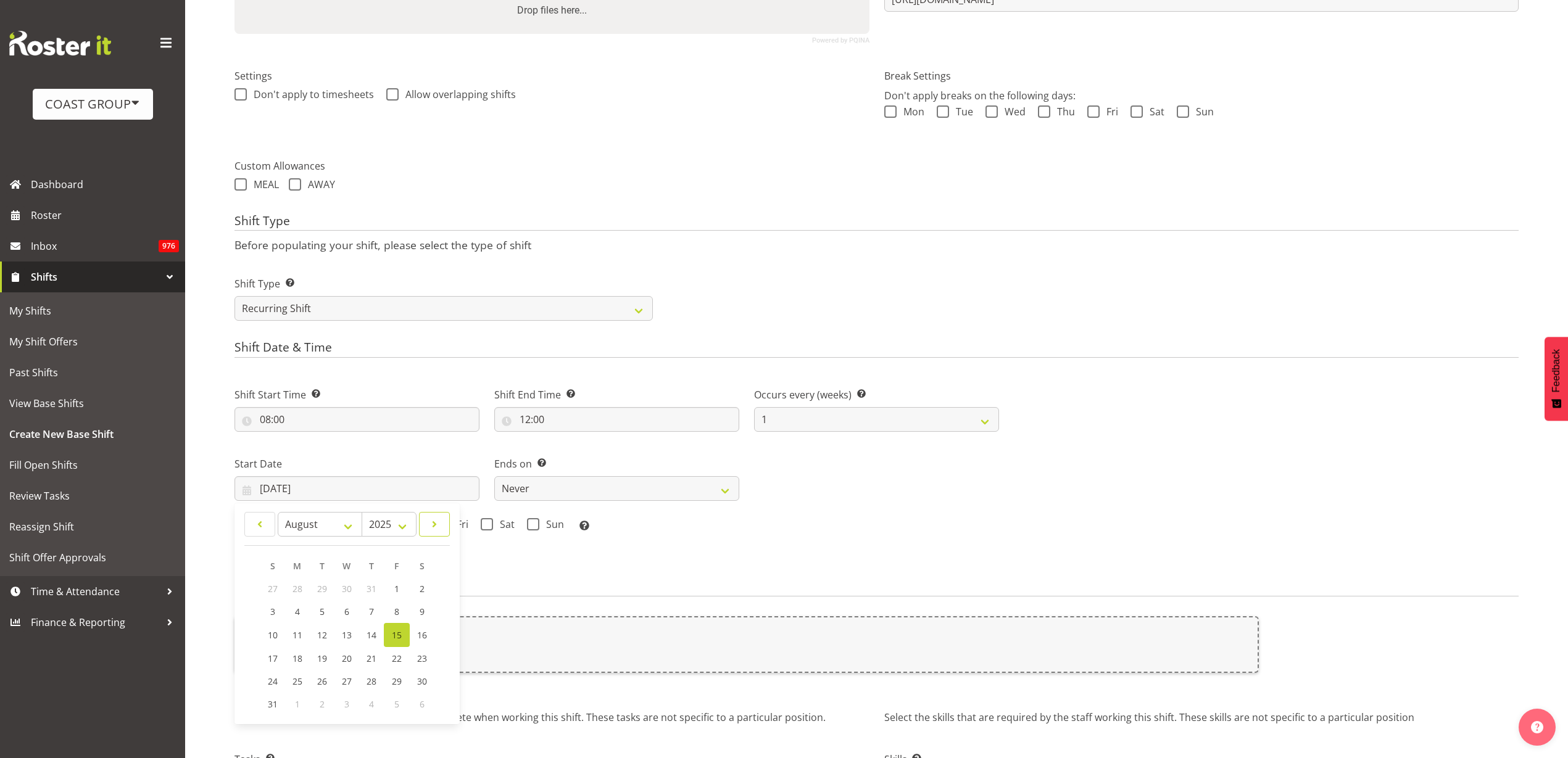
click at [449, 523] on link at bounding box center [434, 524] width 31 height 24
click at [445, 523] on link at bounding box center [434, 524] width 31 height 24
select select "9"
click at [368, 608] on link "9" at bounding box center [372, 611] width 24 height 22
type input "09/10/2025"
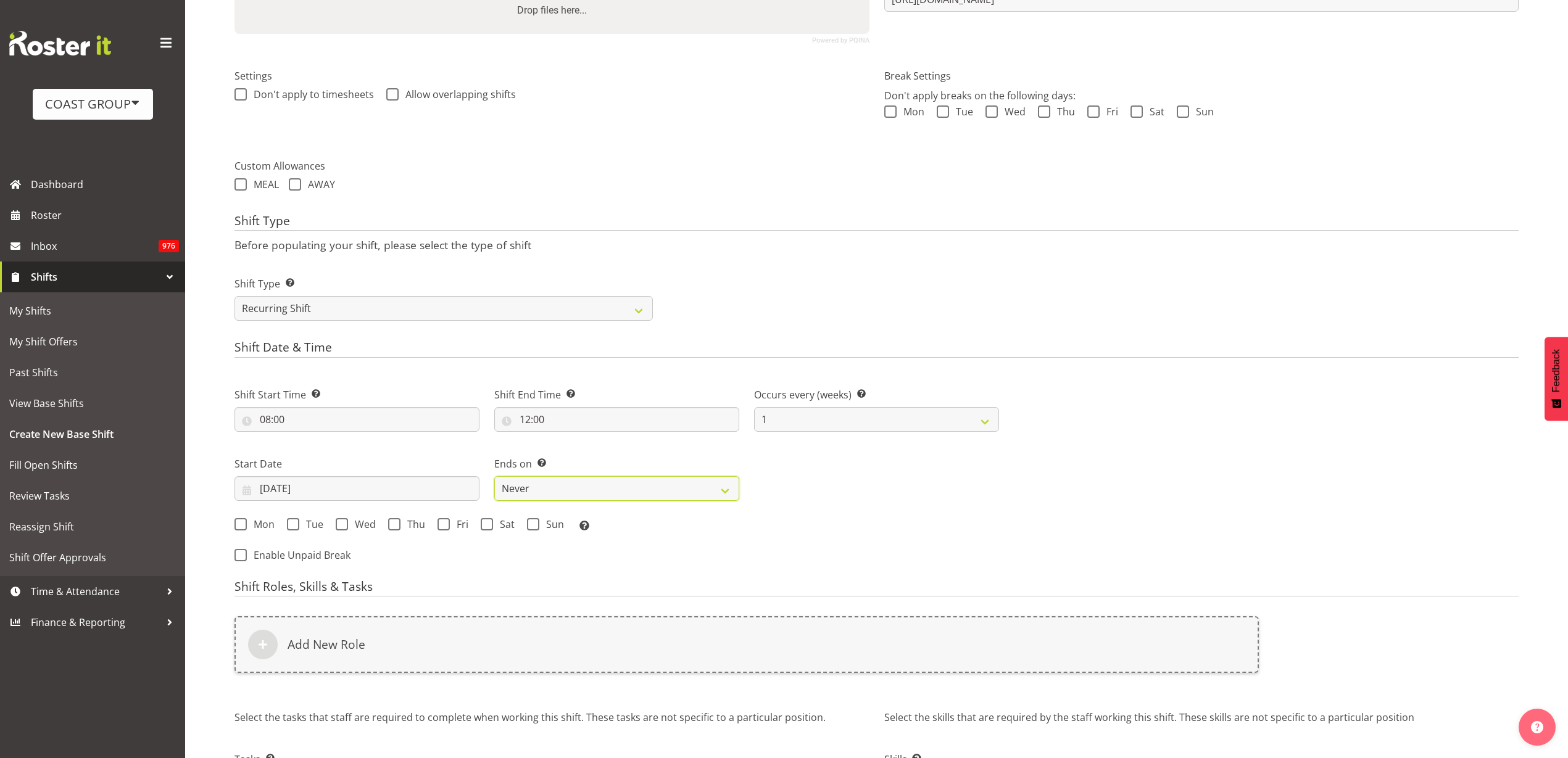
click at [551, 489] on select "Never On Date" at bounding box center [616, 488] width 245 height 24
select select "date"
click at [494, 476] on select "Never On Date" at bounding box center [616, 488] width 245 height 24
select select "7"
select select "2025"
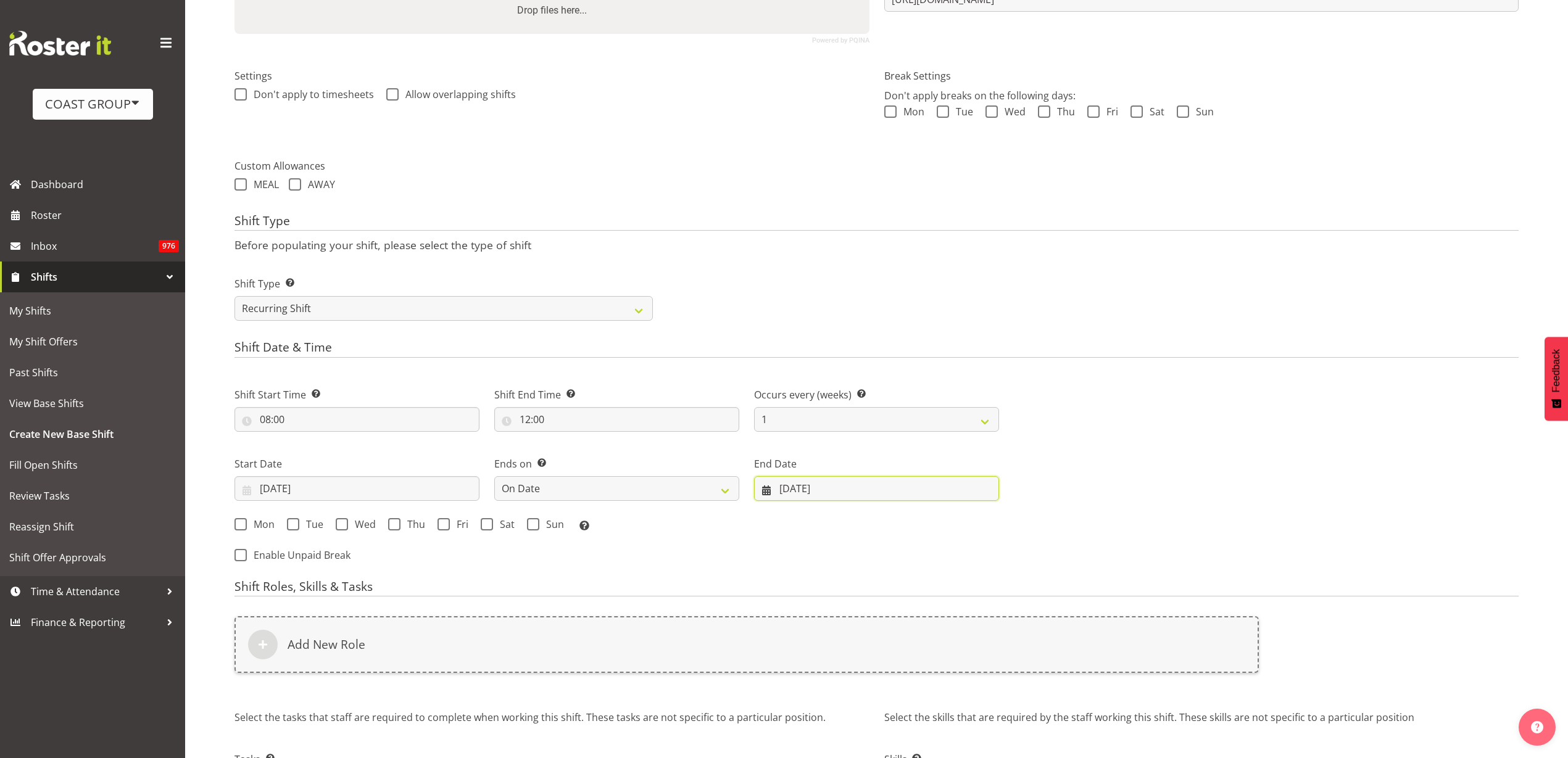
click at [826, 488] on input "[DATE]" at bounding box center [875, 488] width 245 height 24
click at [981, 521] on link at bounding box center [973, 524] width 31 height 24
select select "9"
click at [966, 609] on link "11" at bounding box center [960, 611] width 24 height 22
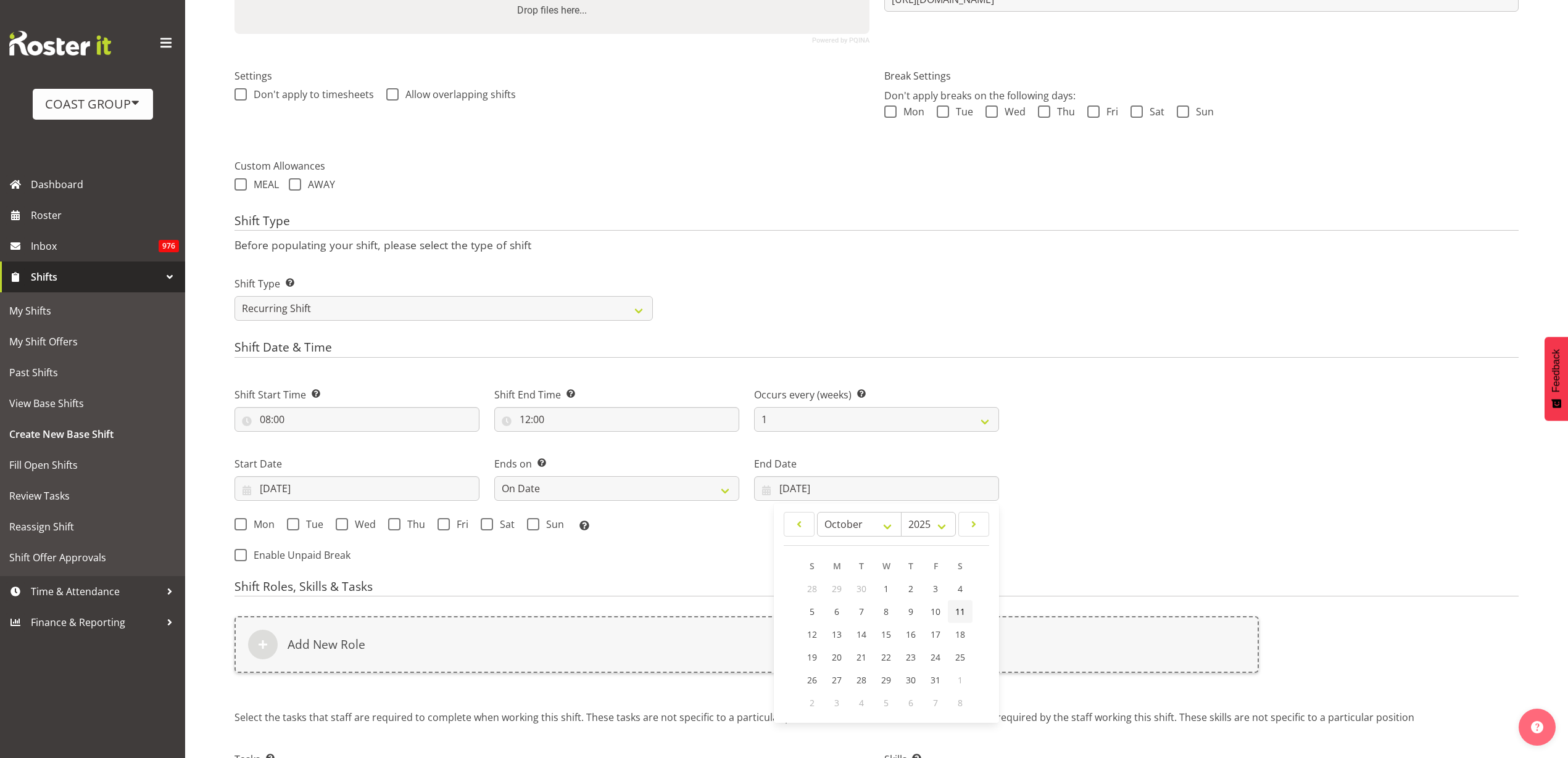
type input "11/10/2025"
click at [248, 527] on span "Mon" at bounding box center [261, 524] width 28 height 12
click at [243, 527] on input "Mon" at bounding box center [238, 524] width 8 height 8
checkbox input "true"
drag, startPoint x: 301, startPoint y: 525, endPoint x: 336, endPoint y: 523, distance: 35.1
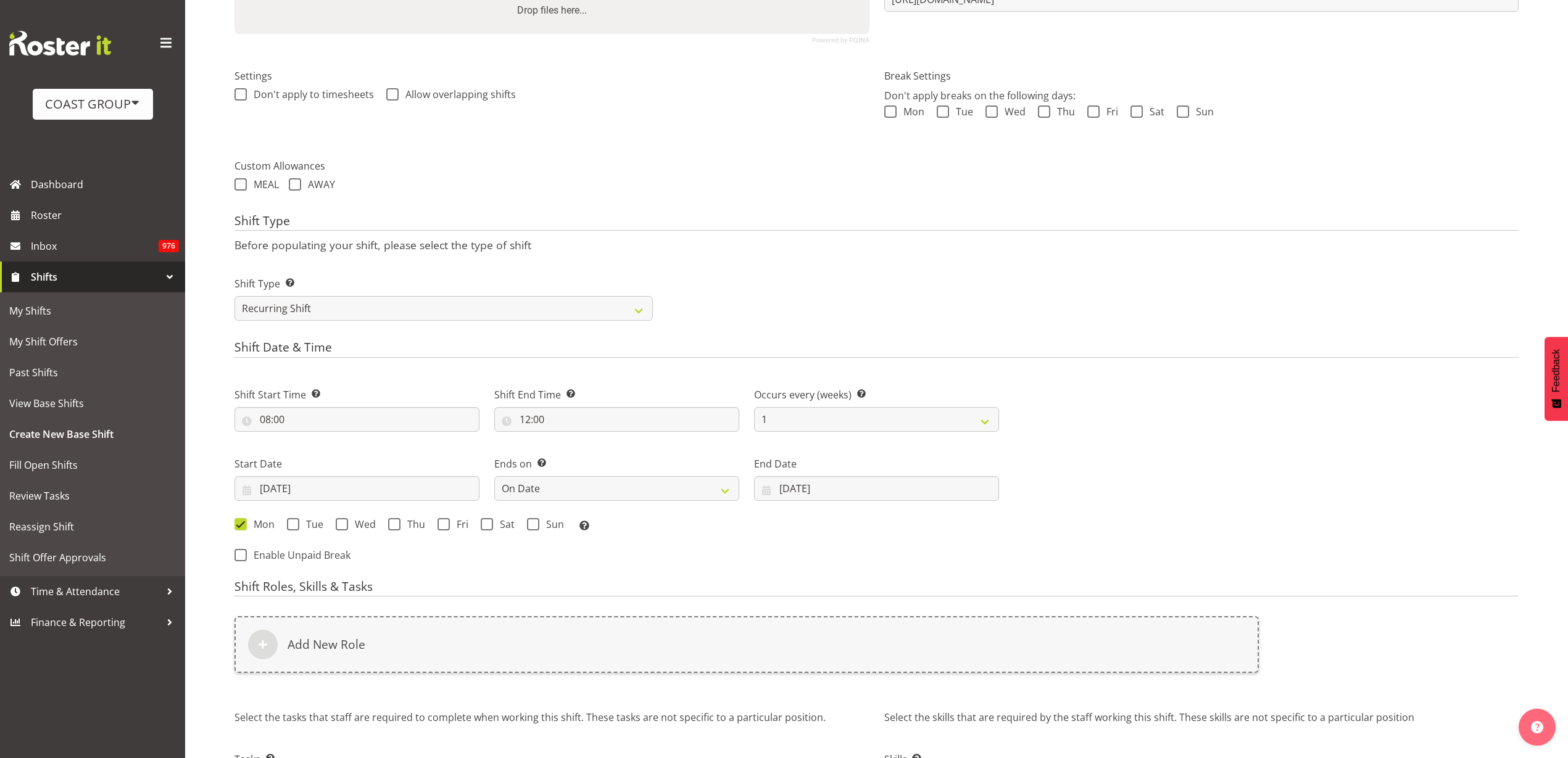
click at [302, 525] on span "Tue" at bounding box center [311, 524] width 24 height 12
click at [295, 525] on input "Tue" at bounding box center [291, 524] width 8 height 8
checkbox input "true"
click at [347, 522] on span at bounding box center [341, 524] width 12 height 12
click at [344, 522] on input "Wed" at bounding box center [339, 524] width 8 height 8
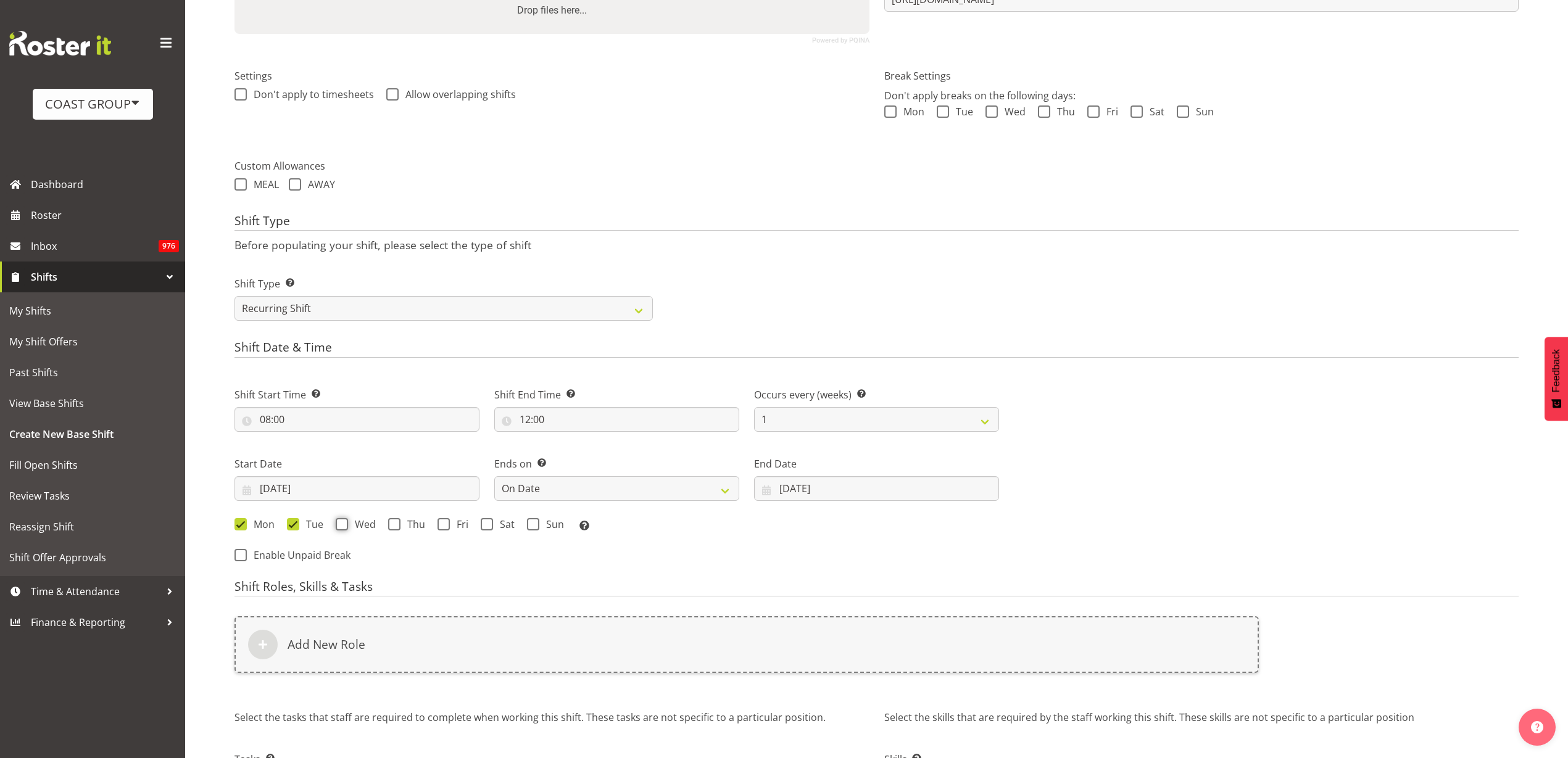
checkbox input "true"
click at [395, 524] on span at bounding box center [394, 524] width 12 height 12
click at [395, 524] on input "Thu" at bounding box center [392, 524] width 8 height 8
checkbox input "true"
click at [442, 525] on span at bounding box center [443, 524] width 12 height 12
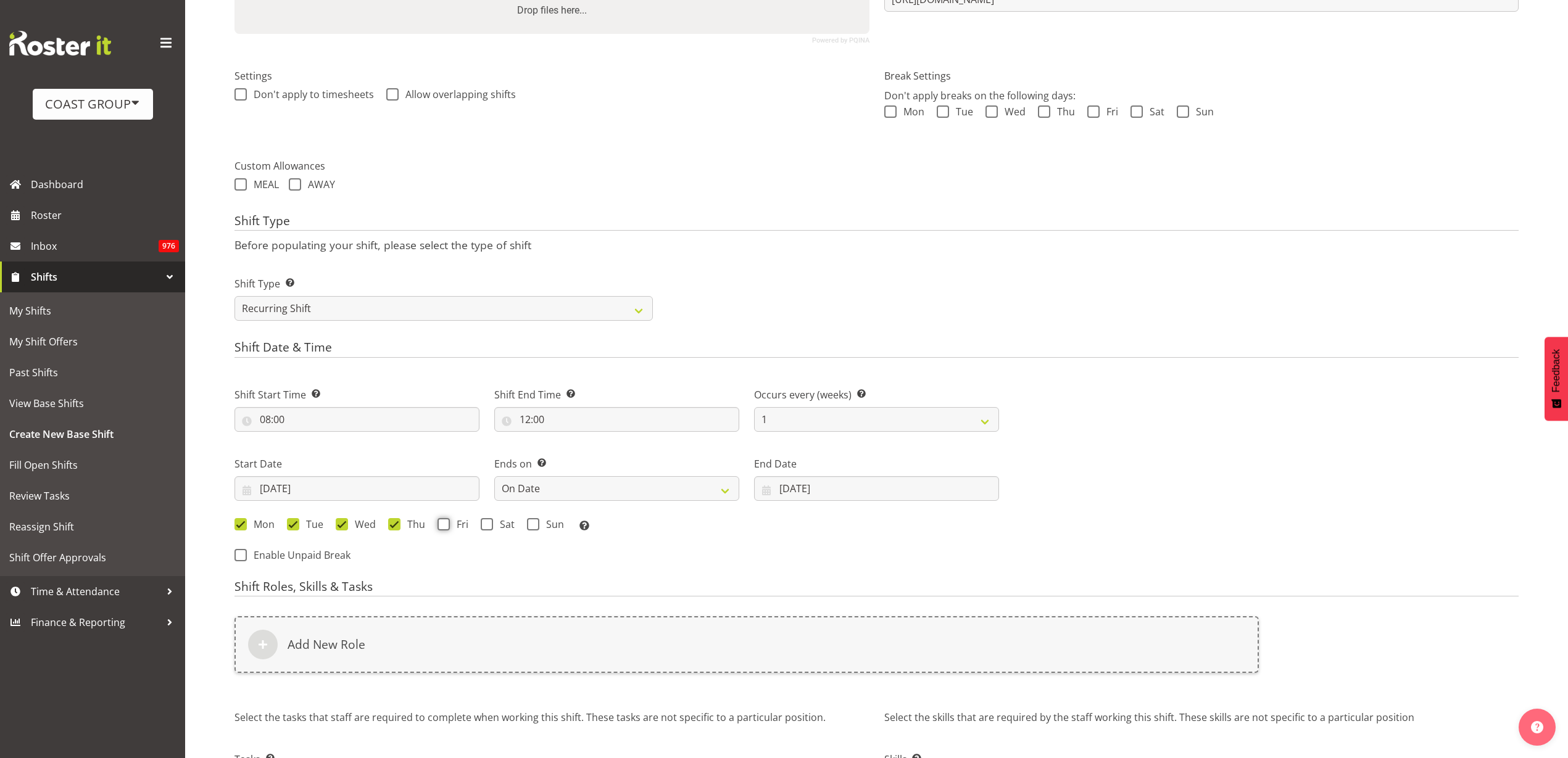
click at [442, 525] on input "Fri" at bounding box center [441, 524] width 8 height 8
checkbox input "true"
click at [493, 528] on label "Sat" at bounding box center [498, 524] width 34 height 12
click at [488, 528] on input "Sat" at bounding box center [485, 524] width 8 height 8
checkbox input "true"
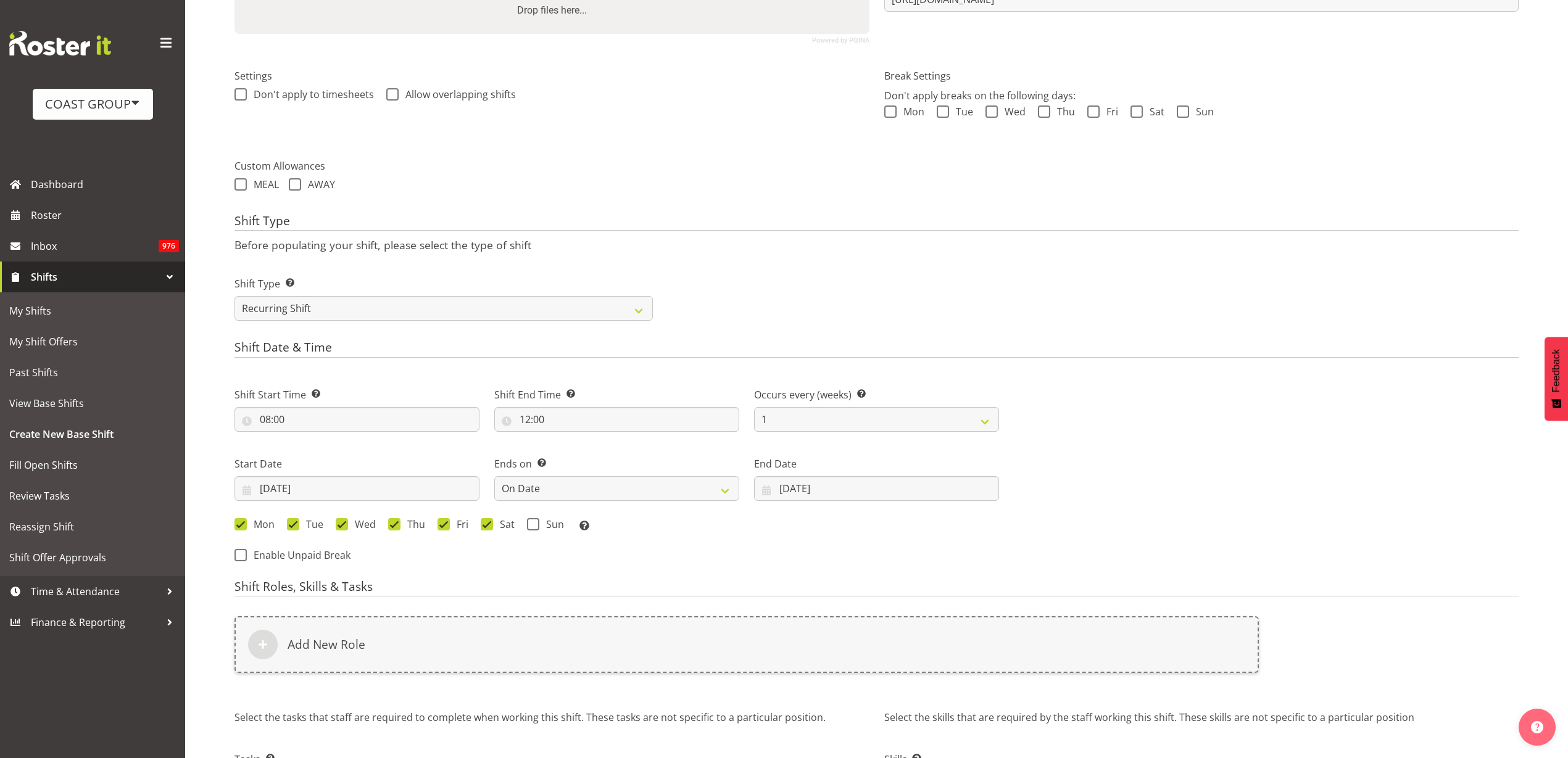
click at [531, 525] on span at bounding box center [532, 524] width 12 height 12
click at [531, 525] on input "Sun" at bounding box center [530, 524] width 8 height 8
checkbox input "true"
click at [440, 636] on div "Add New Role" at bounding box center [746, 645] width 1024 height 57
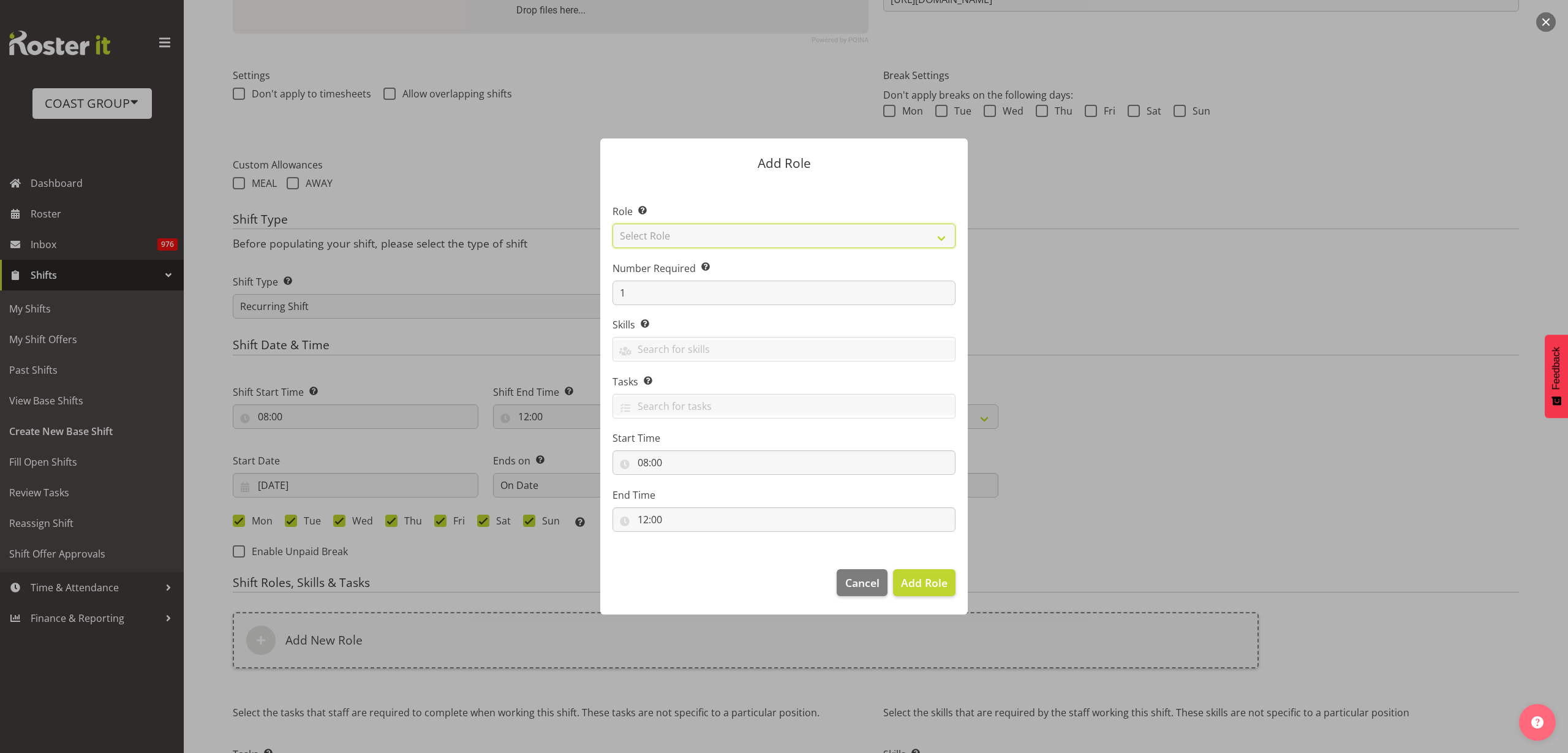
click at [736, 229] on select "Select Role ACCOUNT MANAGER ACCOUNT MANAGER DW ACCOUNTS [PERSON_NAME] VEHICLES …" at bounding box center [784, 235] width 343 height 24
click at [612, 223] on select "Select Role ACCOUNT MANAGER ACCOUNT MANAGER DW ACCOUNTS [PERSON_NAME] VEHICLES …" at bounding box center [784, 235] width 343 height 24
click at [734, 233] on select "ACCOUNT MANAGER ACCOUNT MANAGER DW ACCOUNTS AKL DIANNA VEHICLES AKL RYMER VEHIC…" at bounding box center [784, 235] width 343 height 24
select select "123"
click at [612, 223] on select "ACCOUNT MANAGER ACCOUNT MANAGER DW ACCOUNTS AKL DIANNA VEHICLES AKL RYMER VEHIC…" at bounding box center [784, 235] width 343 height 24
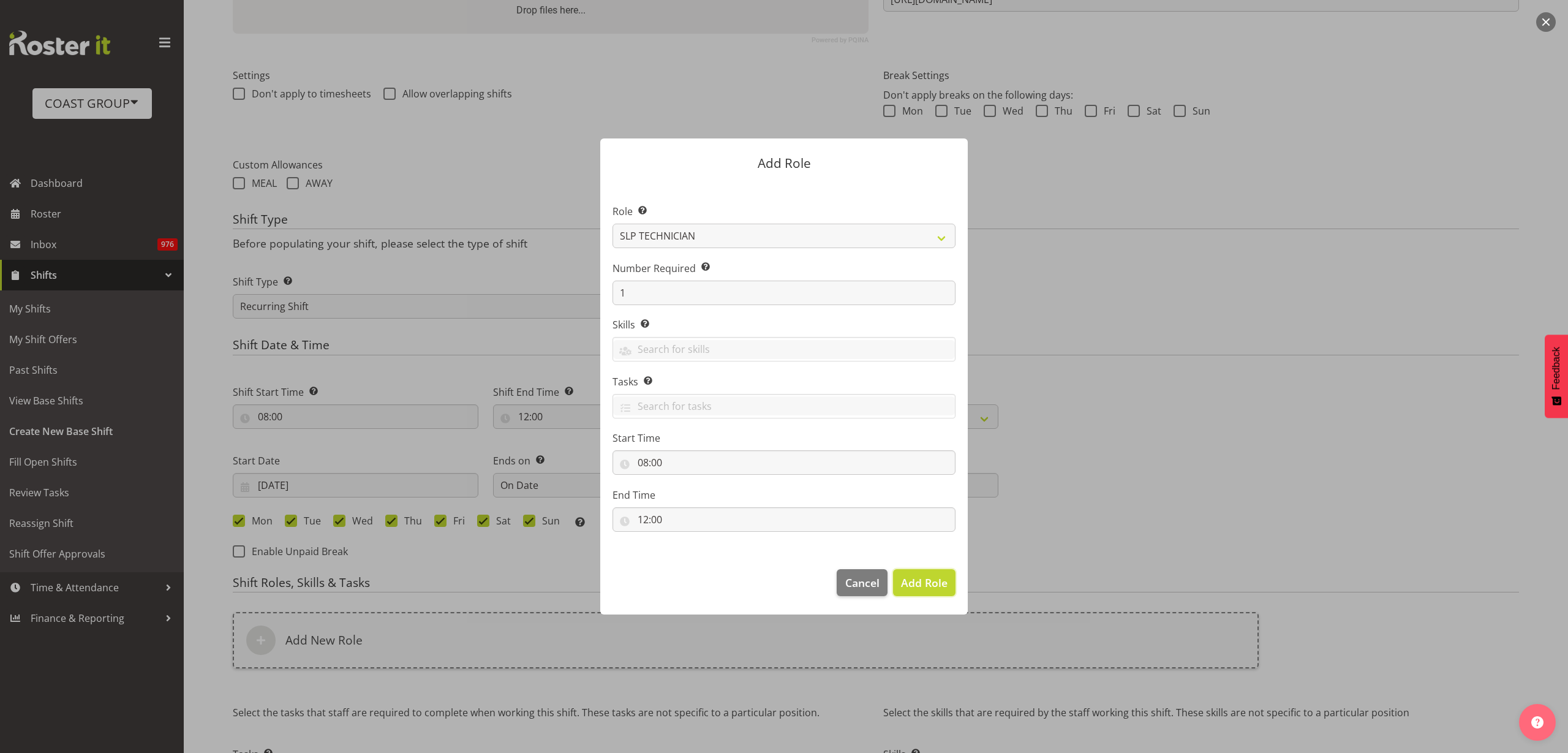
drag, startPoint x: 926, startPoint y: 577, endPoint x: 845, endPoint y: 588, distance: 81.7
click at [926, 578] on span "Add Role" at bounding box center [924, 583] width 47 height 15
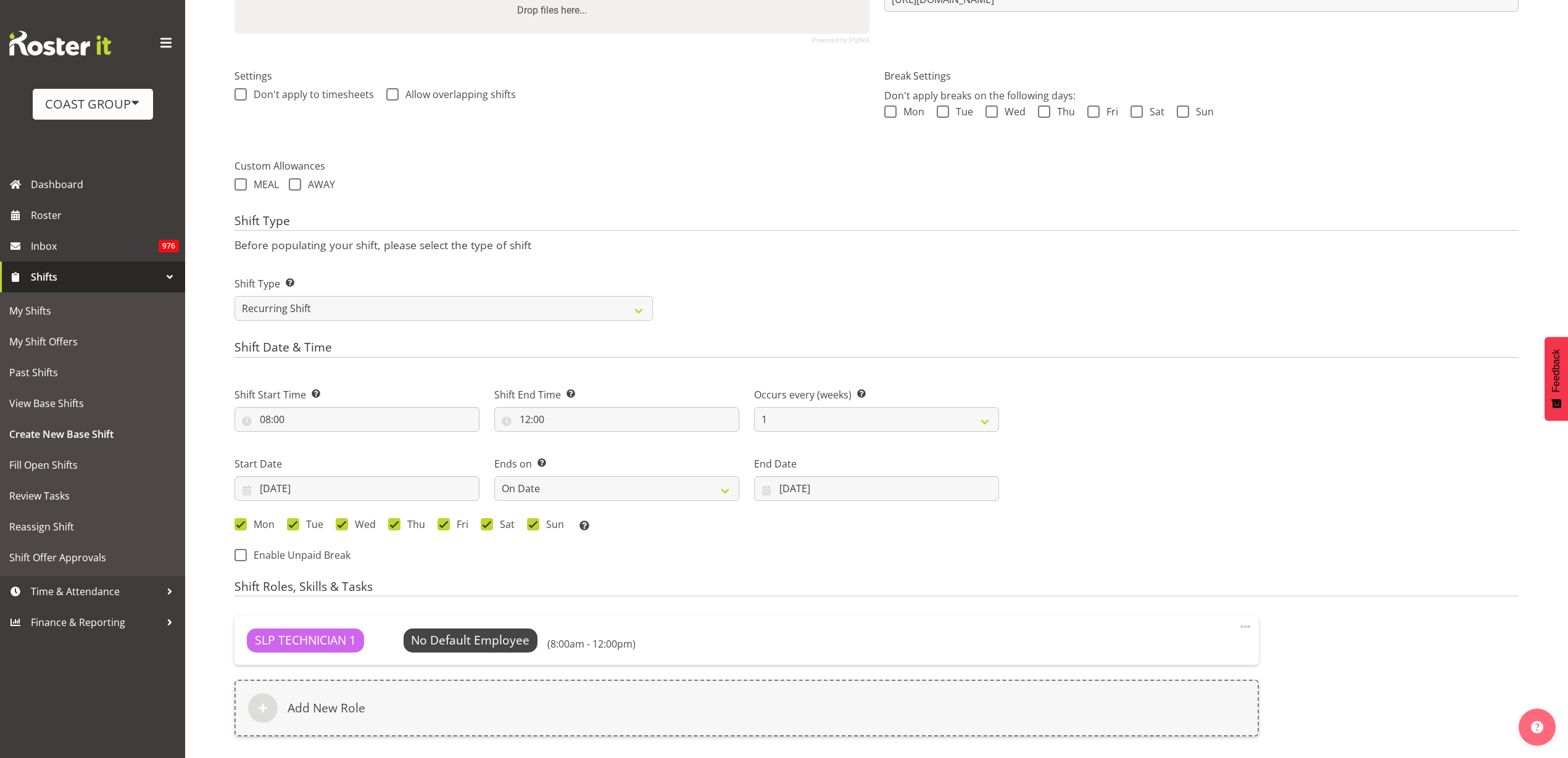
click at [440, 703] on div "Add New Role" at bounding box center [746, 707] width 1024 height 57
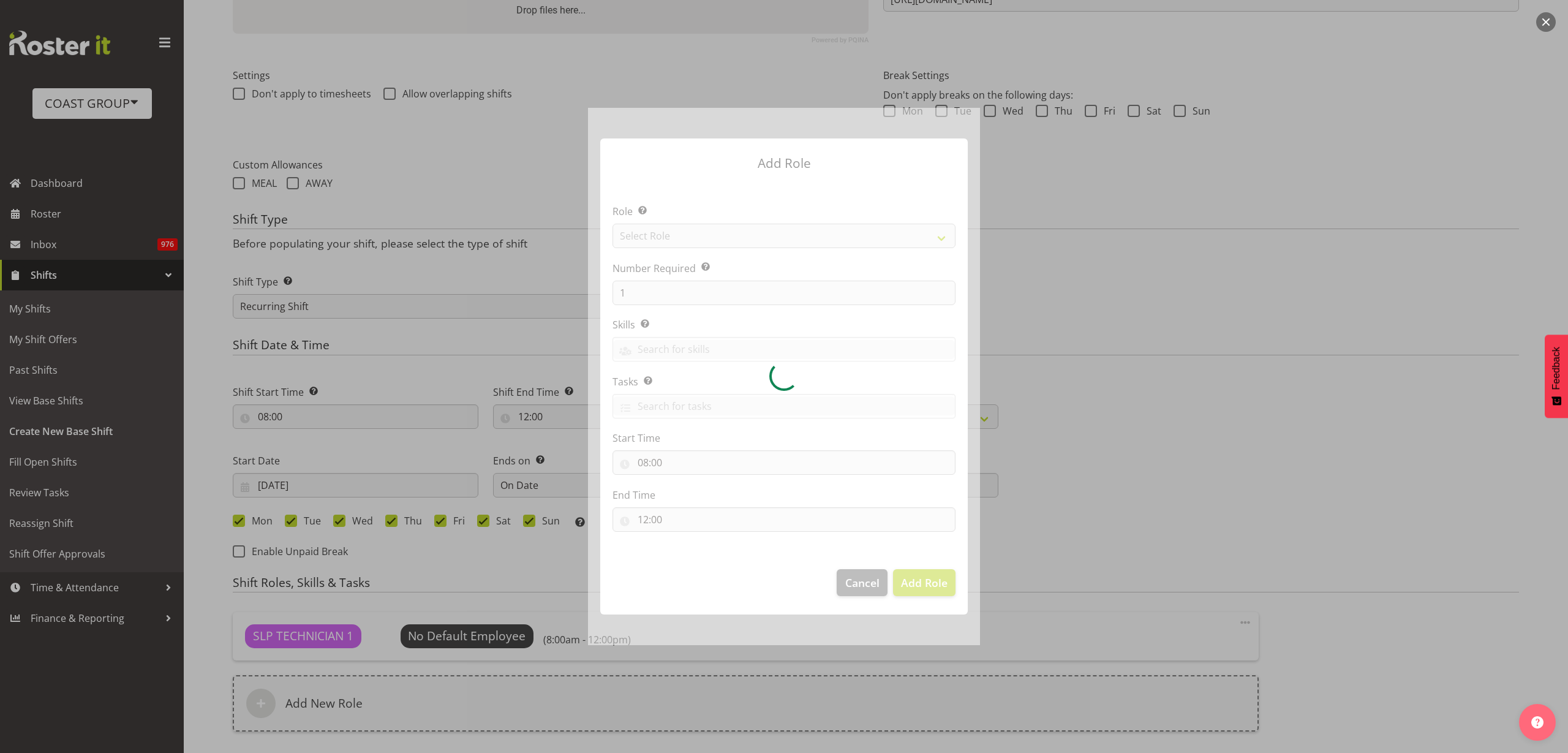
click at [700, 234] on div at bounding box center [784, 376] width 392 height 537
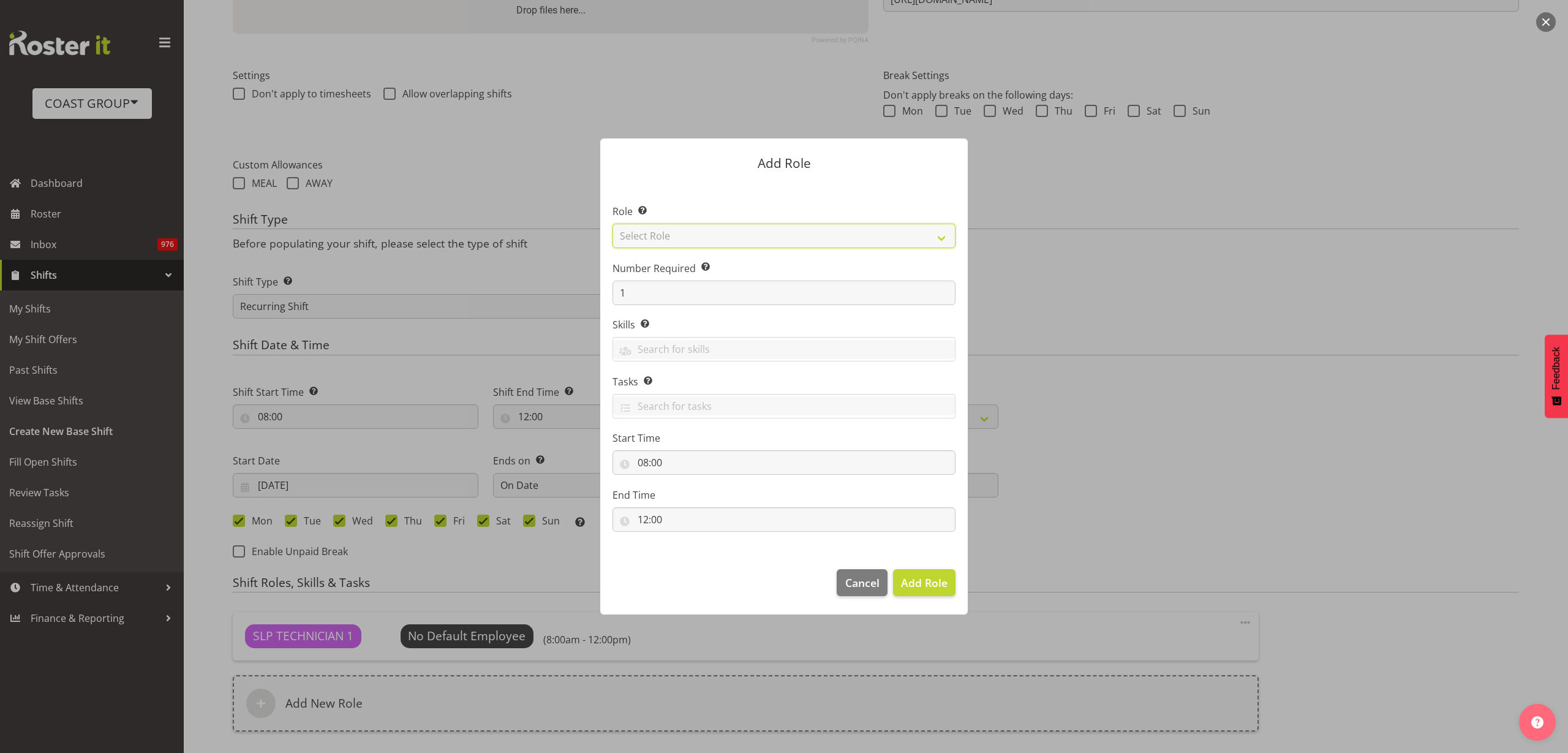
click at [700, 234] on select "Select Role ACCOUNT MANAGER ACCOUNT MANAGER DW ACCOUNTS [PERSON_NAME] VEHICLES …" at bounding box center [784, 235] width 343 height 24
select select "247"
click at [612, 223] on select "Select Role ACCOUNT MANAGER ACCOUNT MANAGER DW ACCOUNTS [PERSON_NAME] VEHICLES …" at bounding box center [784, 235] width 343 height 24
click at [930, 578] on span "Add Role" at bounding box center [924, 583] width 47 height 15
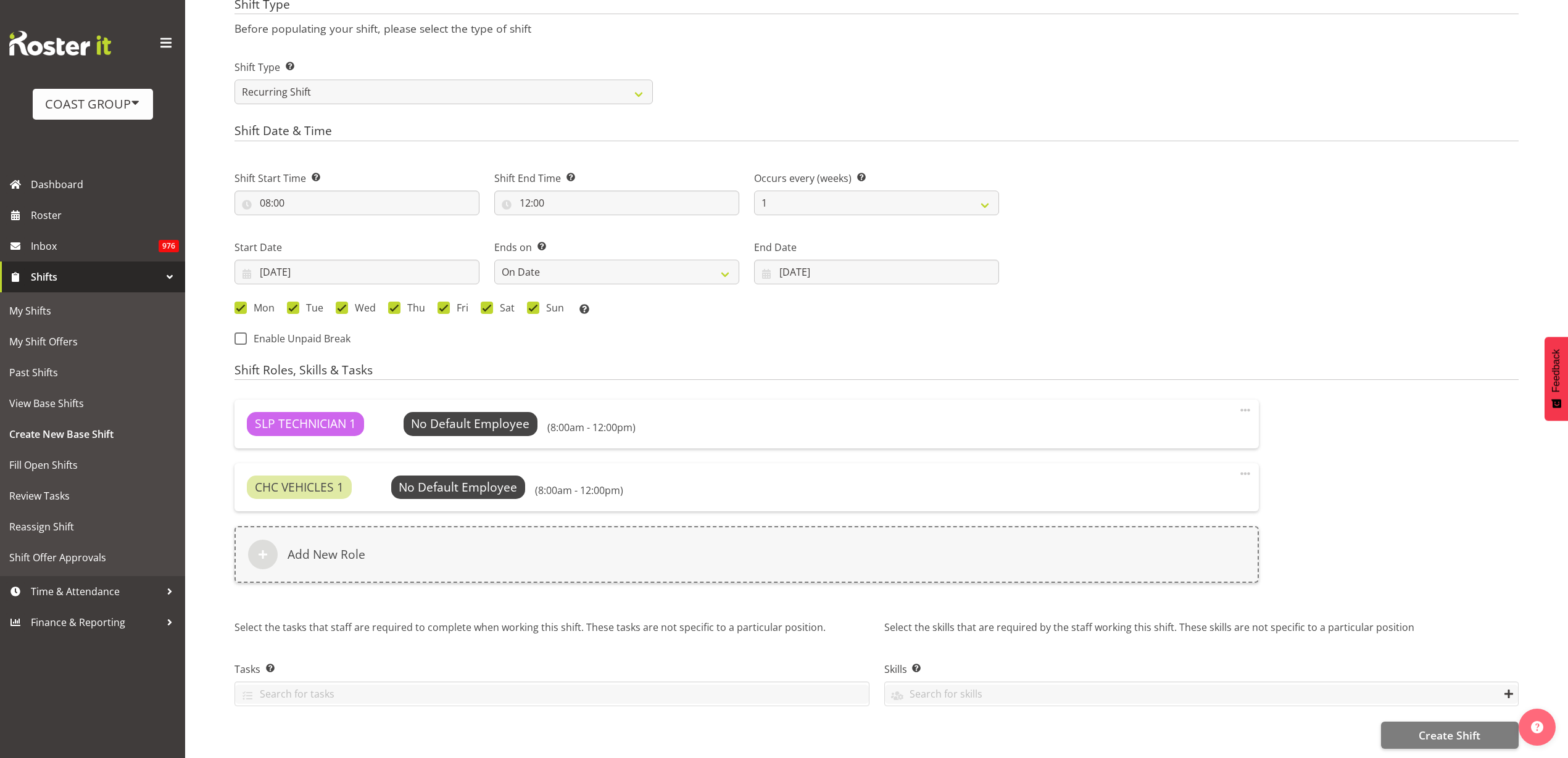
scroll to position [537, 0]
click at [1471, 727] on span "Create Shift" at bounding box center [1449, 735] width 62 height 16
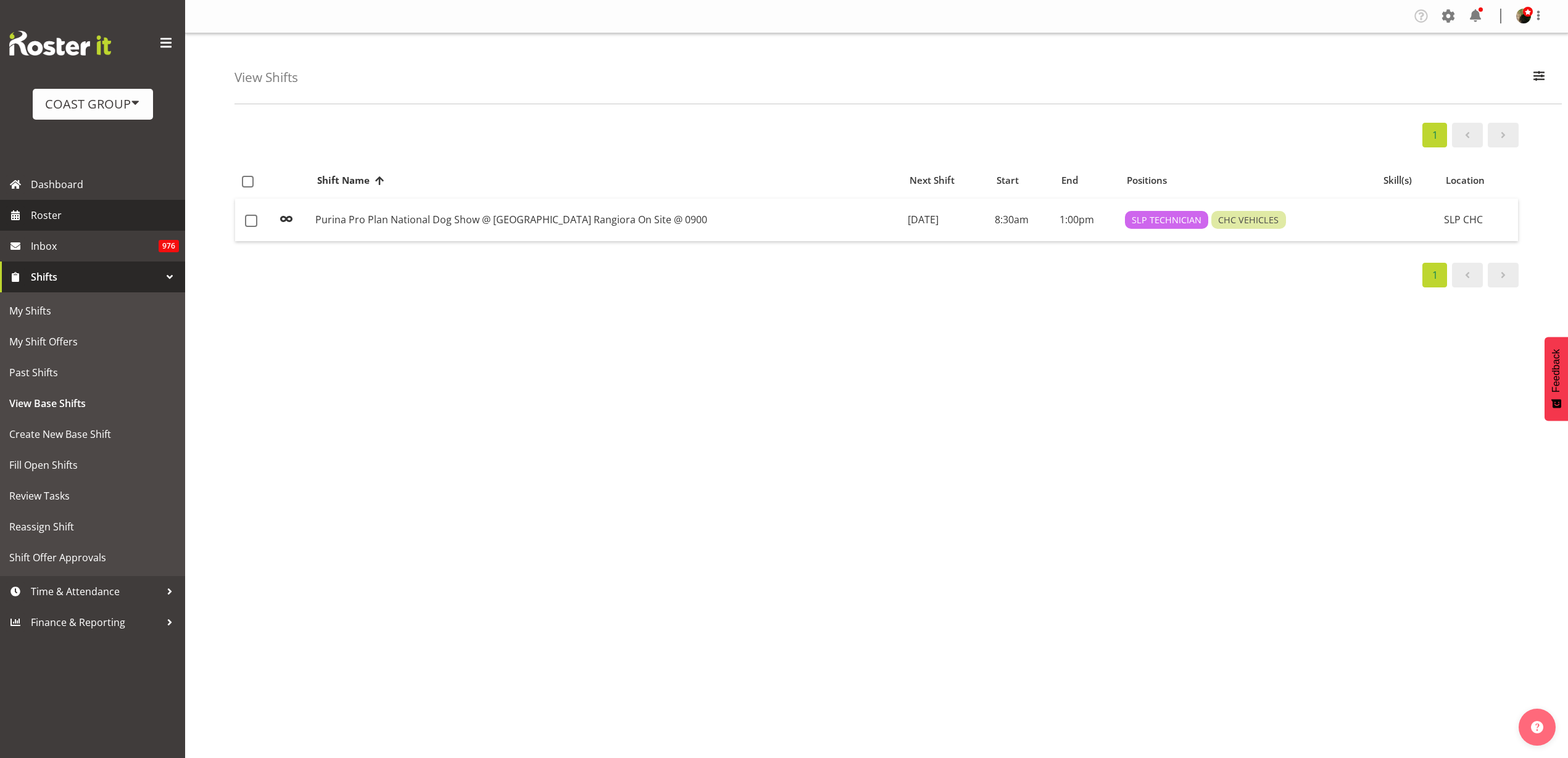
click at [82, 215] on span "Roster" at bounding box center [105, 216] width 148 height 19
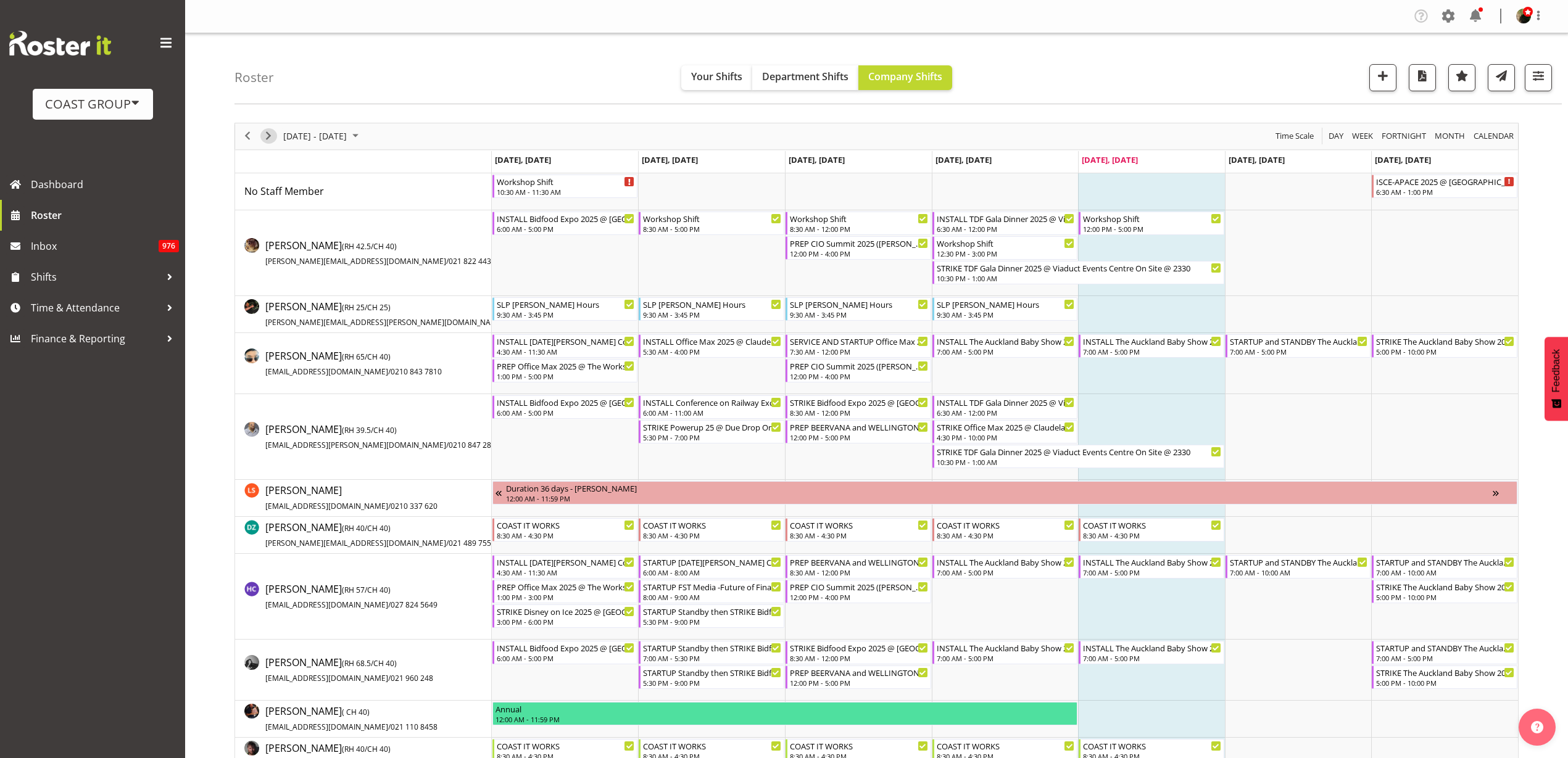
click at [269, 138] on span "Next" at bounding box center [268, 136] width 15 height 15
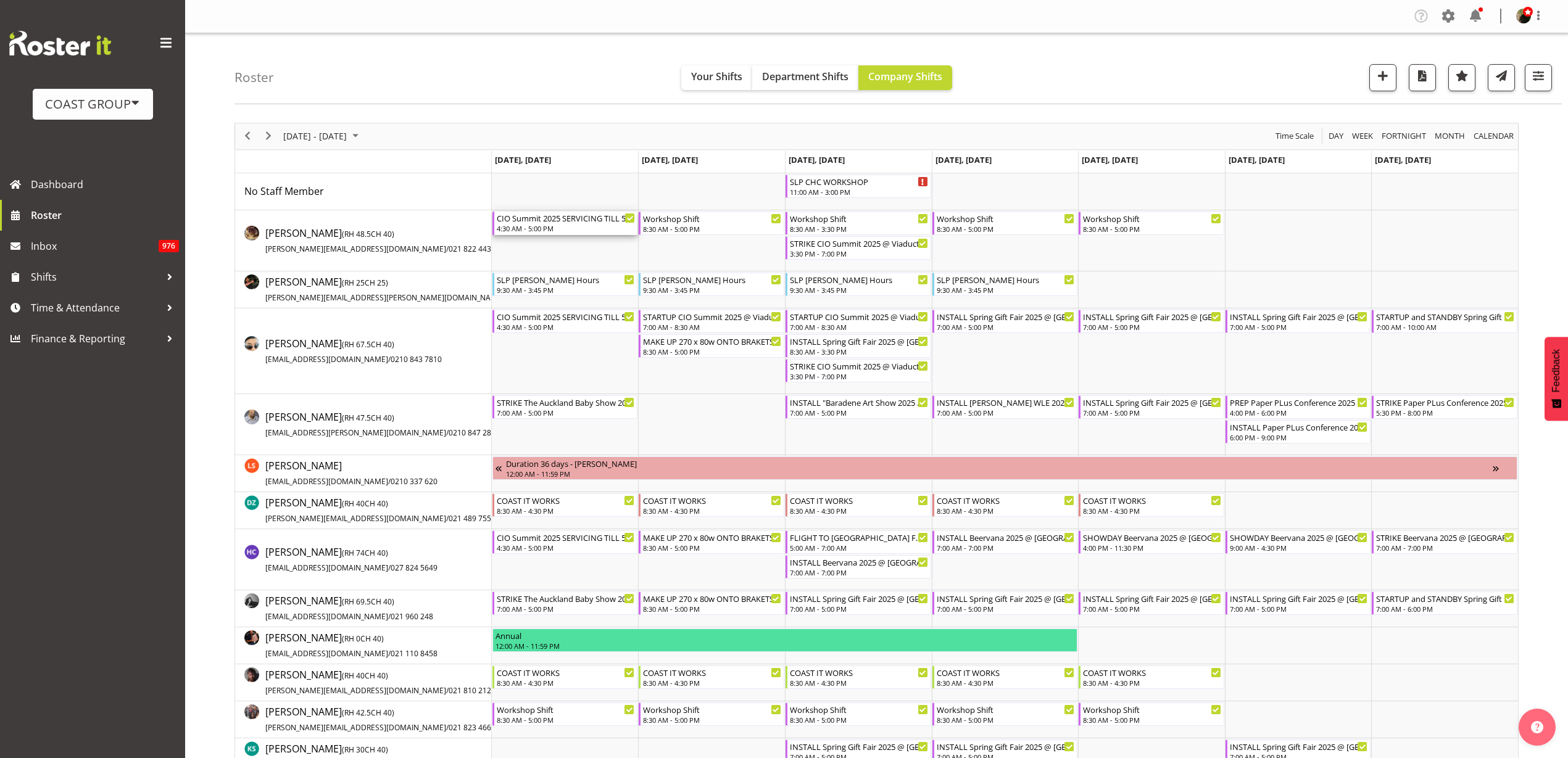
click at [531, 219] on div "CIO Summit 2025 SERVICING TILL 5pm@ Viaduct Events Center On SIte @ 0500" at bounding box center [566, 217] width 139 height 12
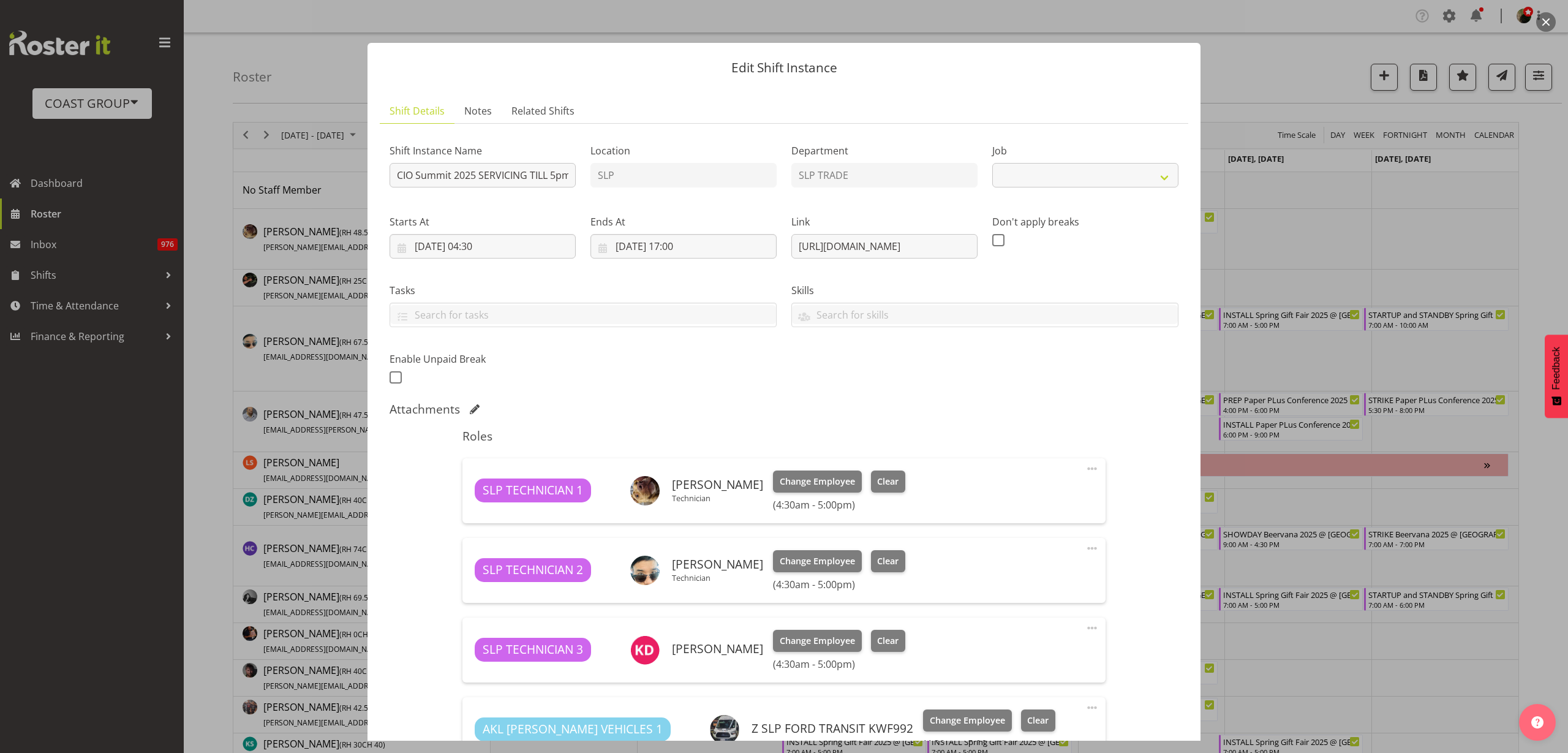
select select "10210"
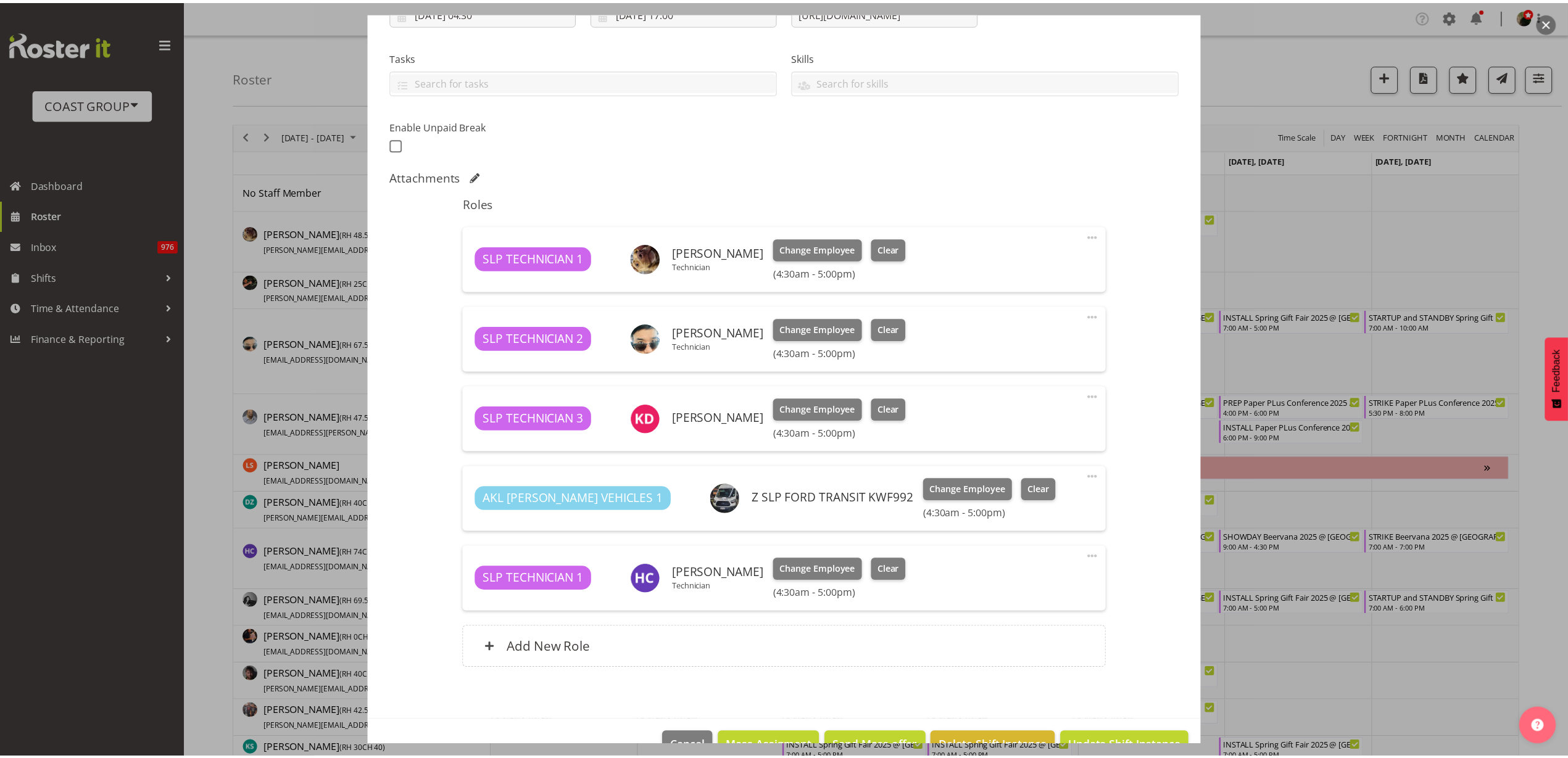
scroll to position [268, 0]
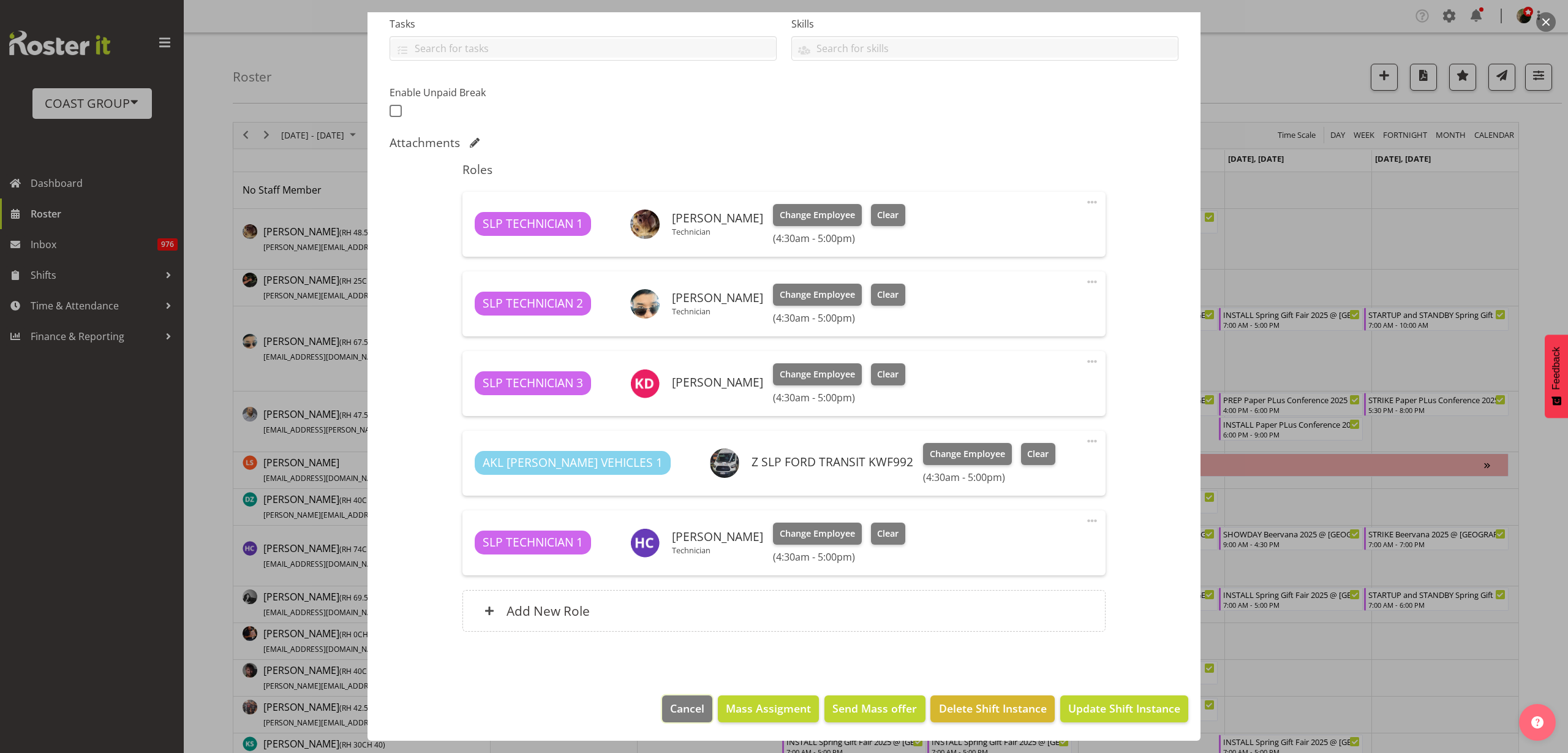
click at [673, 704] on span "Cancel" at bounding box center [687, 707] width 34 height 16
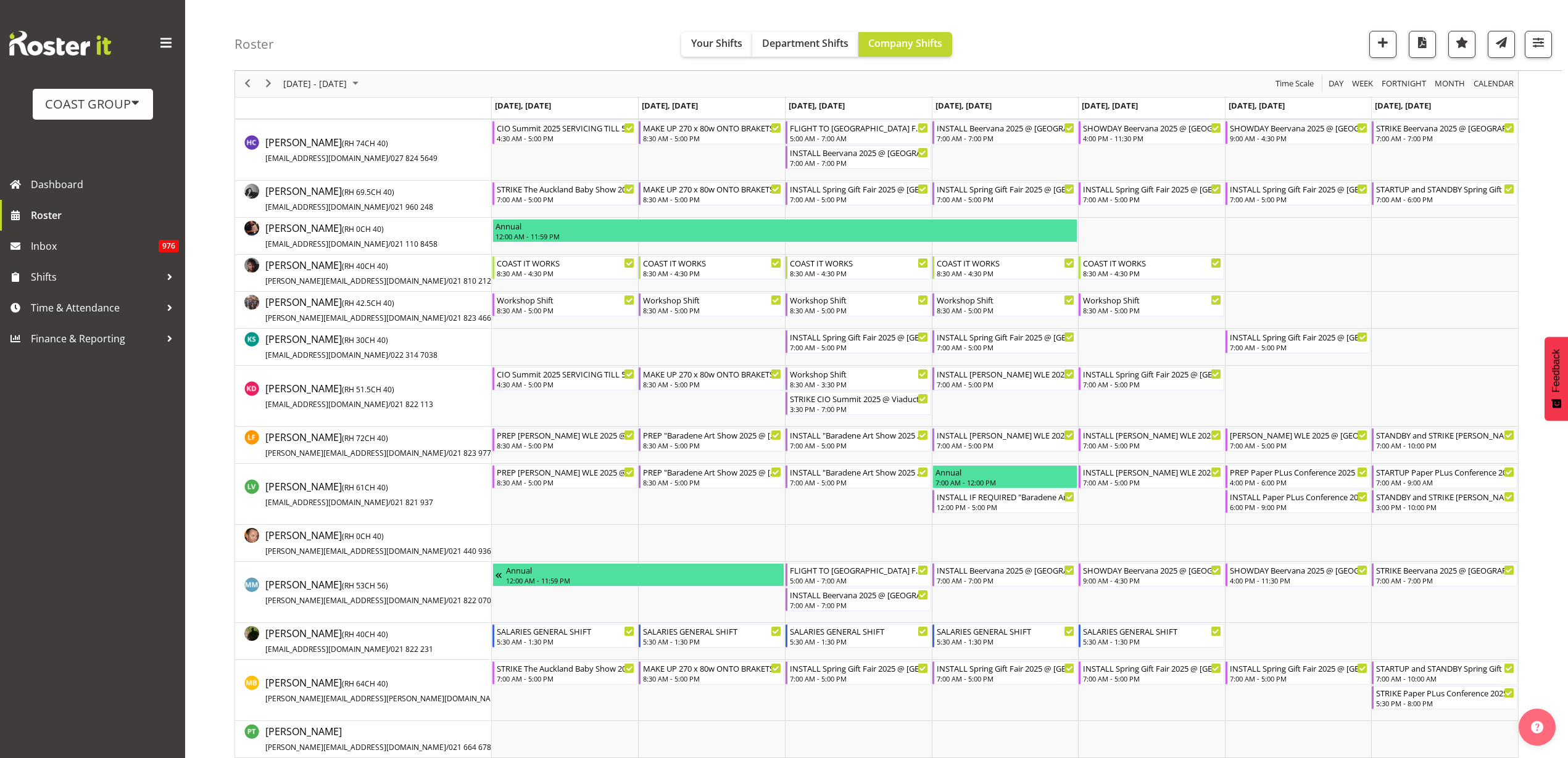
scroll to position [463, 0]
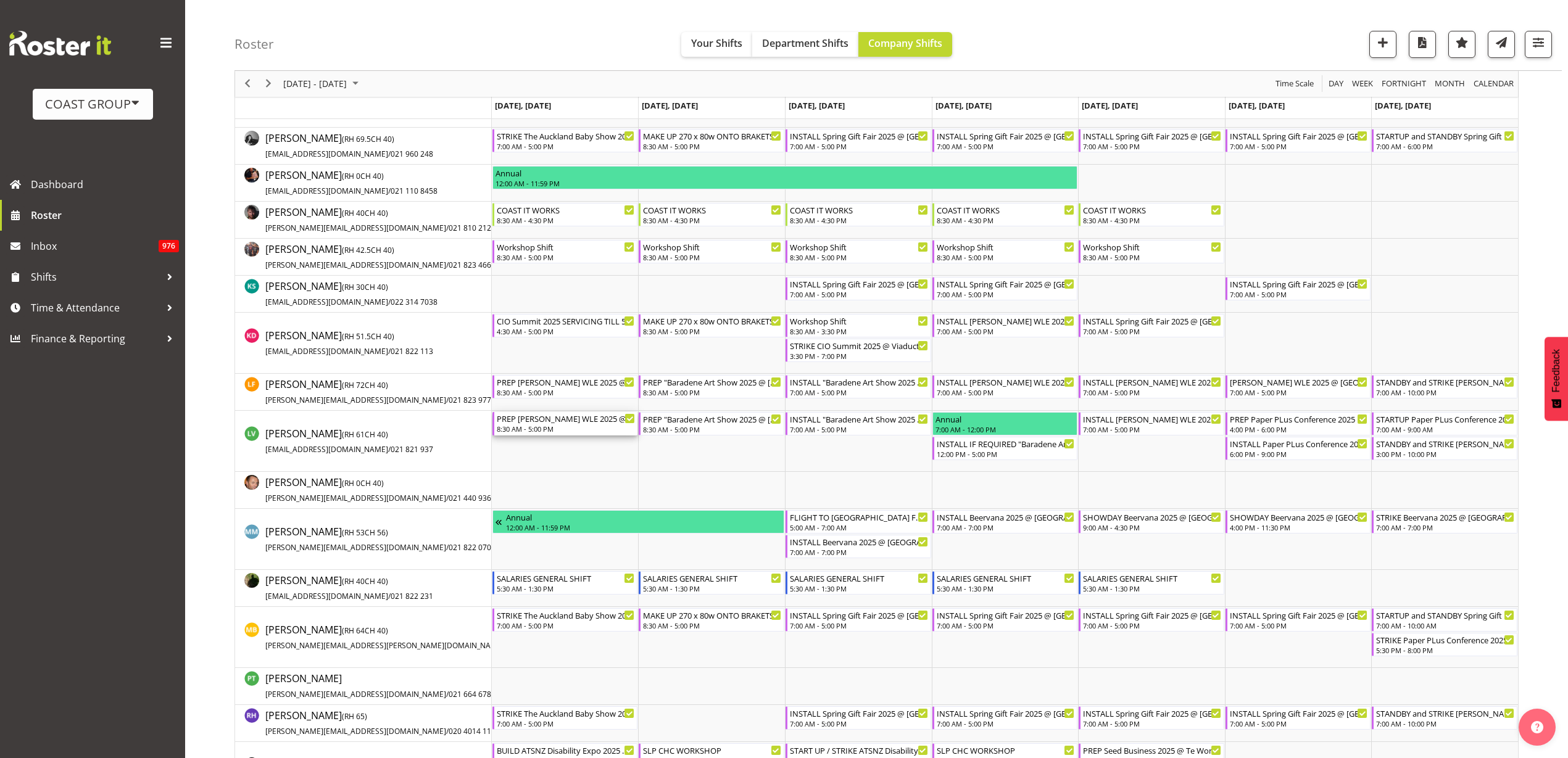
click at [541, 427] on div "8:30 AM - 5:00 PM" at bounding box center [566, 428] width 139 height 10
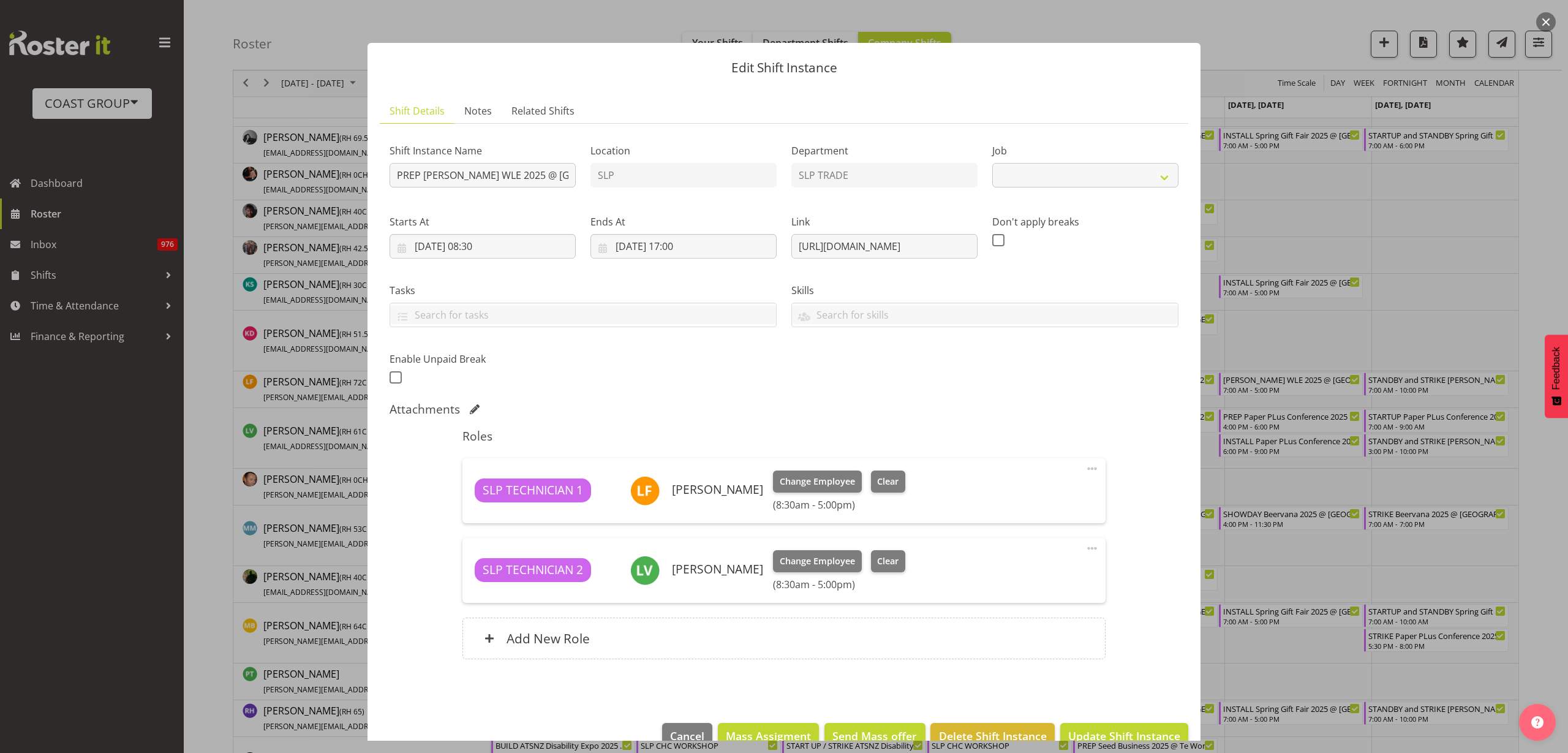
select select "9225"
click at [1085, 545] on span at bounding box center [1092, 548] width 15 height 15
click at [1009, 574] on link "Edit" at bounding box center [1040, 575] width 117 height 22
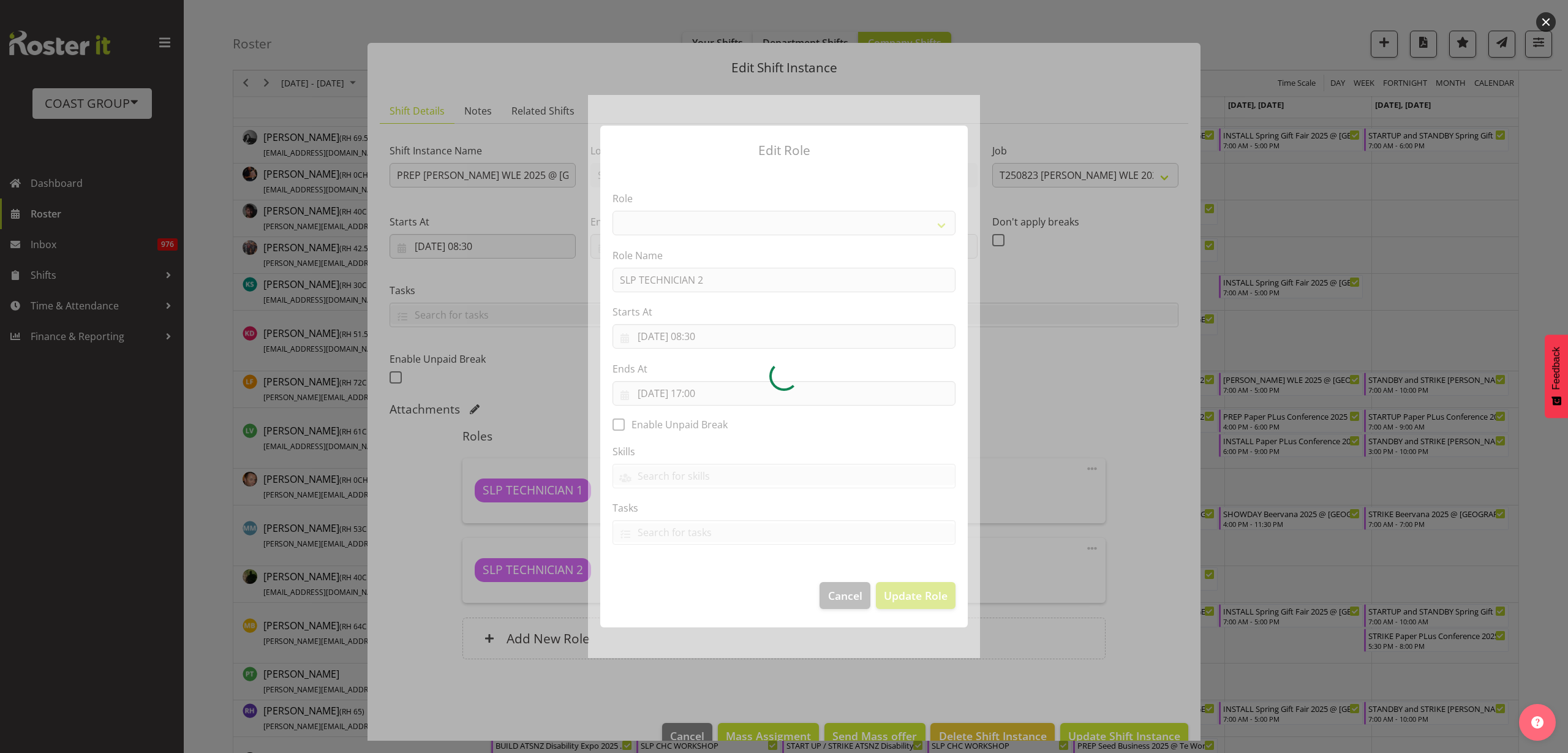
select select "123"
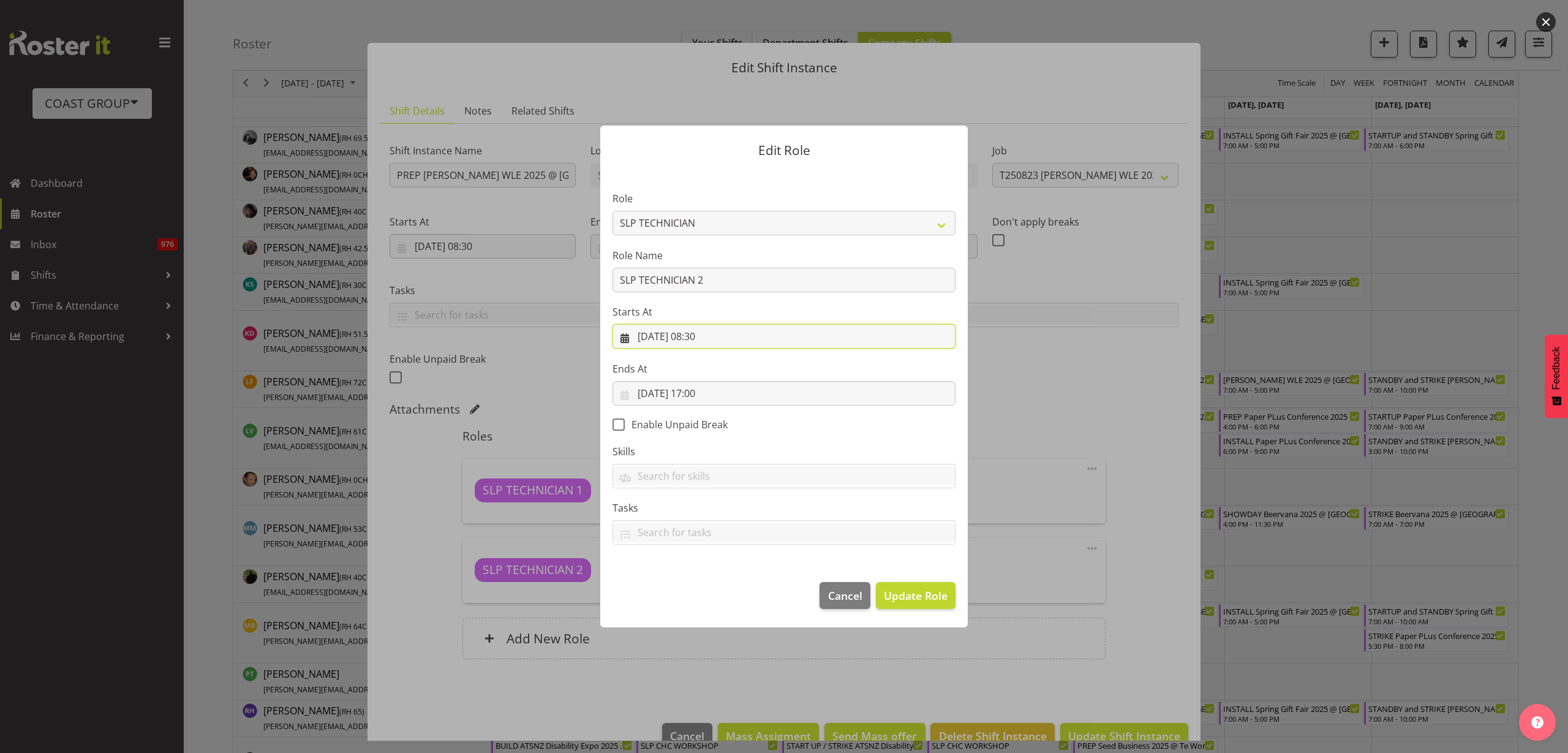
click at [703, 333] on input "[DATE] 08:30" at bounding box center [784, 336] width 343 height 24
click at [702, 594] on select "00 01 02 03 04 05 06 07 08 09 10 11 12 13 14 15 16 17 18 19 20 21 22 23" at bounding box center [710, 597] width 28 height 24
select select "11"
click at [696, 585] on select "00 01 02 03 04 05 06 07 08 09 10 11 12 13 14 15 16 17 18 19 20 21 22 23" at bounding box center [710, 597] width 28 height 24
type input "[DATE] 11:30"
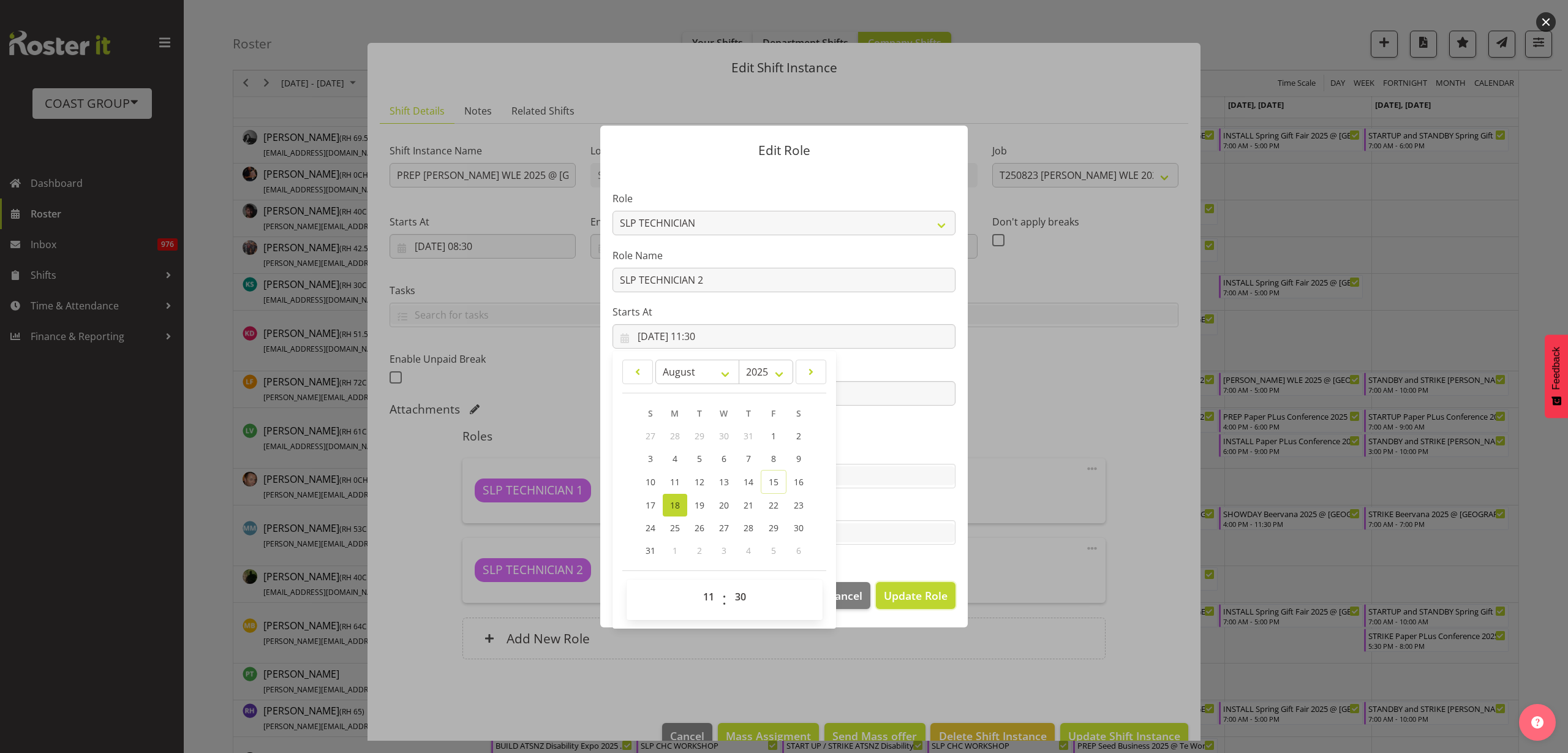
click at [924, 597] on span "Update Role" at bounding box center [916, 595] width 63 height 16
select select
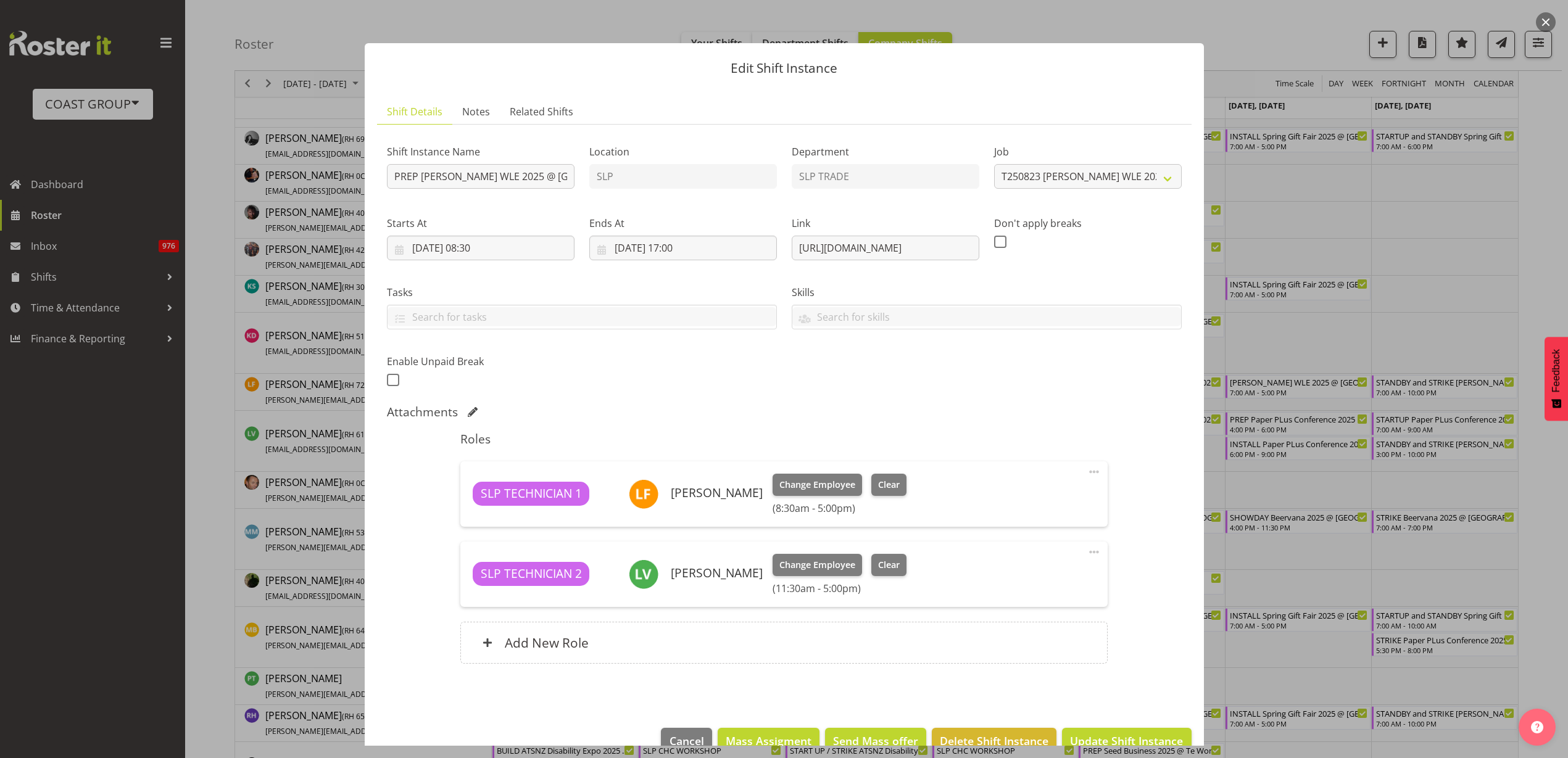
scroll to position [28, 0]
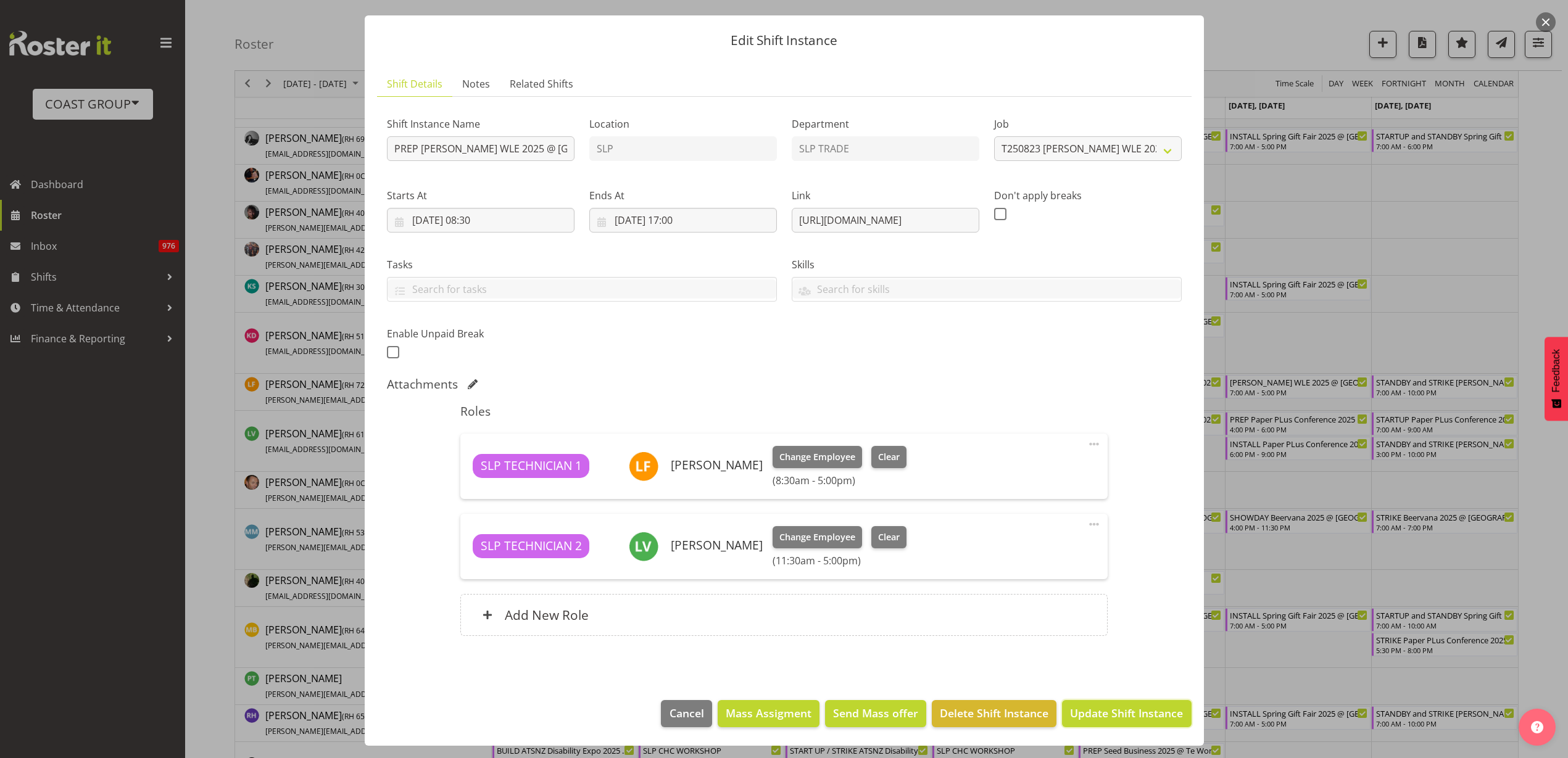
click at [1104, 710] on span "Update Shift Instance" at bounding box center [1126, 712] width 112 height 16
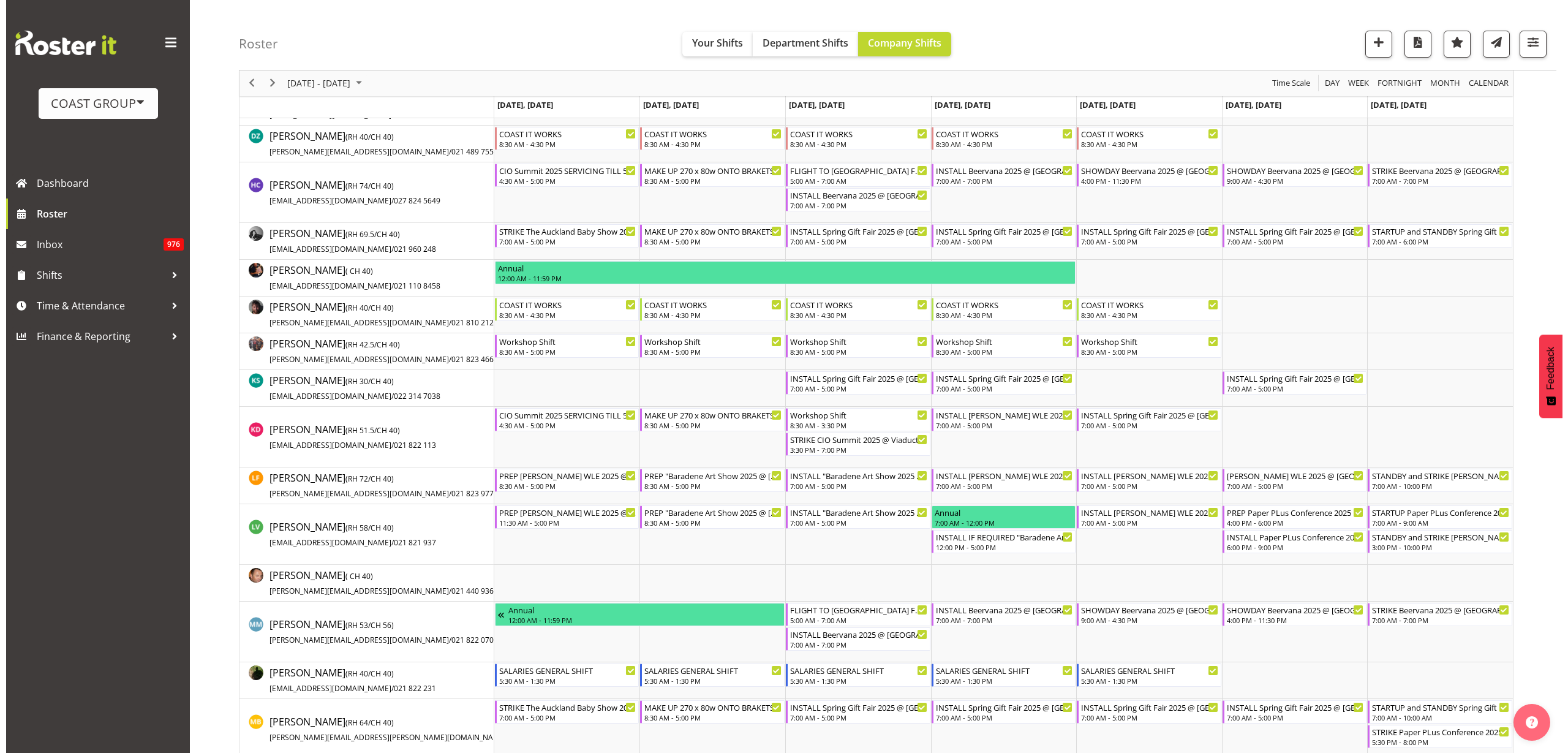
scroll to position [0, 0]
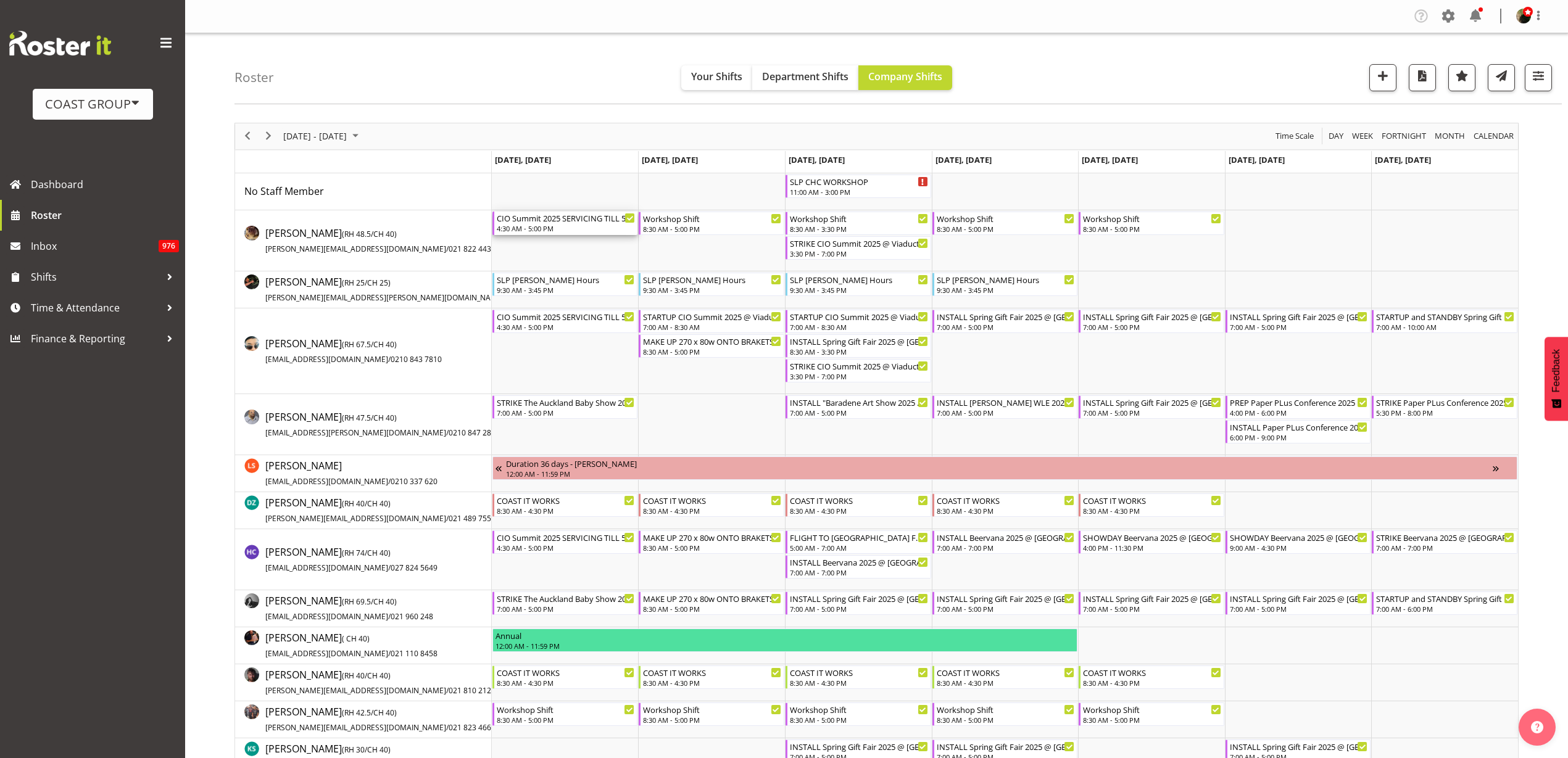
click at [540, 221] on div "CIO Summit 2025 SERVICING TILL 5pm@ Viaduct Events Center On SIte @ 0500" at bounding box center [566, 217] width 139 height 12
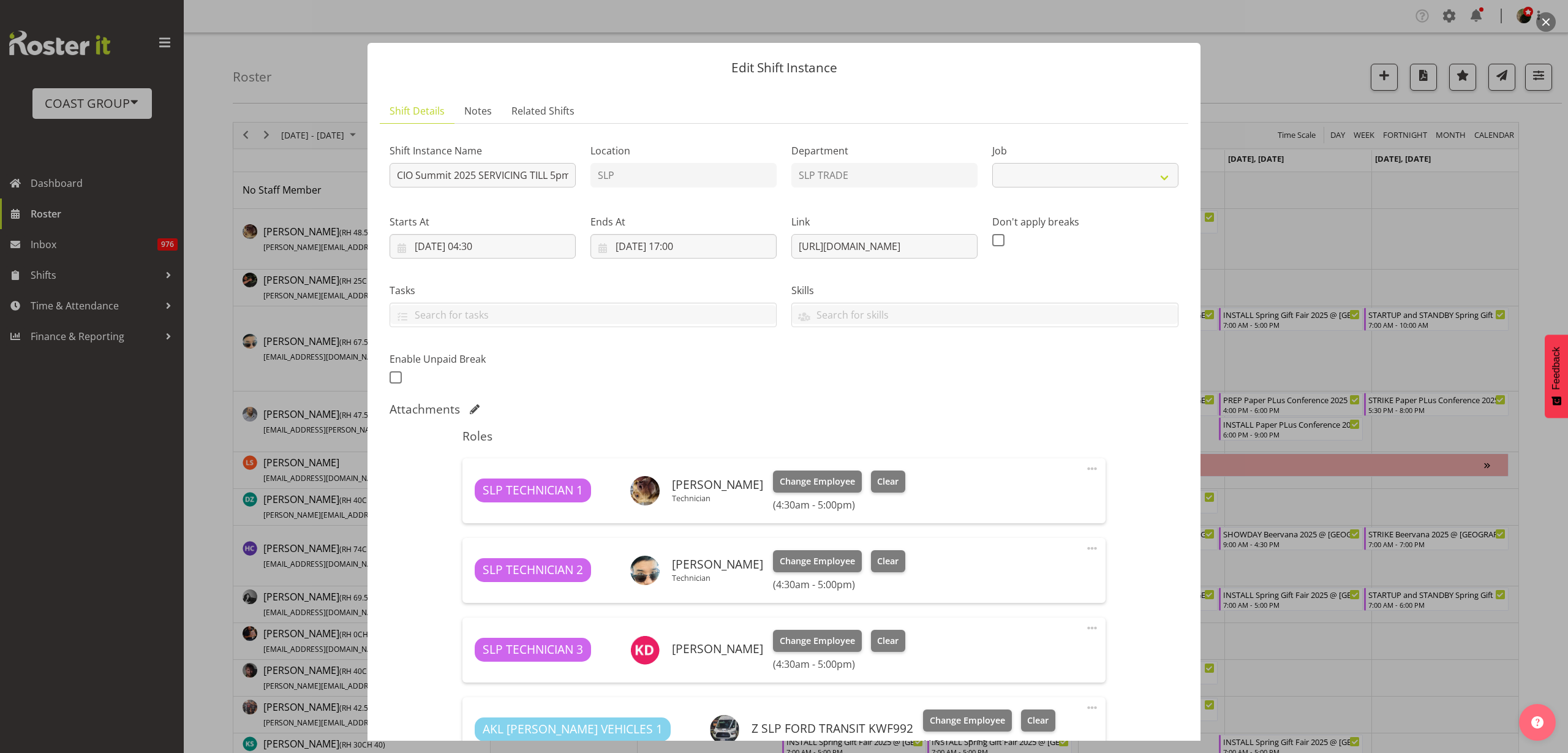
select select "10210"
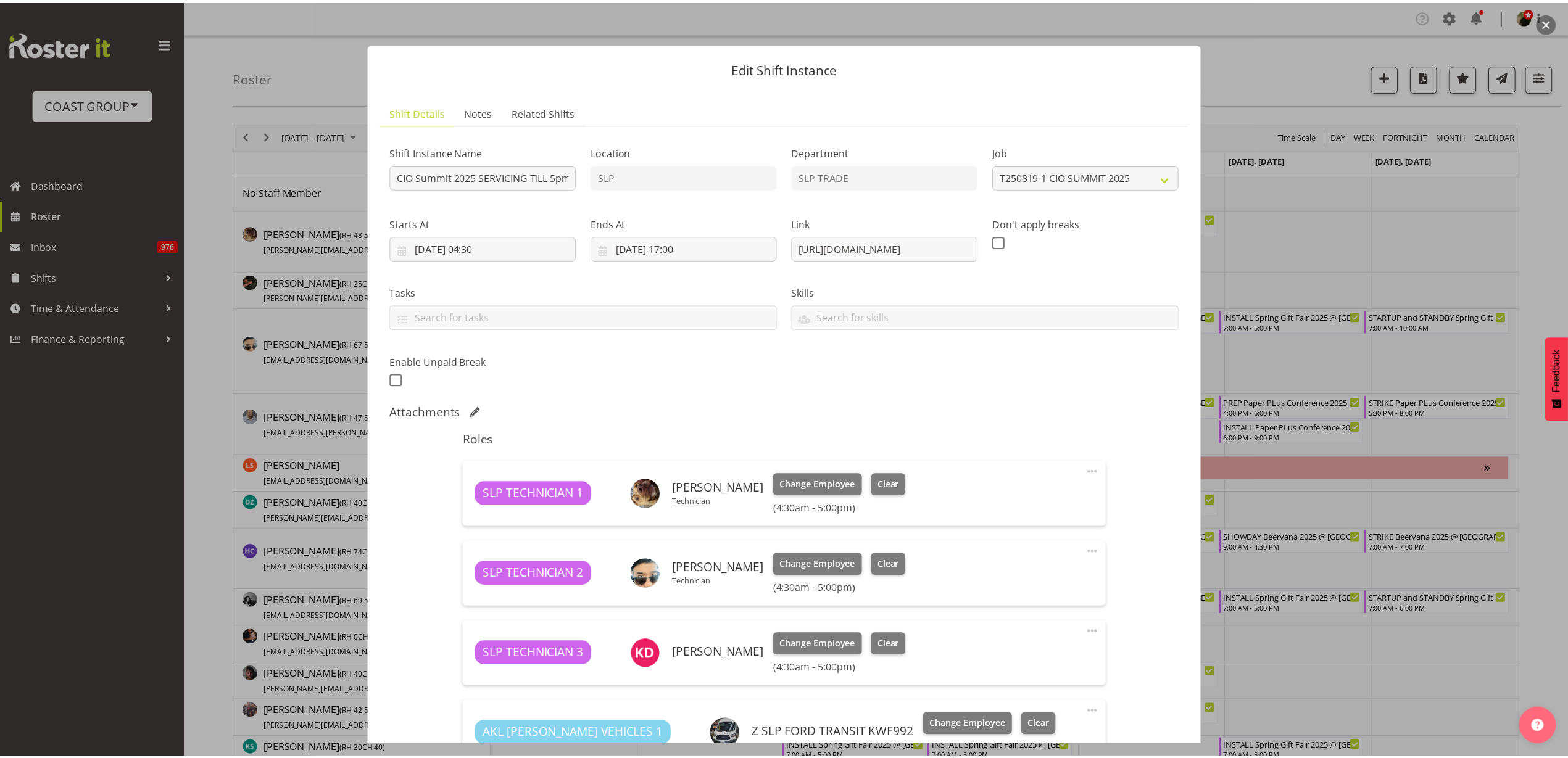
scroll to position [268, 0]
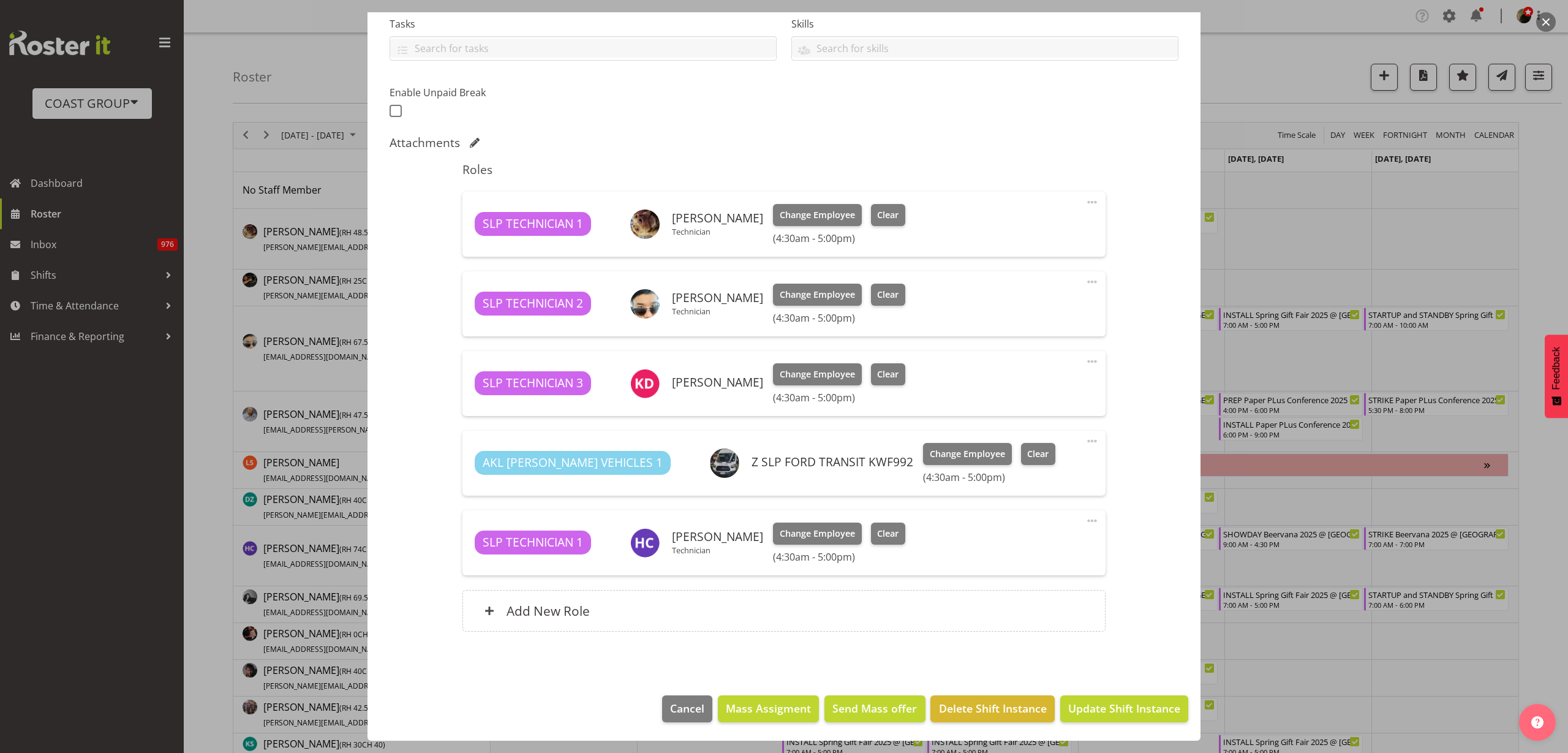
click at [601, 623] on div "Add New Role" at bounding box center [784, 611] width 642 height 42
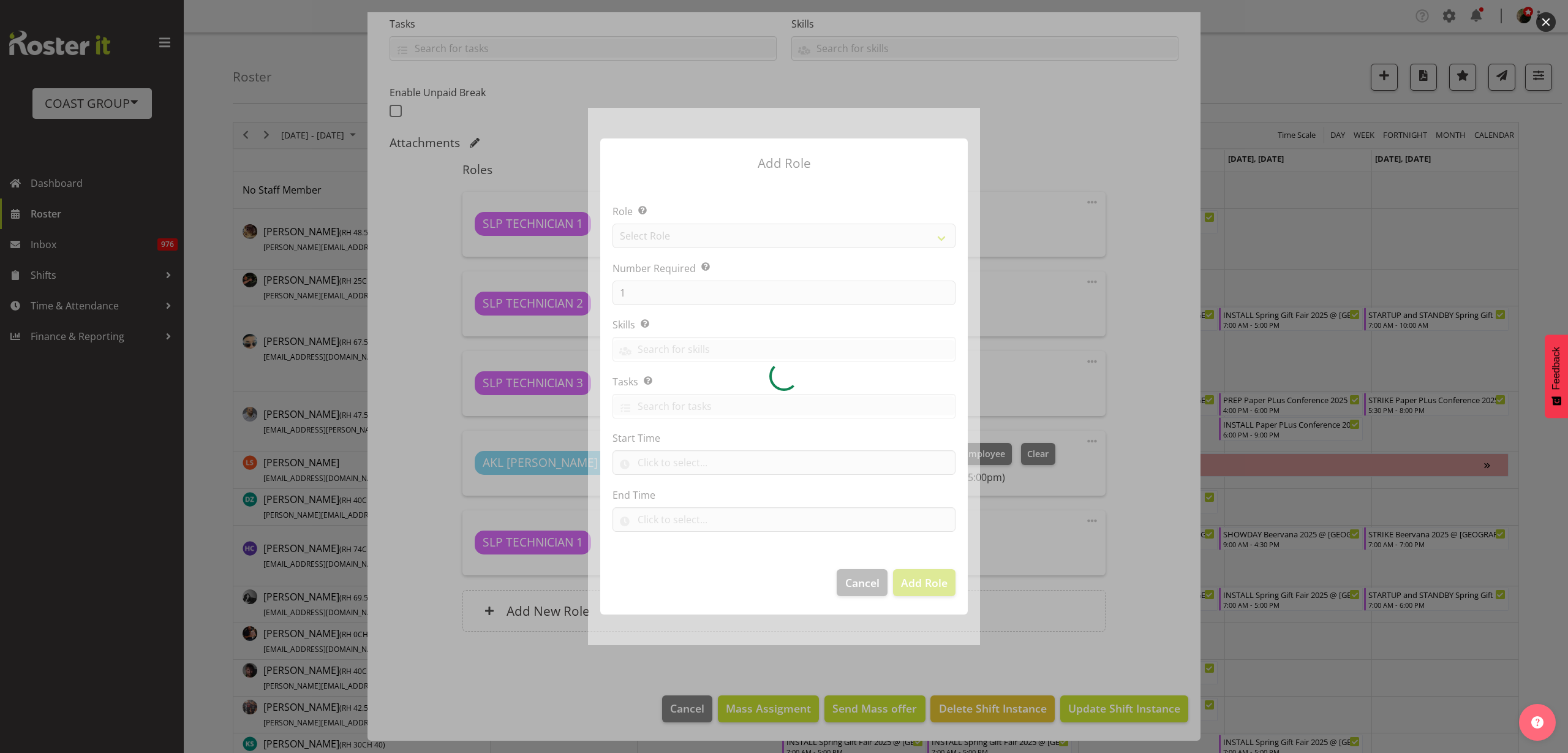
click at [669, 246] on div at bounding box center [784, 376] width 392 height 537
click at [670, 241] on div at bounding box center [784, 376] width 392 height 537
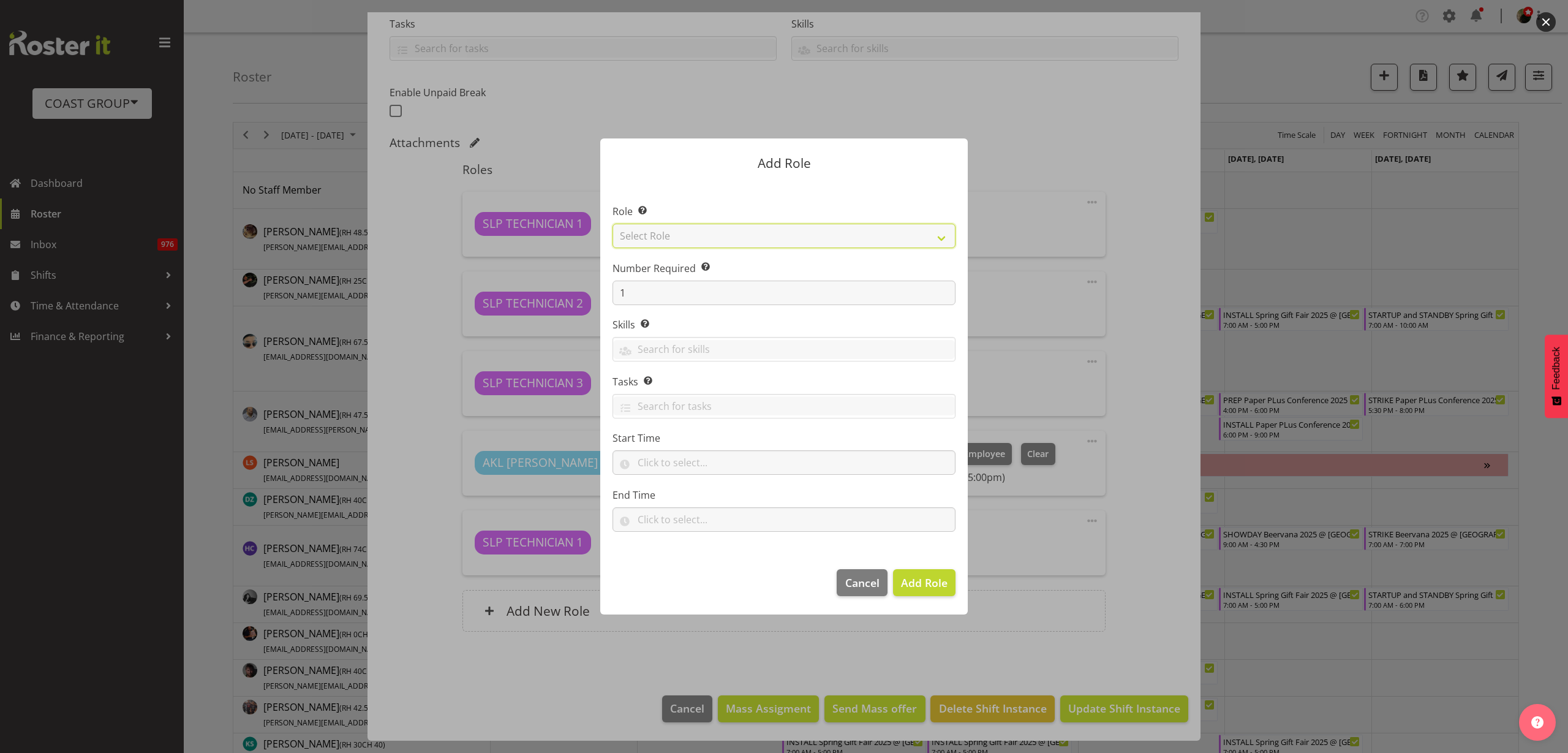
click at [673, 234] on select "Select Role ACCOUNT MANAGER ACCOUNT MANAGER DW ACCOUNTS [PERSON_NAME] VEHICLES …" at bounding box center [784, 235] width 343 height 24
select select "123"
click at [612, 223] on select "Select Role ACCOUNT MANAGER ACCOUNT MANAGER DW ACCOUNTS [PERSON_NAME] VEHICLES …" at bounding box center [784, 235] width 343 height 24
click at [690, 469] on input "text" at bounding box center [784, 463] width 343 height 24
select select "4"
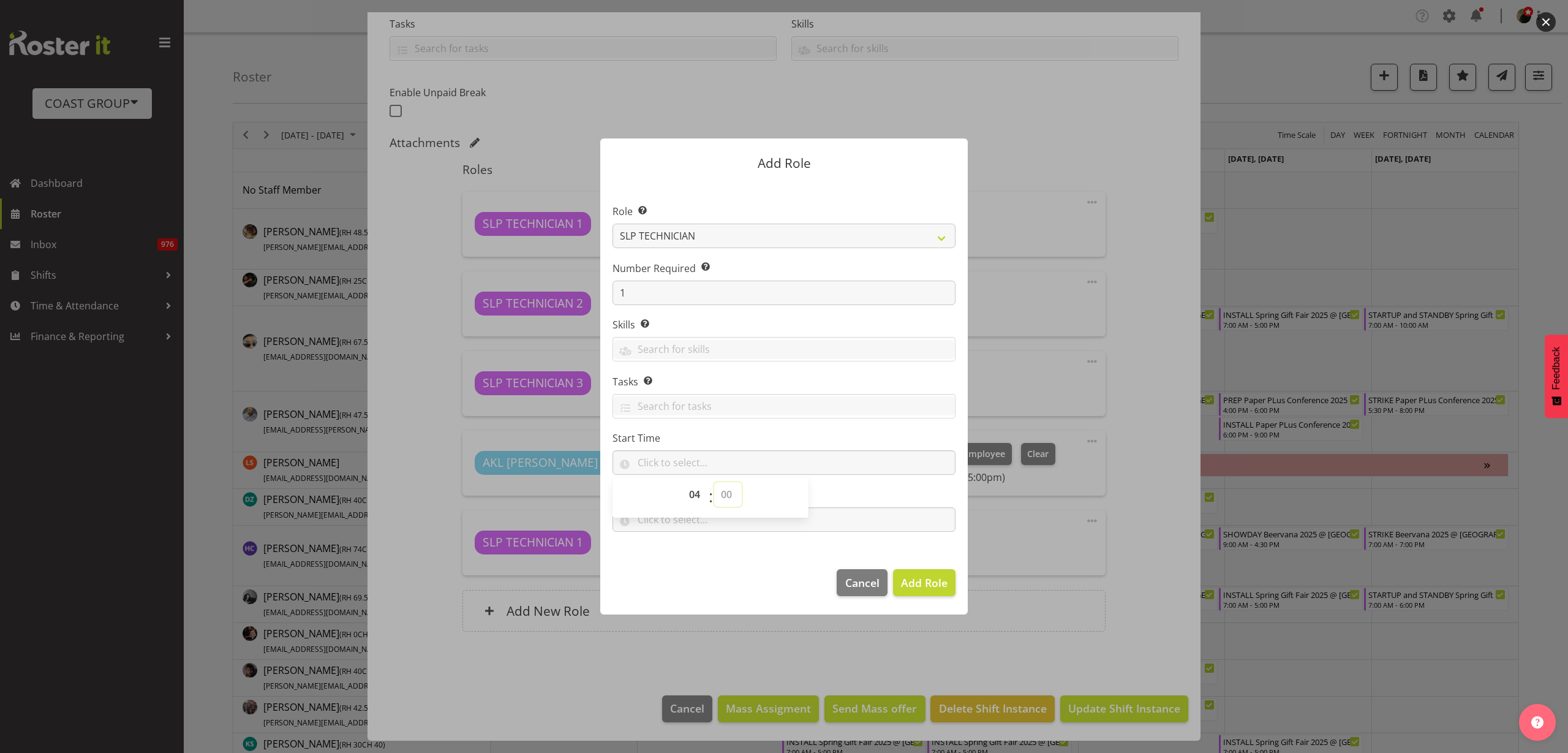
select select "30"
type input "04:30"
click at [850, 519] on input "text" at bounding box center [784, 519] width 343 height 24
click at [690, 549] on select "00 00 01 02 03 04 05 06 07 08 09 10 11 12 13 14 15 16 17 18 19 20 21 22 23" at bounding box center [696, 551] width 28 height 24
select select "11"
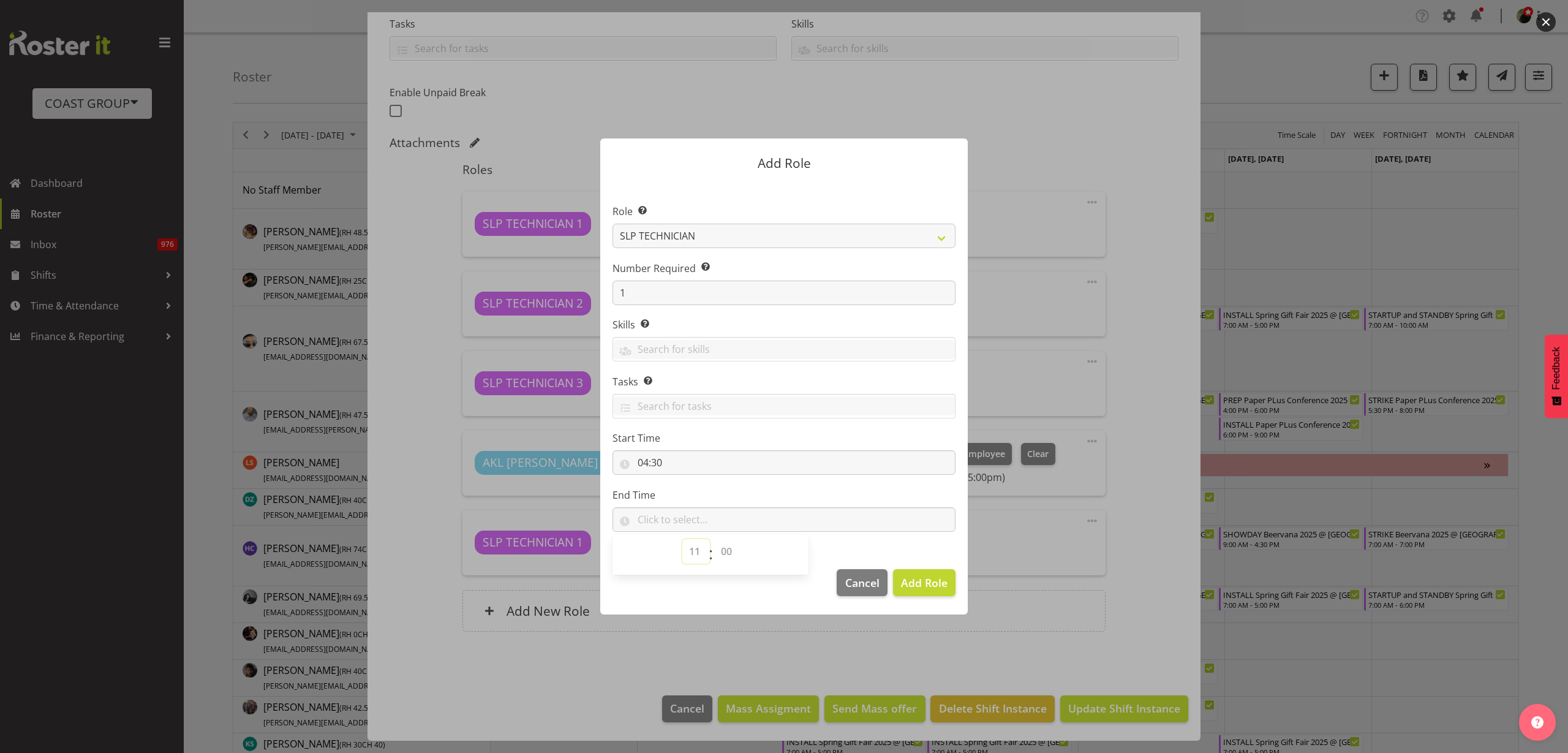
click at [682, 539] on select "00 00 01 02 03 04 05 06 07 08 09 10 11 12 13 14 15 16 17 18 19 20 21 22 23" at bounding box center [696, 551] width 28 height 24
select select "30"
type input "11:30"
click at [934, 585] on span "Add Role" at bounding box center [924, 583] width 47 height 15
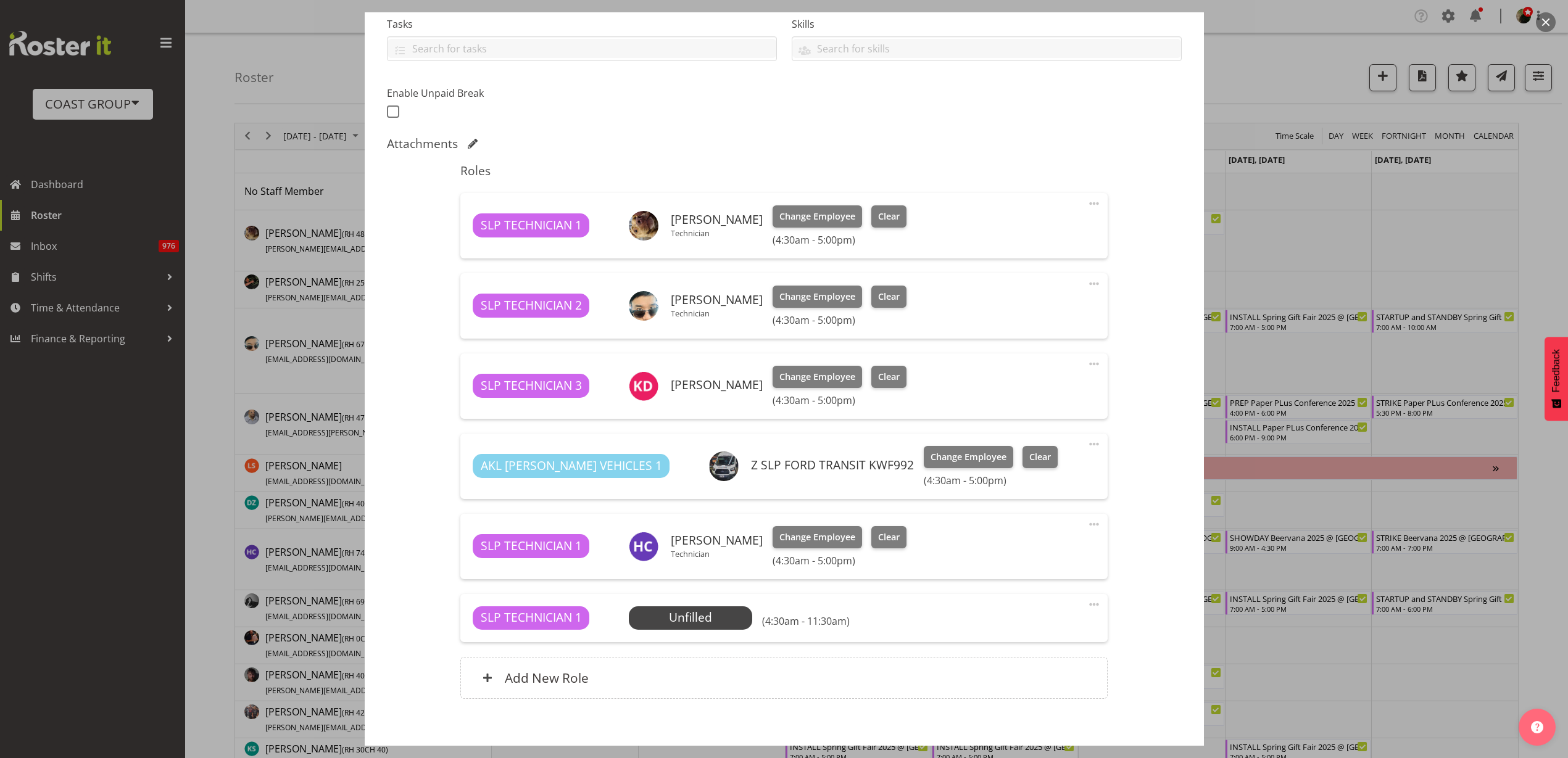
click at [0, 0] on span "Select Employee" at bounding box center [0, 0] width 0 height 0
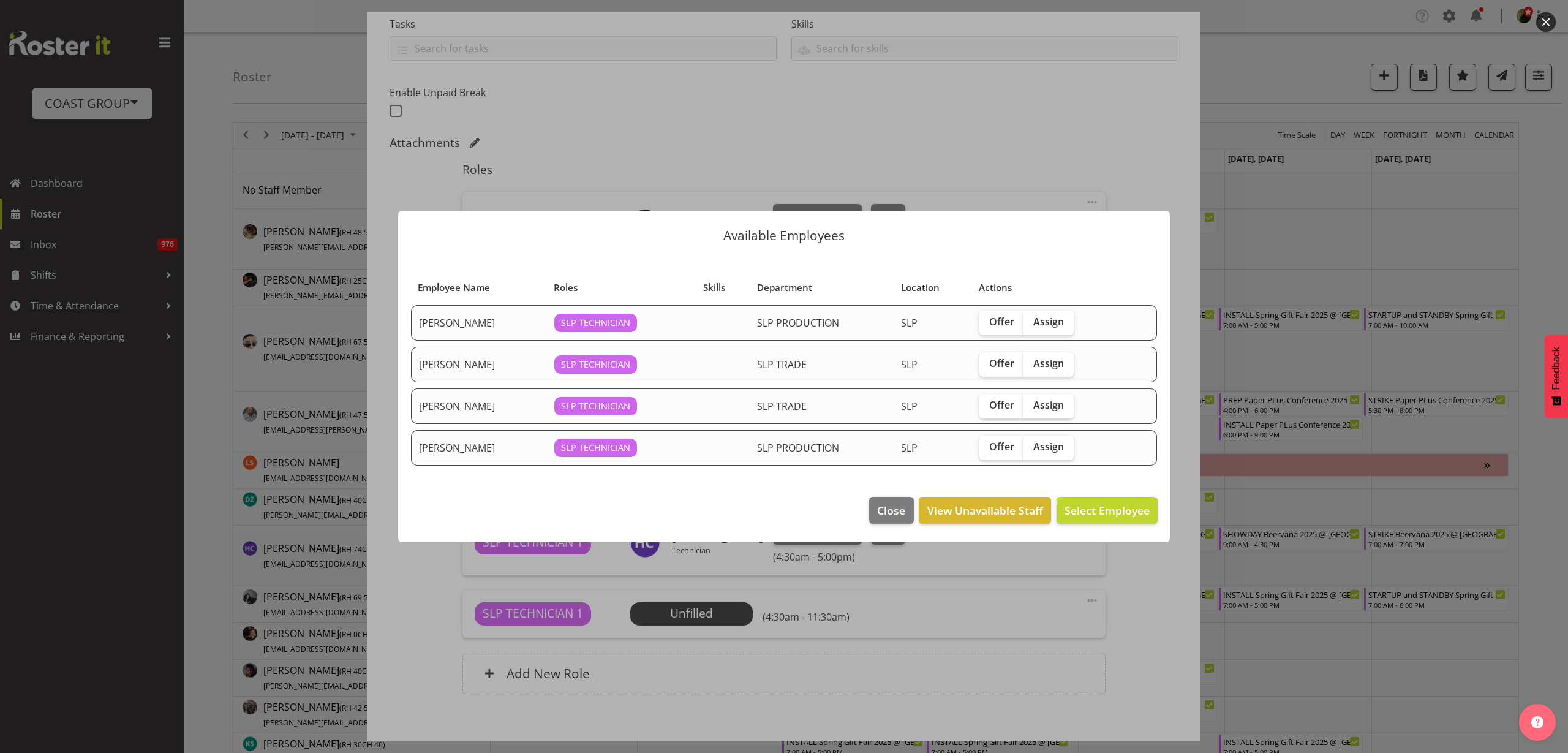
click at [1058, 361] on span "Assign" at bounding box center [1048, 363] width 31 height 12
click at [1031, 361] on input "Assign" at bounding box center [1027, 363] width 8 height 8
checkbox input "true"
click at [1086, 503] on span "Assign [PERSON_NAME]" at bounding box center [1088, 510] width 124 height 15
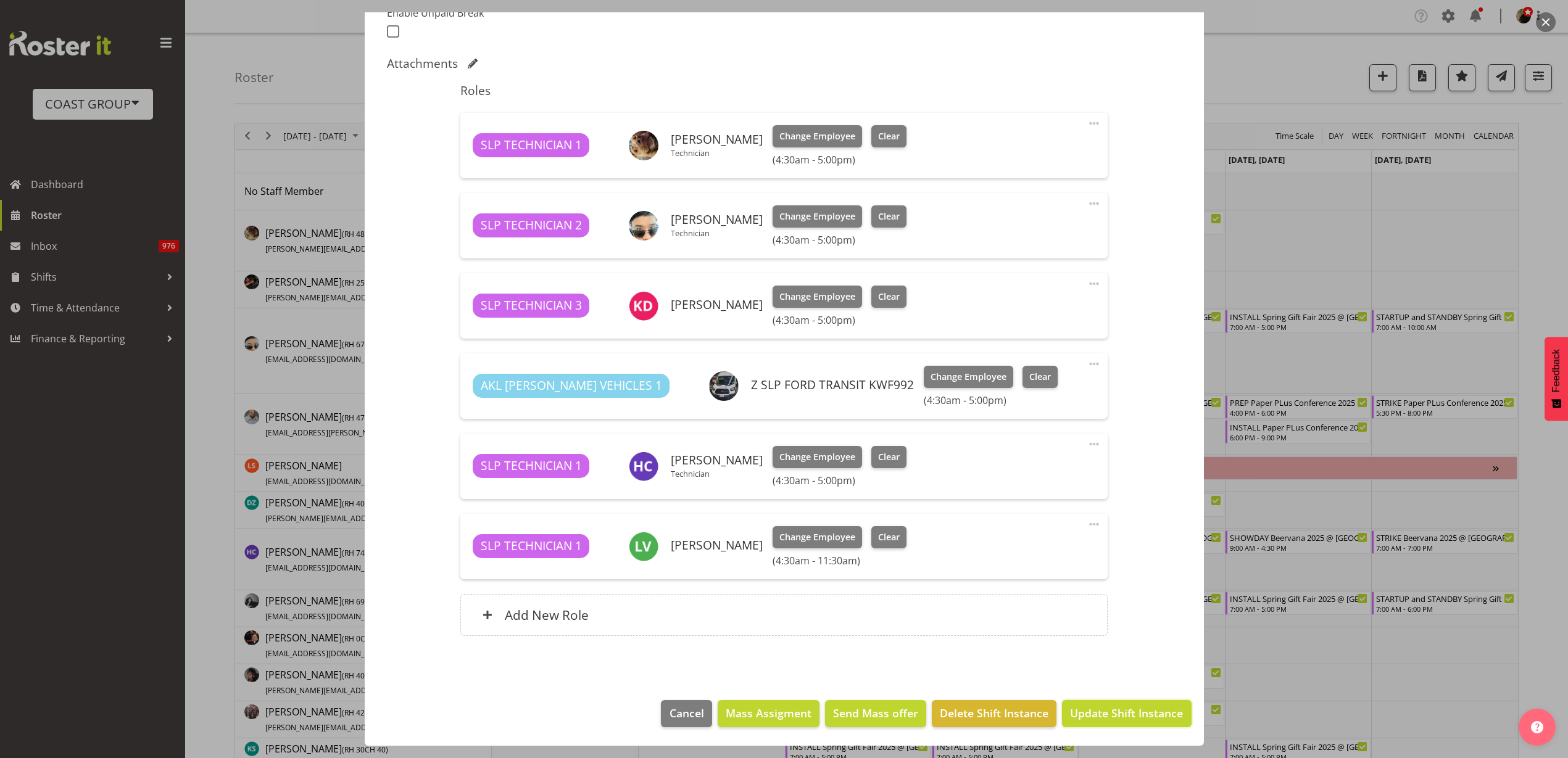
click at [1148, 712] on span "Update Shift Instance" at bounding box center [1126, 712] width 112 height 16
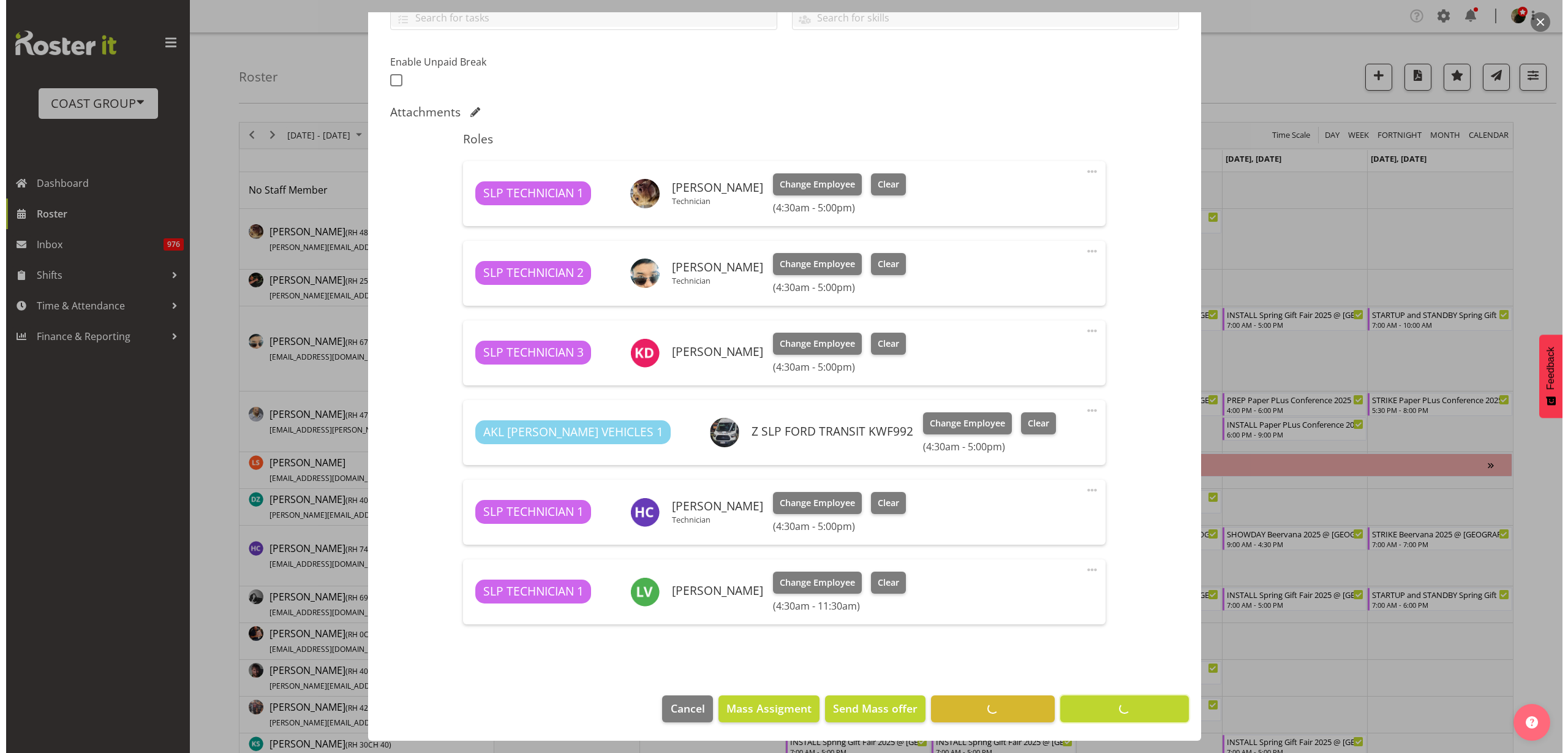
scroll to position [297, 0]
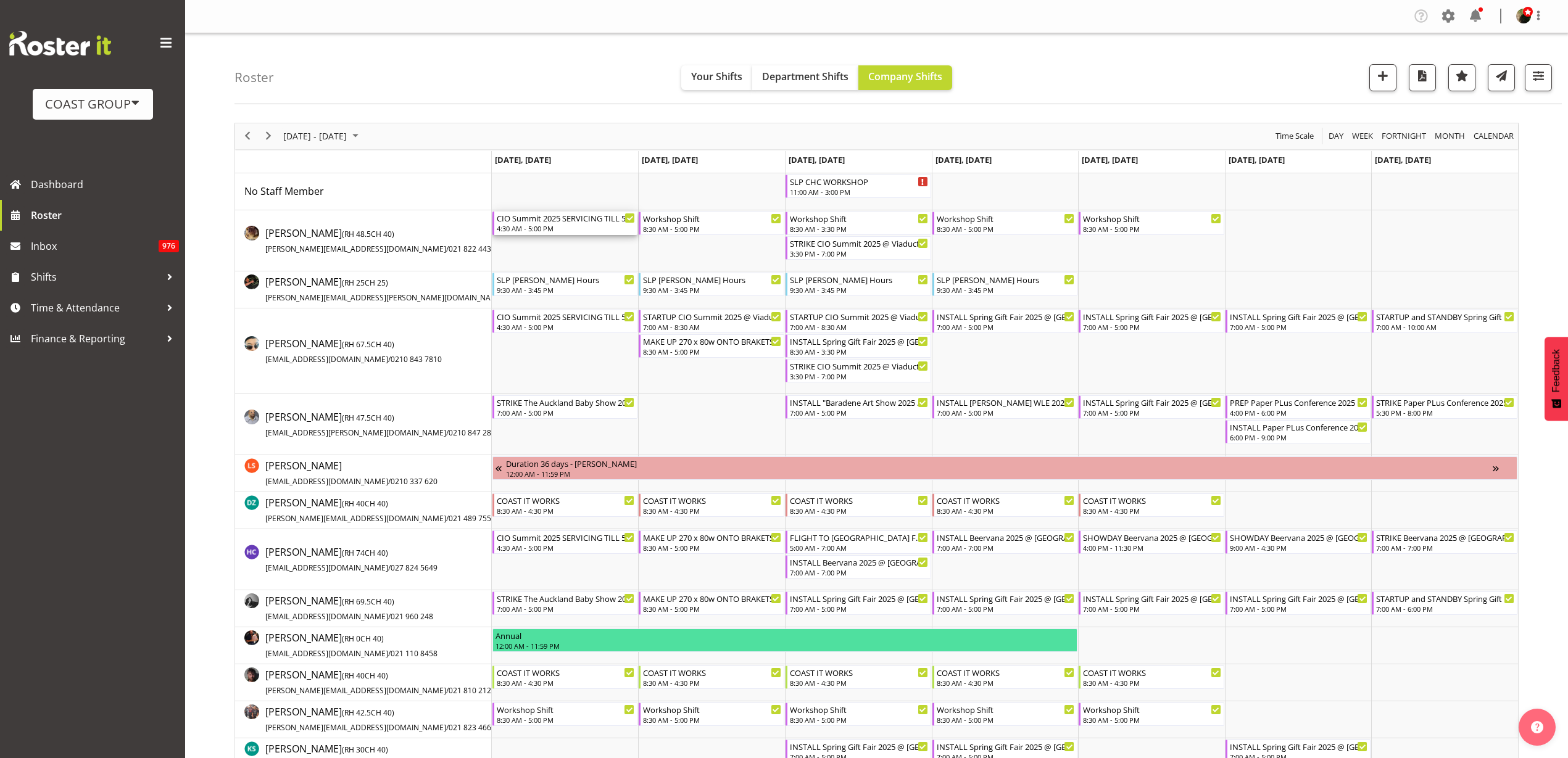
click at [577, 221] on div "CIO Summit 2025 SERVICING TILL 5pm@ Viaduct Events Center On SIte @ 0500" at bounding box center [566, 217] width 139 height 12
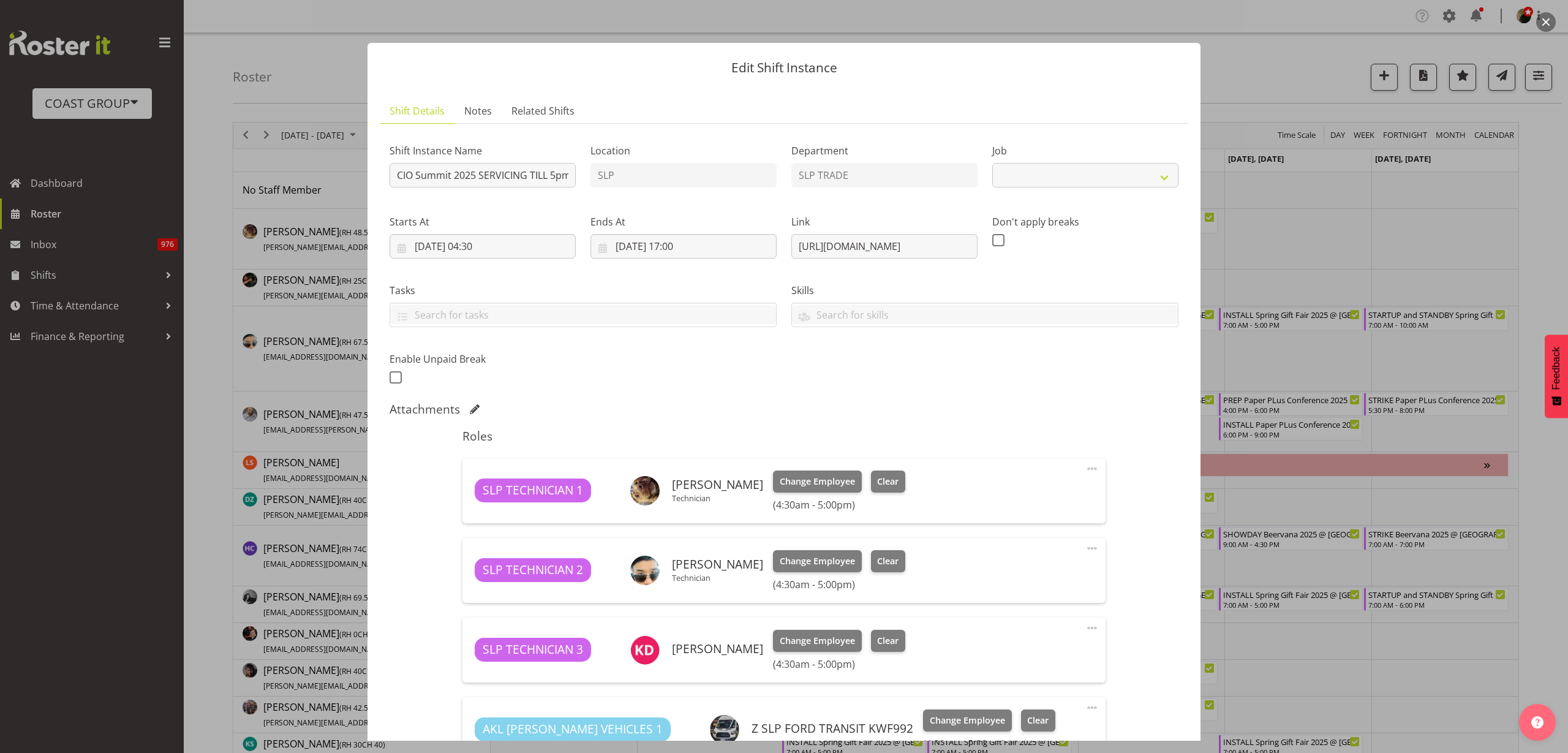
select select "10210"
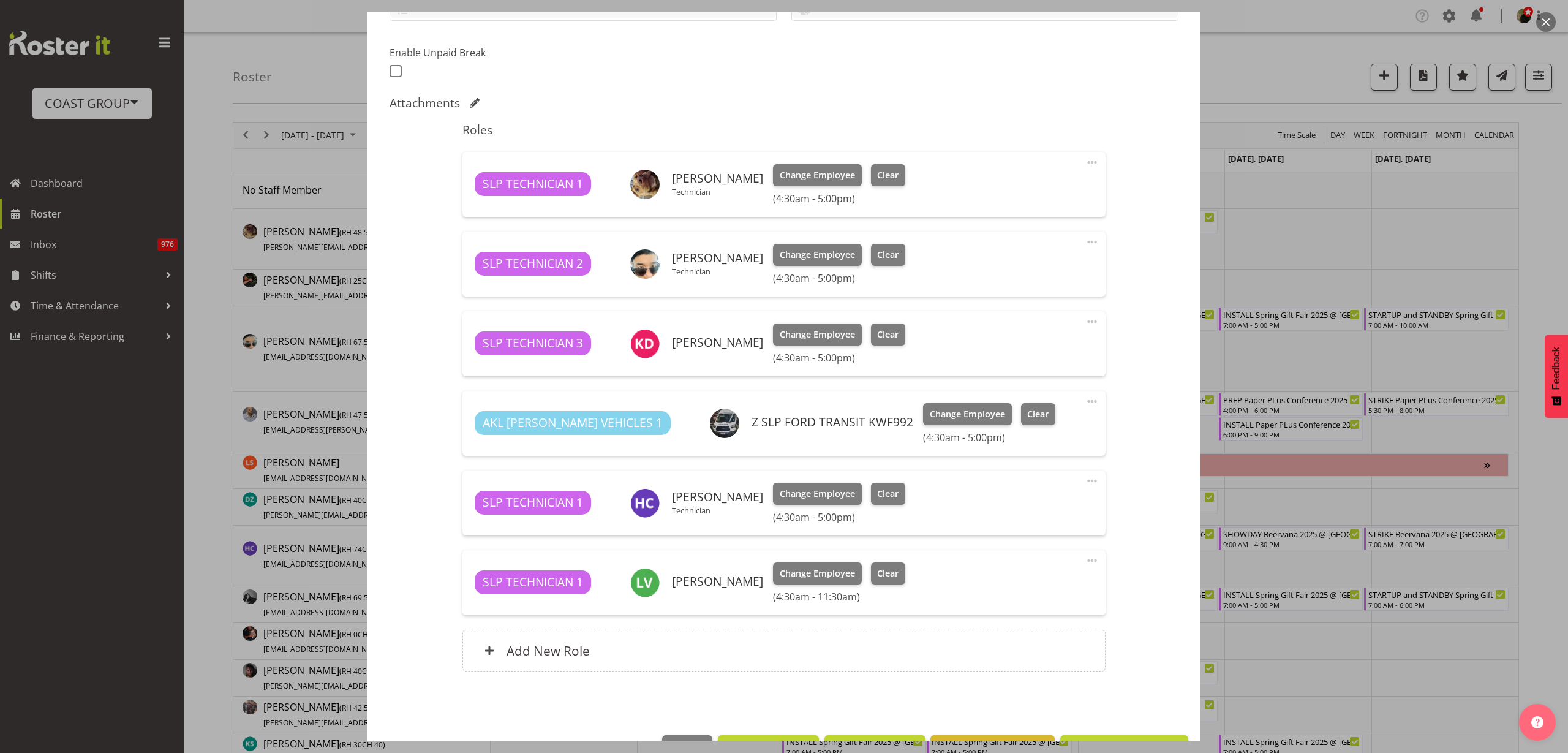
click at [675, 658] on div "Add New Role" at bounding box center [784, 651] width 642 height 42
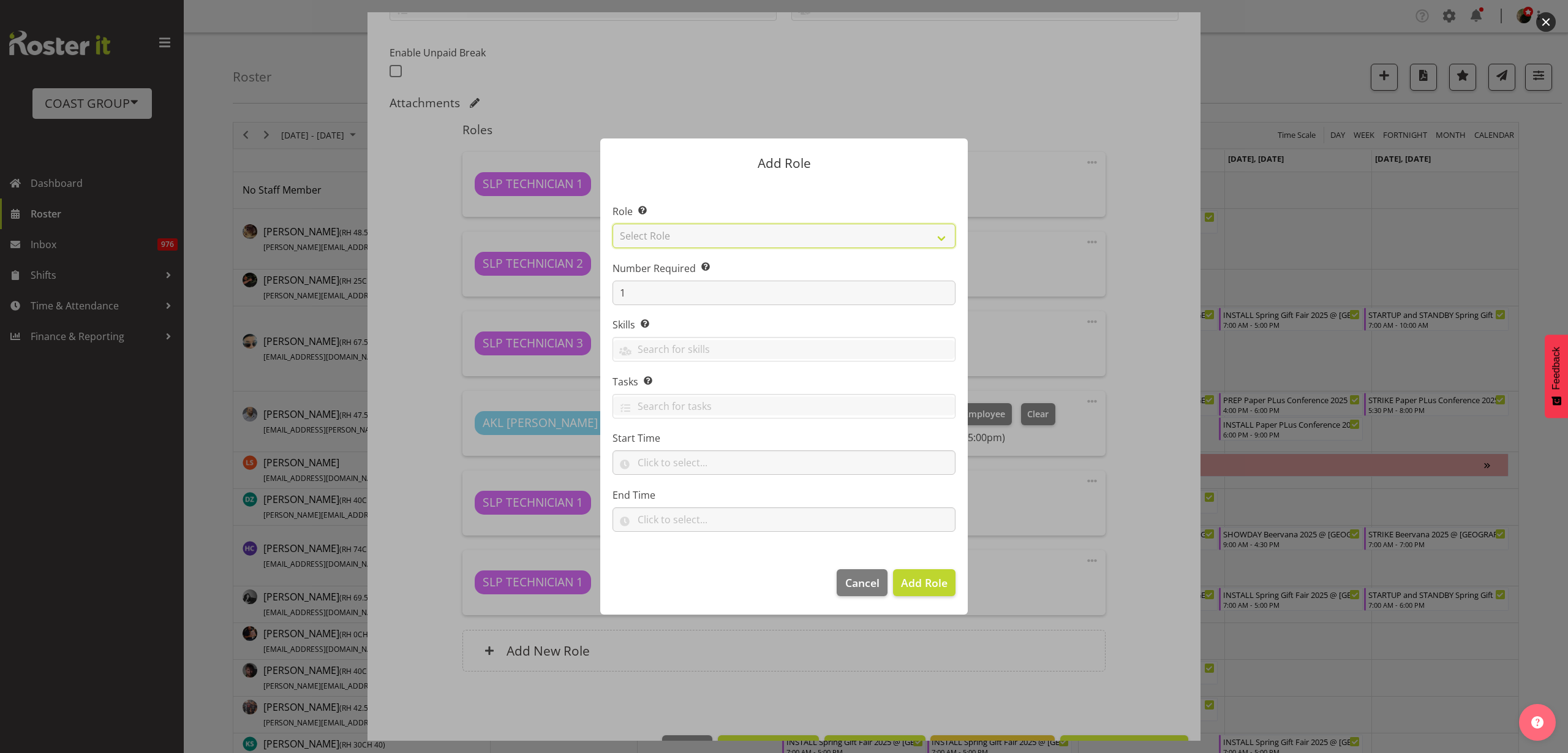
click at [738, 234] on select "Select Role ACCOUNT MANAGER ACCOUNT MANAGER DW ACCOUNTS [PERSON_NAME] VEHICLES …" at bounding box center [784, 235] width 343 height 24
select select "81"
click at [612, 223] on select "Select Role ACCOUNT MANAGER ACCOUNT MANAGER DW ACCOUNTS [PERSON_NAME] VEHICLES …" at bounding box center [784, 235] width 343 height 24
click at [920, 590] on span "Add Role" at bounding box center [924, 582] width 47 height 16
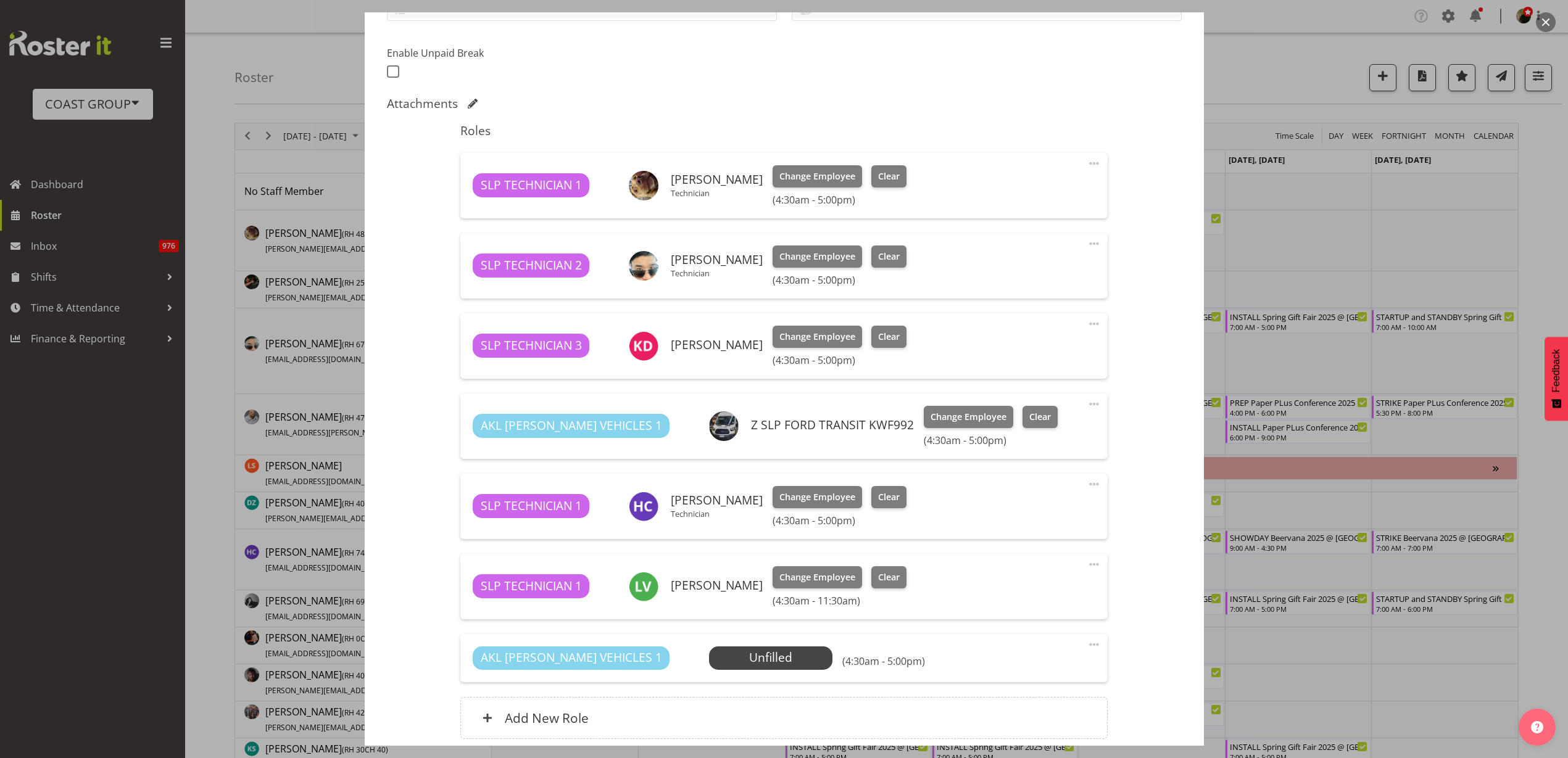
click at [0, 0] on span "Select Employee" at bounding box center [0, 0] width 0 height 0
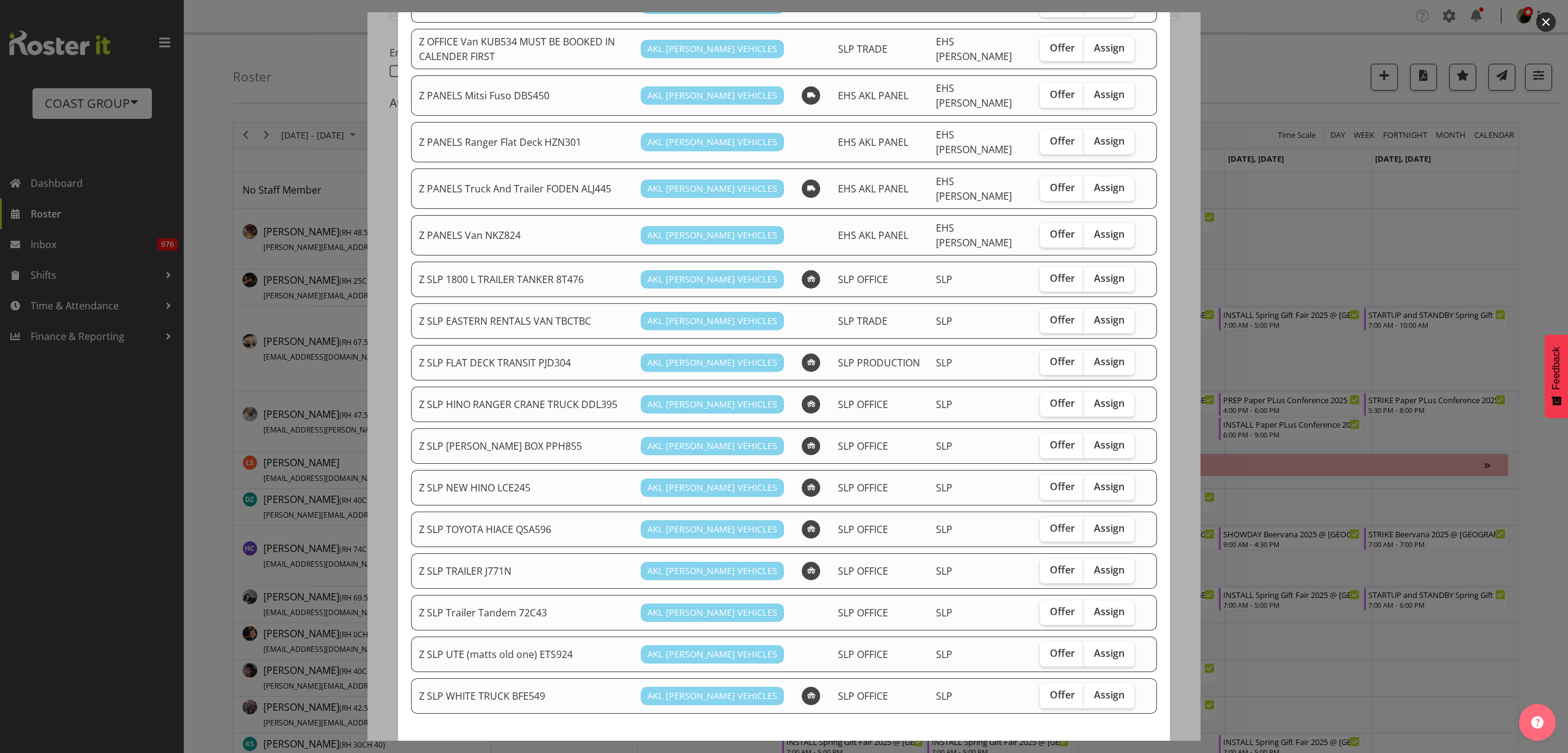
scroll to position [580, 0]
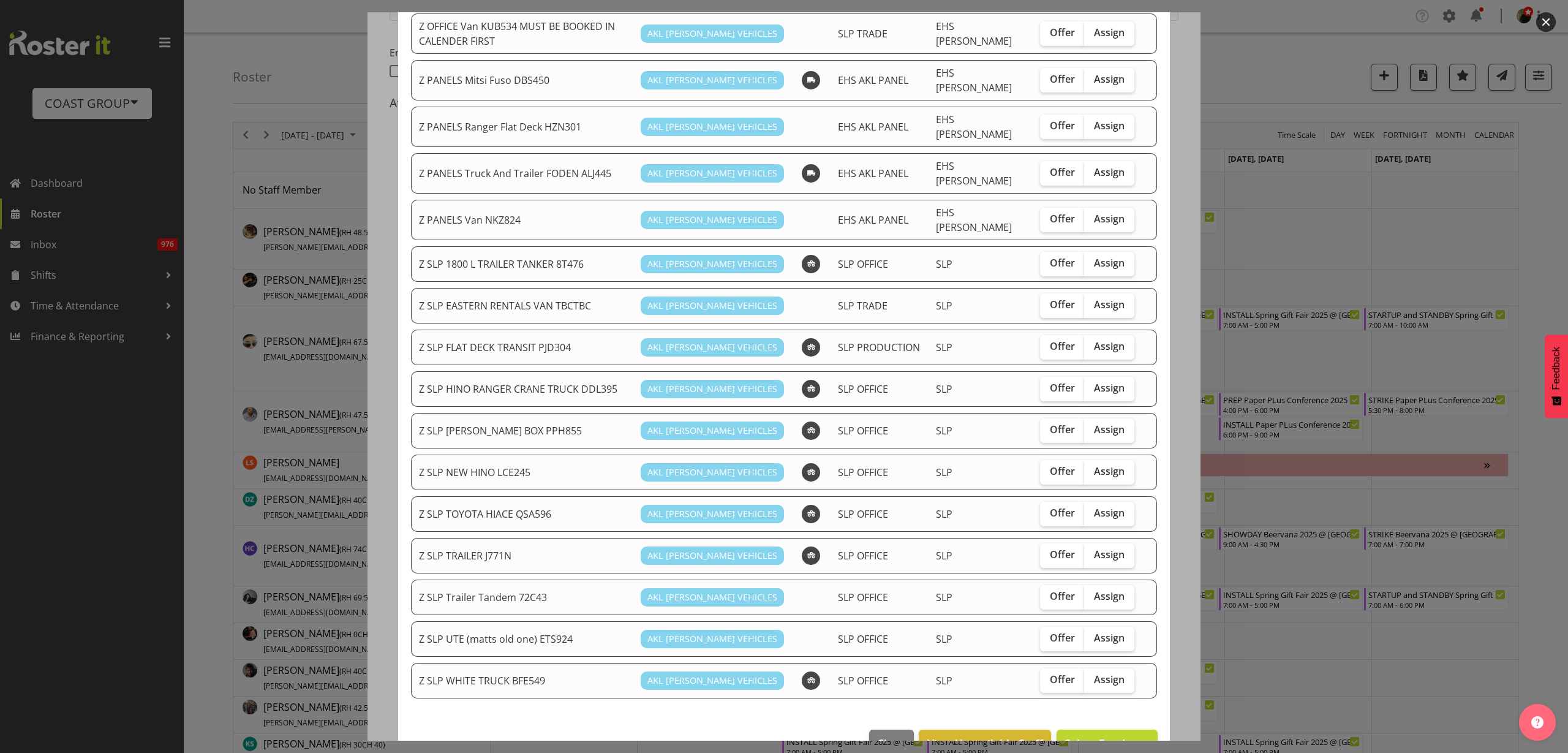
click at [1110, 506] on span "Assign" at bounding box center [1109, 512] width 31 height 12
click at [1092, 509] on input "Assign" at bounding box center [1088, 513] width 8 height 8
checkbox input "true"
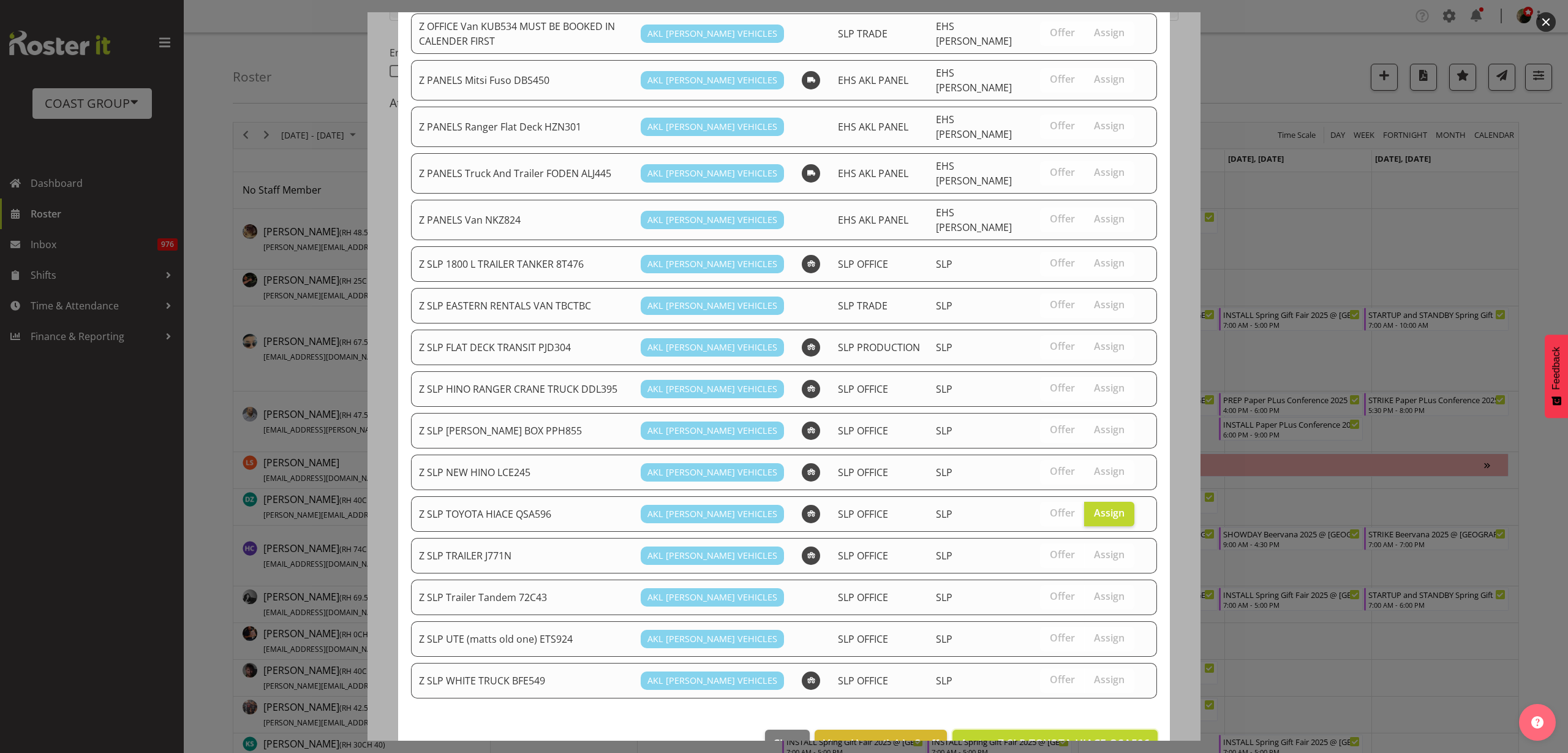
click at [1116, 736] on span "Assign Z SLP TOYOTA HIACE QSA596" at bounding box center [1054, 744] width 189 height 15
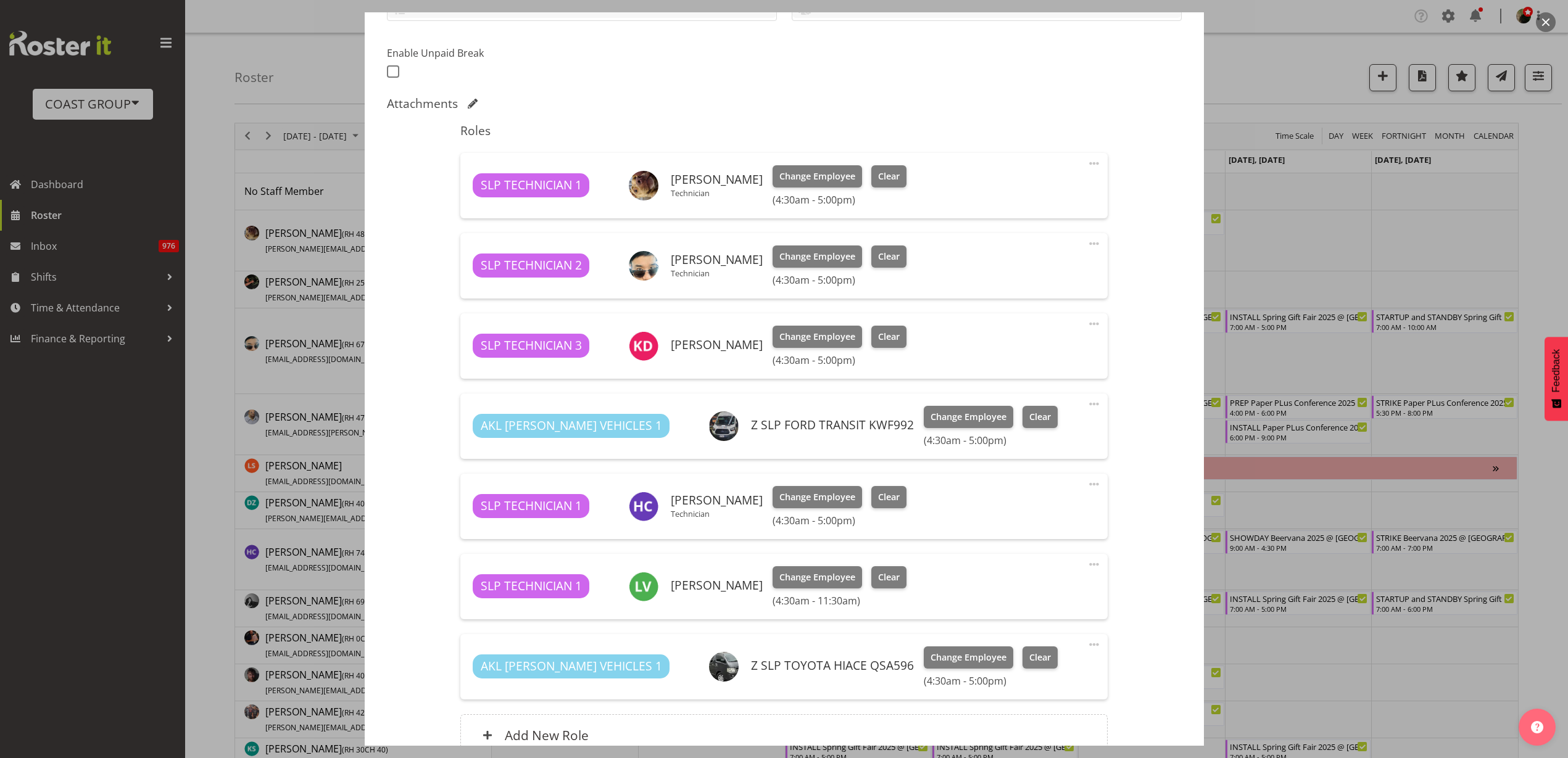
click at [1086, 320] on span at bounding box center [1094, 324] width 15 height 15
click at [1046, 346] on link "Edit" at bounding box center [1042, 351] width 118 height 22
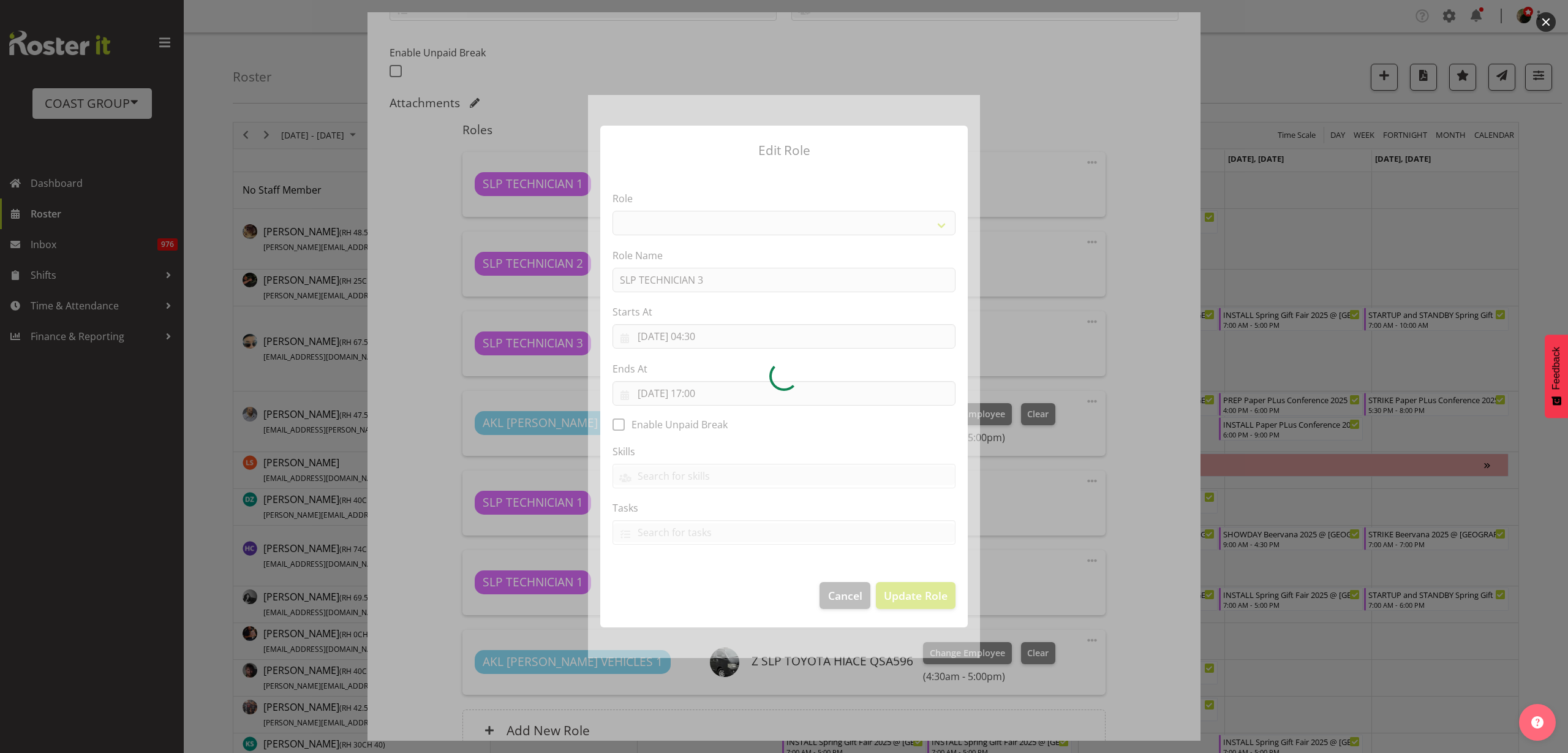
select select "123"
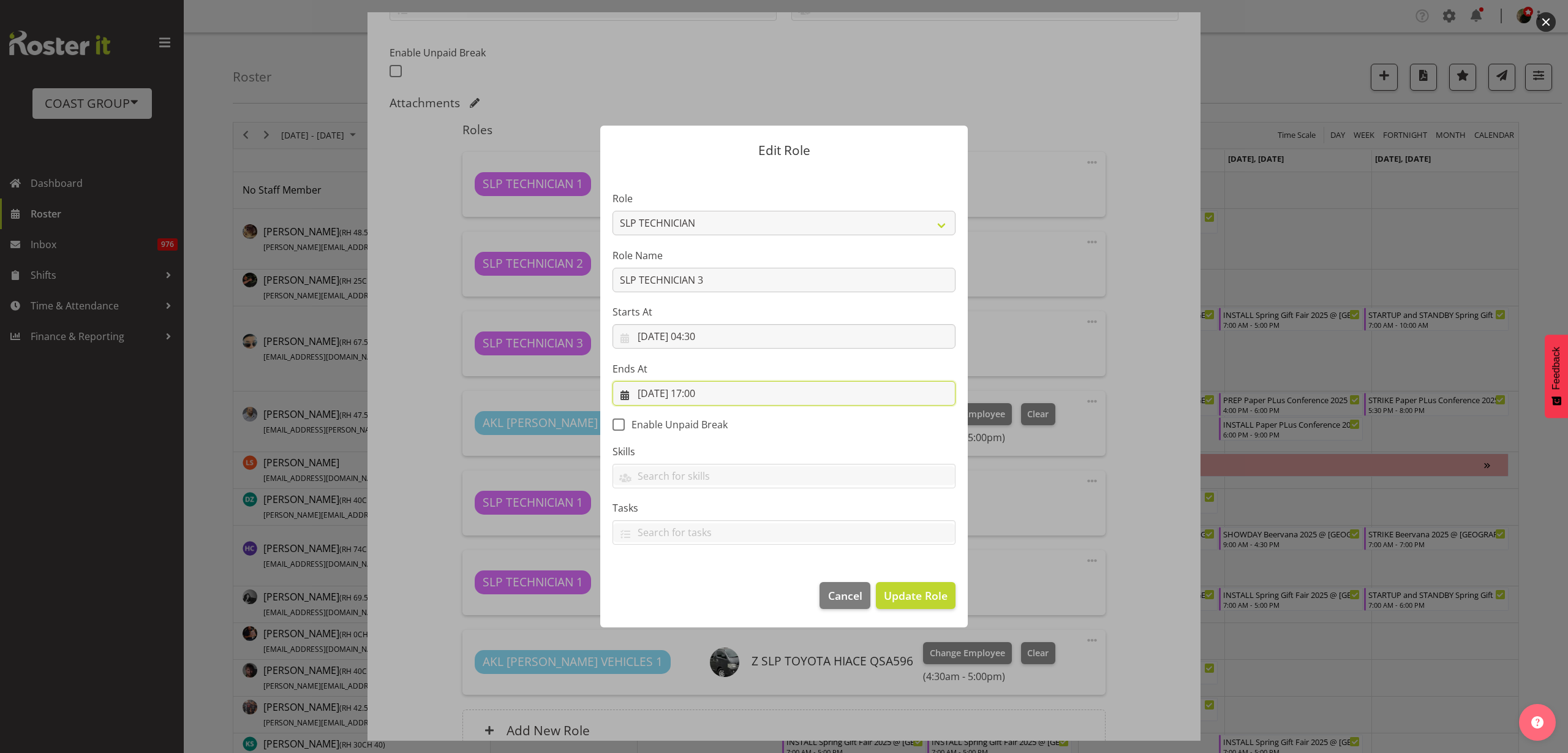
click at [708, 392] on input "[DATE] 17:00" at bounding box center [784, 393] width 343 height 24
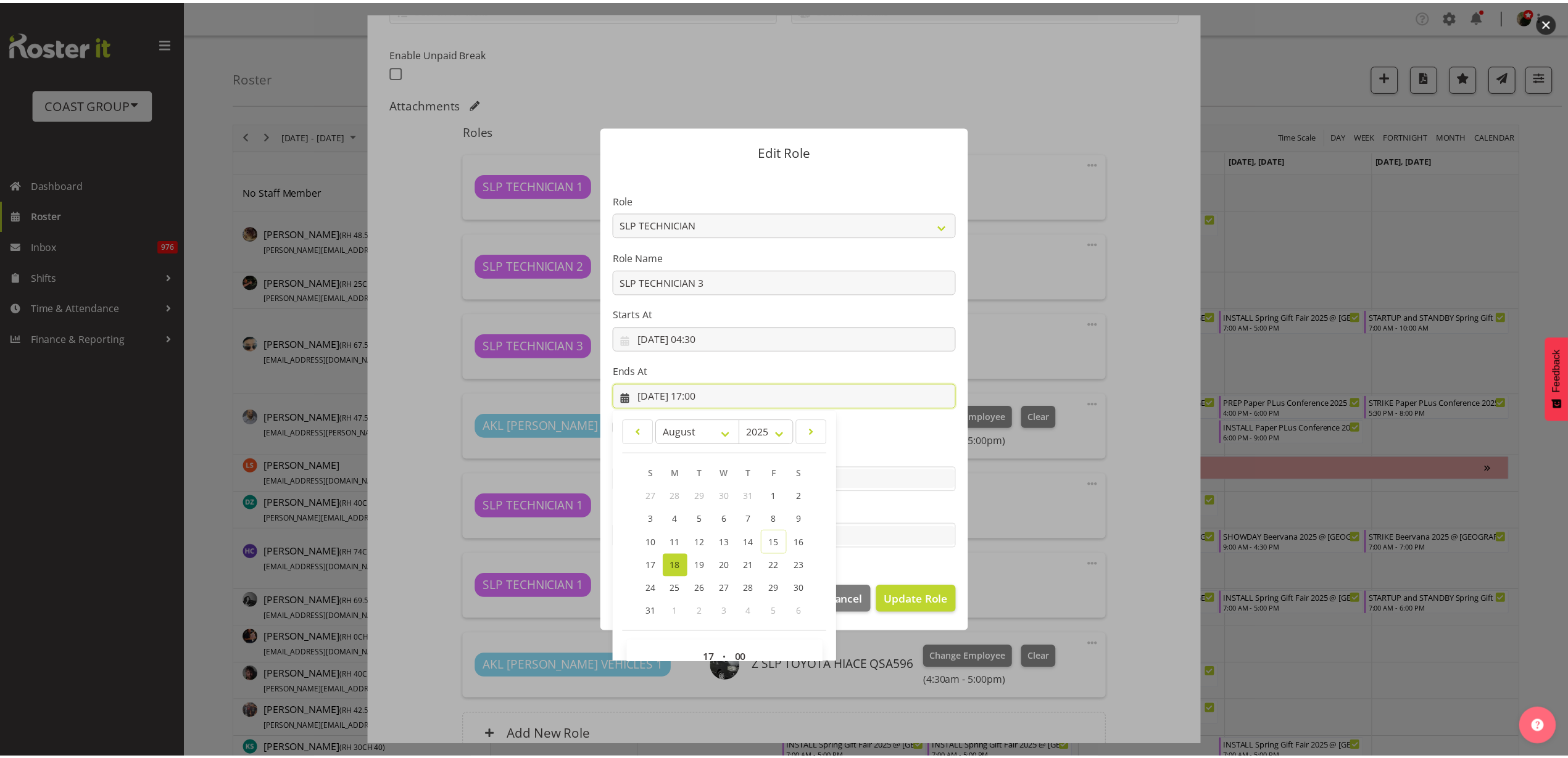
scroll to position [28, 0]
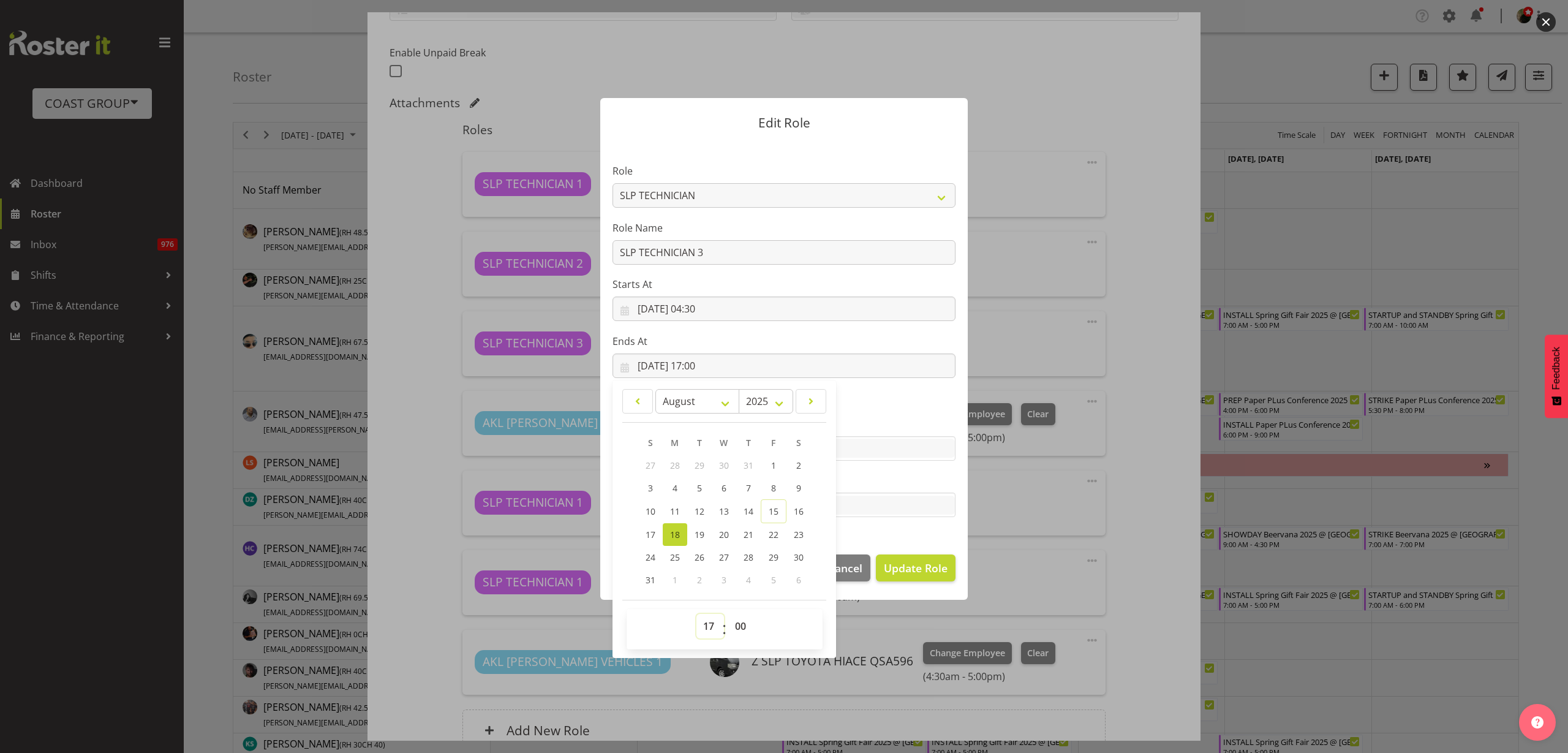
click at [704, 628] on select "00 01 02 03 04 05 06 07 08 09 10 11 12 13 14 15 16 17 18 19 20 21 22 23" at bounding box center [710, 626] width 28 height 24
select select "11"
click at [696, 614] on select "00 01 02 03 04 05 06 07 08 09 10 11 12 13 14 15 16 17 18 19 20 21 22 23" at bounding box center [710, 626] width 28 height 24
type input "[DATE] 11:00"
select select "30"
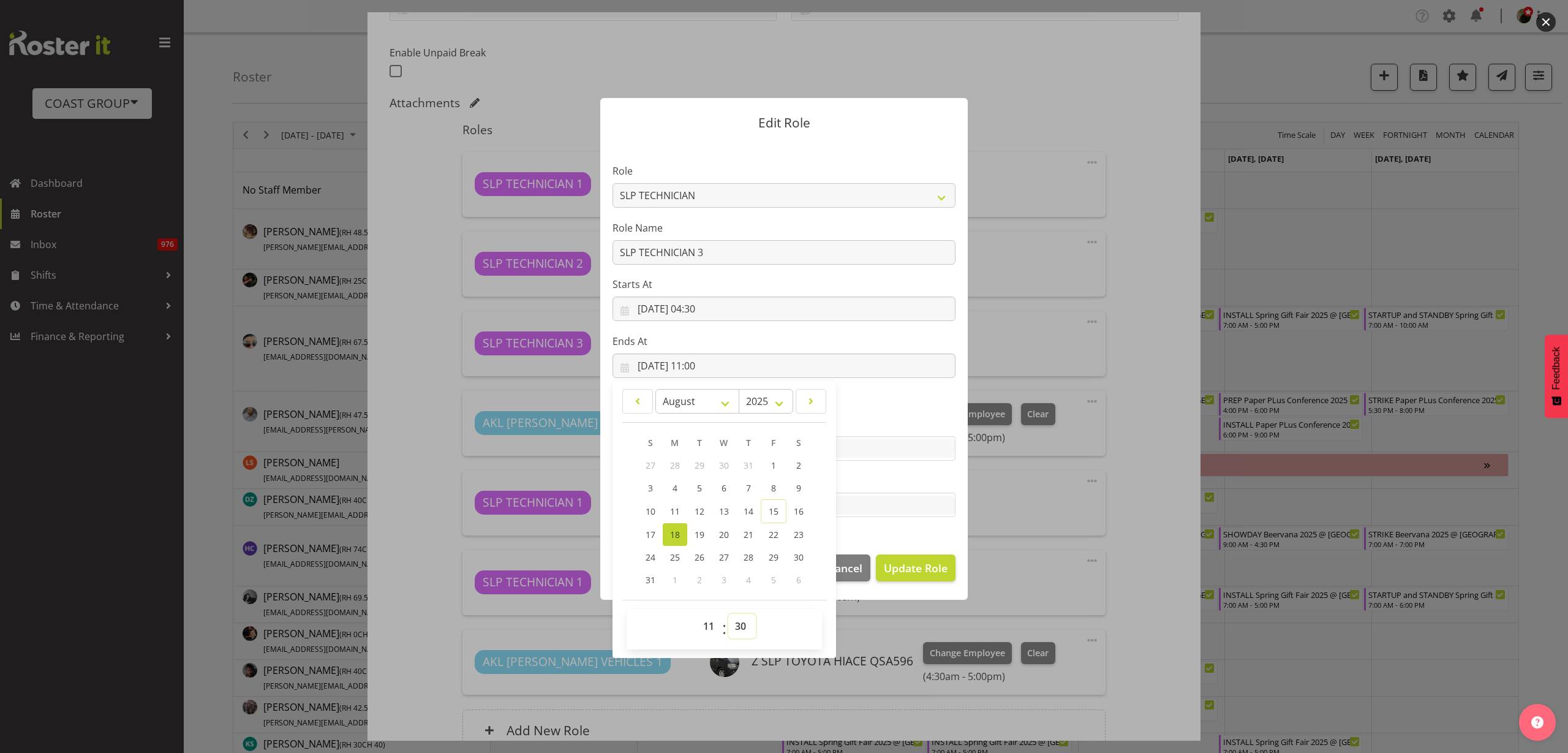
type input "[DATE] 11:30"
click at [924, 573] on span "Update Role" at bounding box center [916, 568] width 63 height 16
select select
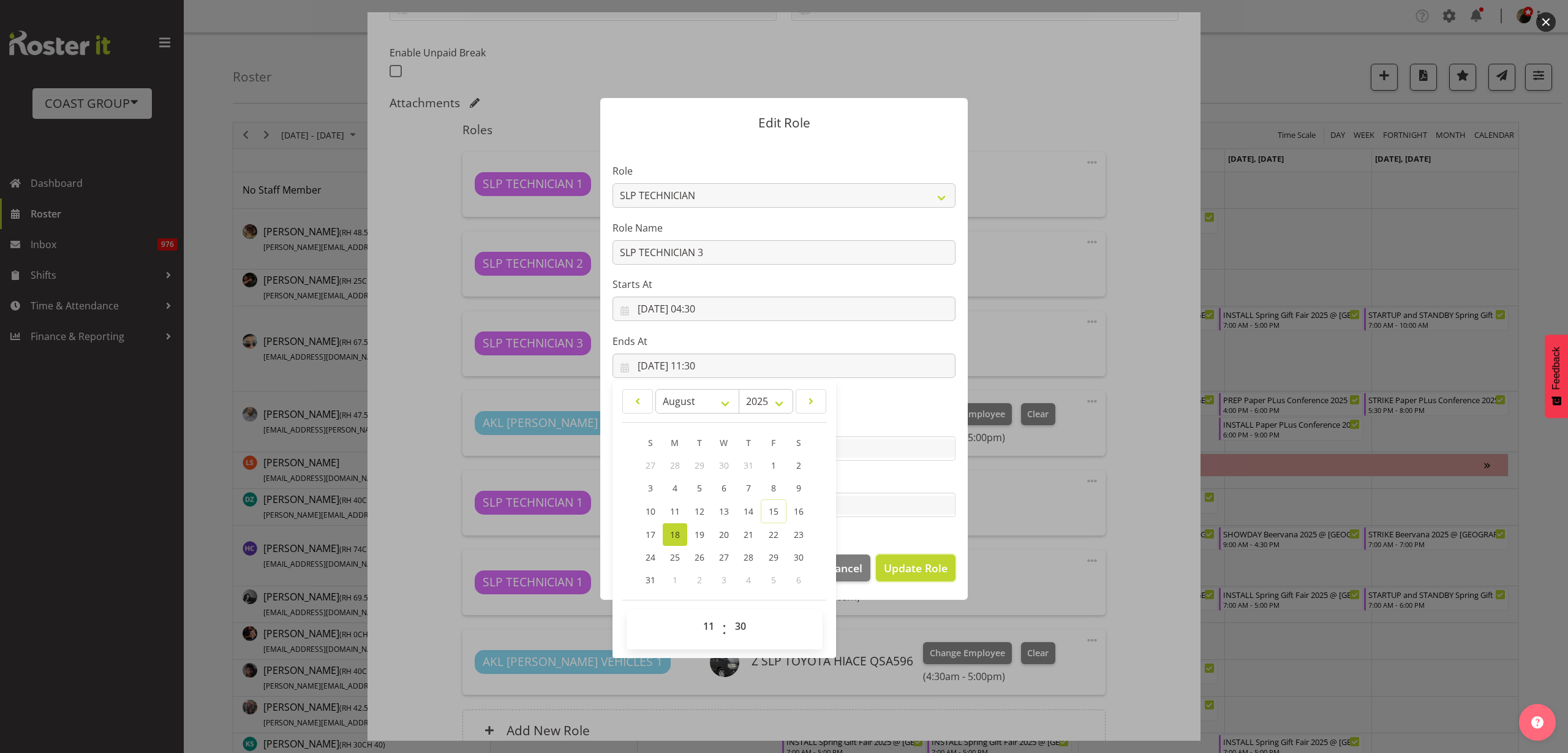
select select
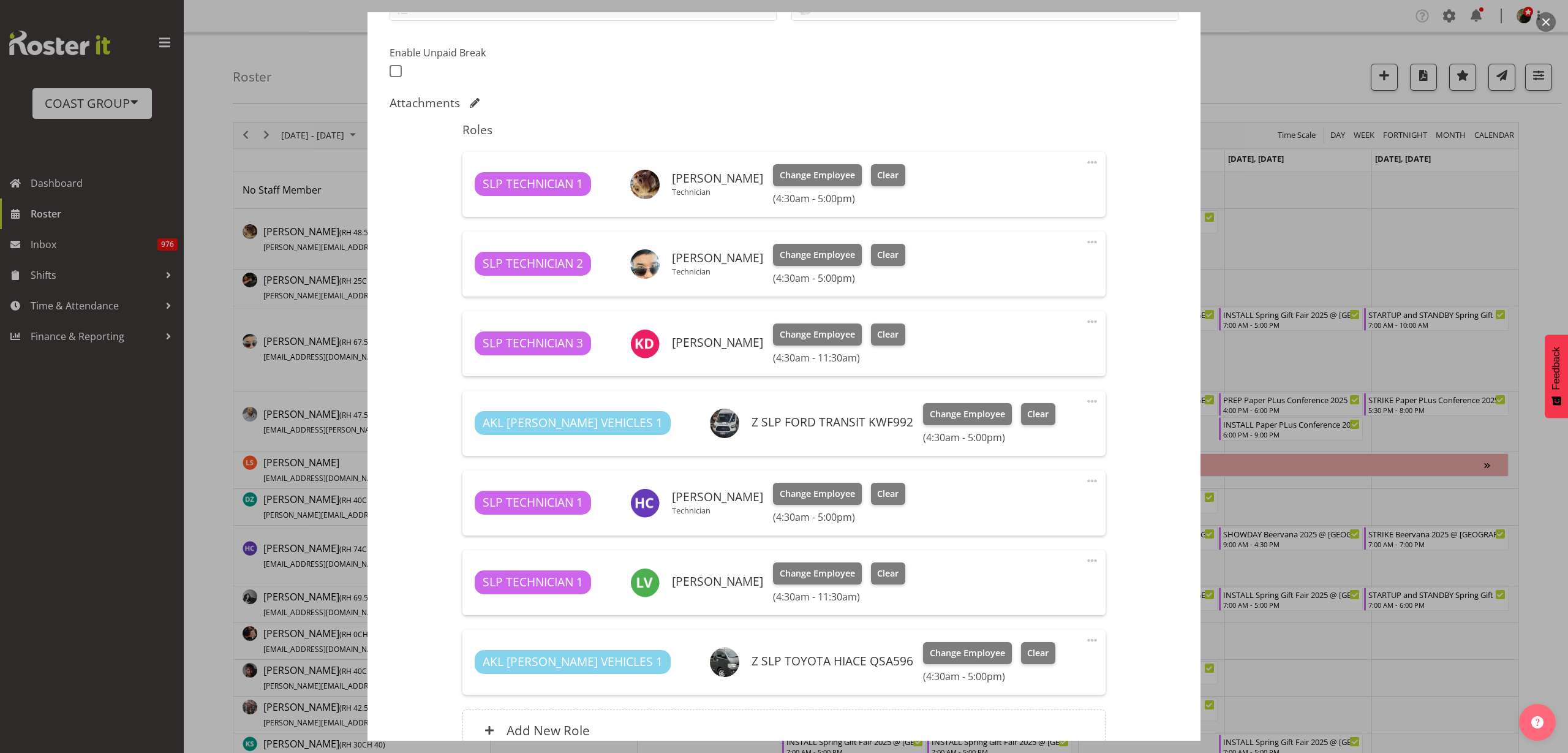
scroll to position [0, 0]
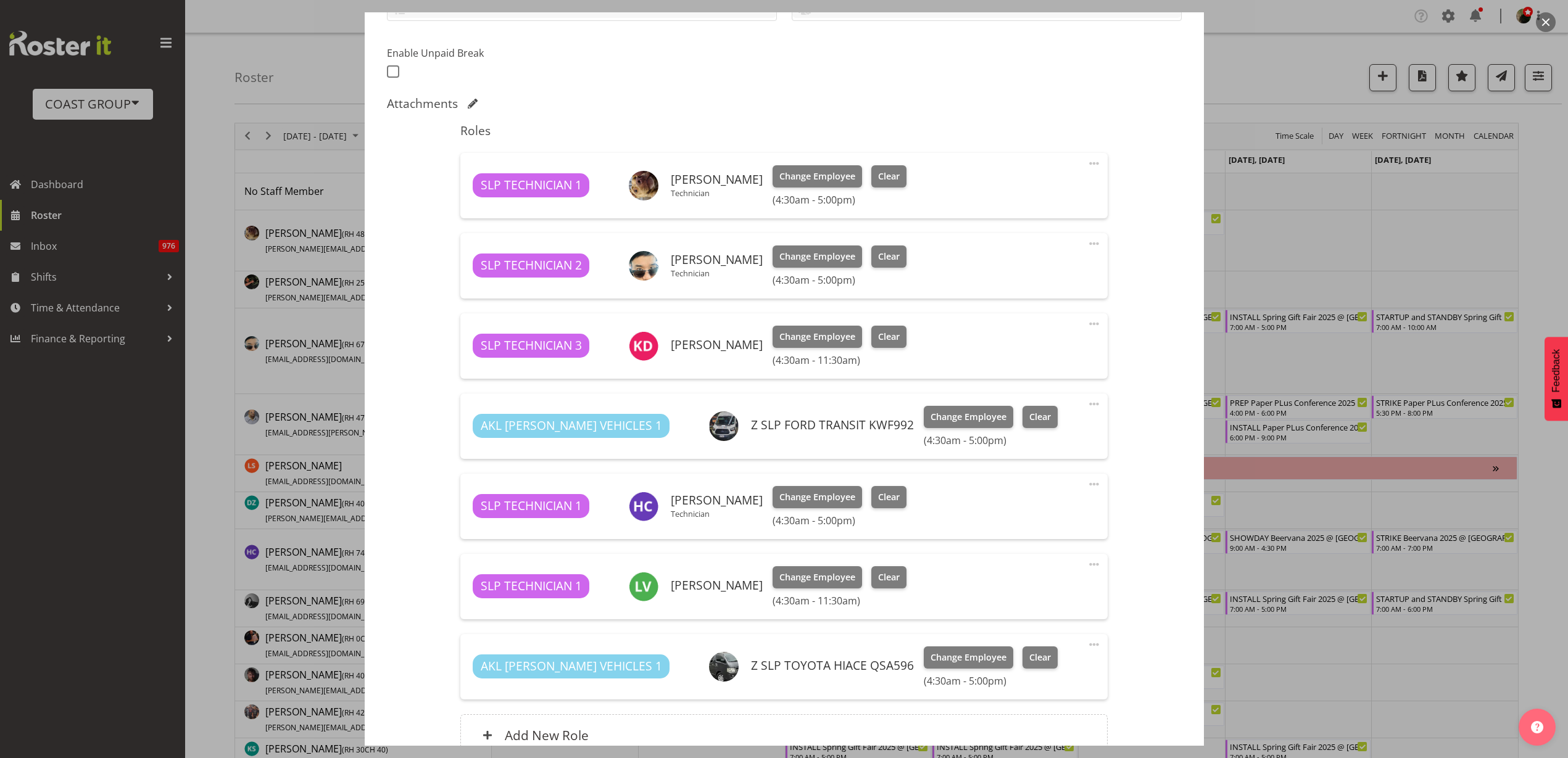
click at [1086, 165] on span at bounding box center [1094, 164] width 15 height 15
click at [1023, 186] on link "Edit" at bounding box center [1042, 191] width 118 height 22
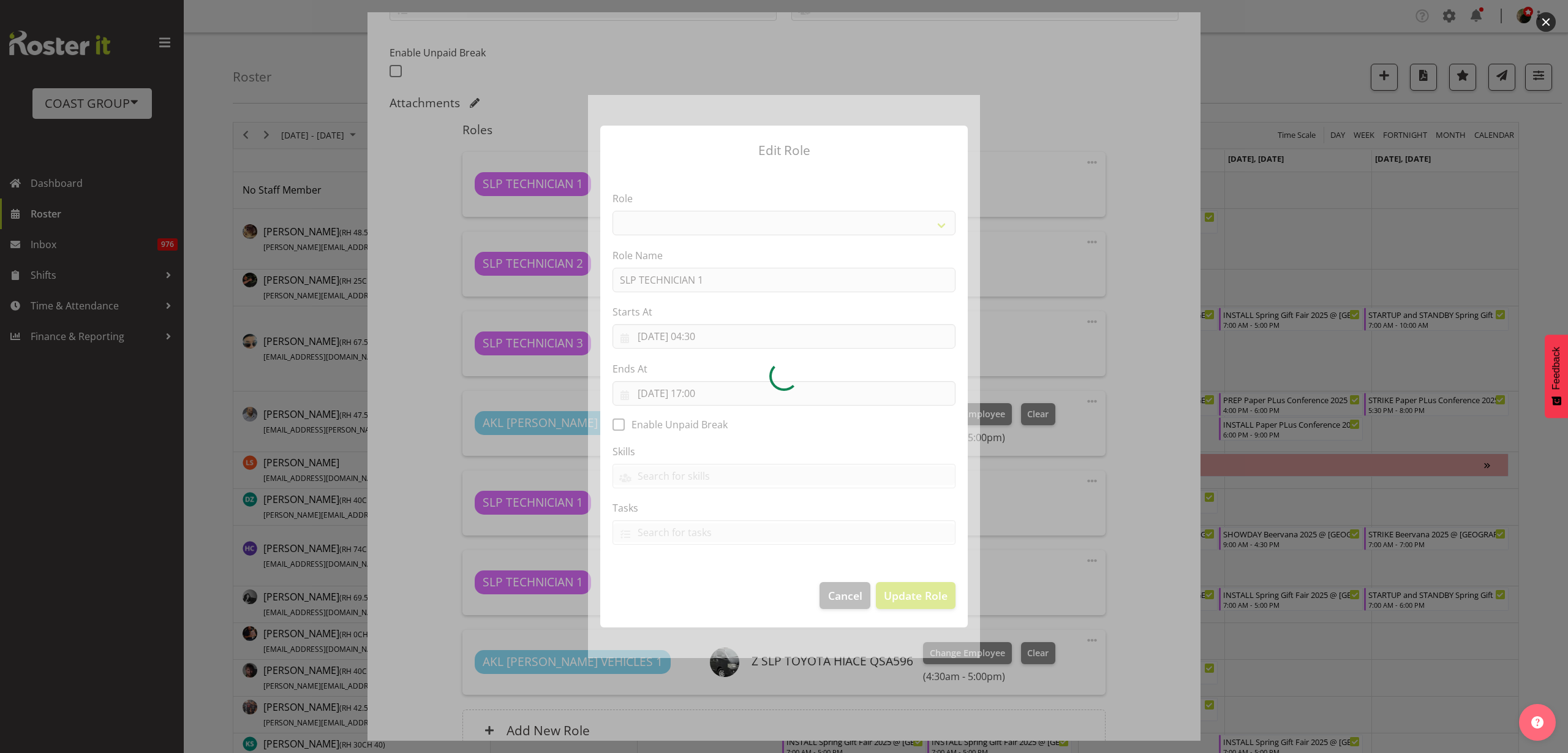
select select "123"
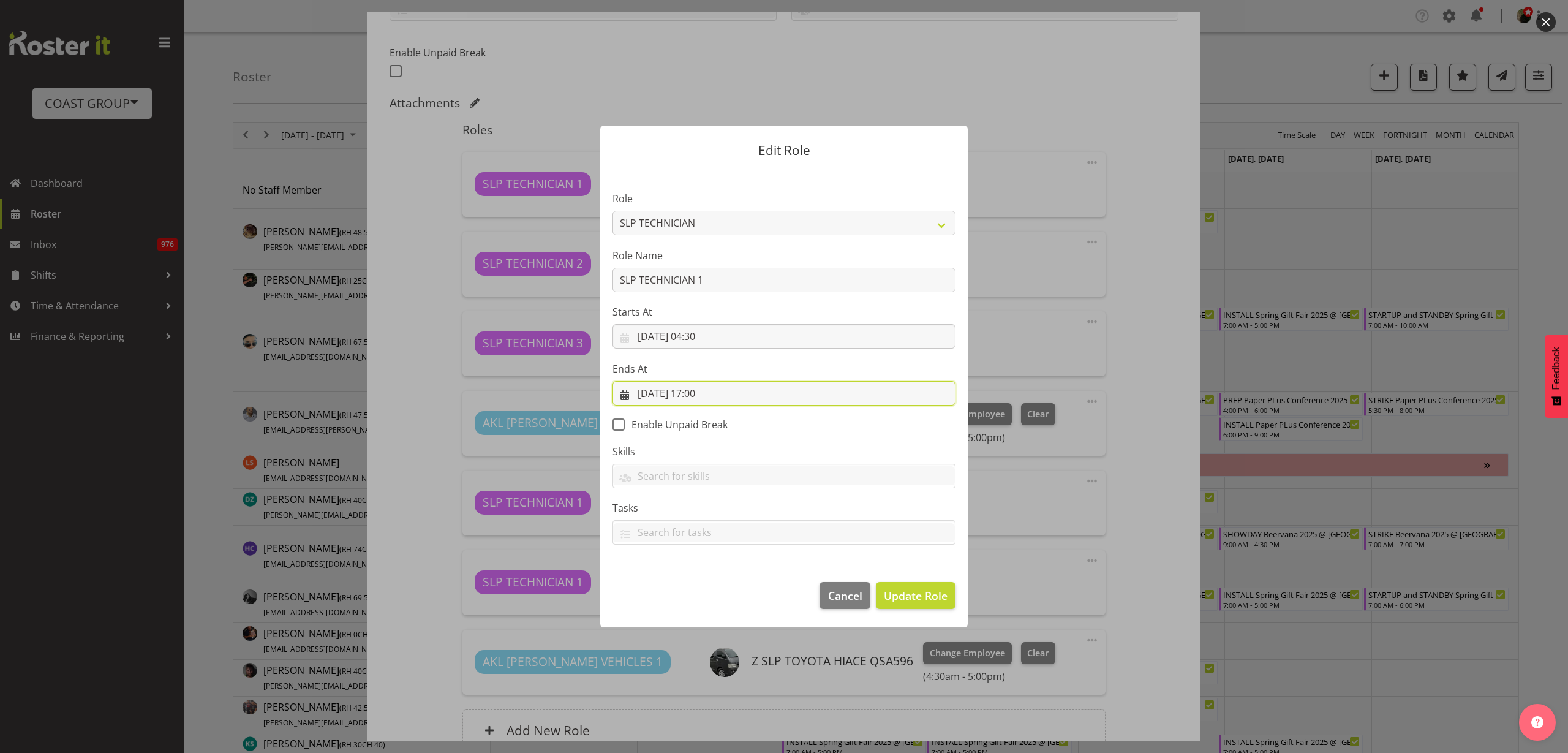
click at [700, 394] on input "[DATE] 17:00" at bounding box center [784, 393] width 343 height 24
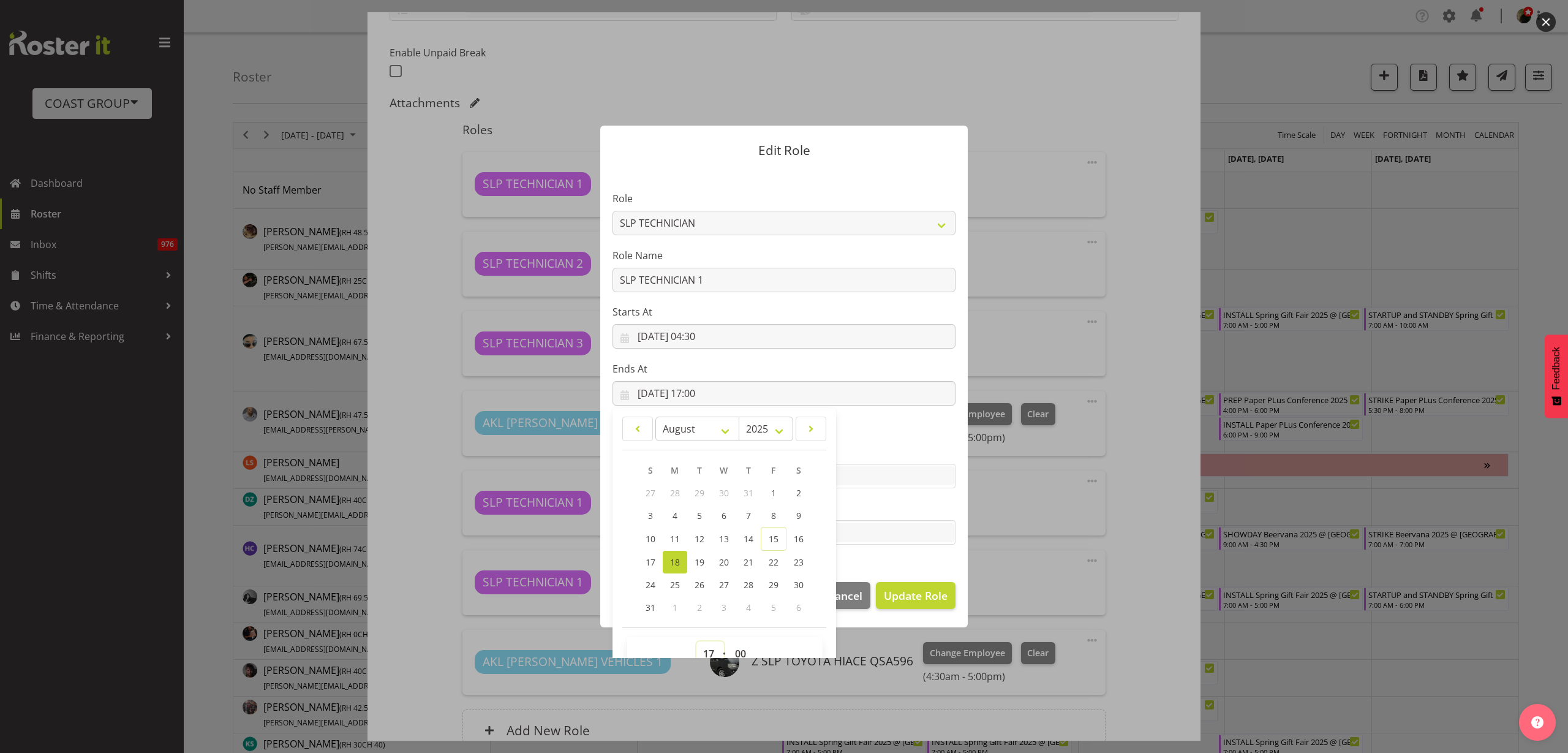
click at [704, 651] on select "00 01 02 03 04 05 06 07 08 09 10 11 12 13 14 15 16 17 18 19 20 21 22 23" at bounding box center [710, 653] width 28 height 24
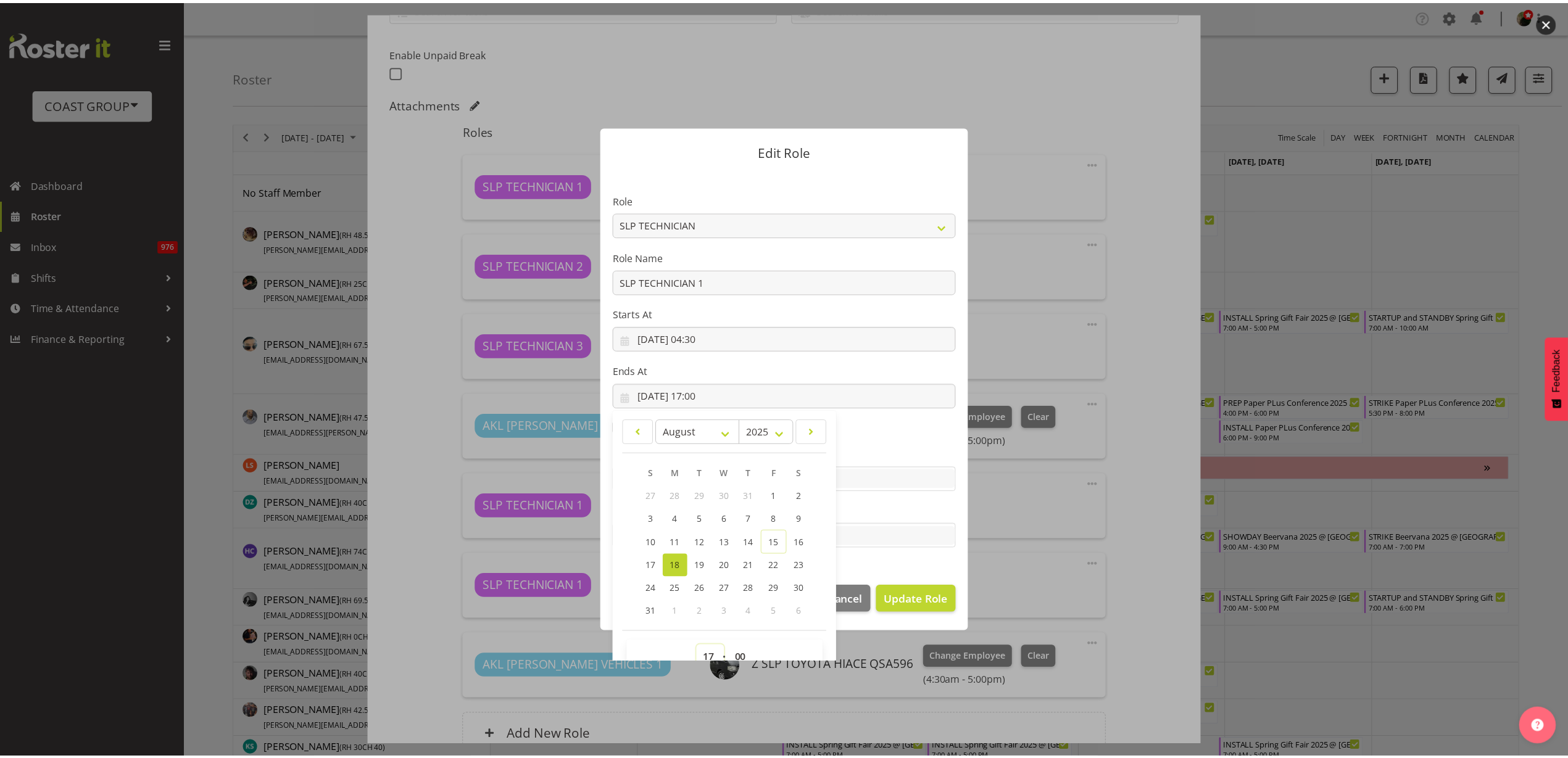
scroll to position [8, 0]
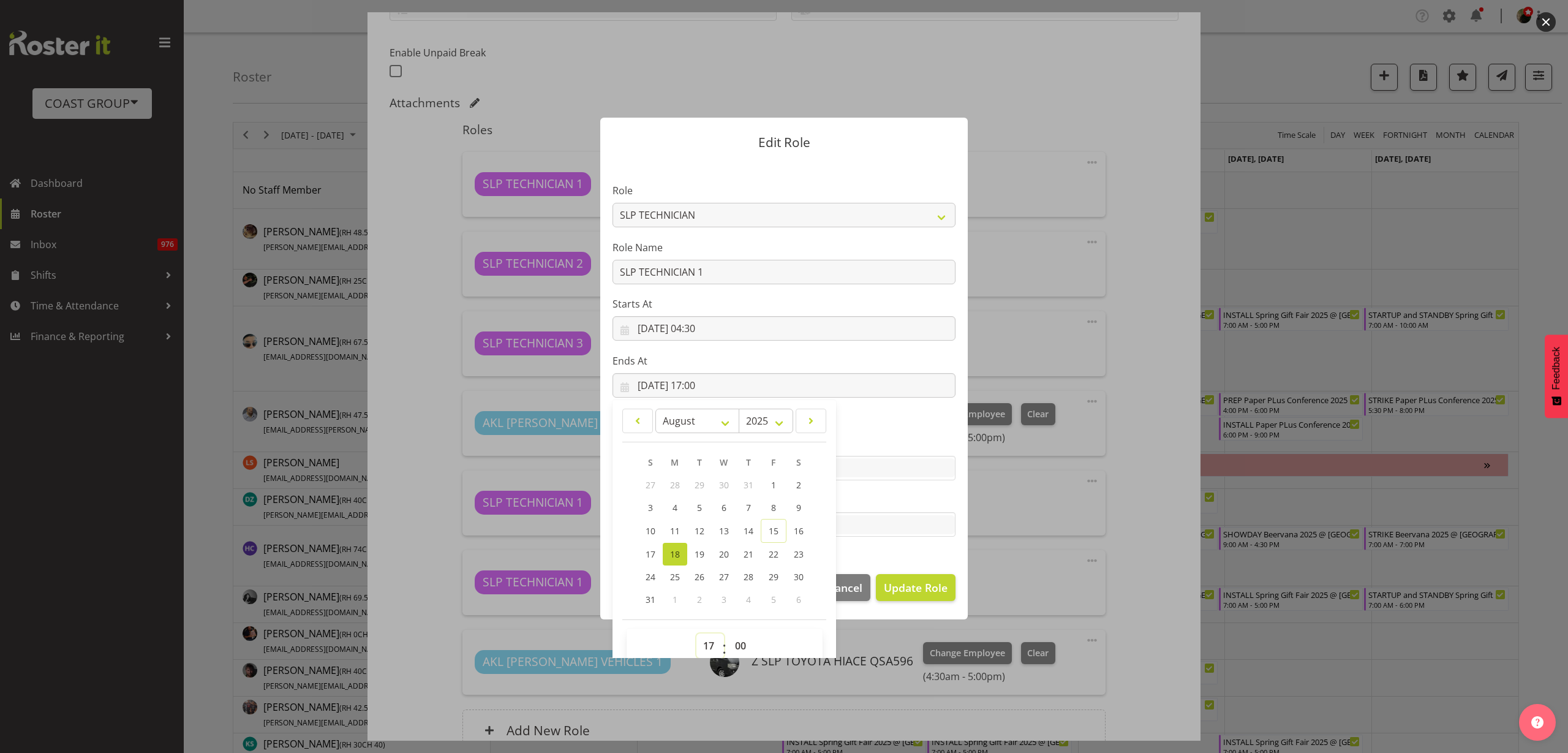
select select "11"
click at [696, 634] on select "00 01 02 03 04 05 06 07 08 09 10 11 12 13 14 15 16 17 18 19 20 21 22 23" at bounding box center [710, 646] width 28 height 24
type input "[DATE] 11:00"
select select "30"
type input "[DATE] 11:30"
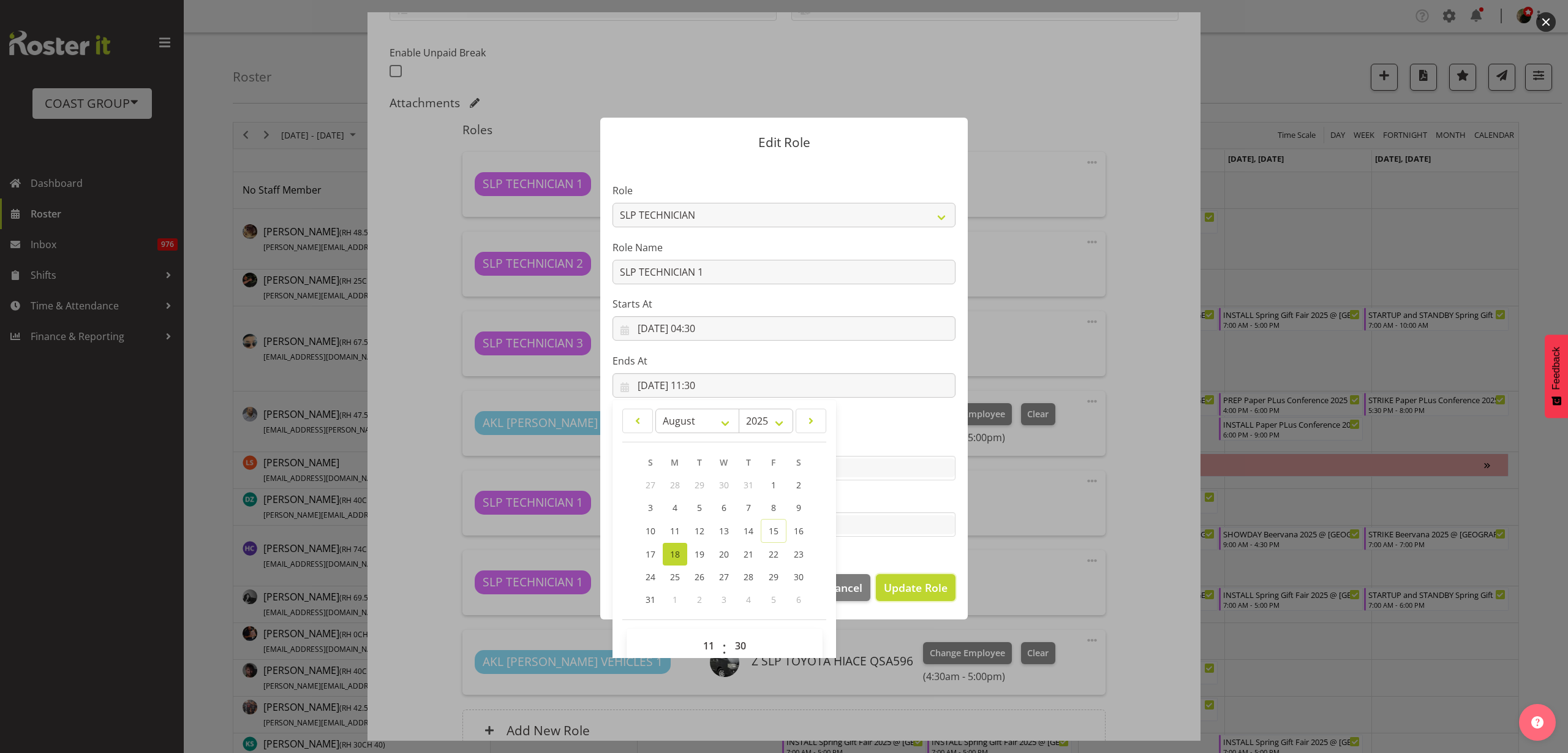
click at [917, 595] on span "Update Role" at bounding box center [916, 587] width 63 height 16
select select
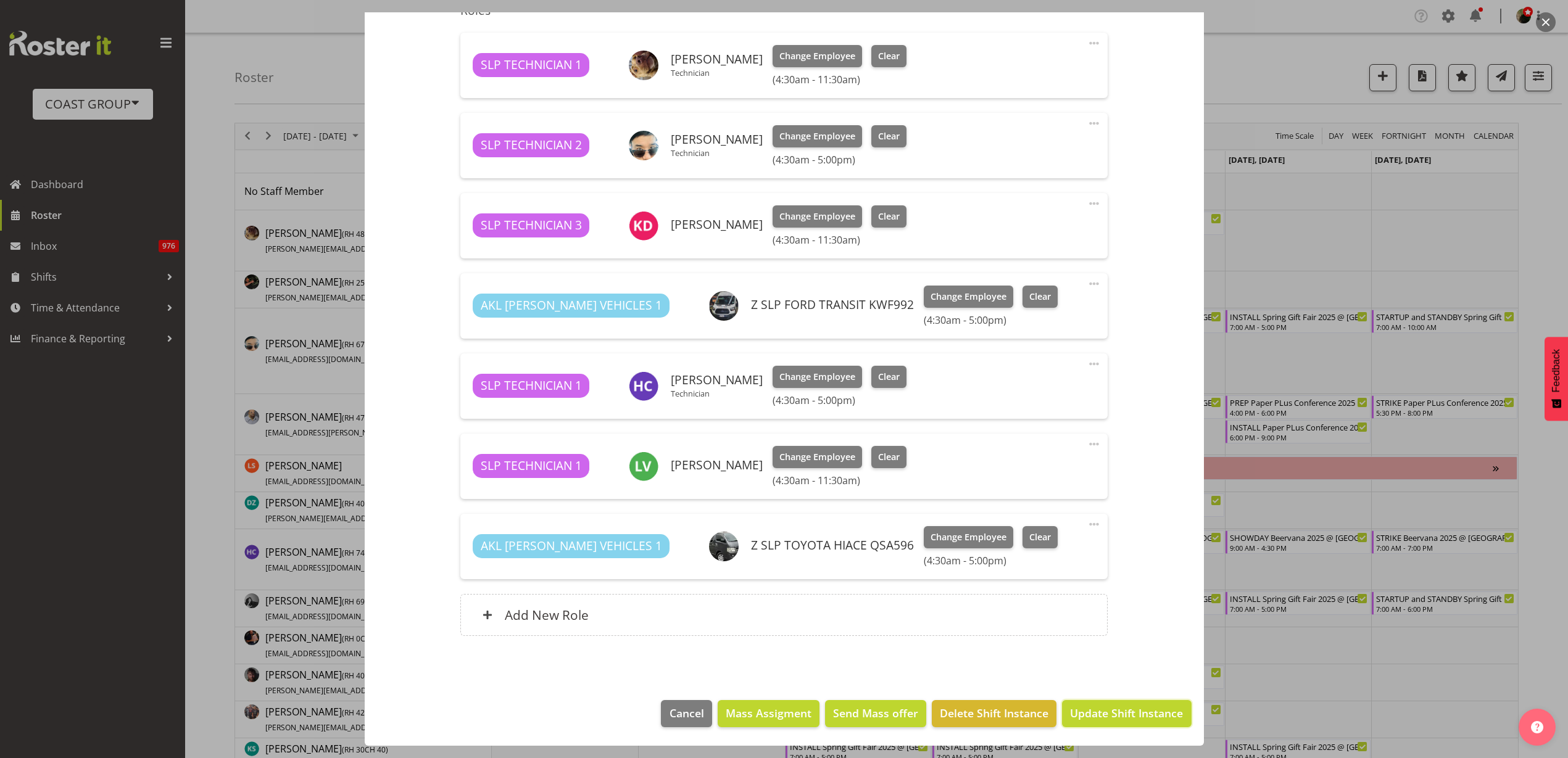
click at [1113, 714] on span "Update Shift Instance" at bounding box center [1126, 712] width 112 height 16
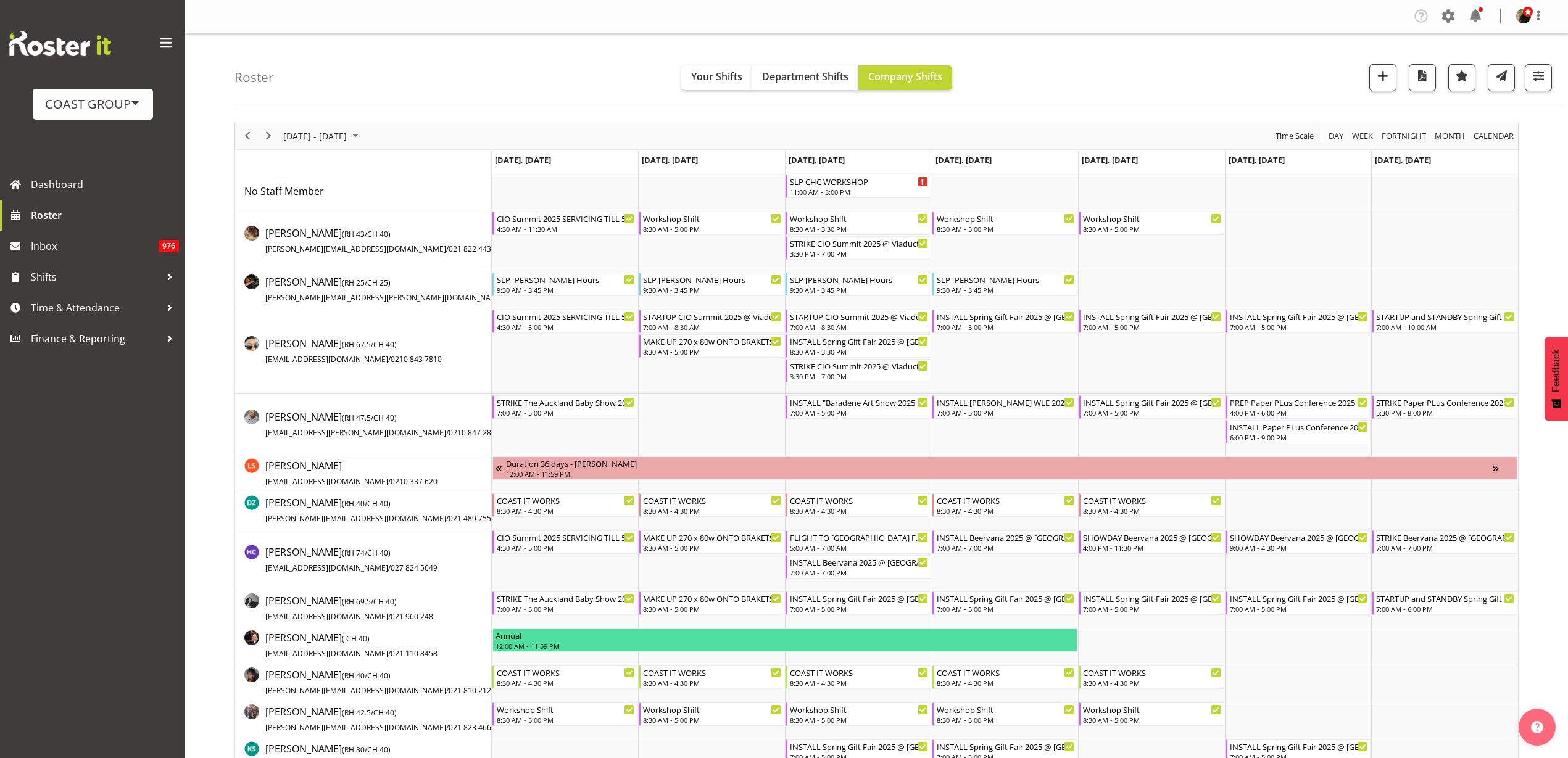
click at [534, 252] on td "Timeline Week of August 22, 2025" at bounding box center [565, 240] width 147 height 61
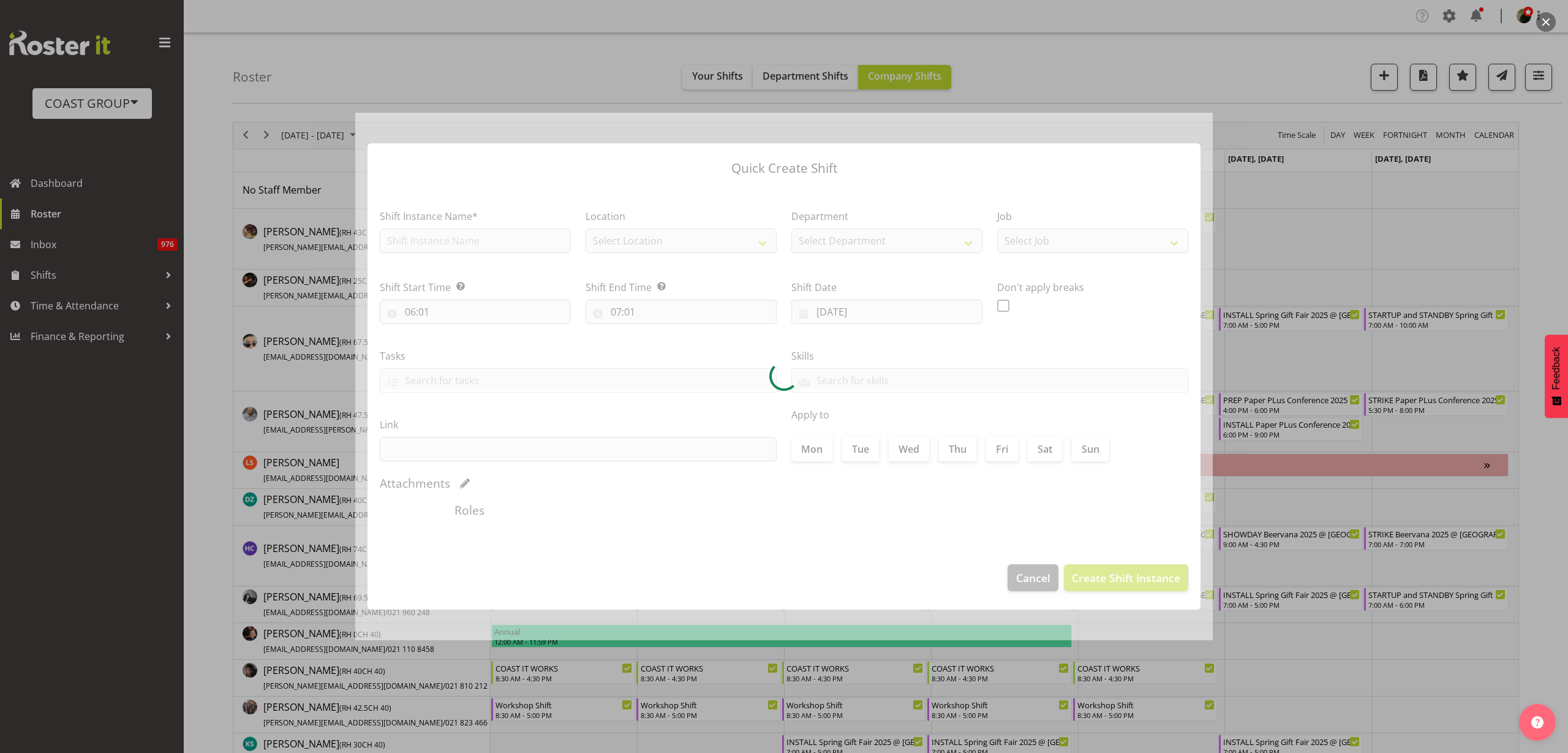
click at [422, 241] on div at bounding box center [784, 376] width 858 height 528
type input "[DATE]"
checkbox input "true"
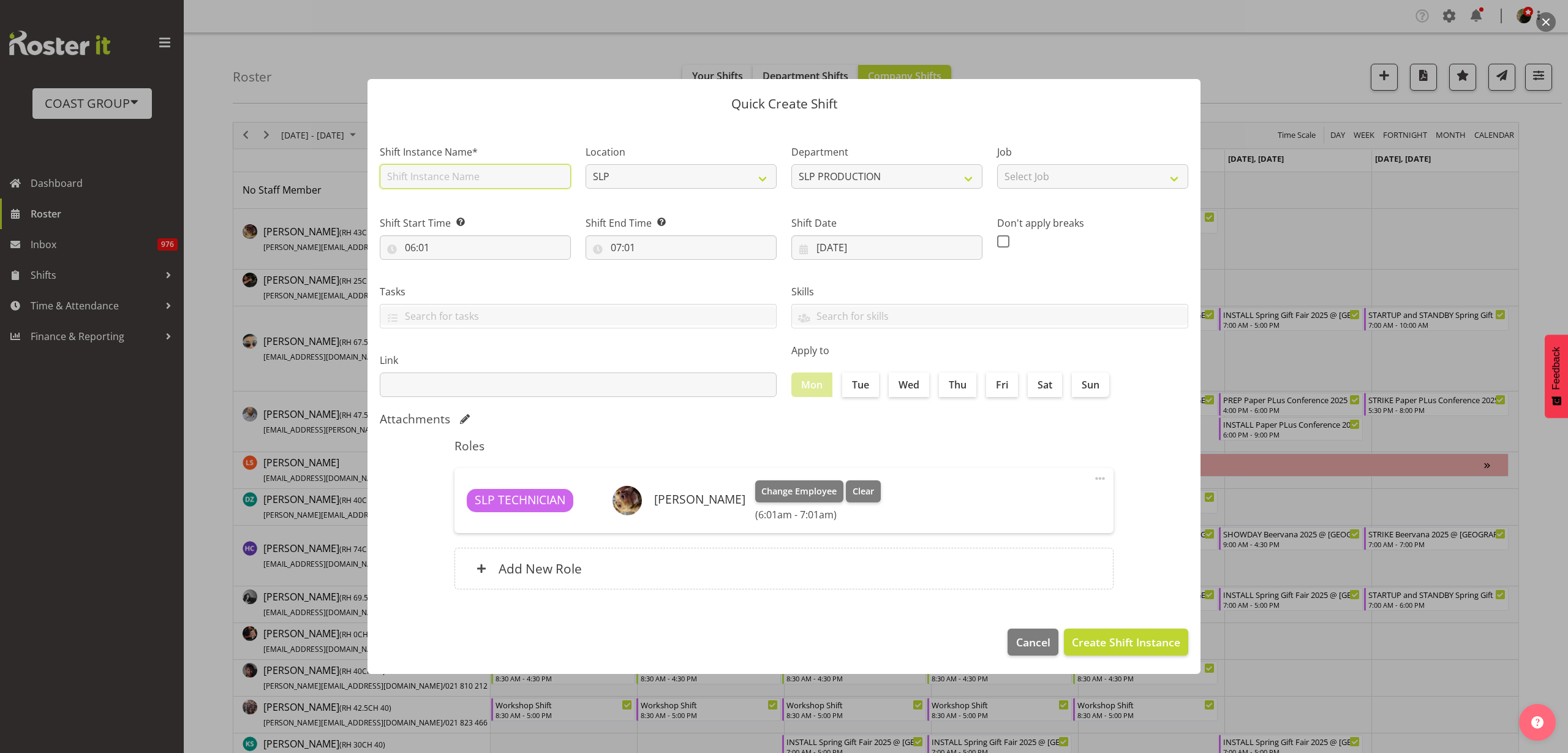
click at [449, 179] on input "text" at bounding box center [475, 176] width 191 height 24
type input "Workshop Shift"
click at [427, 249] on input "06:01" at bounding box center [475, 248] width 191 height 24
select select "10"
type input "10:01"
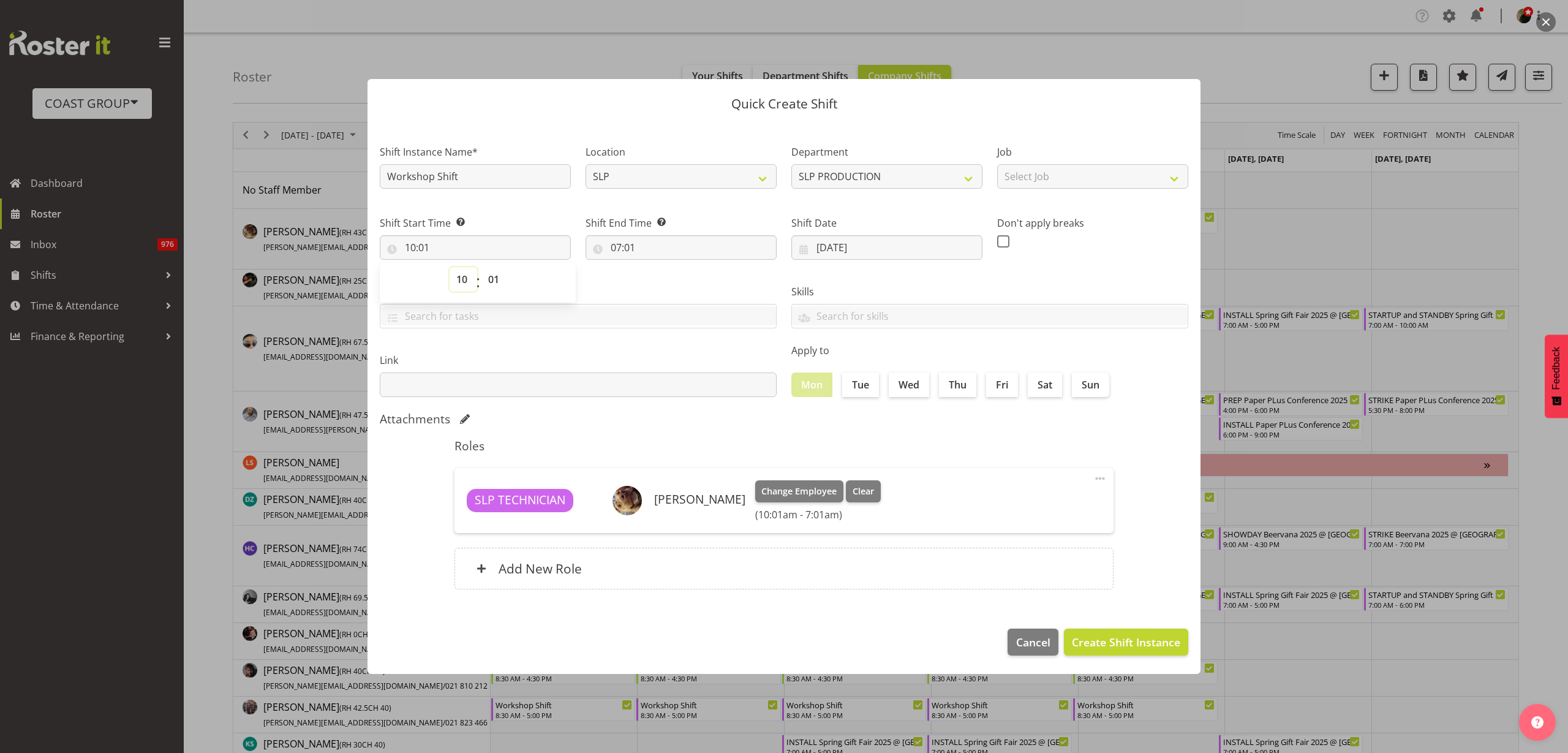
select select "11"
type input "11:01"
select select "30"
type input "11:30"
click at [661, 247] on input "07:01" at bounding box center [680, 248] width 191 height 24
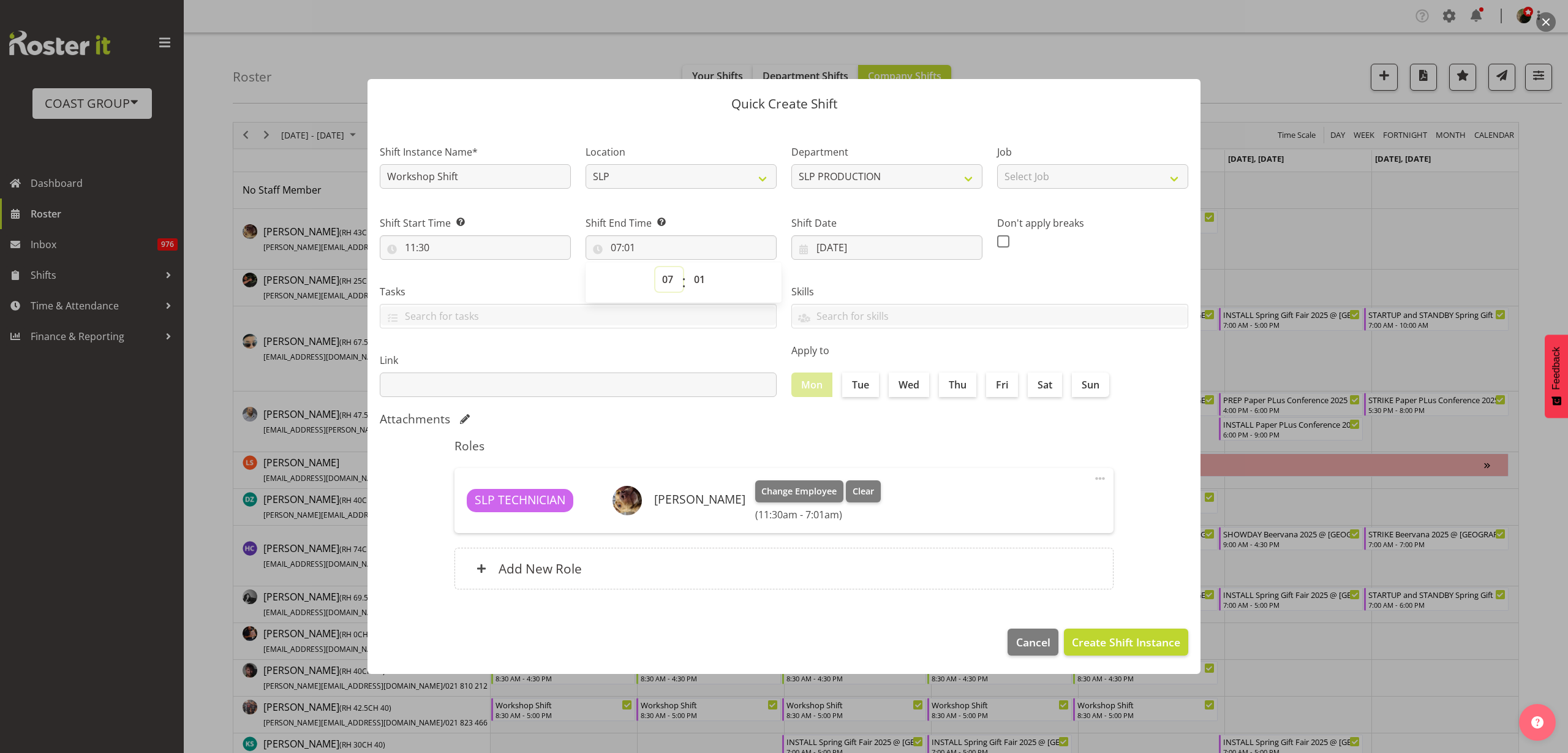
select select "10"
type input "10:01"
select select "17"
type input "17:01"
select select "2"
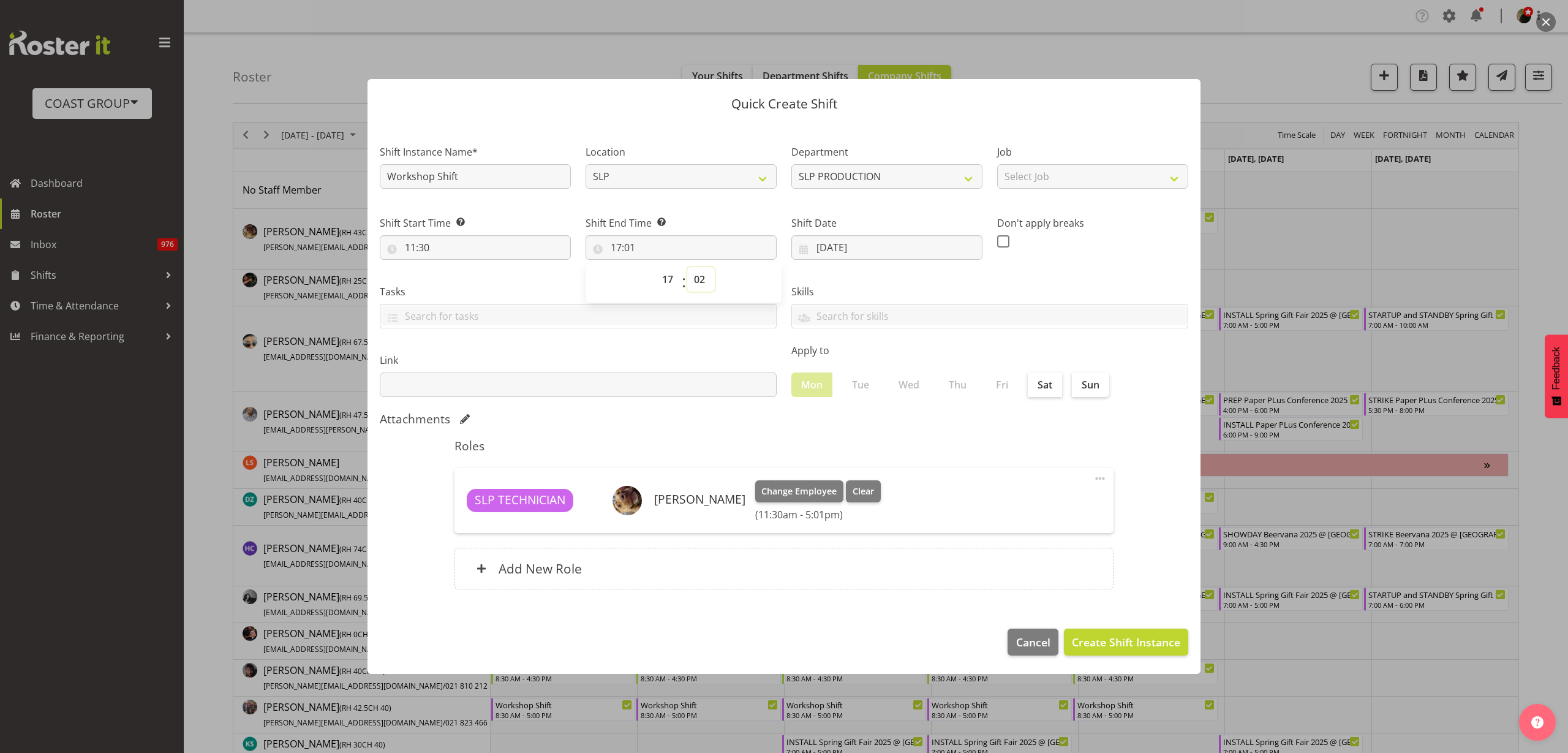
type input "17:02"
select select "3"
type input "17:03"
select select "4"
type input "17:04"
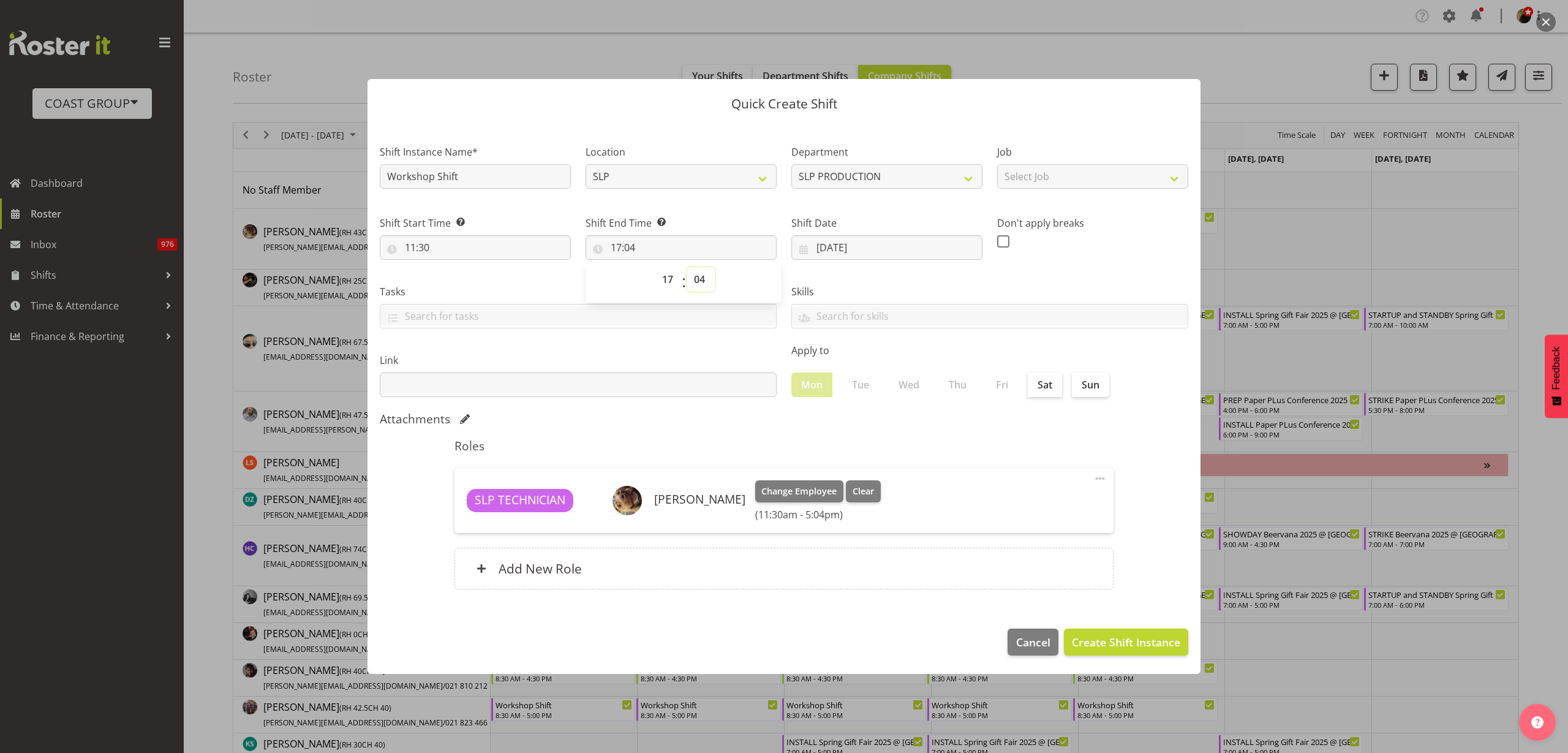
select select "5"
type input "17:05"
select select "6"
type input "17:06"
select select "7"
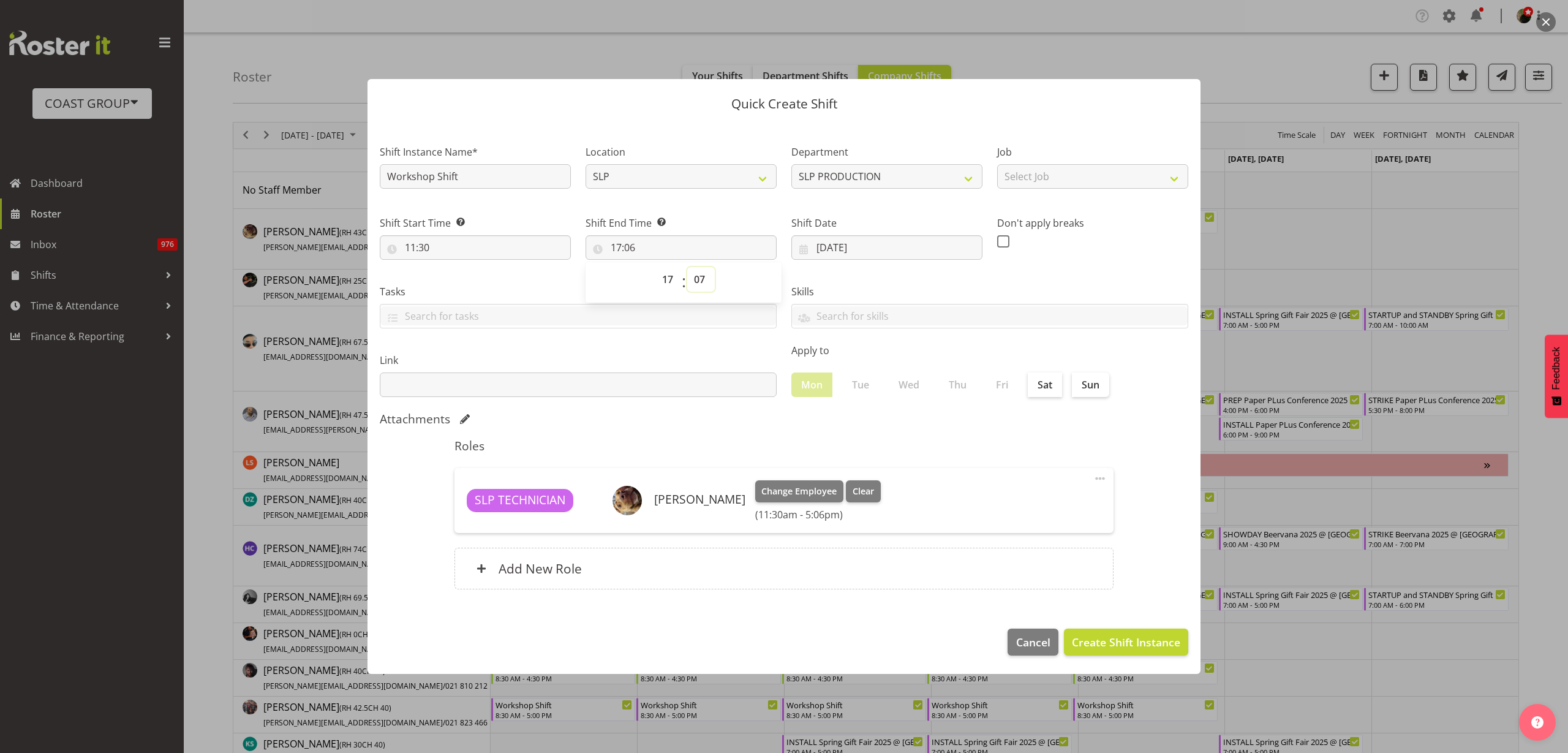
type input "17:07"
select select "8"
type input "17:08"
select select "9"
type input "17:09"
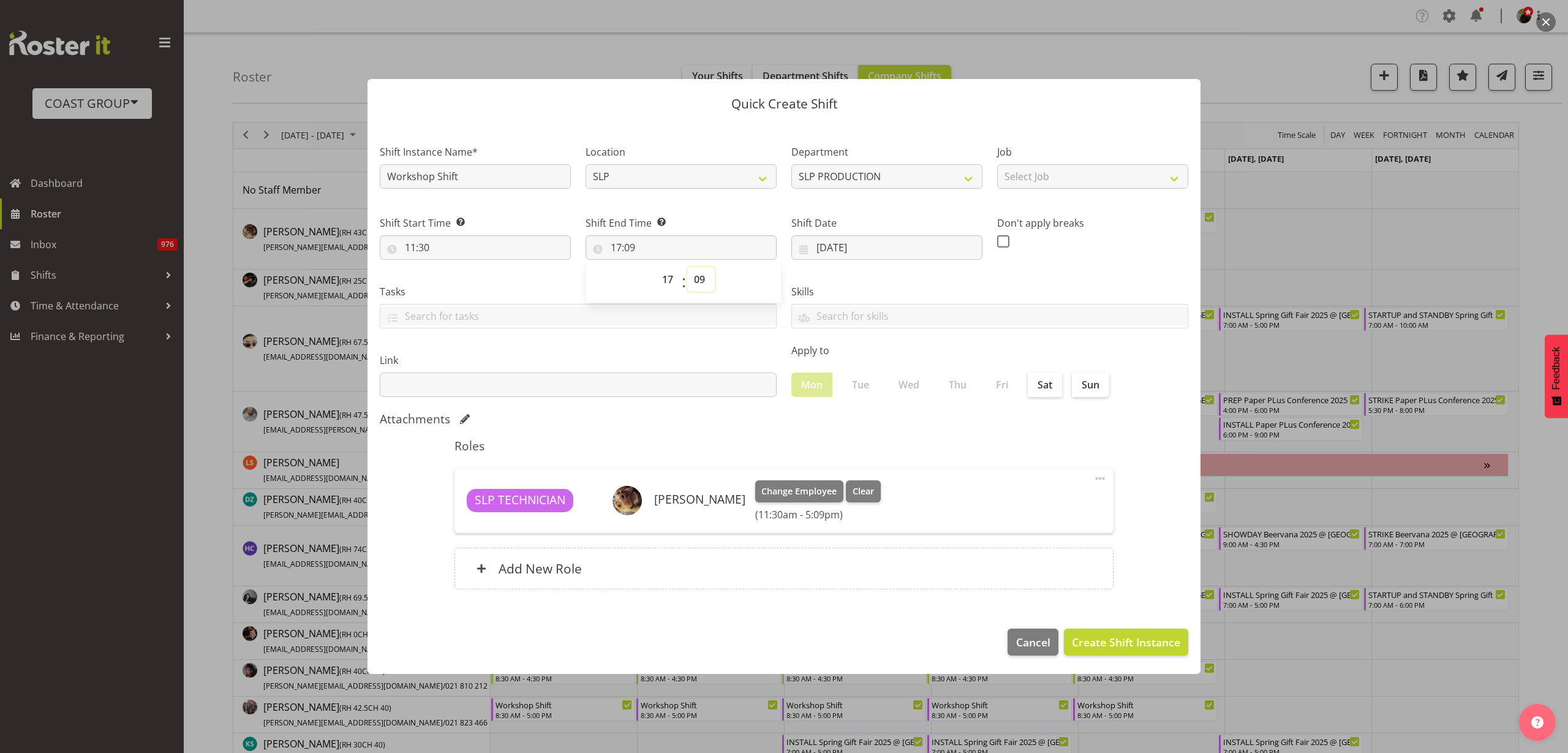
select select "0"
type input "17:00"
click at [572, 574] on h6 "Add New Role" at bounding box center [541, 568] width 84 height 16
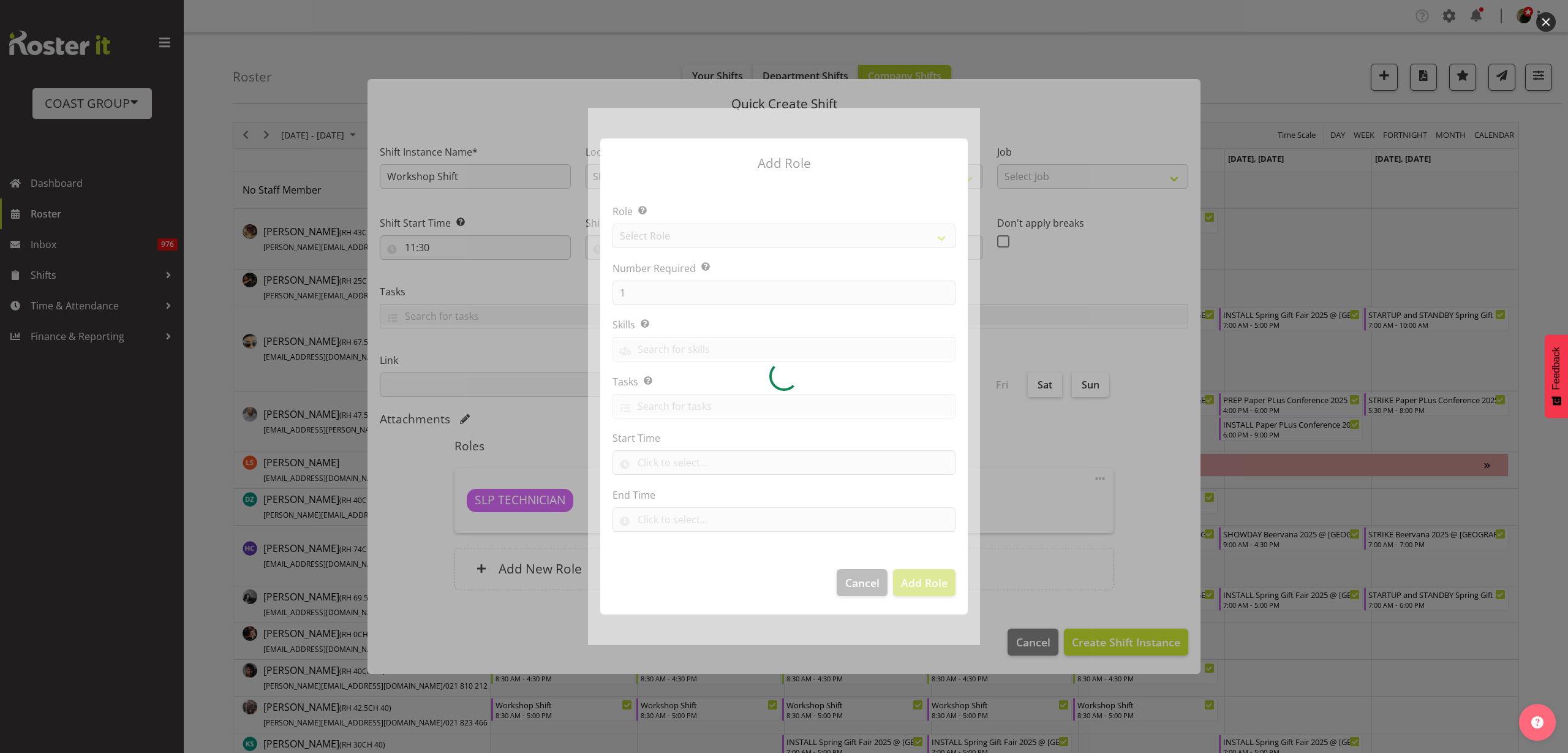
click at [688, 238] on div at bounding box center [784, 376] width 392 height 537
click at [688, 239] on div at bounding box center [784, 376] width 392 height 537
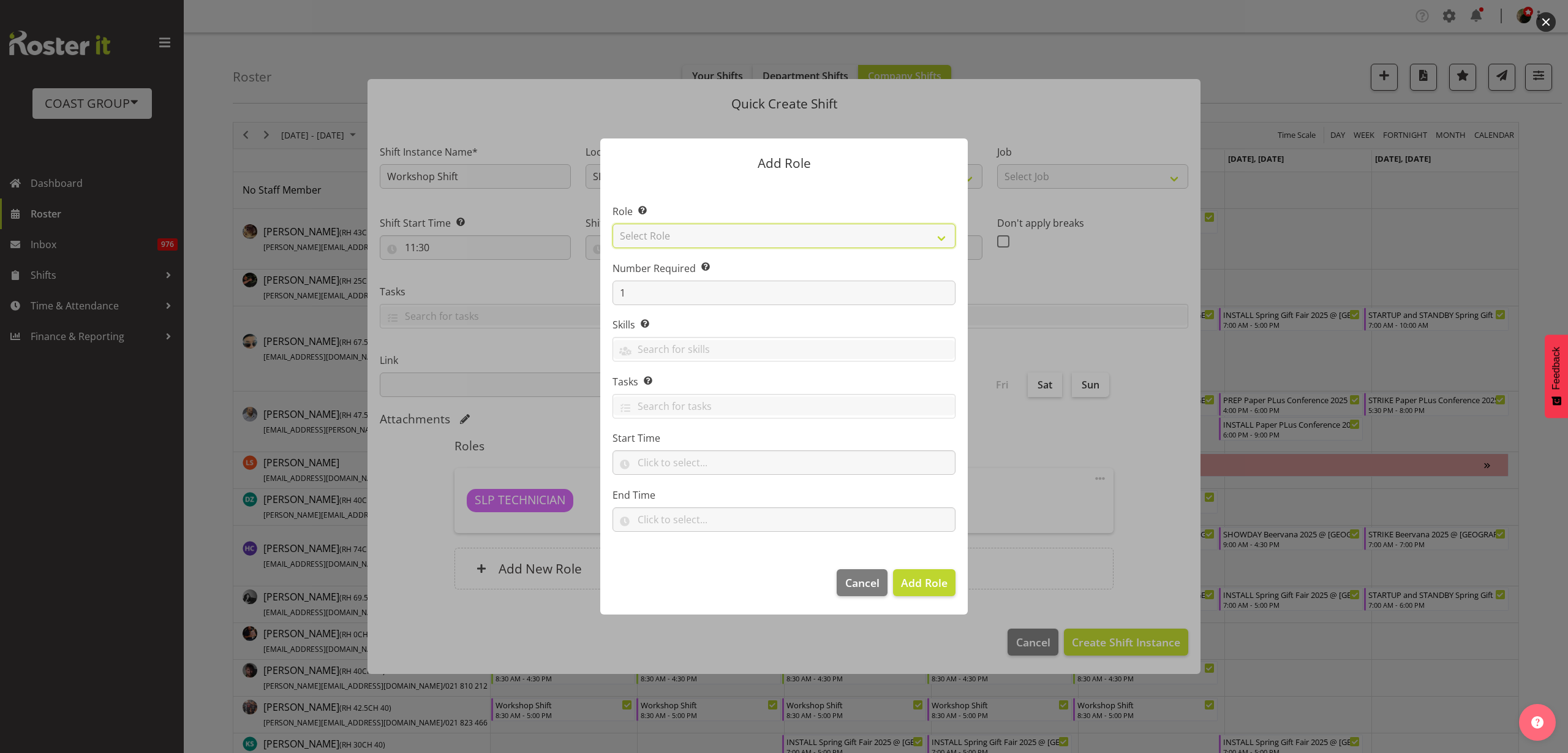
click at [690, 240] on select "Select Role ACCOUNT MANAGER ACCOUNT MANAGER DW ACCOUNTS [PERSON_NAME] VEHICLES …" at bounding box center [784, 235] width 343 height 24
select select "123"
click at [612, 223] on select "Select Role ACCOUNT MANAGER ACCOUNT MANAGER DW ACCOUNTS [PERSON_NAME] VEHICLES …" at bounding box center [784, 235] width 343 height 24
click at [925, 578] on span "Add Role" at bounding box center [924, 583] width 47 height 15
type input "11:30"
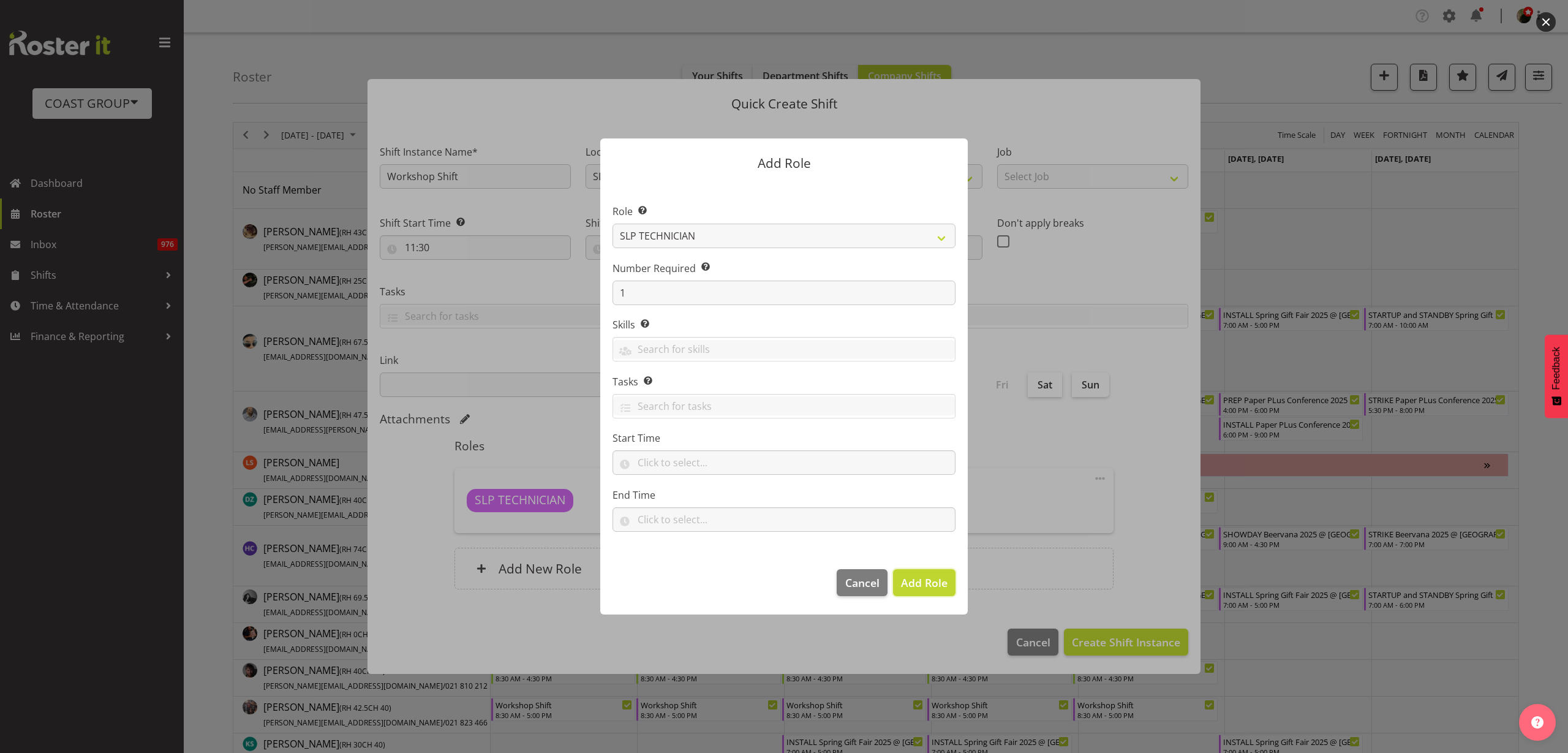
type input "17:00"
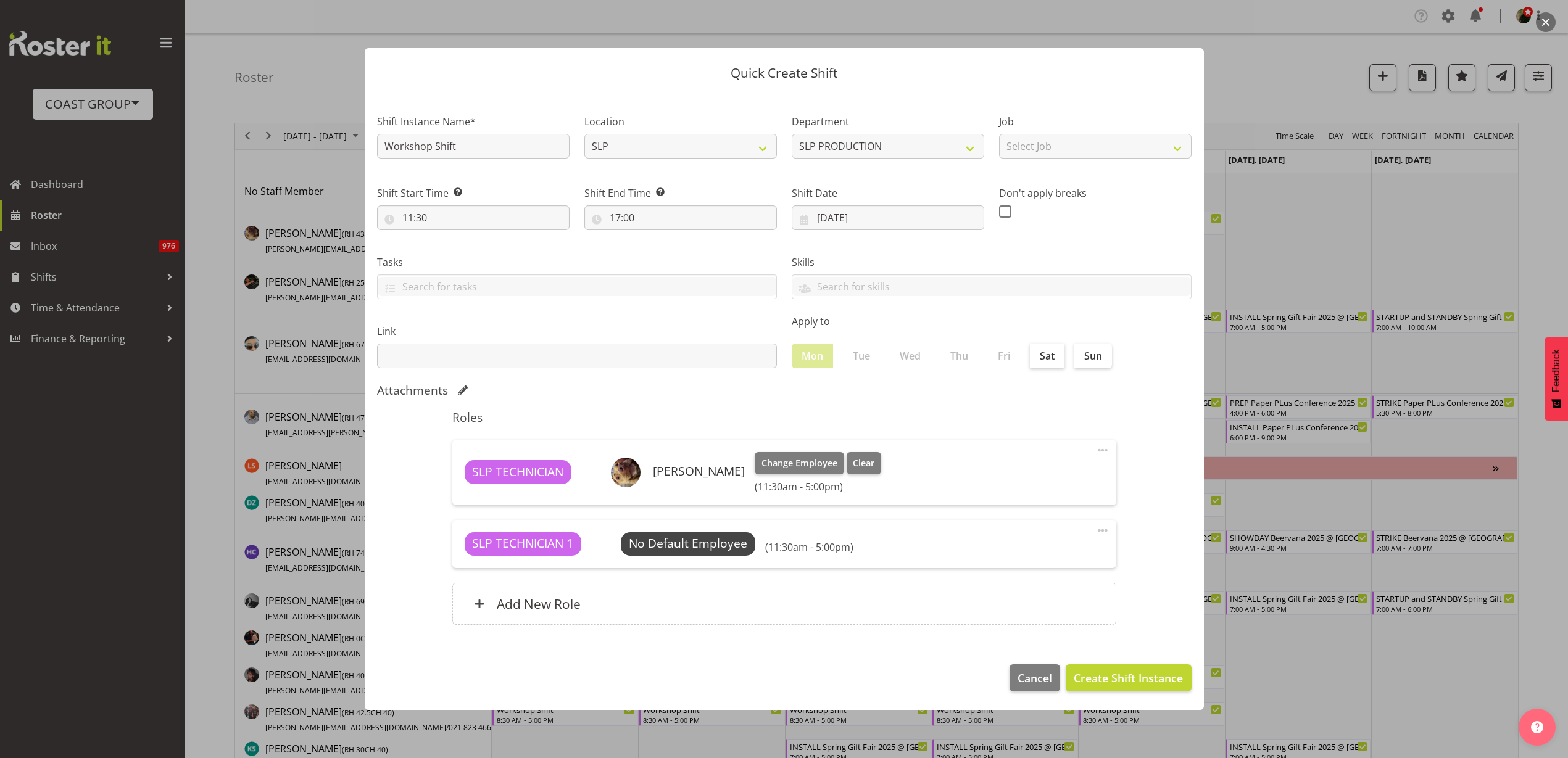
click at [0, 0] on span "Select Employee" at bounding box center [0, 0] width 0 height 0
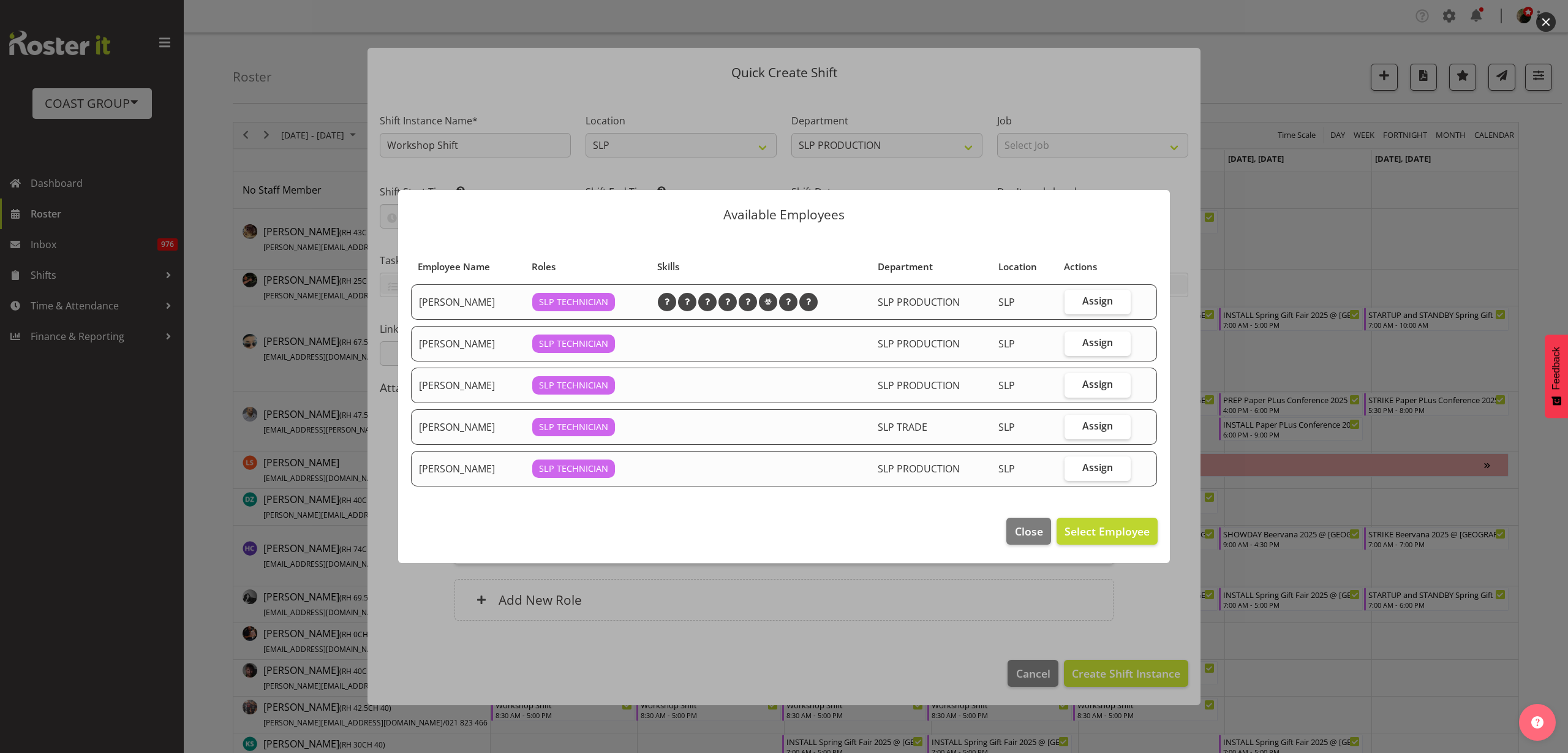
click at [1082, 387] on span "Assign" at bounding box center [1097, 383] width 31 height 12
click at [1073, 387] on input "Assign" at bounding box center [1068, 384] width 8 height 8
checkbox input "true"
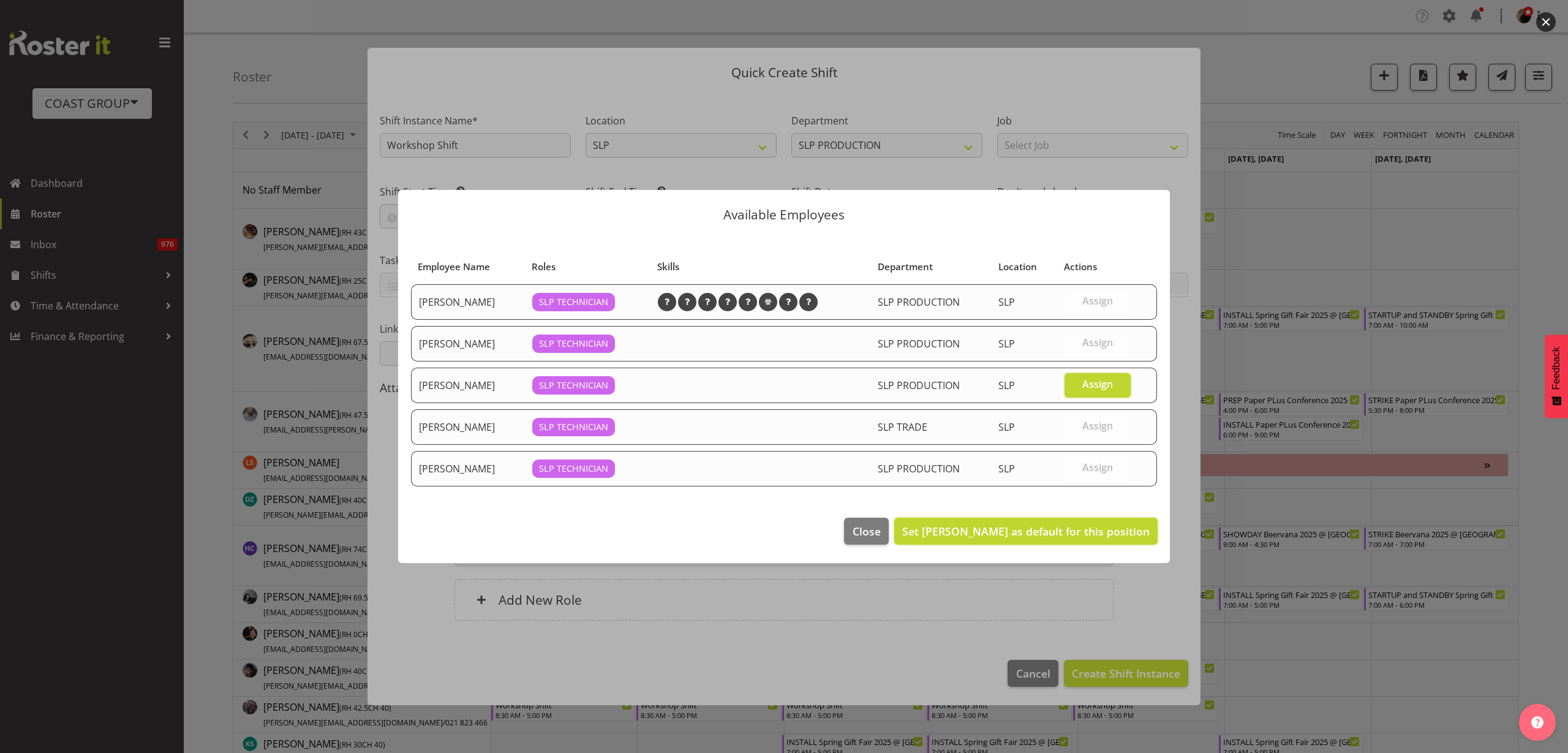
click at [1106, 529] on span "Set [PERSON_NAME] as default for this position" at bounding box center [1026, 531] width 248 height 15
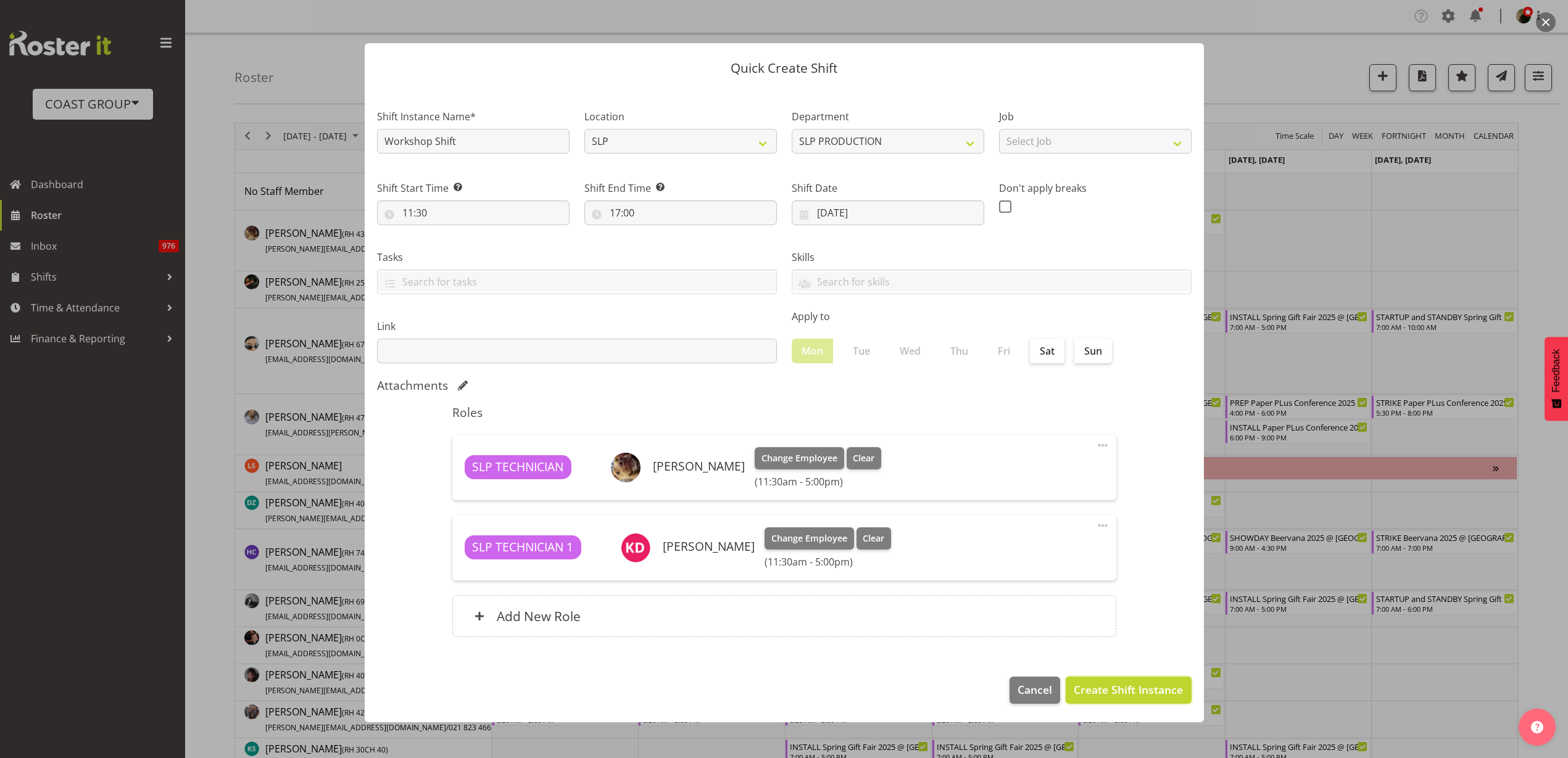
click at [1152, 690] on span "Create Shift Instance" at bounding box center [1127, 689] width 110 height 16
